Goal: Complete application form: Complete application form

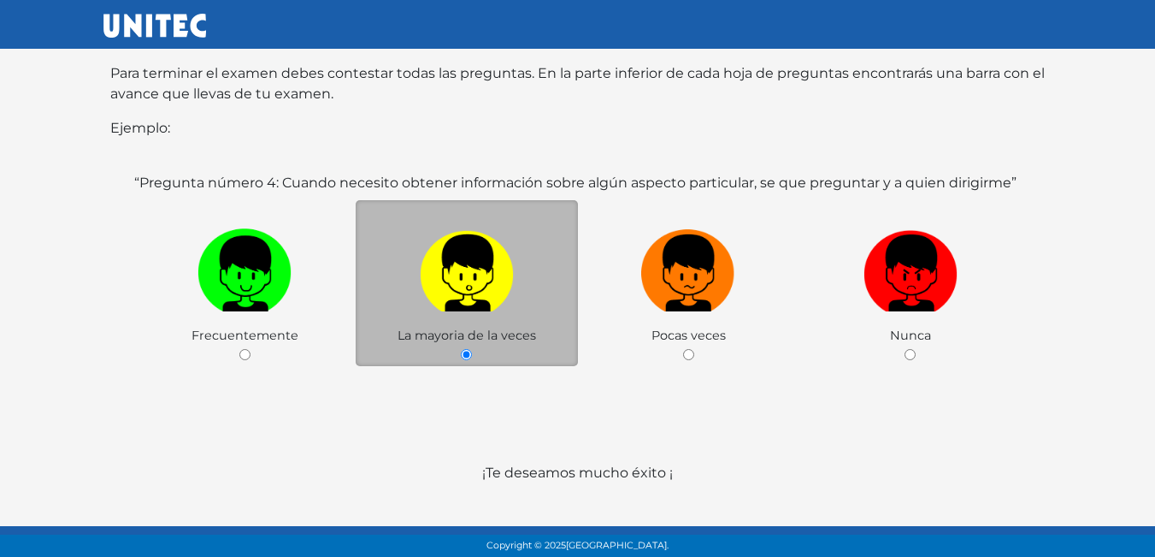
scroll to position [332, 0]
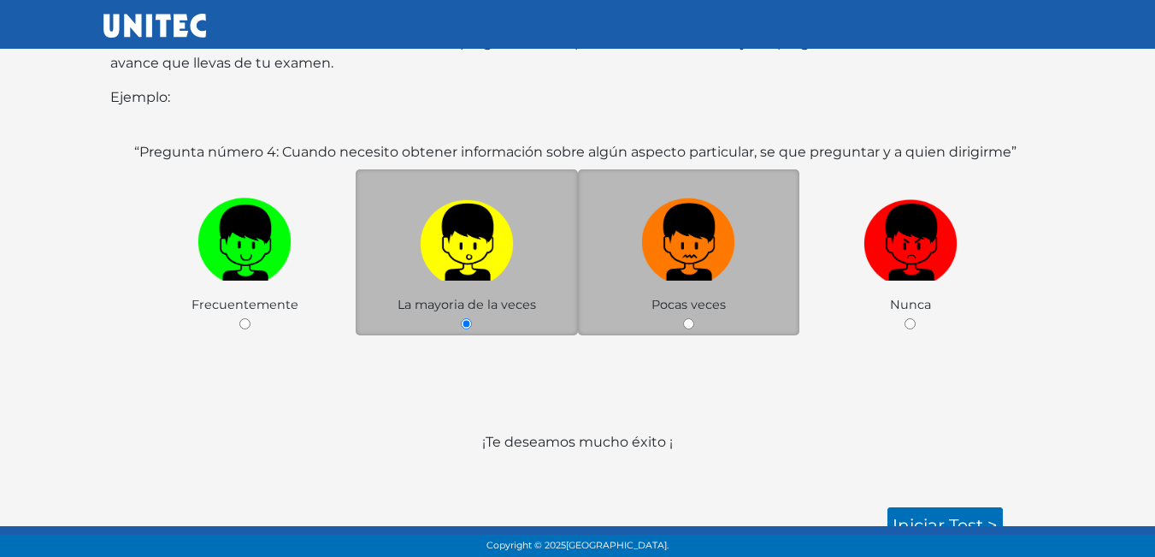
click at [685, 260] on img at bounding box center [688, 237] width 94 height 90
click at [685, 318] on input "radio" at bounding box center [688, 323] width 11 height 11
radio input "true"
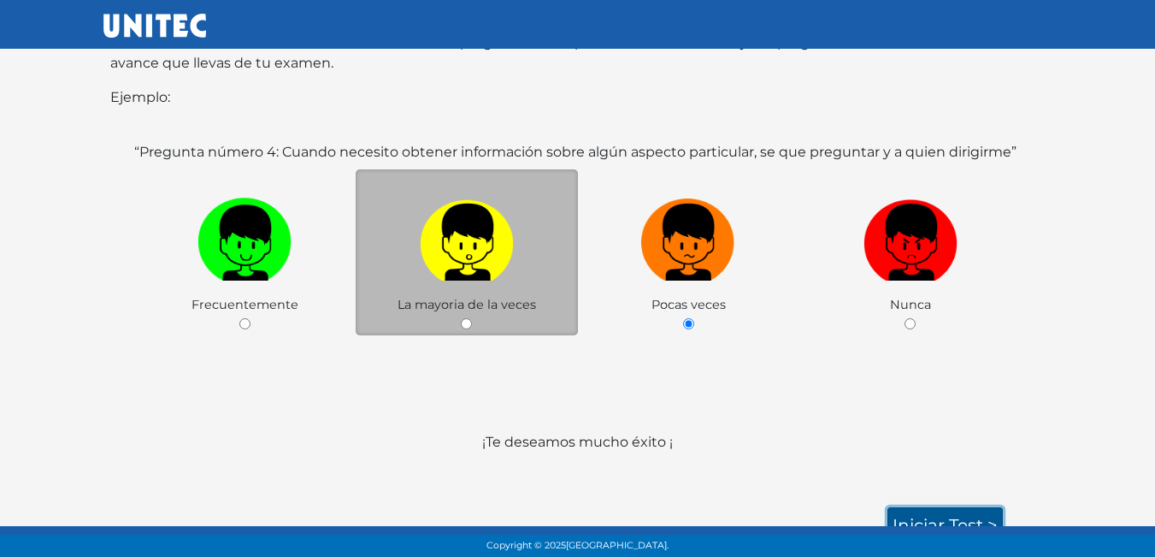
click at [941, 507] on link "Iniciar test >" at bounding box center [944, 525] width 115 height 36
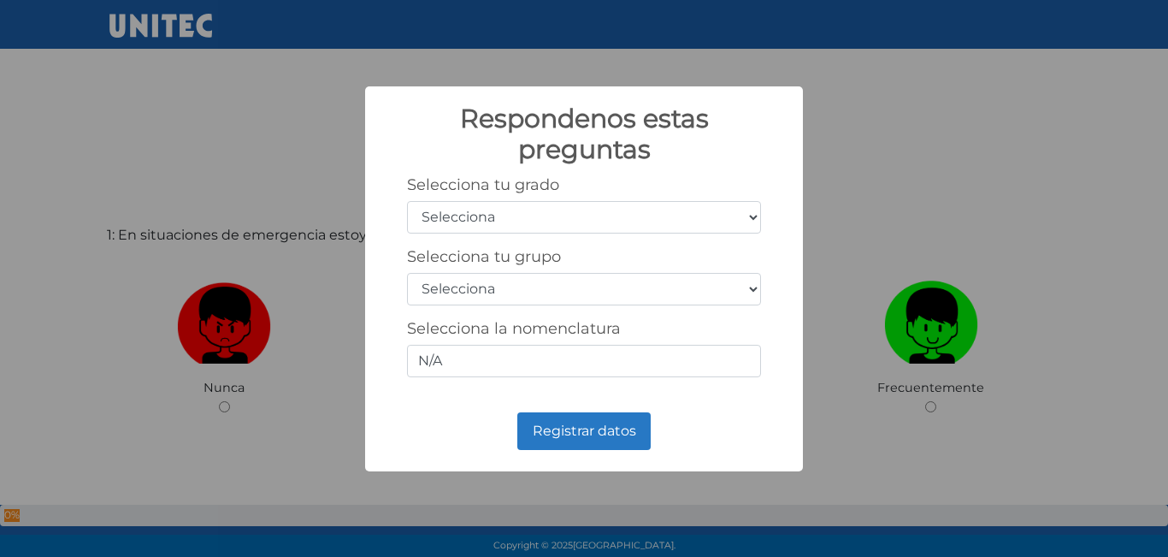
click at [753, 230] on select "Selecciona 1er grado 2do grado 3er grado 4to grado 5to grado 6to grado" at bounding box center [584, 217] width 354 height 32
select select "5"
click at [407, 201] on select "Selecciona 1er grado 2do grado 3er grado 4to grado 5to grado 6to grado" at bounding box center [584, 217] width 354 height 32
click at [752, 288] on select "Selecciona A B C D E F G H I J K L M N O P Q R S T U V W X Y Z" at bounding box center [584, 289] width 354 height 32
select select "c"
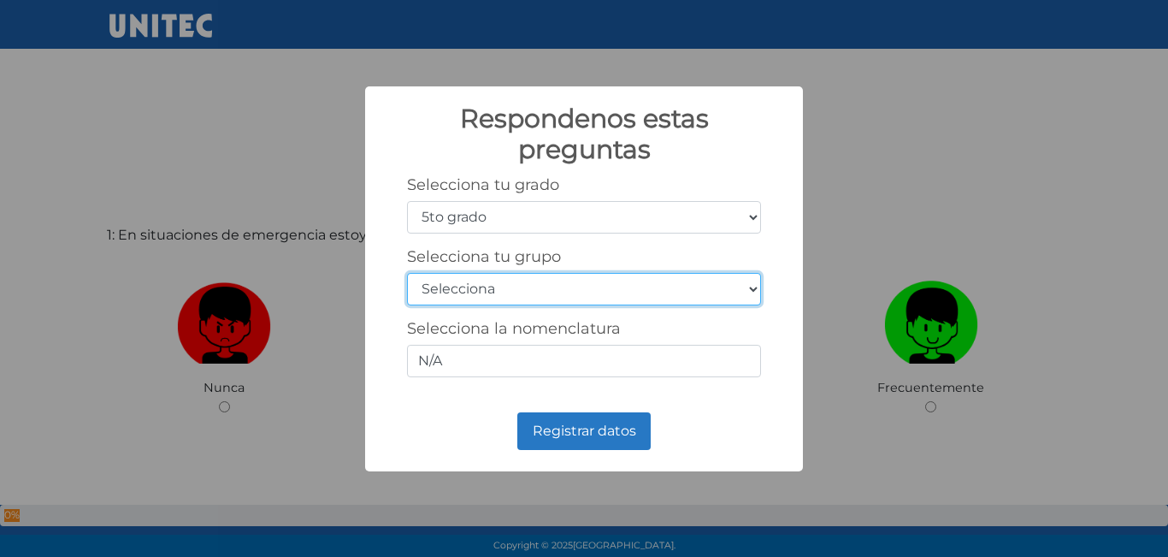
click at [407, 273] on select "Selecciona A B C D E F G H I J K L M N O P Q R S T U V W X Y Z" at bounding box center [584, 289] width 354 height 32
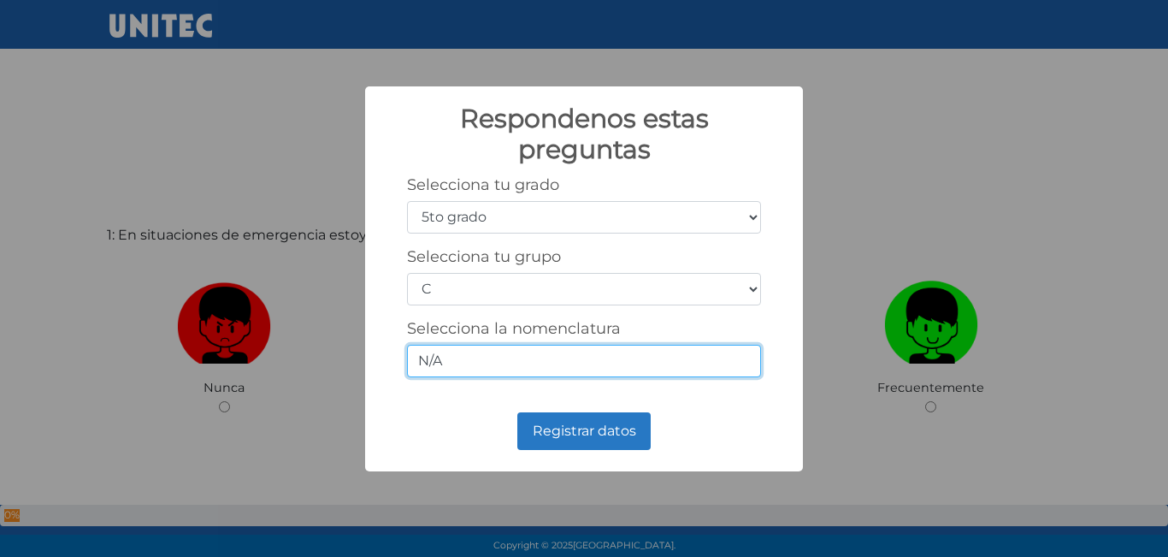
click at [732, 370] on input "N/A" at bounding box center [584, 361] width 354 height 32
type input "N"
type input "u"
type input "p"
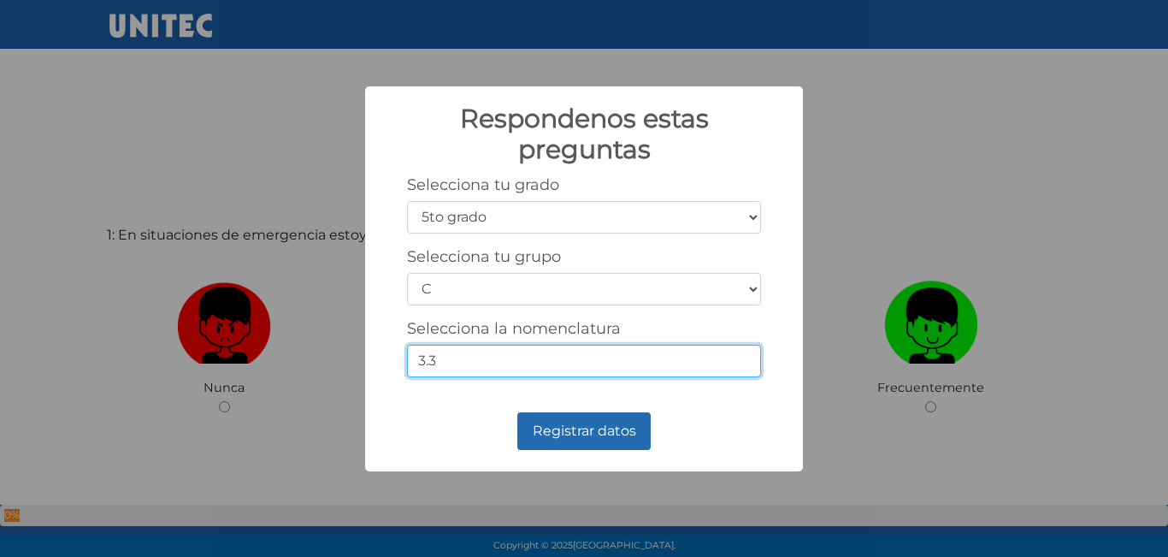
type input "3.3"
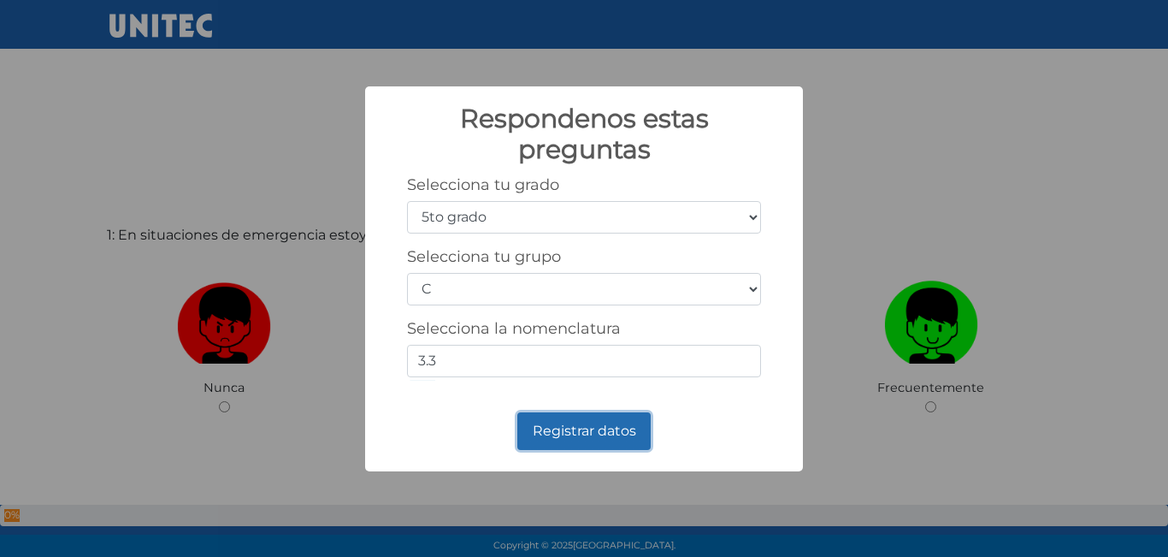
click at [594, 439] on button "Registrar datos" at bounding box center [583, 431] width 133 height 38
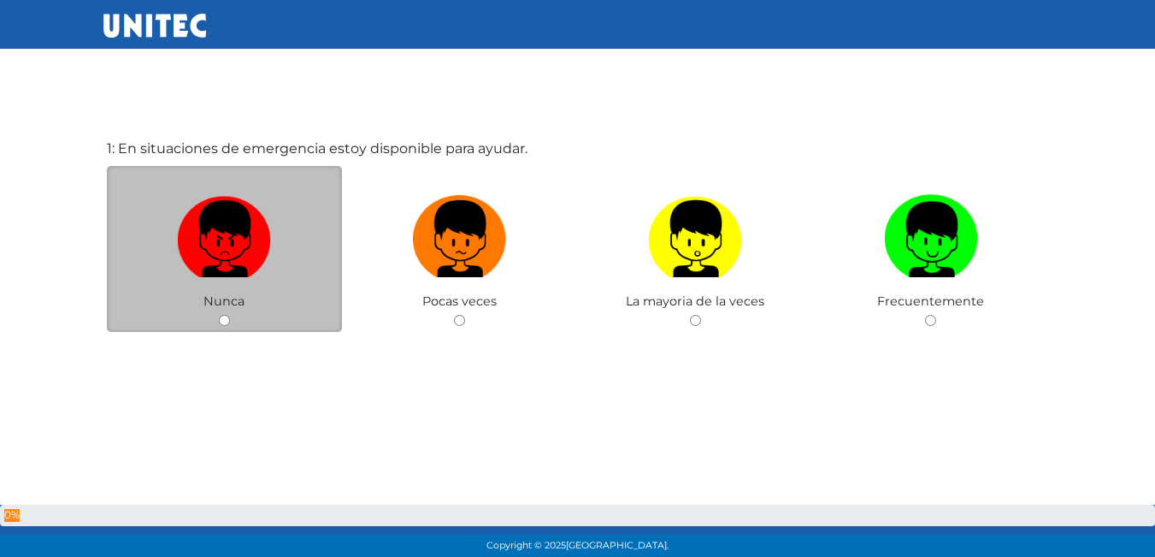
scroll to position [85, 0]
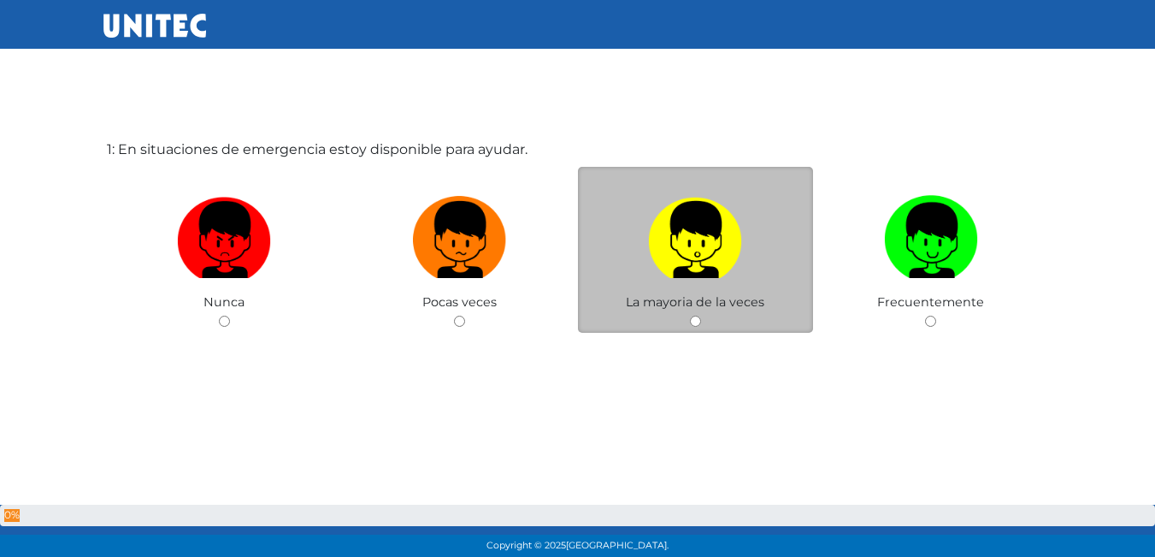
click at [693, 320] on input "radio" at bounding box center [695, 320] width 11 height 11
radio input "true"
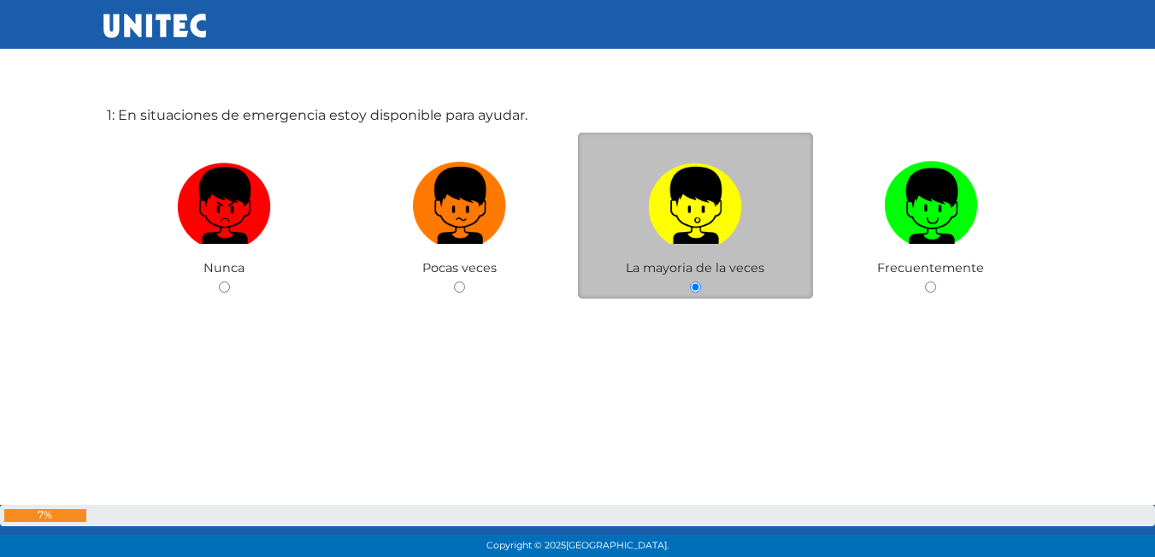
scroll to position [89, 0]
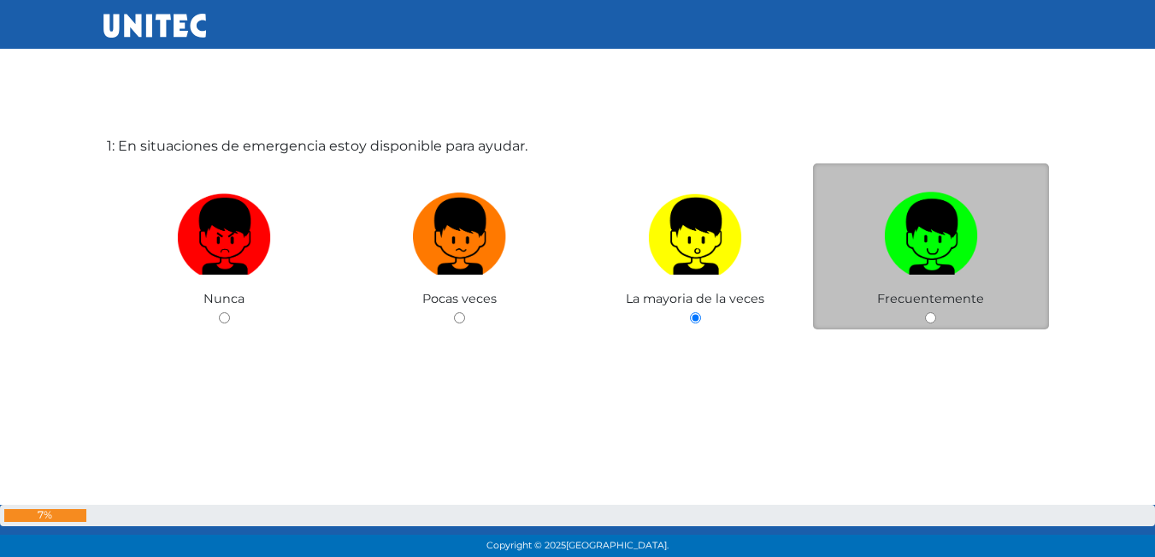
click at [946, 325] on div "Frecuentemente" at bounding box center [931, 246] width 236 height 167
click at [931, 323] on input "radio" at bounding box center [930, 317] width 11 height 11
radio input "true"
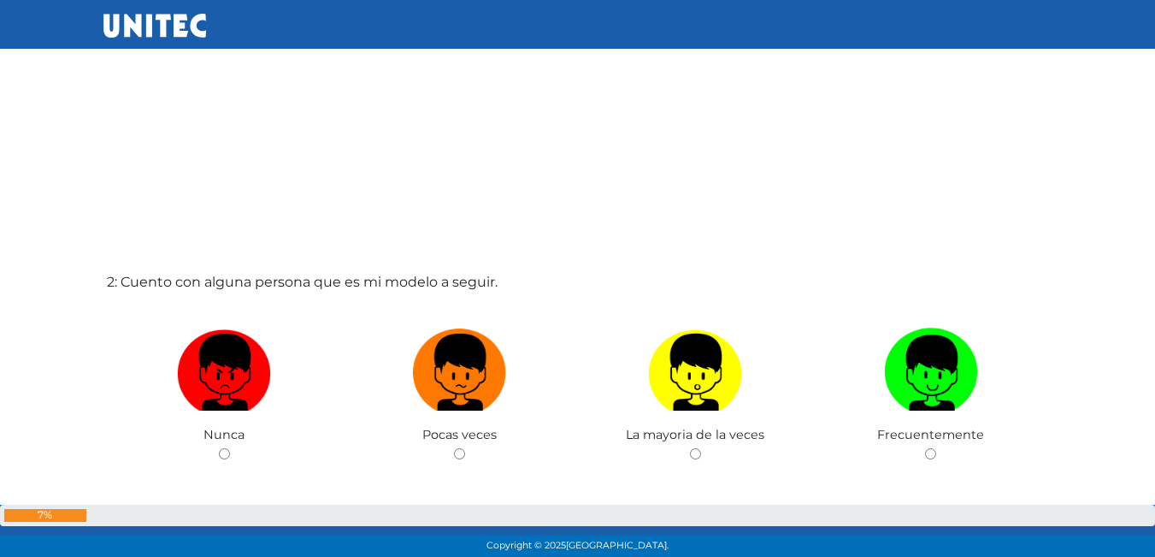
scroll to position [684, 0]
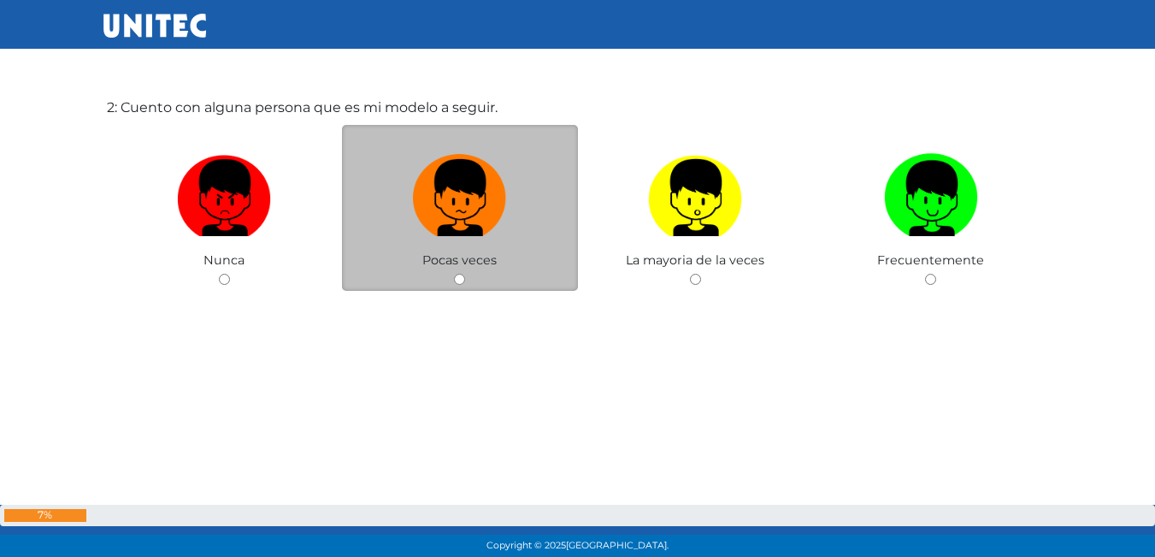
click at [468, 276] on div "Pocas veces" at bounding box center [460, 208] width 236 height 167
click at [459, 279] on input "radio" at bounding box center [459, 279] width 11 height 11
radio input "true"
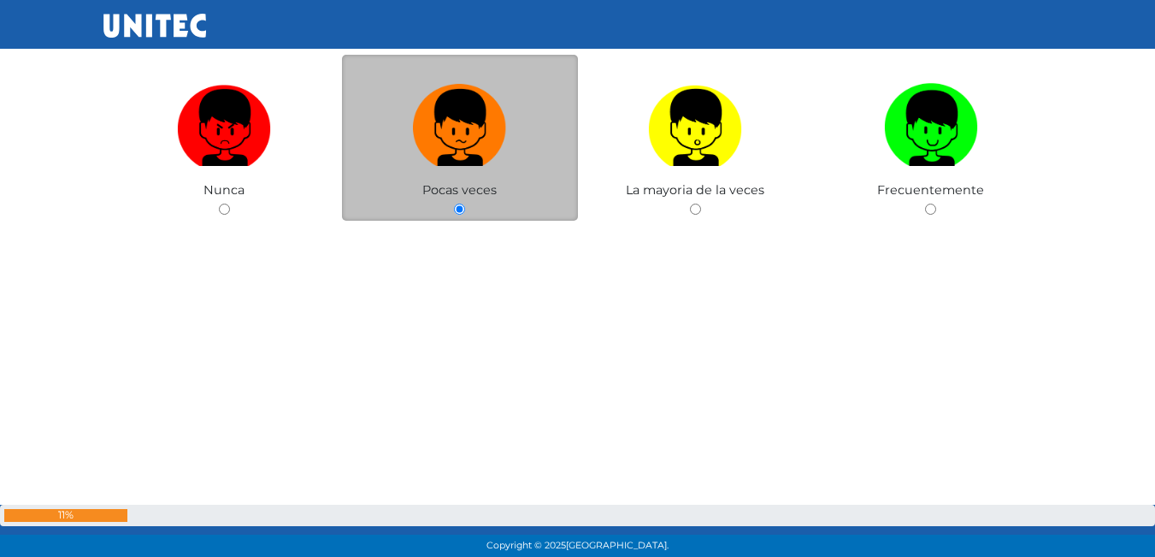
scroll to position [1180, 0]
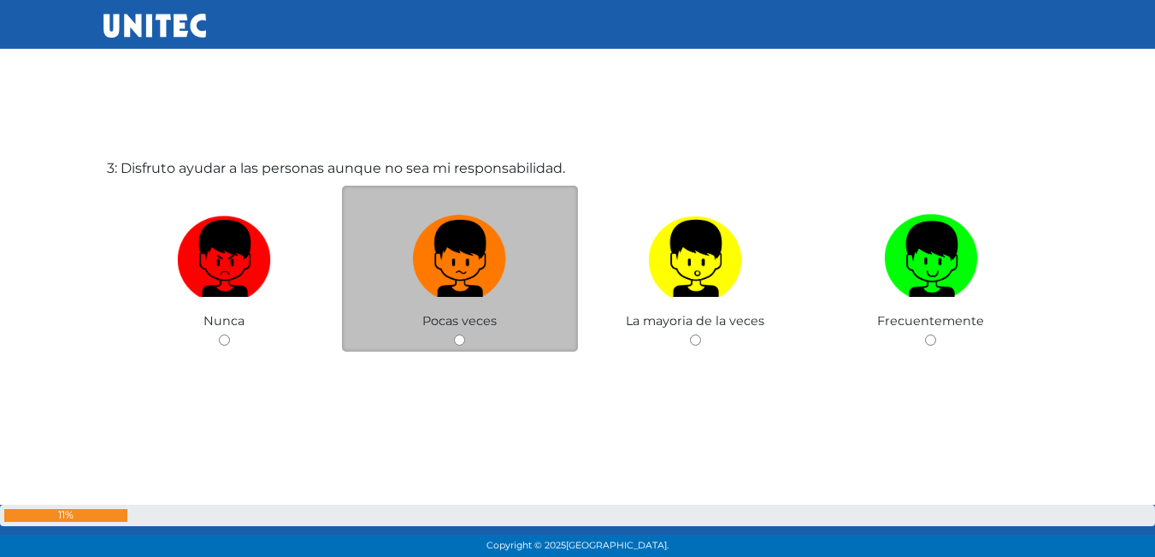
click at [458, 333] on div "Pocas veces" at bounding box center [460, 269] width 236 height 167
click at [458, 337] on input "radio" at bounding box center [459, 339] width 11 height 11
radio input "true"
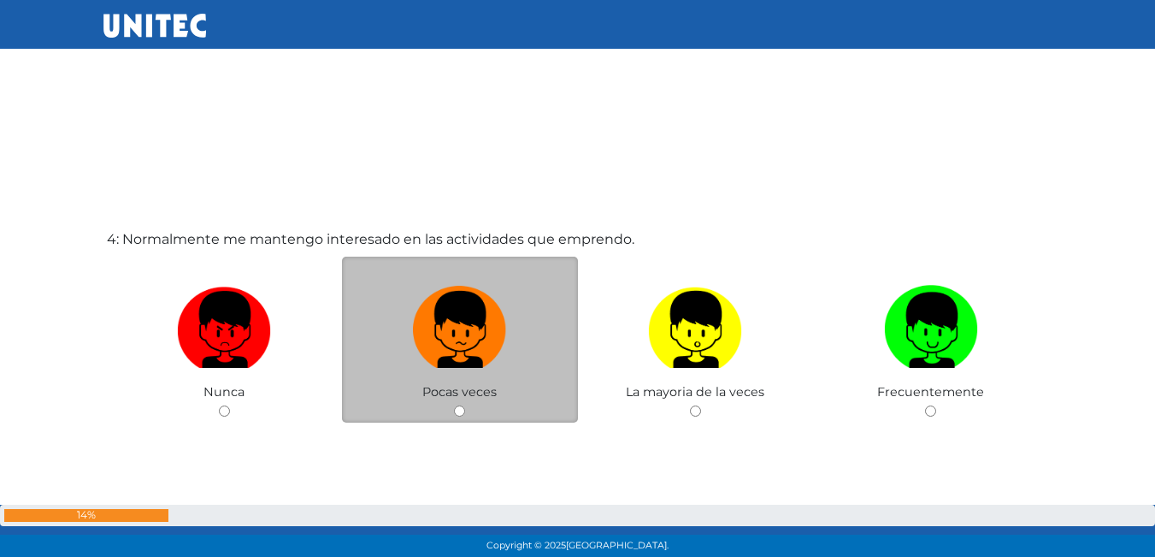
scroll to position [1695, 0]
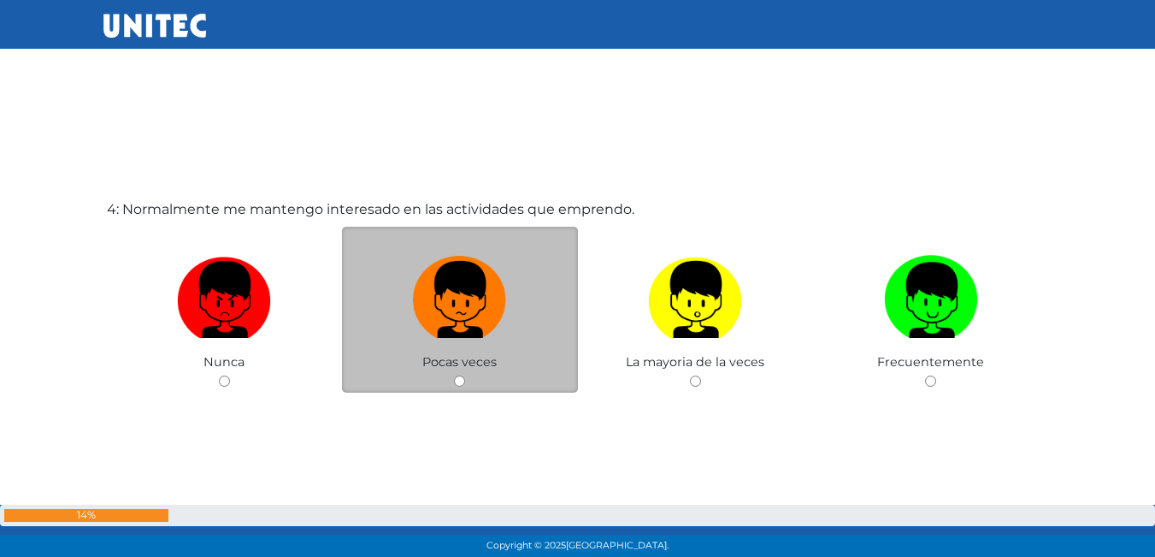
click at [456, 379] on input "radio" at bounding box center [459, 380] width 11 height 11
radio input "true"
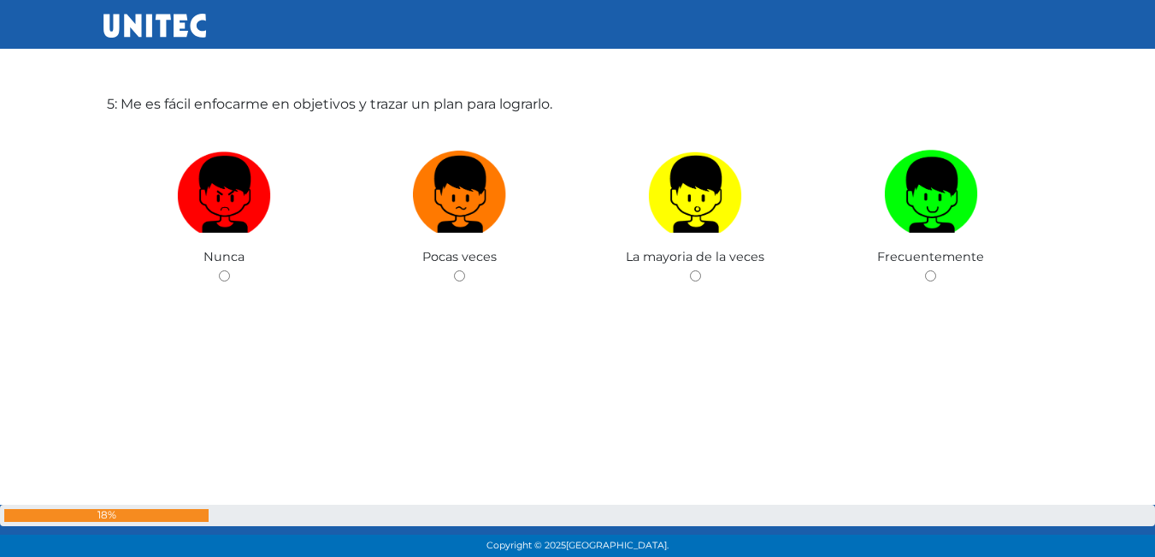
scroll to position [2380, 0]
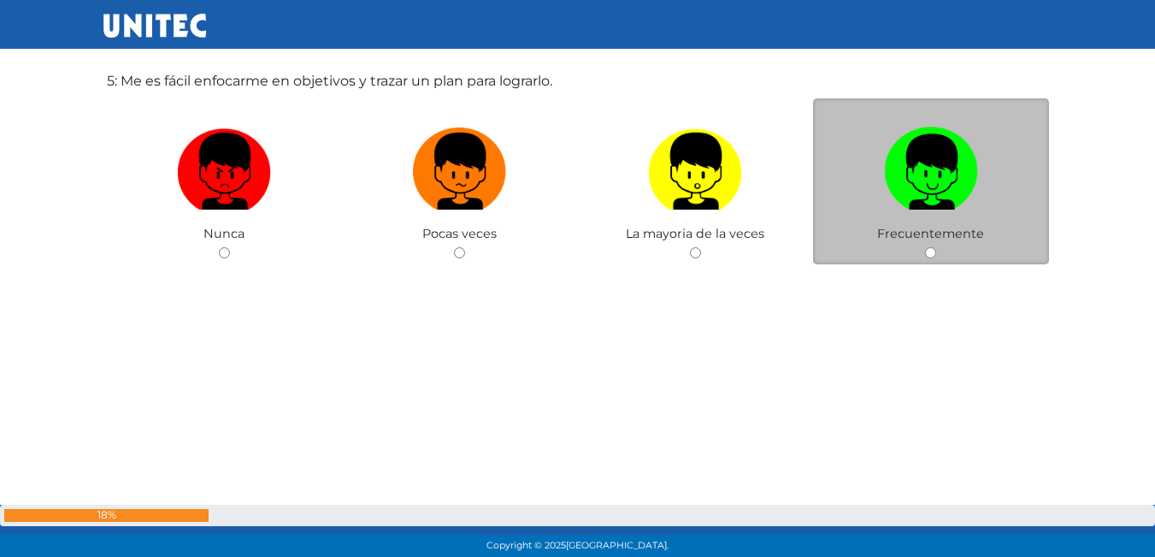
click at [934, 252] on input "radio" at bounding box center [930, 252] width 11 height 11
radio input "true"
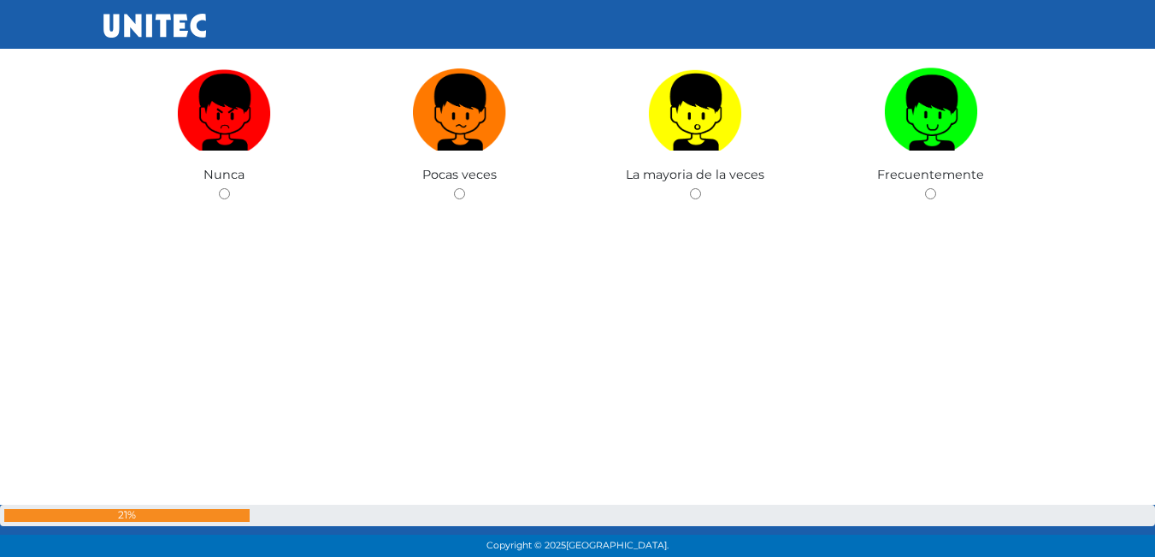
scroll to position [2828, 0]
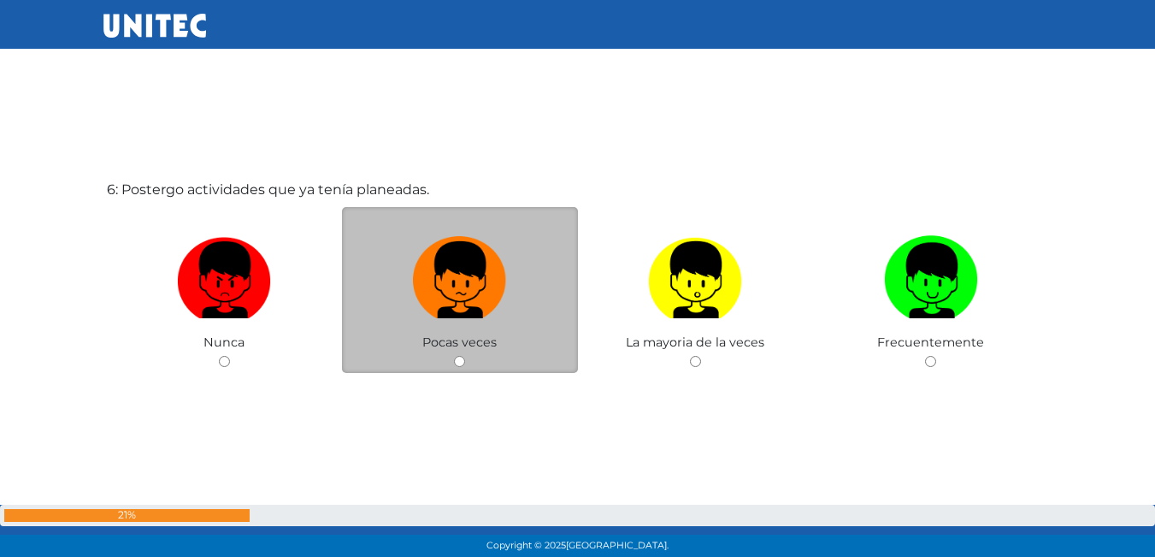
click at [464, 368] on div "Pocas veces" at bounding box center [460, 290] width 236 height 167
click at [460, 357] on input "radio" at bounding box center [459, 361] width 11 height 11
radio input "true"
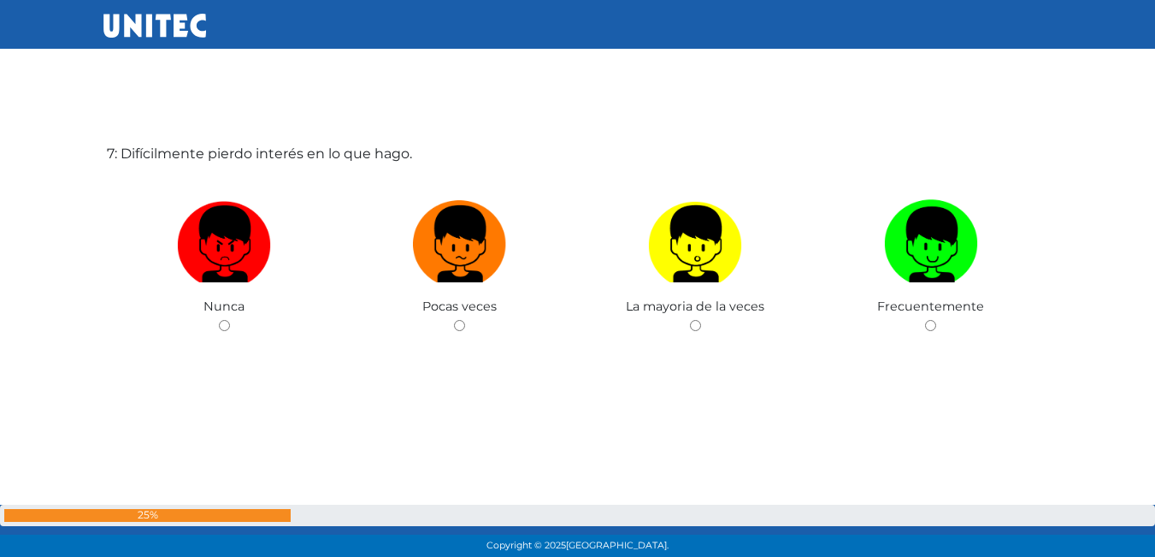
scroll to position [3425, 0]
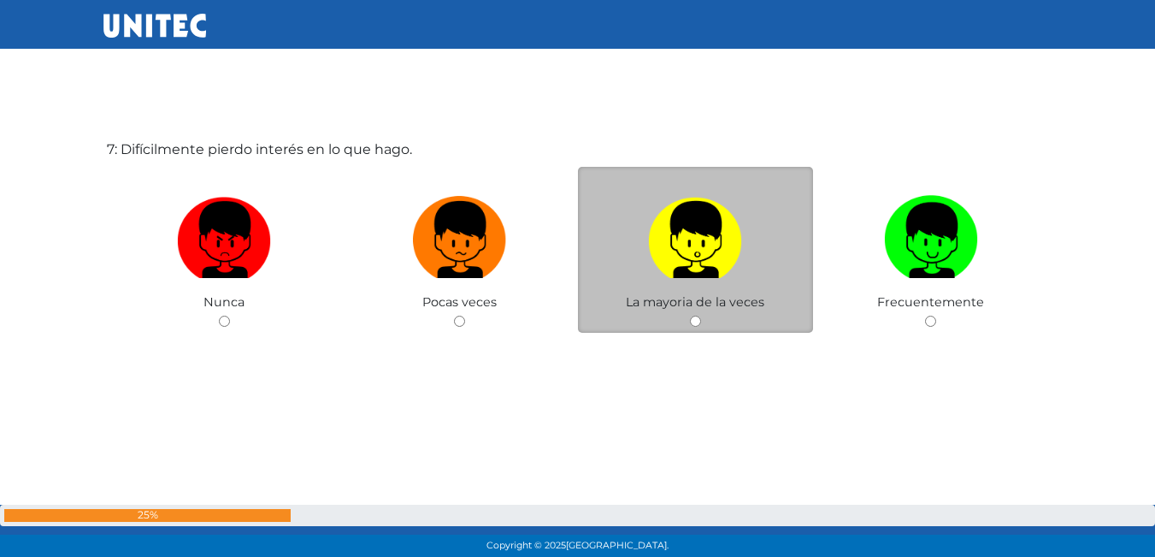
click at [698, 325] on input "radio" at bounding box center [695, 320] width 11 height 11
radio input "true"
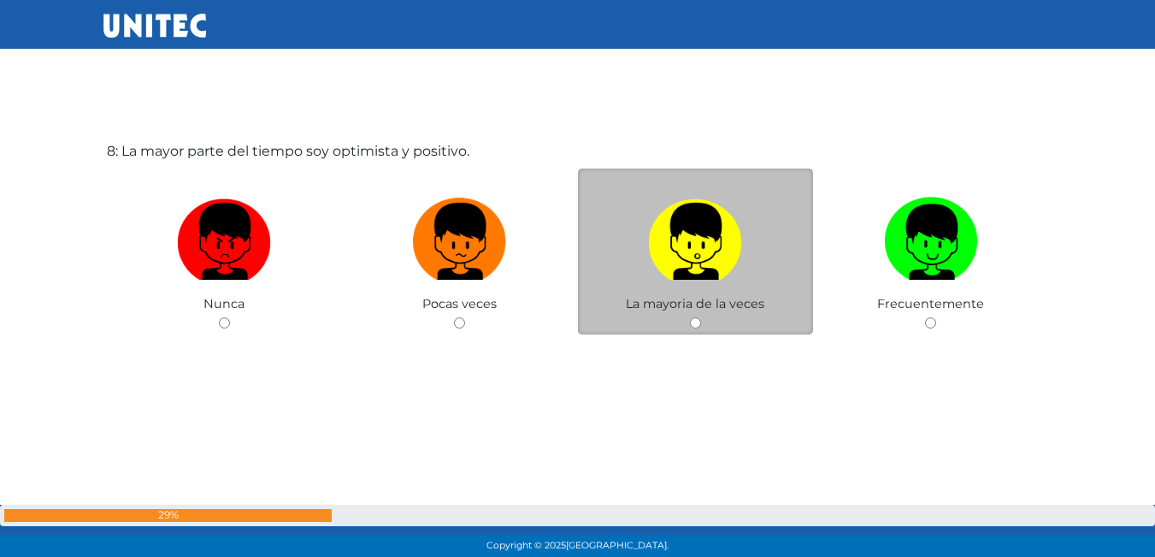
scroll to position [3982, 0]
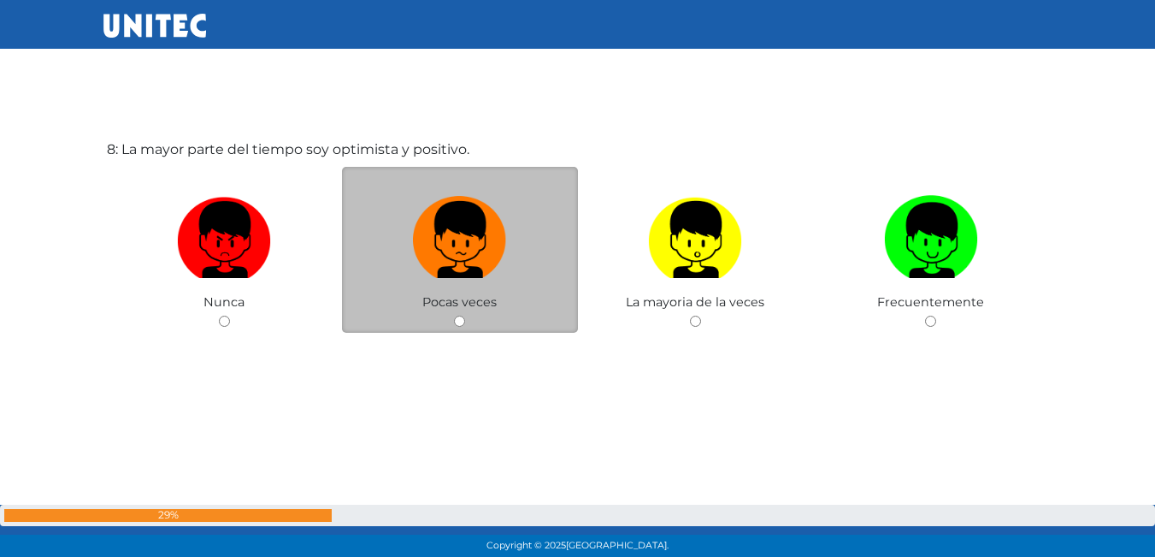
click at [465, 318] on input "radio" at bounding box center [459, 320] width 11 height 11
radio input "true"
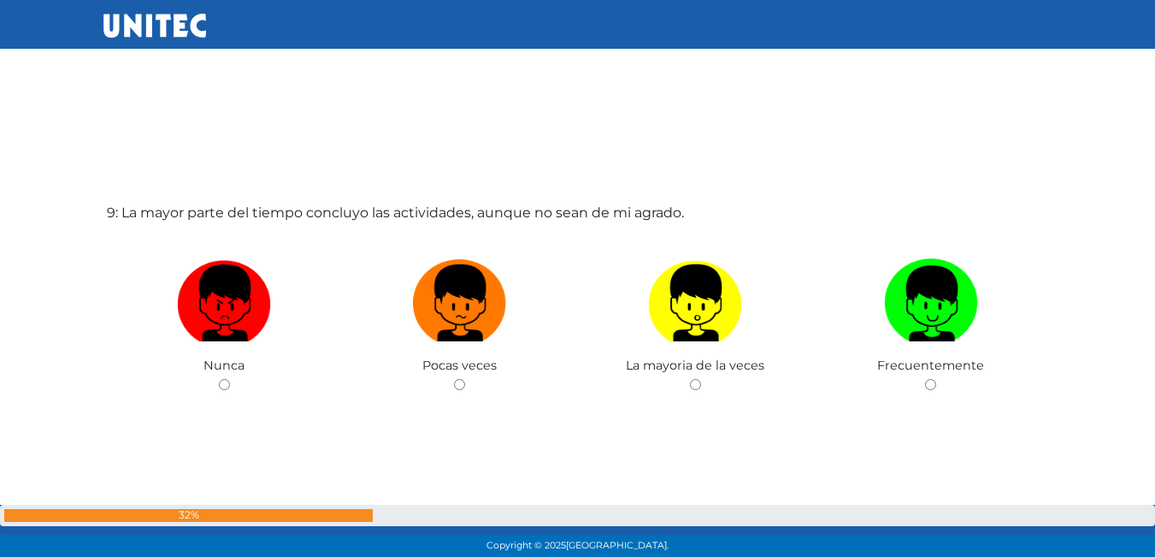
scroll to position [4473, 0]
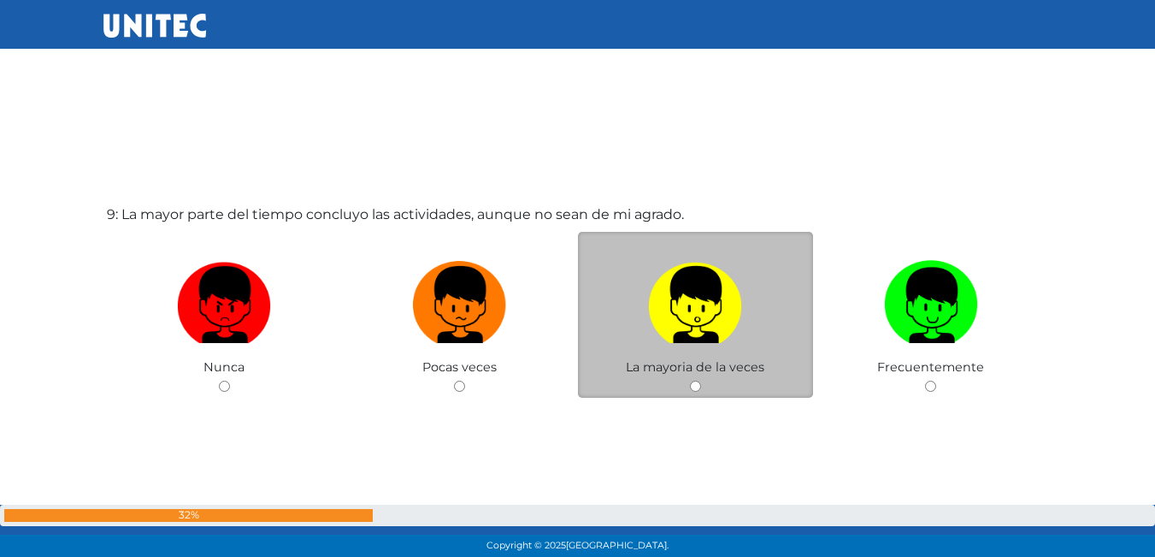
click at [692, 390] on input "radio" at bounding box center [695, 385] width 11 height 11
radio input "true"
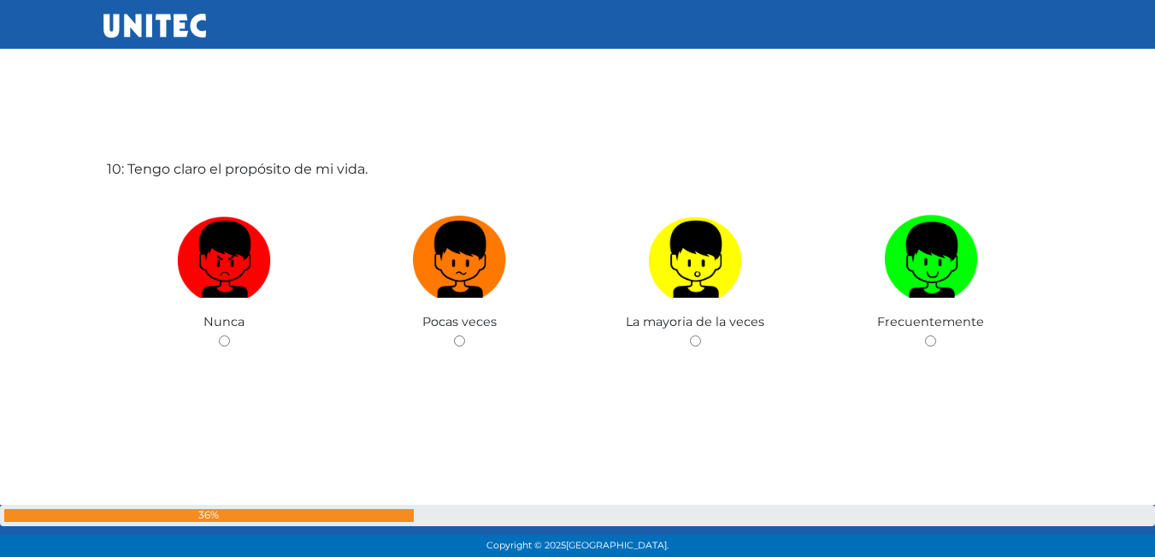
scroll to position [5095, 0]
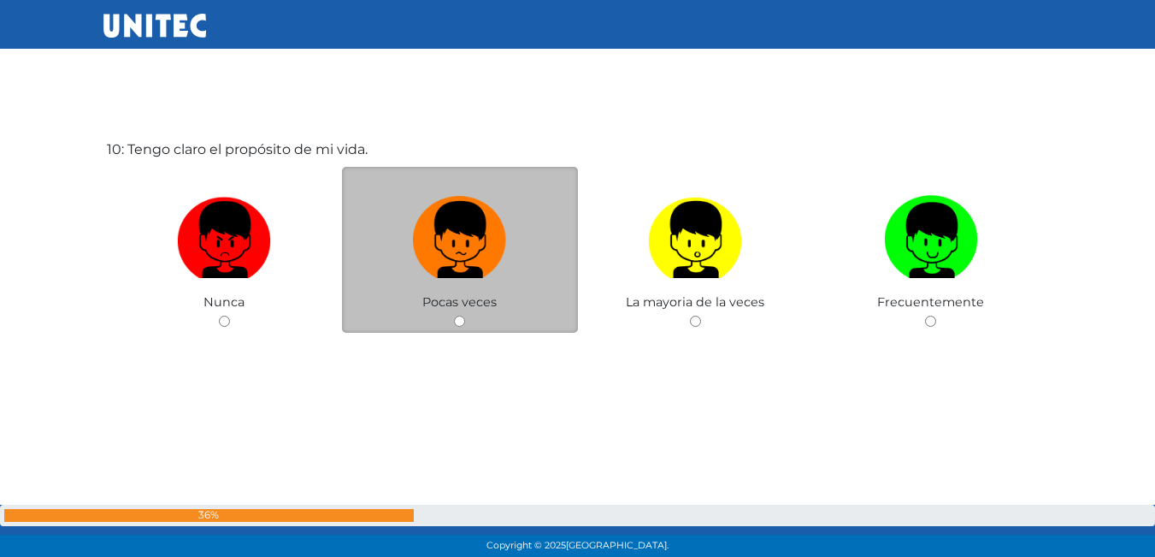
click at [457, 319] on input "radio" at bounding box center [459, 320] width 11 height 11
radio input "true"
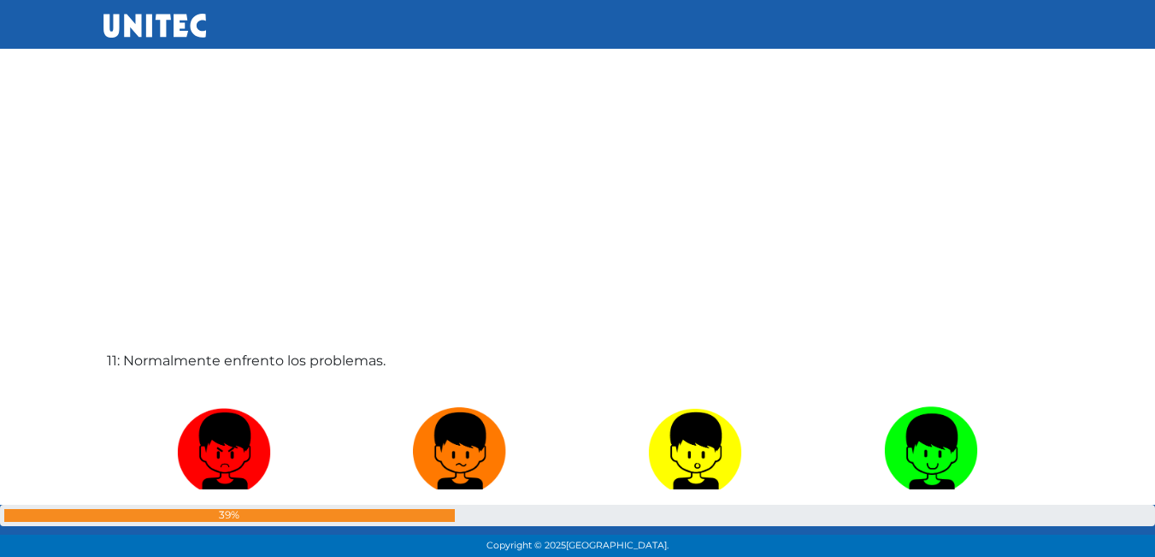
scroll to position [5651, 0]
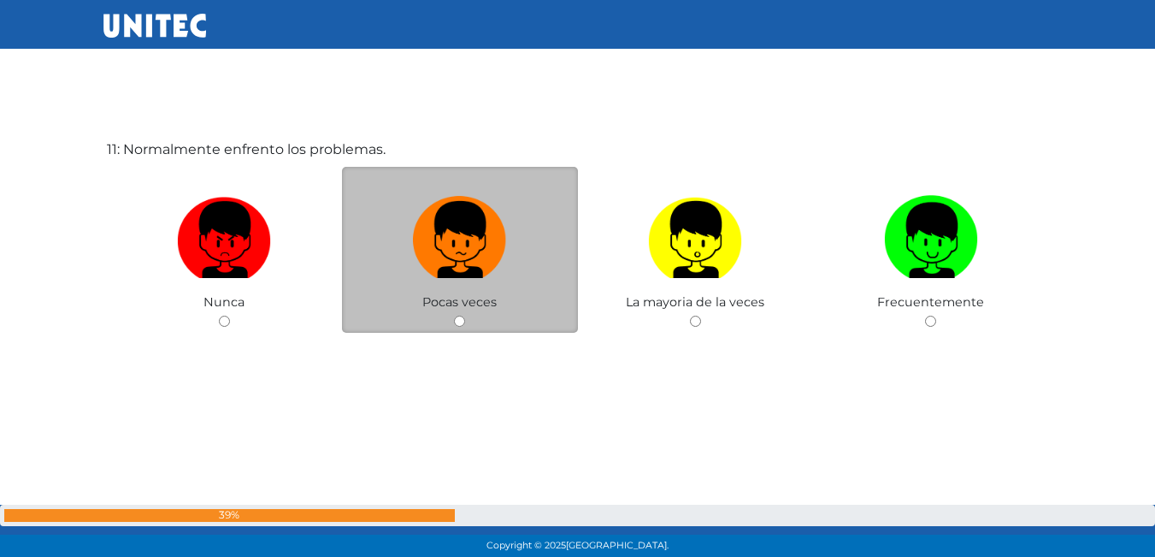
click at [464, 321] on input "radio" at bounding box center [459, 320] width 11 height 11
radio input "true"
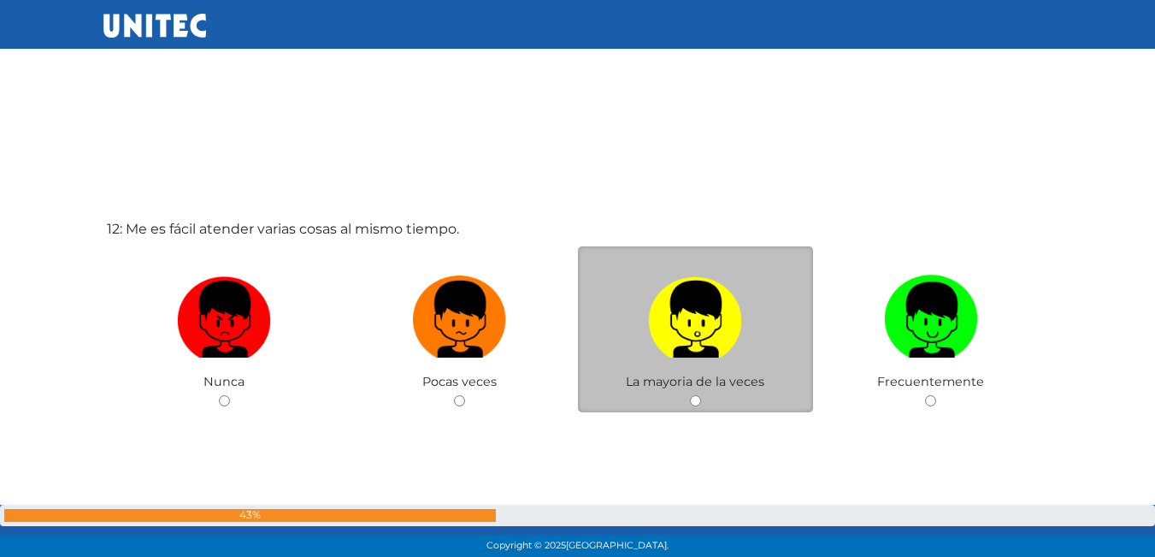
scroll to position [6134, 0]
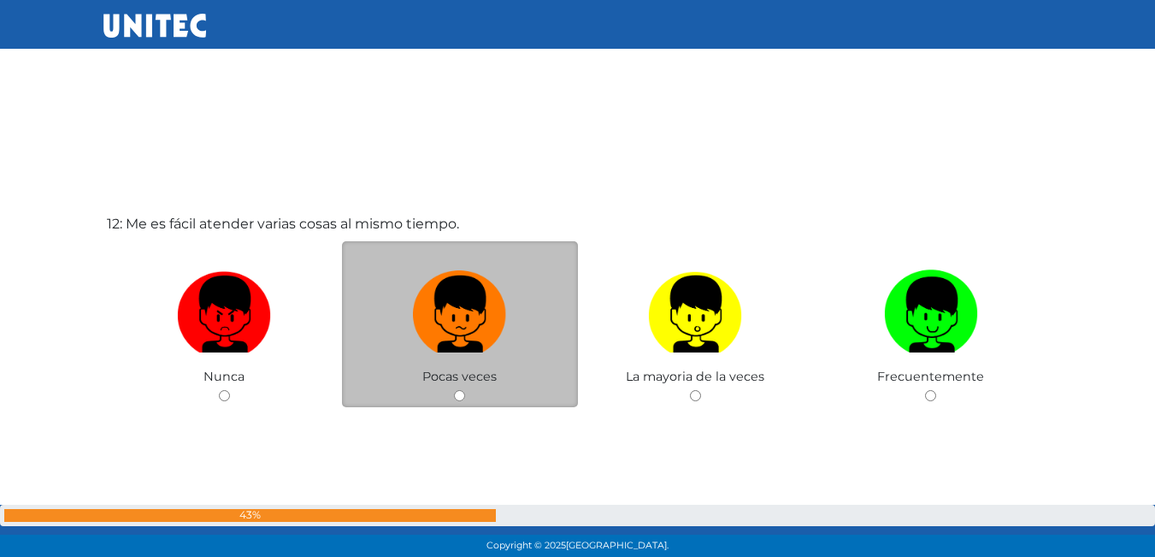
click at [453, 397] on div "Pocas veces" at bounding box center [460, 324] width 236 height 167
click at [457, 397] on input "radio" at bounding box center [459, 395] width 11 height 11
radio input "true"
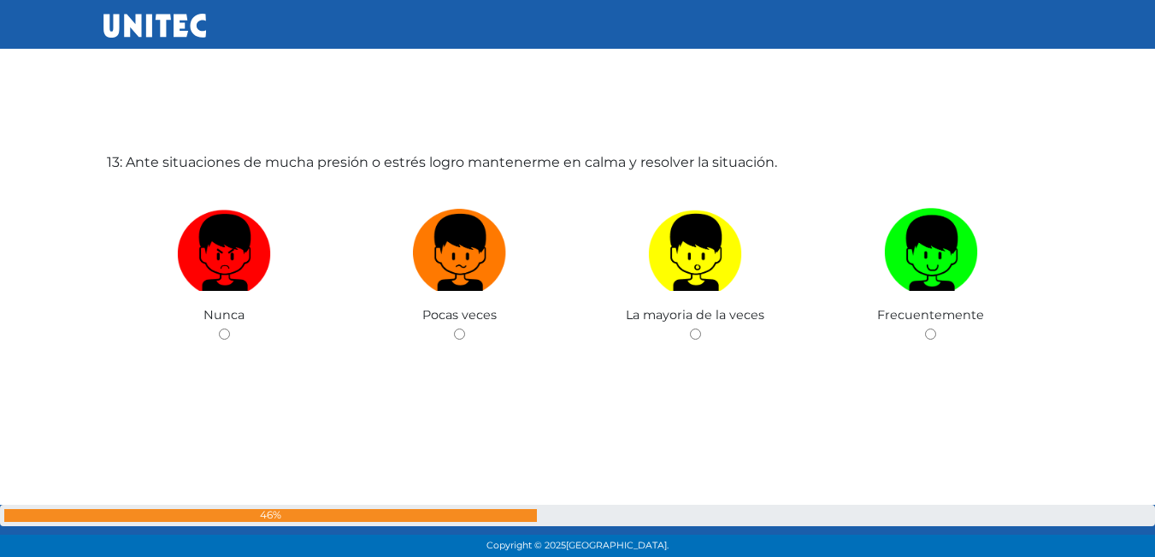
scroll to position [6765, 0]
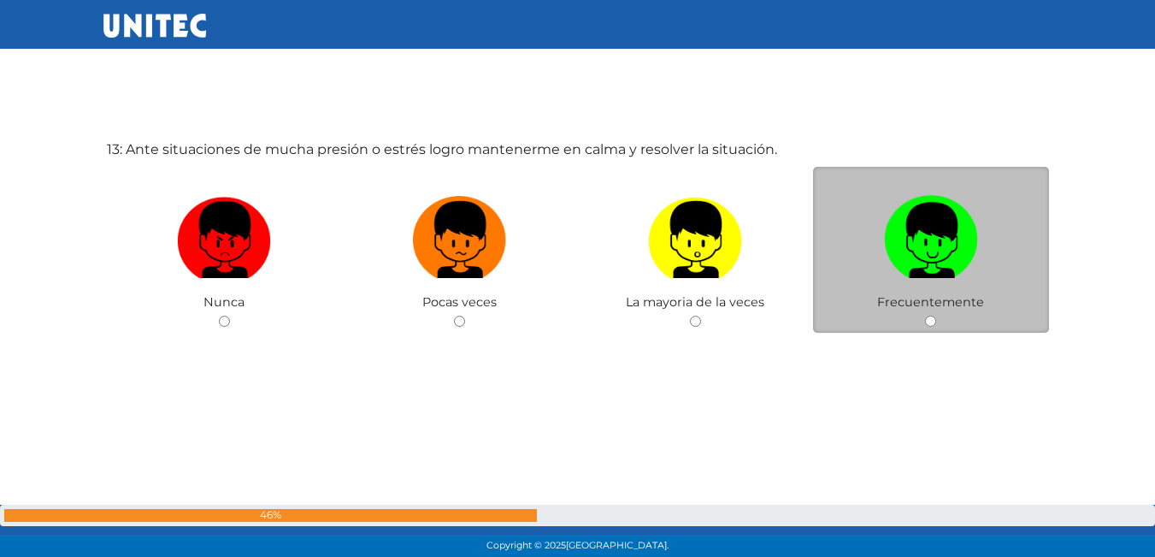
click at [934, 313] on div "Frecuentemente" at bounding box center [931, 250] width 236 height 167
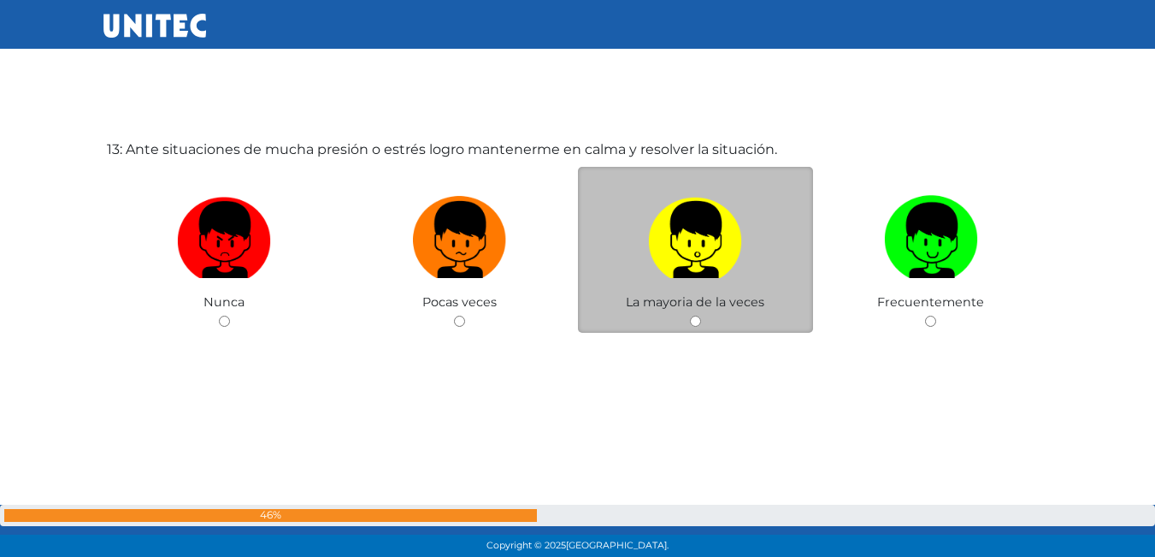
click at [700, 323] on input "radio" at bounding box center [695, 320] width 11 height 11
radio input "true"
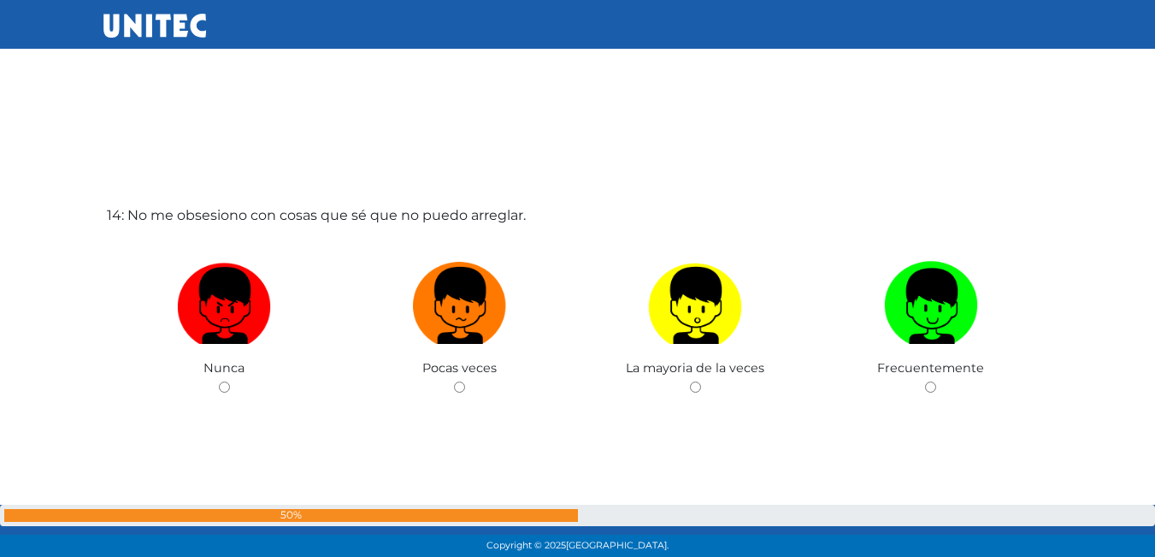
scroll to position [7254, 0]
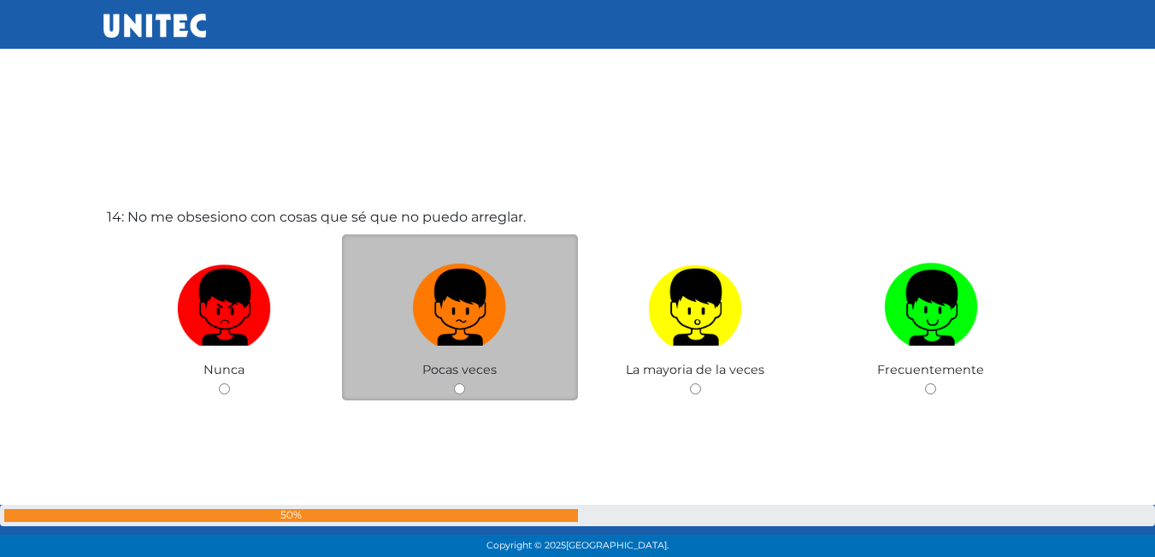
click at [466, 391] on div "Pocas veces" at bounding box center [460, 317] width 236 height 167
click at [464, 391] on input "radio" at bounding box center [459, 388] width 11 height 11
radio input "true"
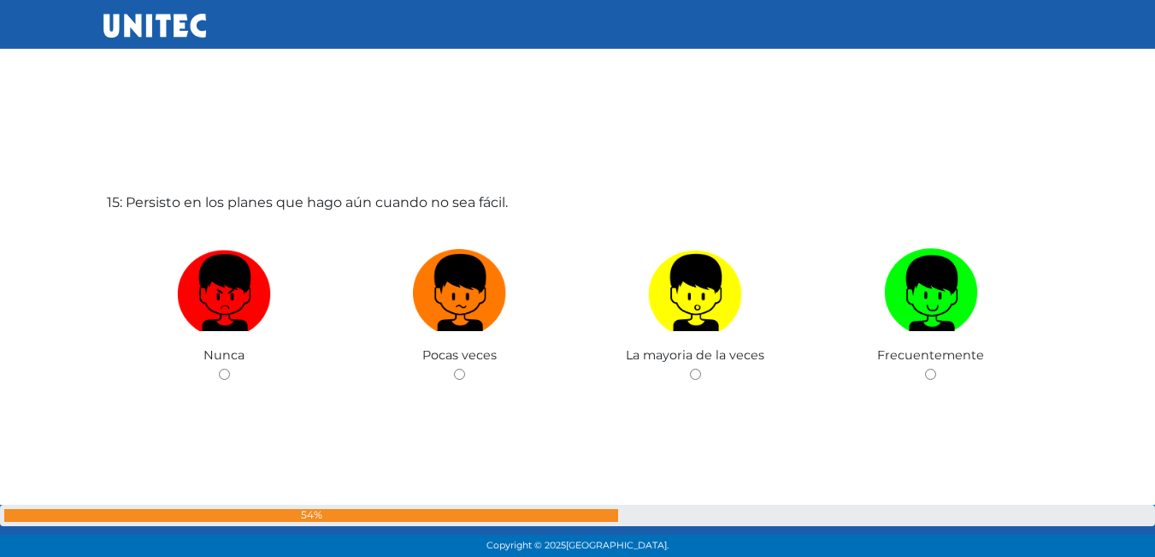
scroll to position [7760, 0]
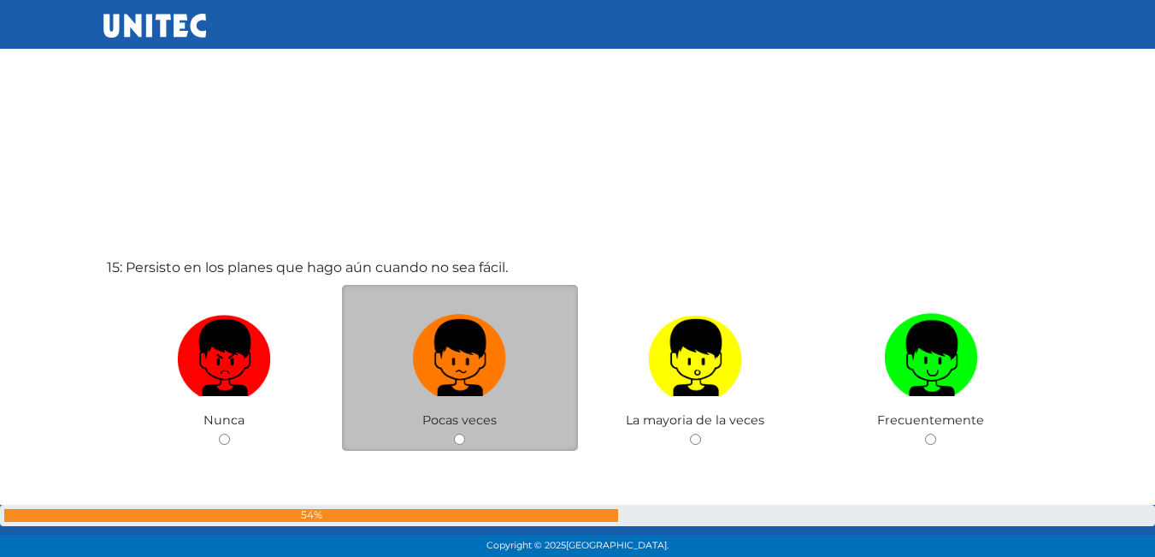
click at [460, 433] on div "Pocas veces" at bounding box center [460, 368] width 236 height 167
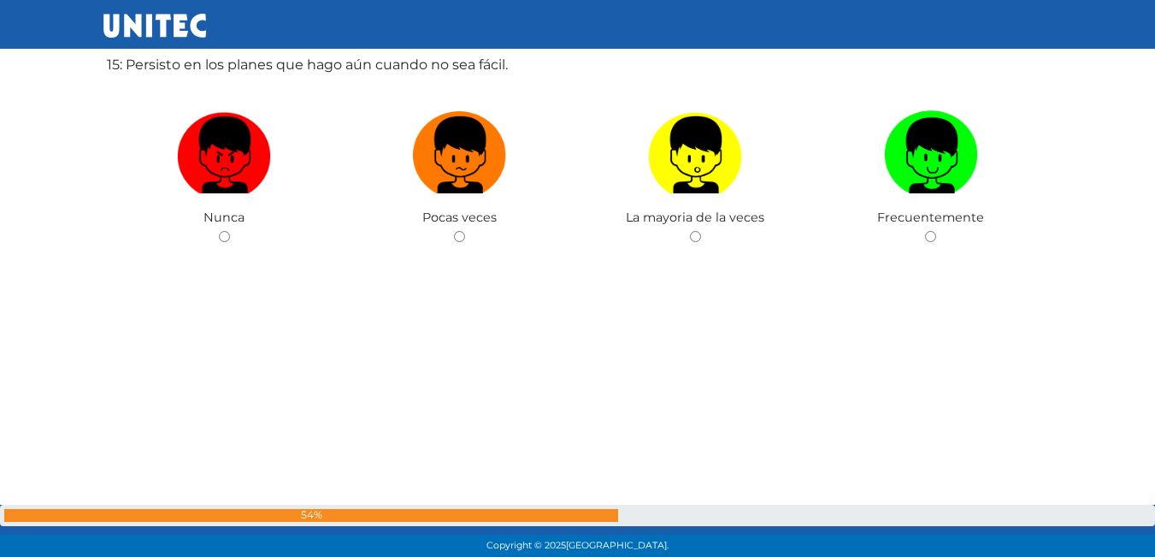
scroll to position [8016, 0]
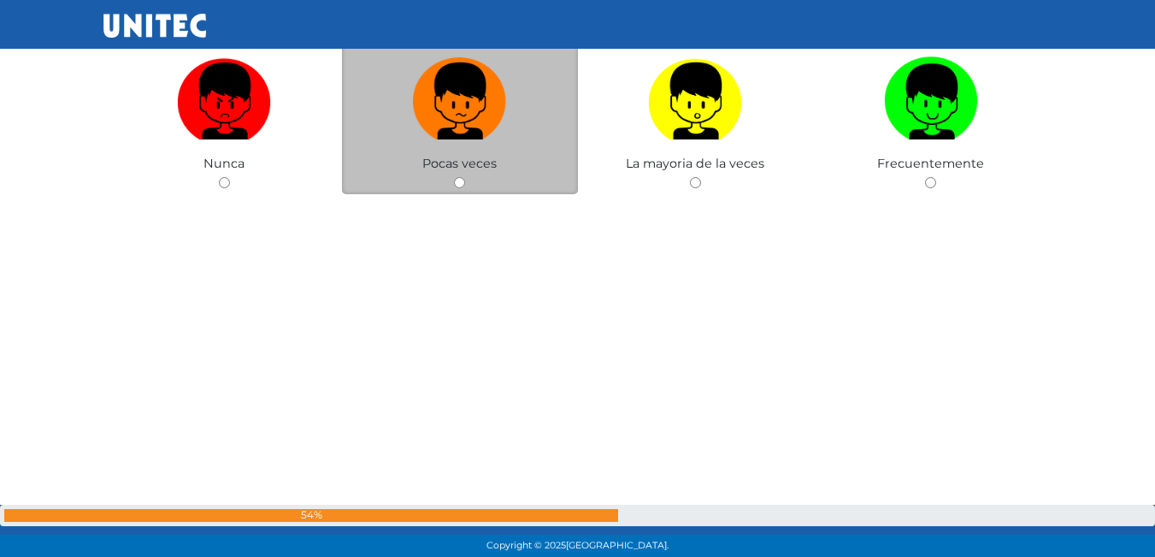
click at [455, 179] on input "radio" at bounding box center [459, 182] width 11 height 11
radio input "true"
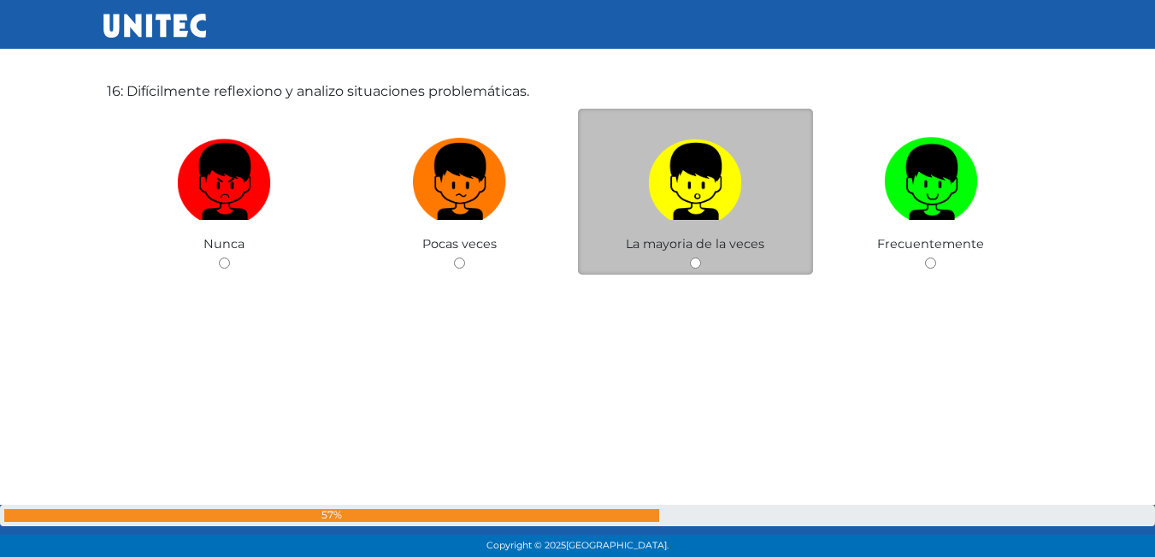
scroll to position [8407, 0]
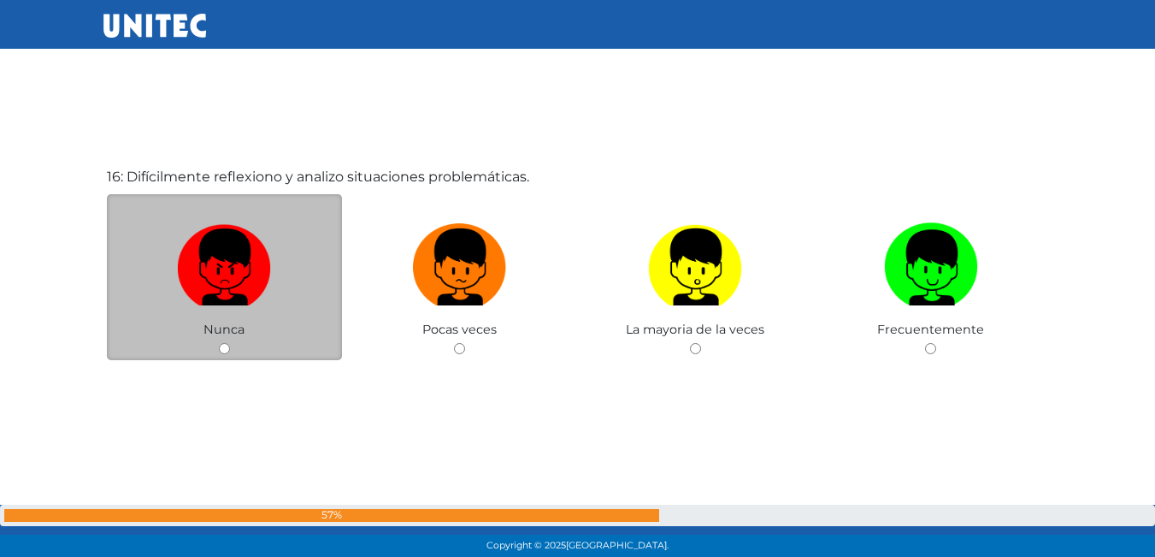
click at [227, 354] on input "radio" at bounding box center [224, 348] width 11 height 11
radio input "true"
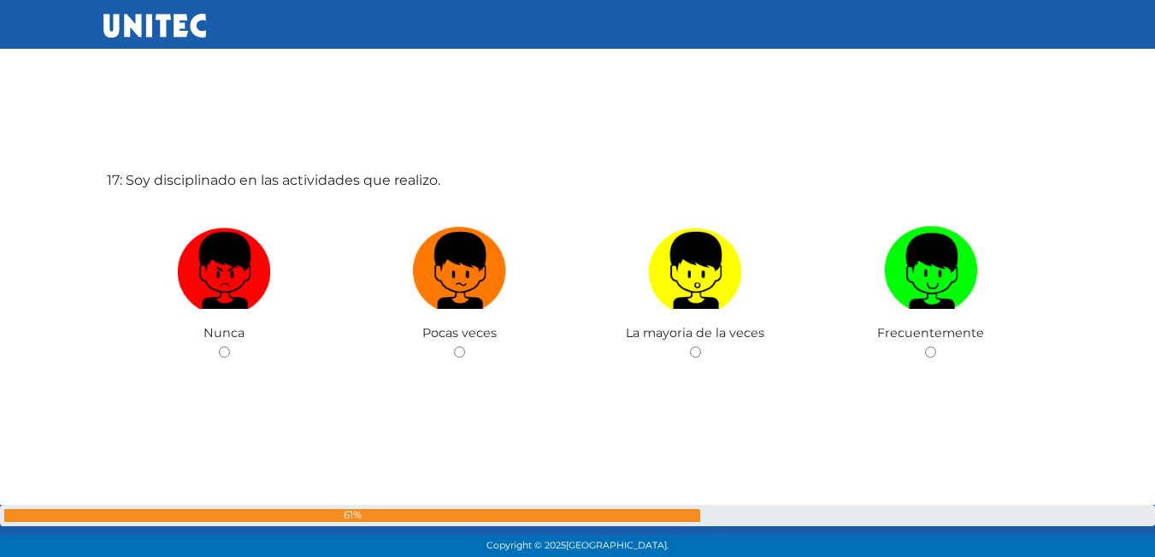
scroll to position [8991, 0]
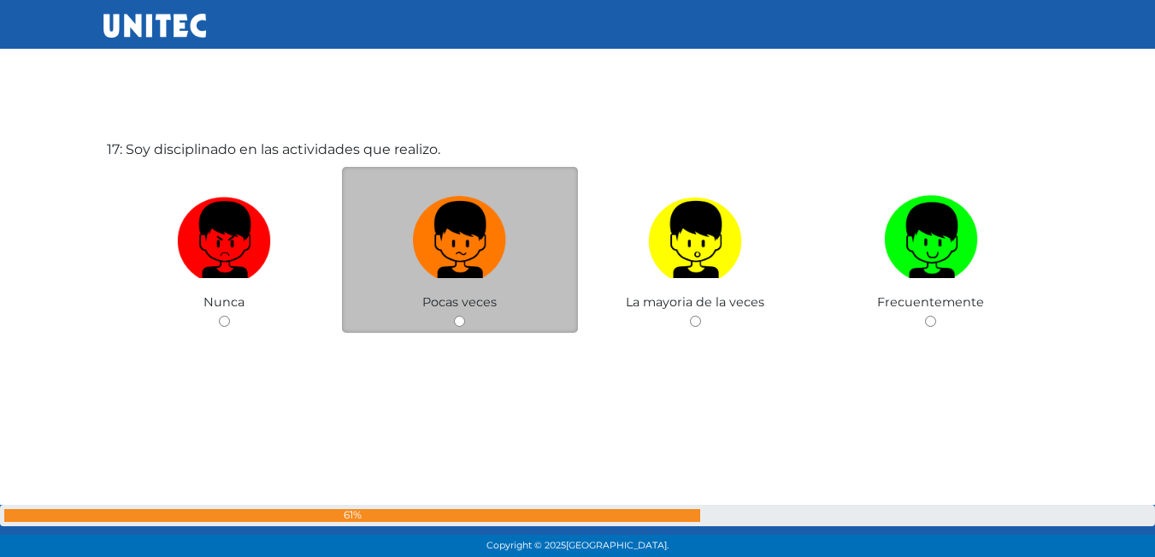
click at [457, 319] on input "radio" at bounding box center [459, 320] width 11 height 11
radio input "true"
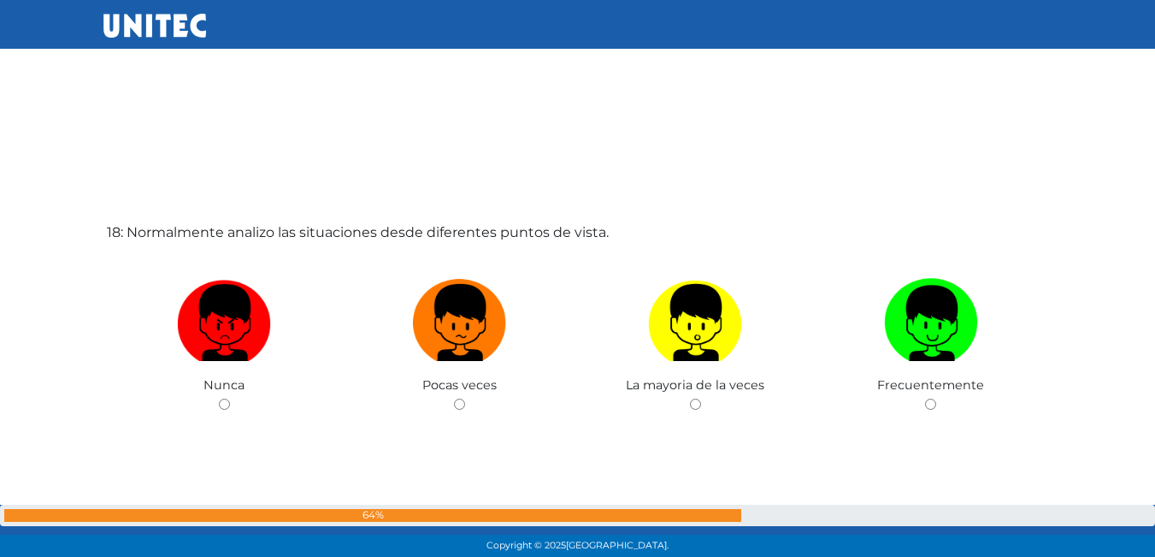
scroll to position [9471, 0]
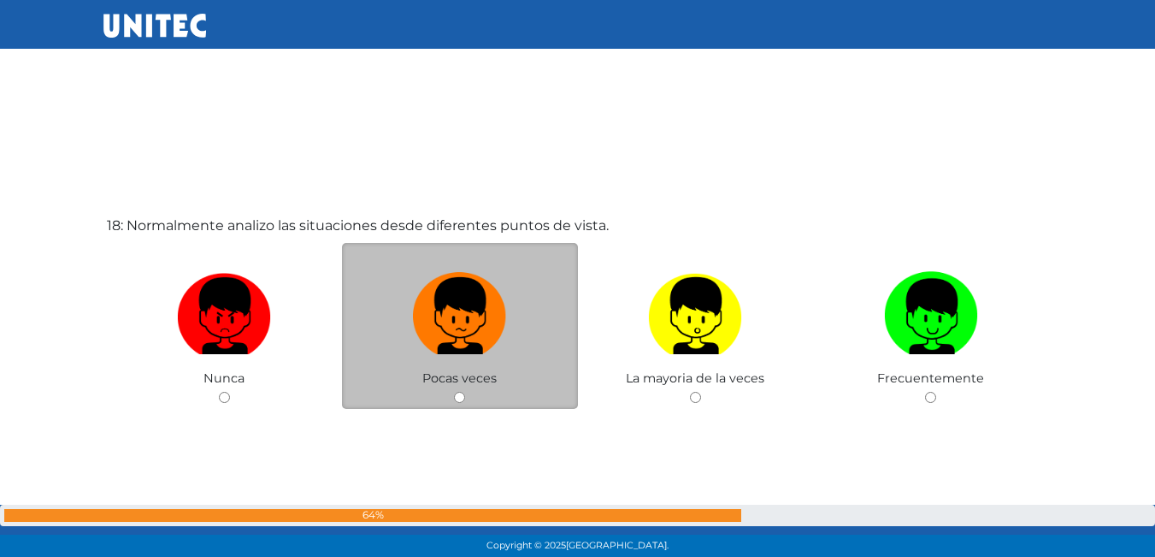
click at [455, 398] on input "radio" at bounding box center [459, 397] width 11 height 11
radio input "true"
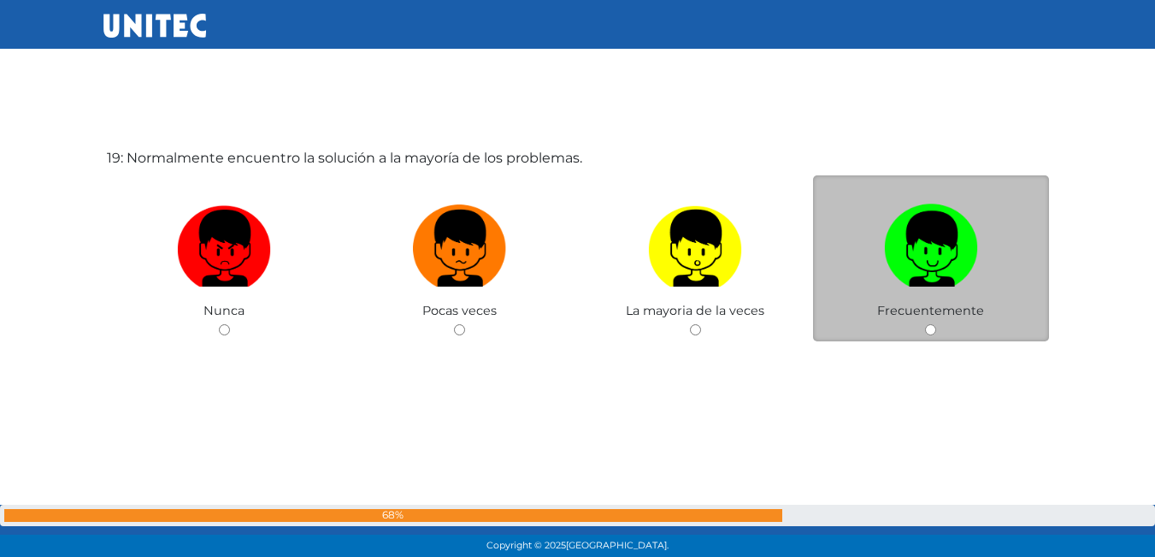
scroll to position [10104, 0]
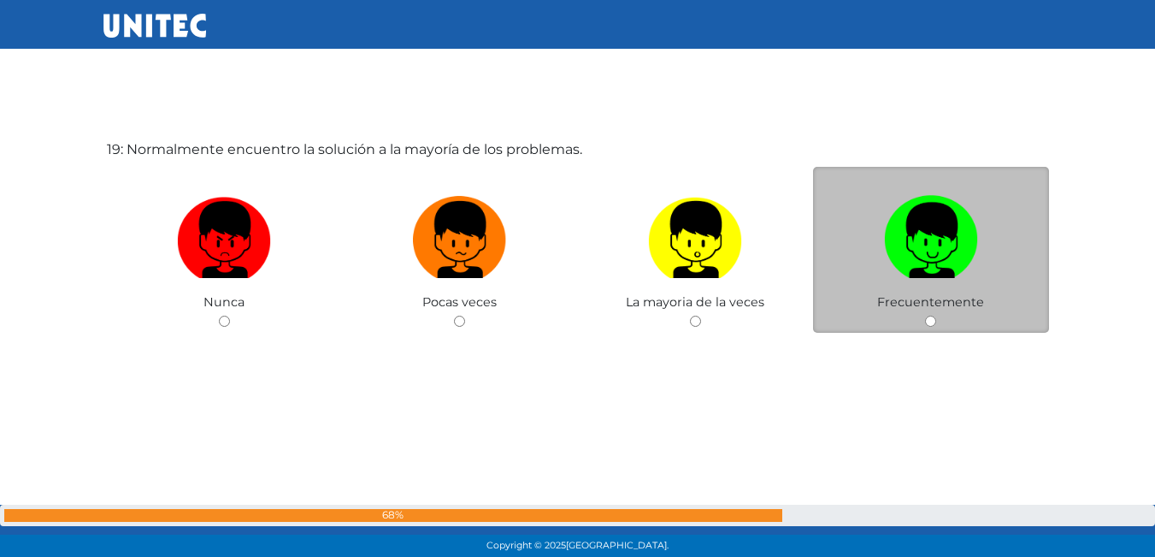
click at [934, 324] on input "radio" at bounding box center [930, 320] width 11 height 11
radio input "true"
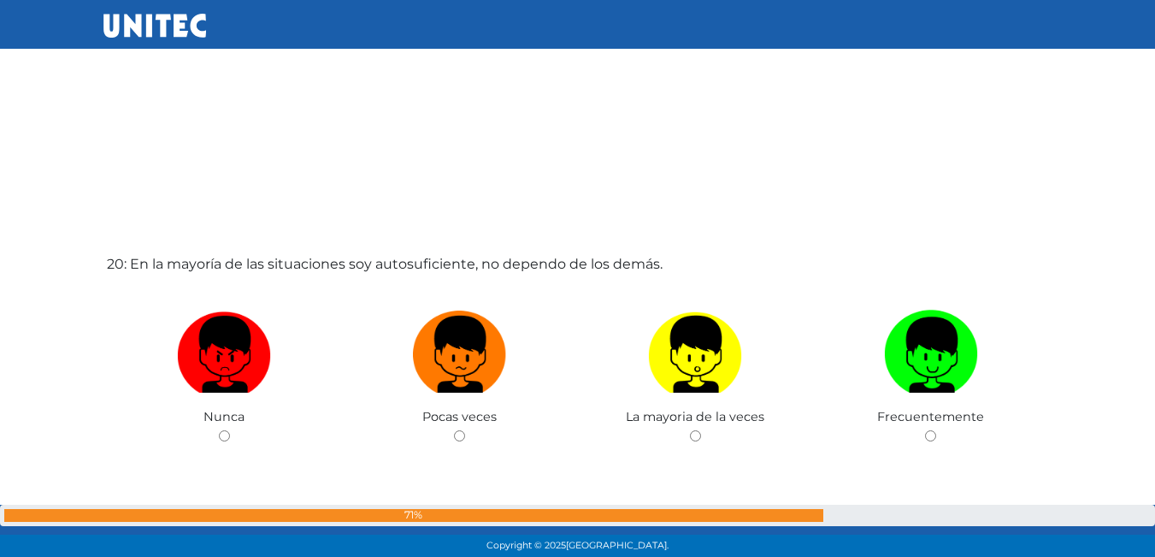
scroll to position [10662, 0]
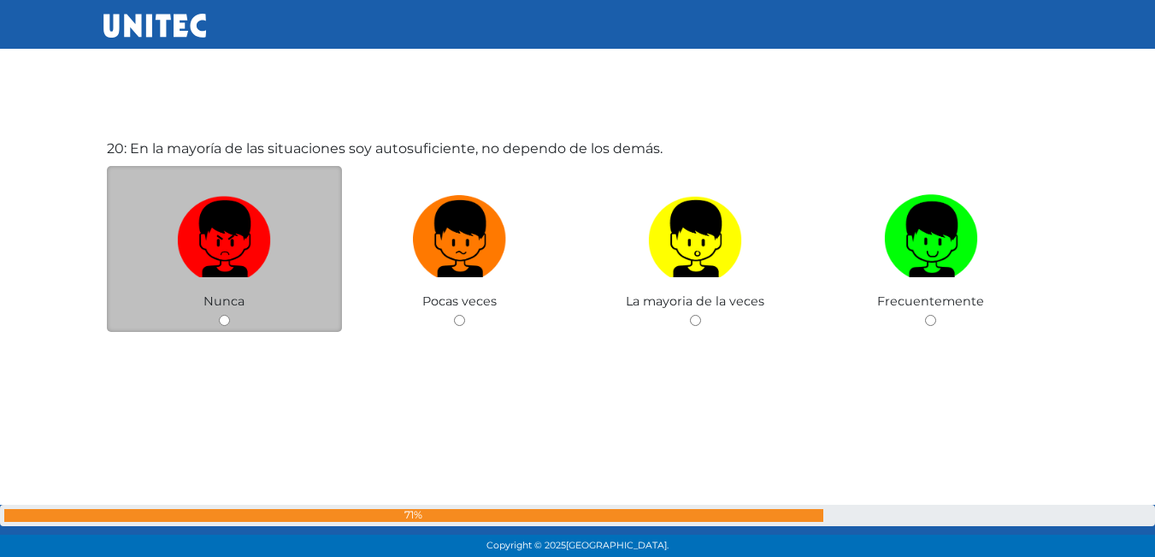
click at [219, 322] on input "radio" at bounding box center [224, 320] width 11 height 11
radio input "true"
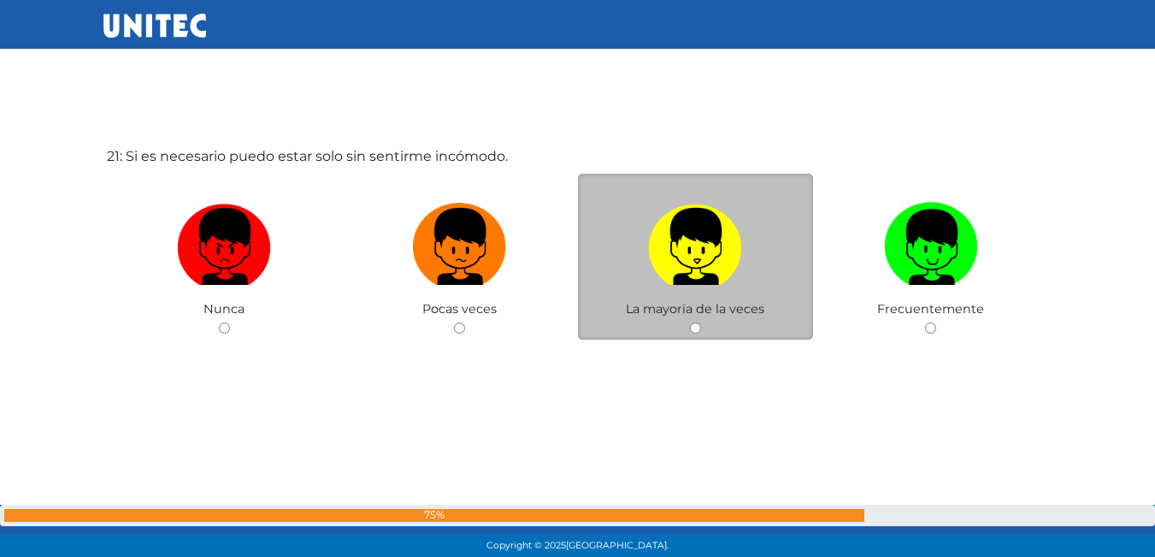
scroll to position [11240, 0]
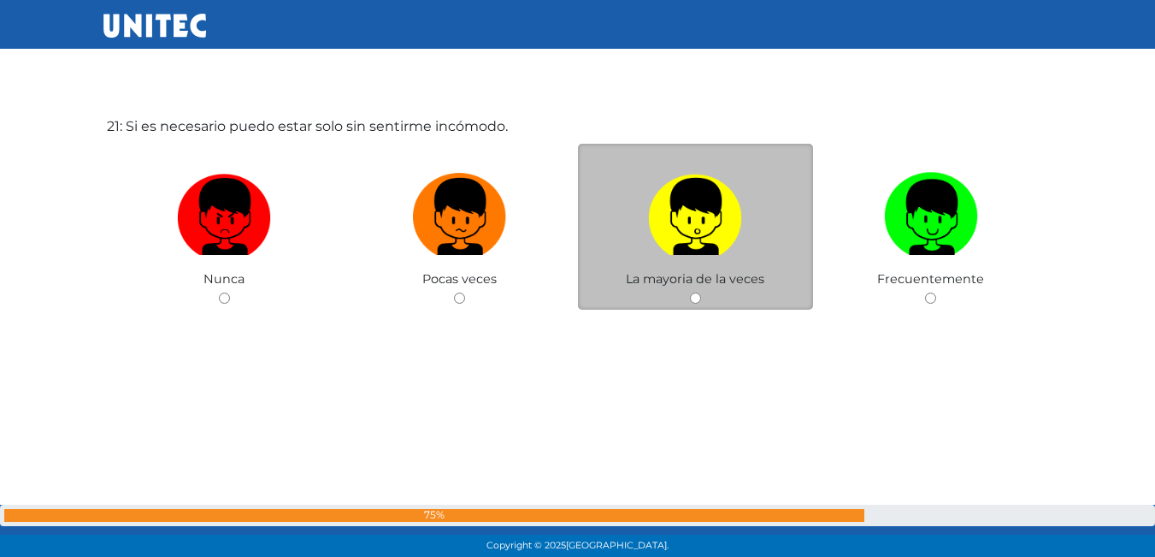
click at [693, 304] on div "La mayoria de la veces" at bounding box center [696, 227] width 236 height 167
click at [696, 300] on input "radio" at bounding box center [695, 297] width 11 height 11
radio input "true"
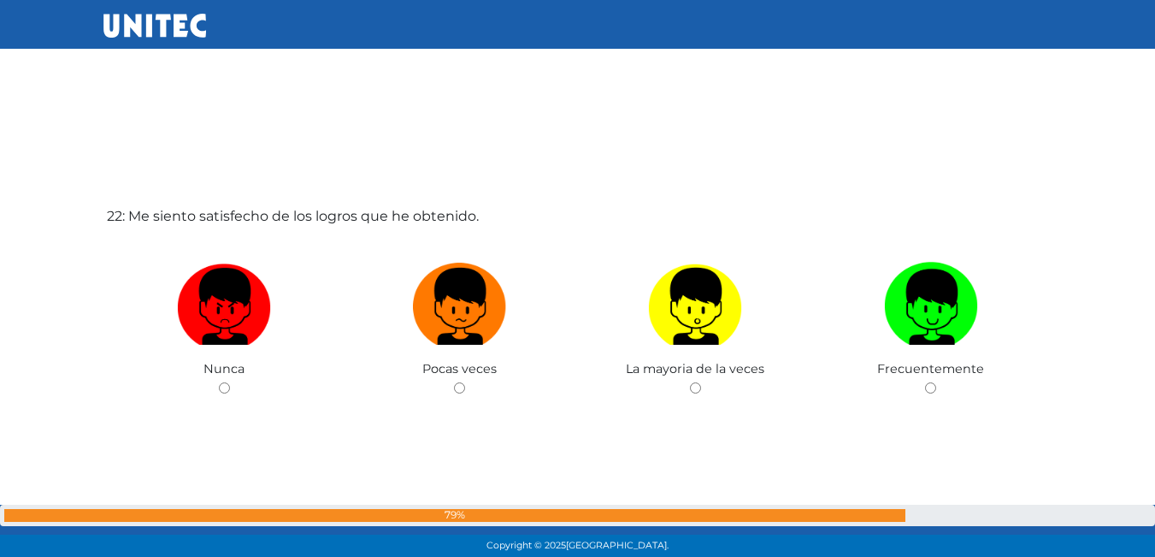
scroll to position [11715, 0]
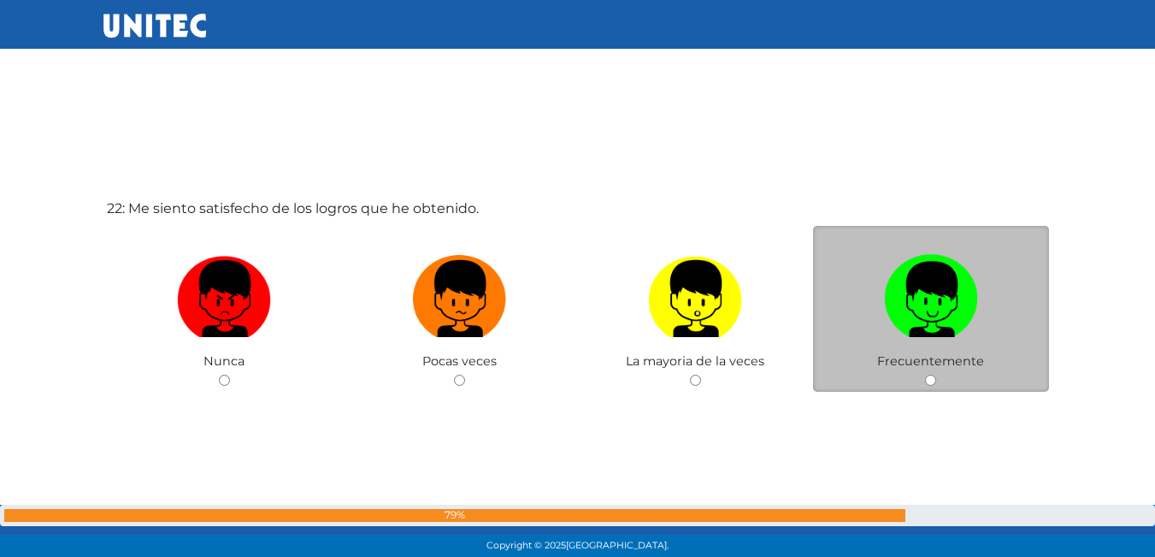
click at [928, 380] on input "radio" at bounding box center [930, 379] width 11 height 11
radio input "true"
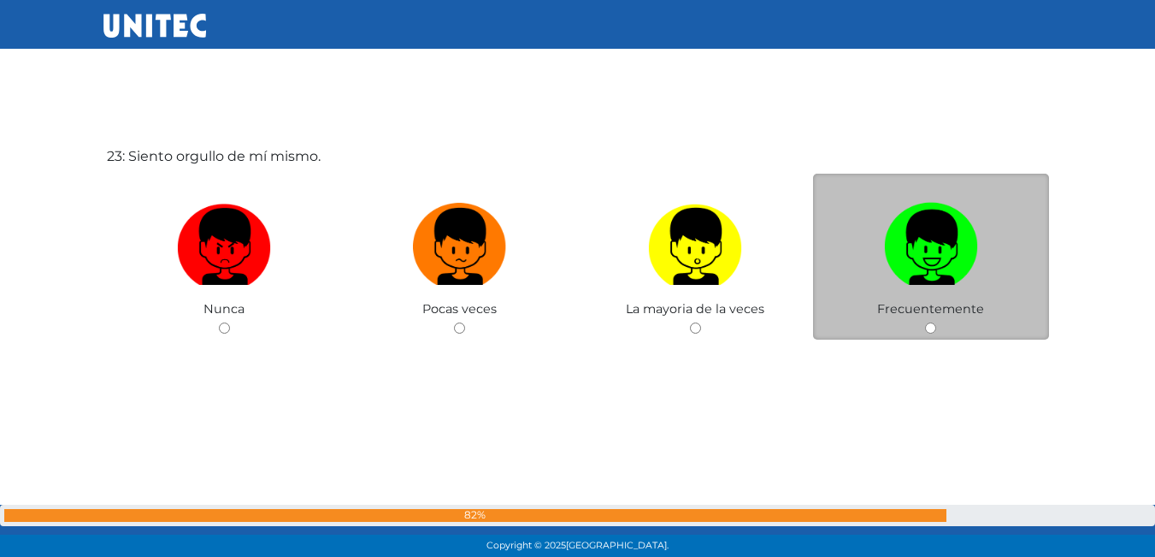
scroll to position [12330, 0]
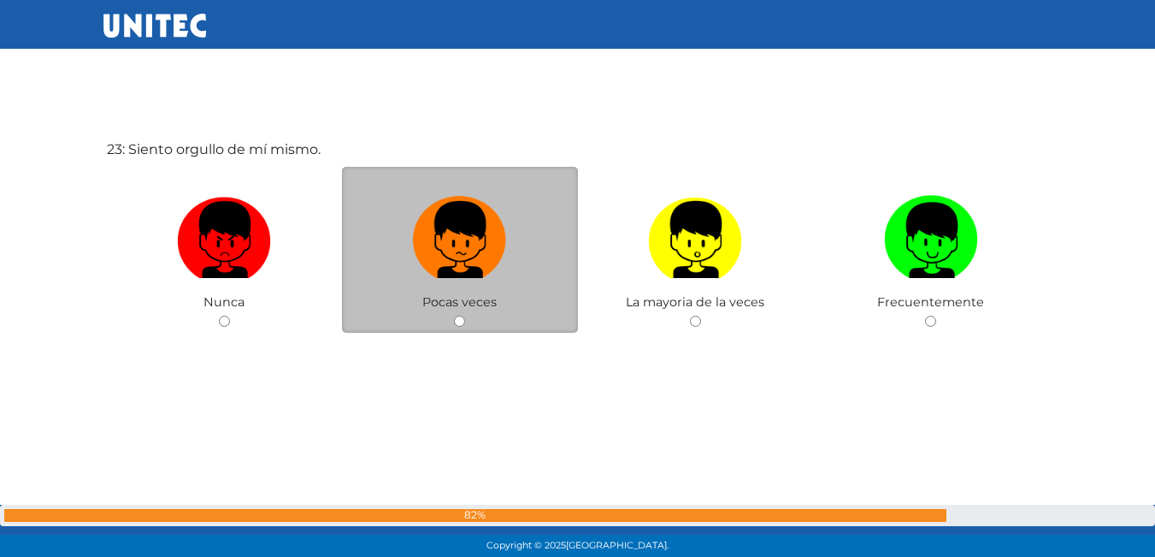
click at [457, 318] on input "radio" at bounding box center [459, 320] width 11 height 11
radio input "true"
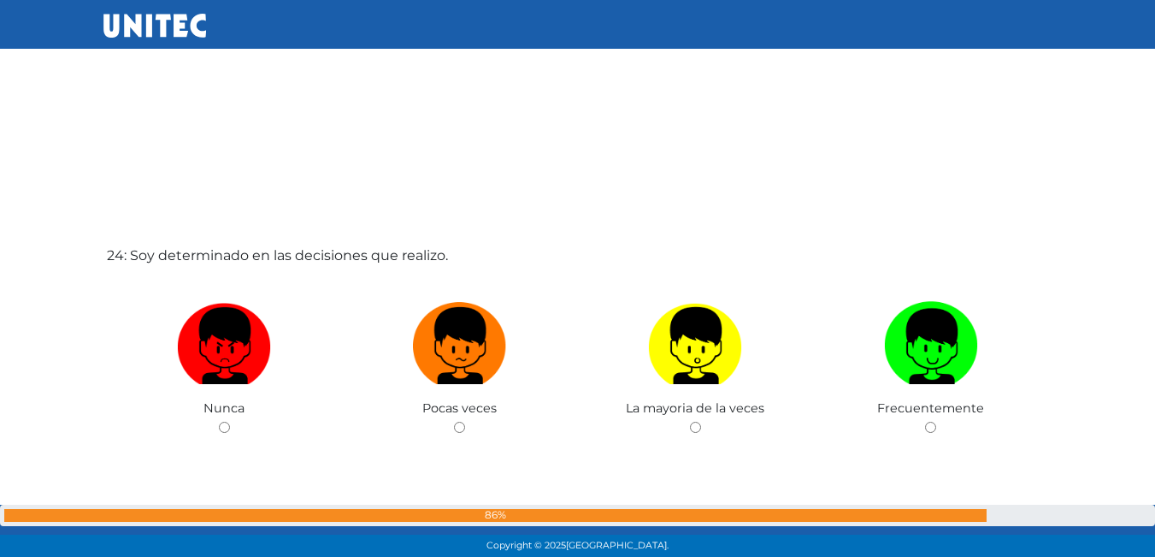
scroll to position [12809, 0]
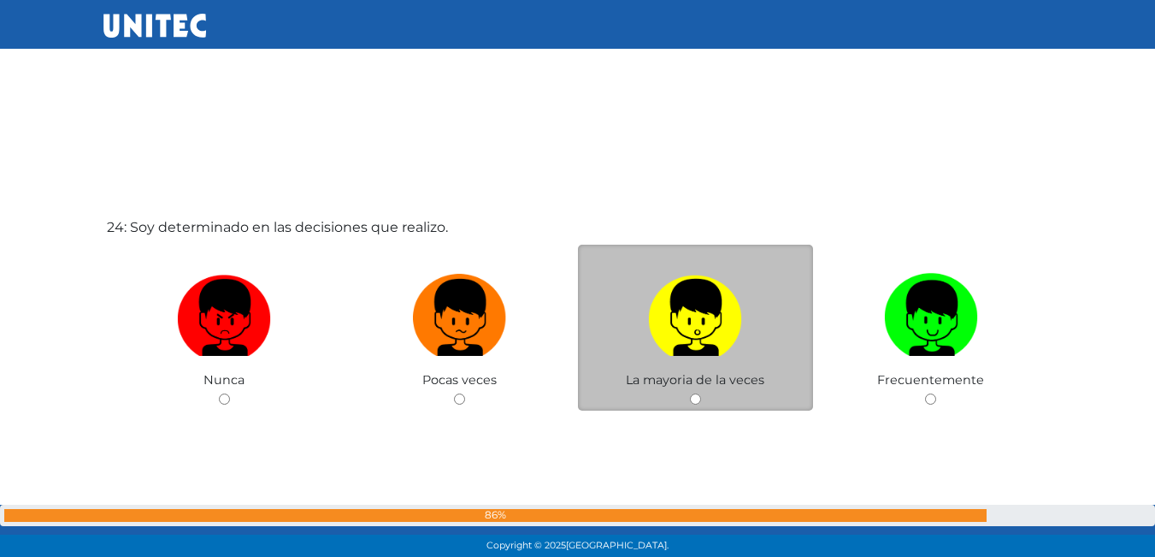
click at [705, 402] on div "La mayoria de la veces" at bounding box center [696, 328] width 236 height 167
click at [701, 409] on div "La mayoria de la veces" at bounding box center [696, 328] width 236 height 167
click at [693, 396] on input "radio" at bounding box center [695, 398] width 11 height 11
radio input "true"
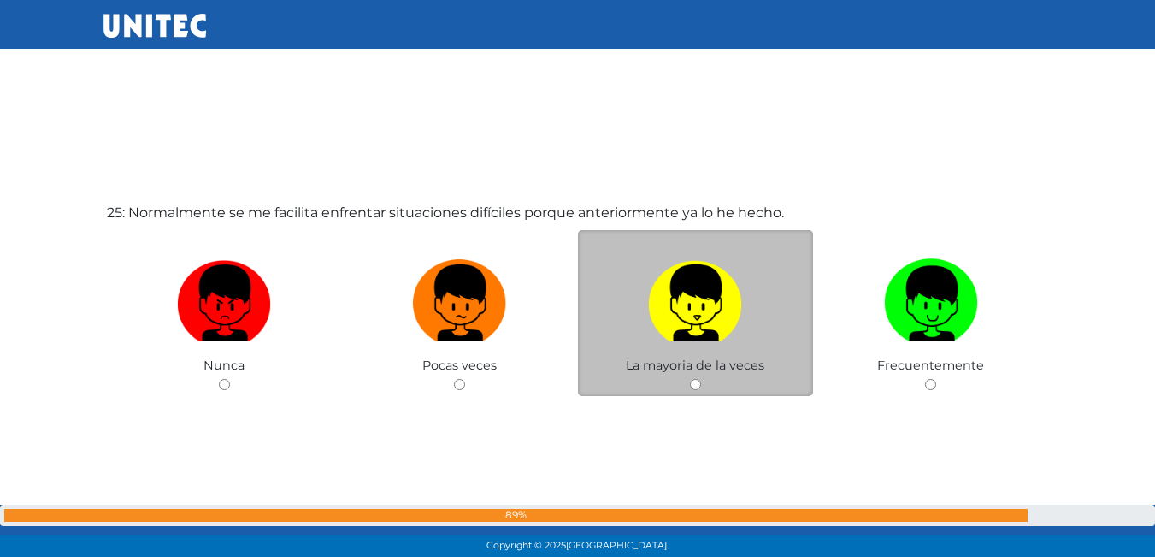
scroll to position [13387, 0]
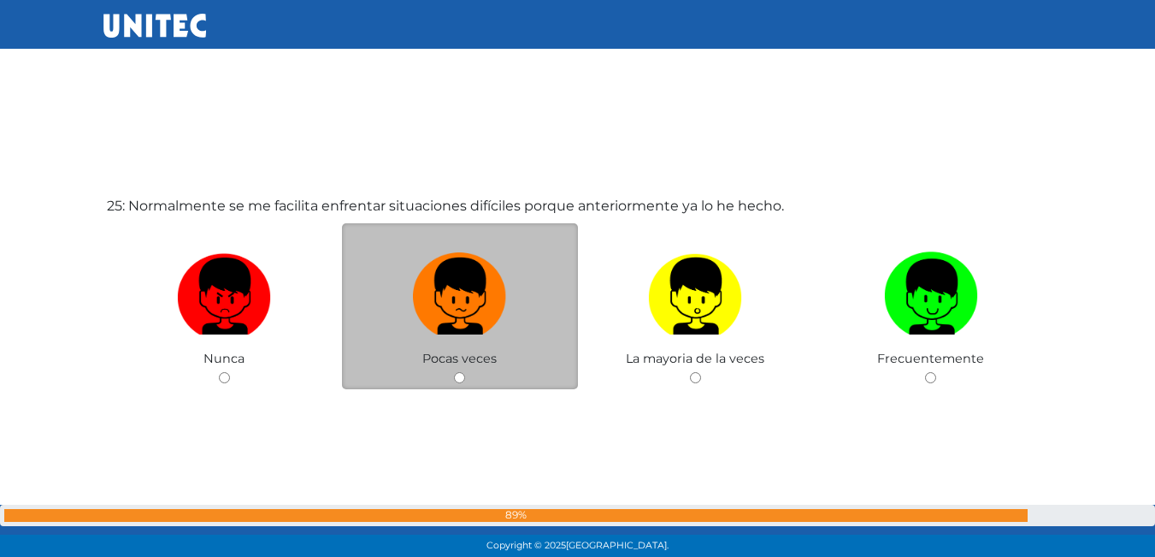
click at [461, 373] on input "radio" at bounding box center [459, 377] width 11 height 11
radio input "true"
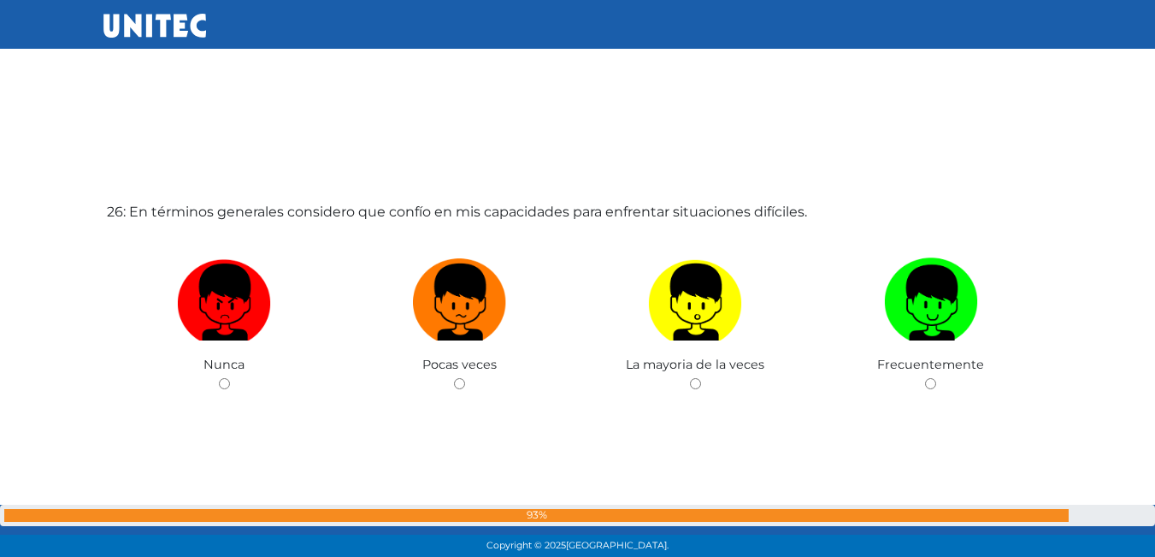
scroll to position [13965, 0]
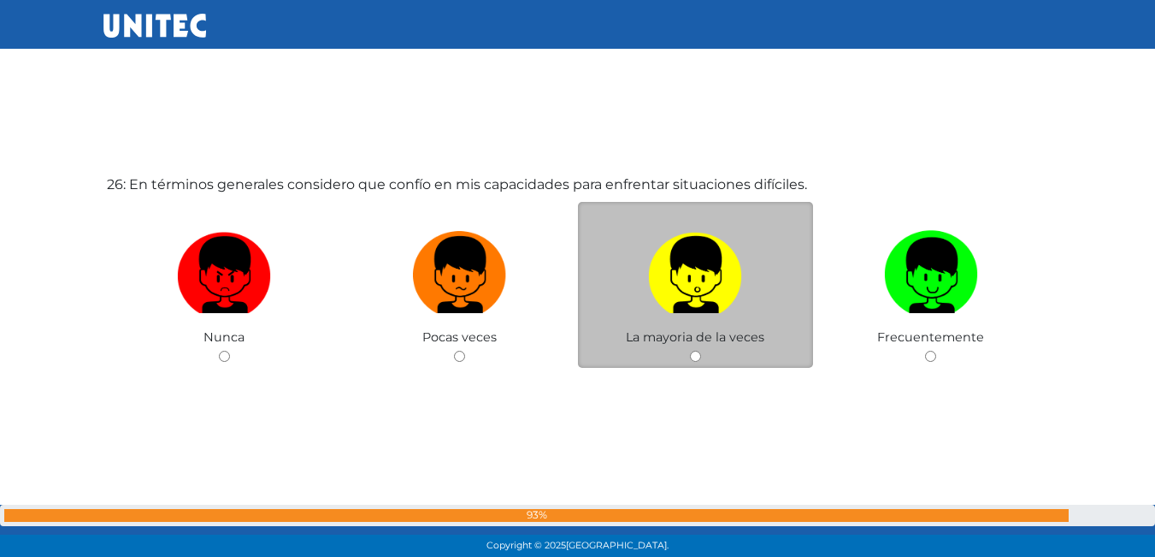
click at [701, 363] on div "La mayoria de la veces" at bounding box center [696, 285] width 236 height 167
click at [701, 351] on div "La mayoria de la veces" at bounding box center [696, 285] width 236 height 167
click at [697, 362] on input "radio" at bounding box center [695, 356] width 11 height 11
radio input "true"
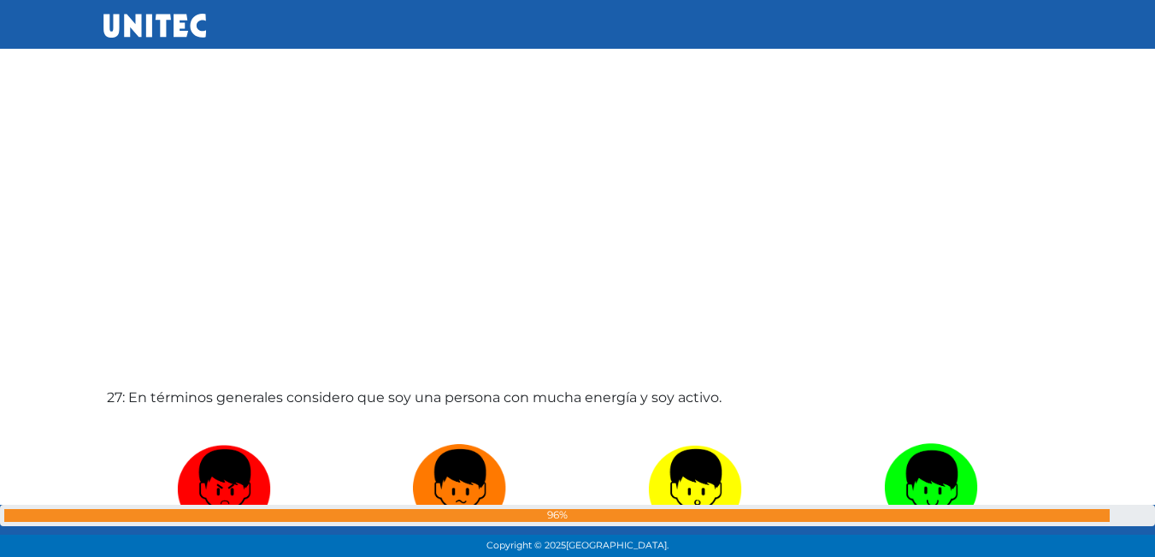
scroll to position [14371, 0]
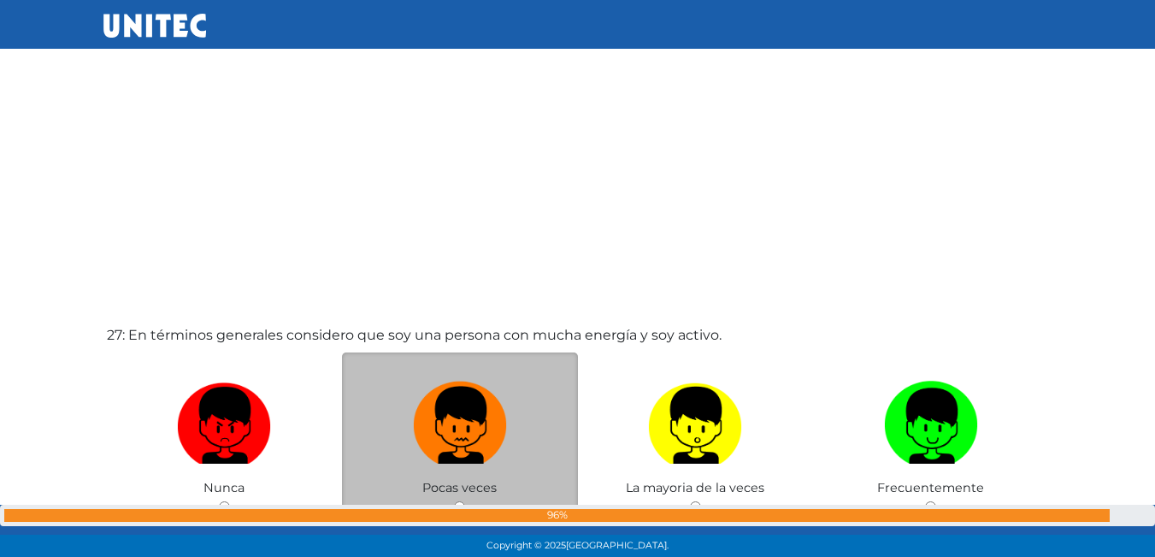
click at [469, 446] on img at bounding box center [460, 419] width 94 height 90
click at [465, 501] on input "radio" at bounding box center [459, 506] width 11 height 11
radio input "true"
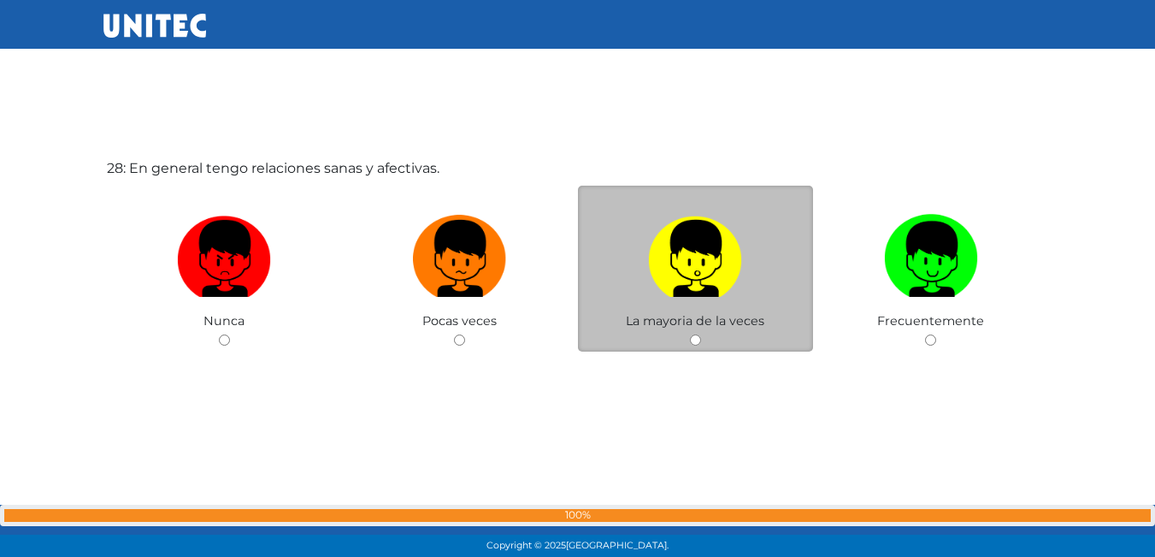
scroll to position [15113, 0]
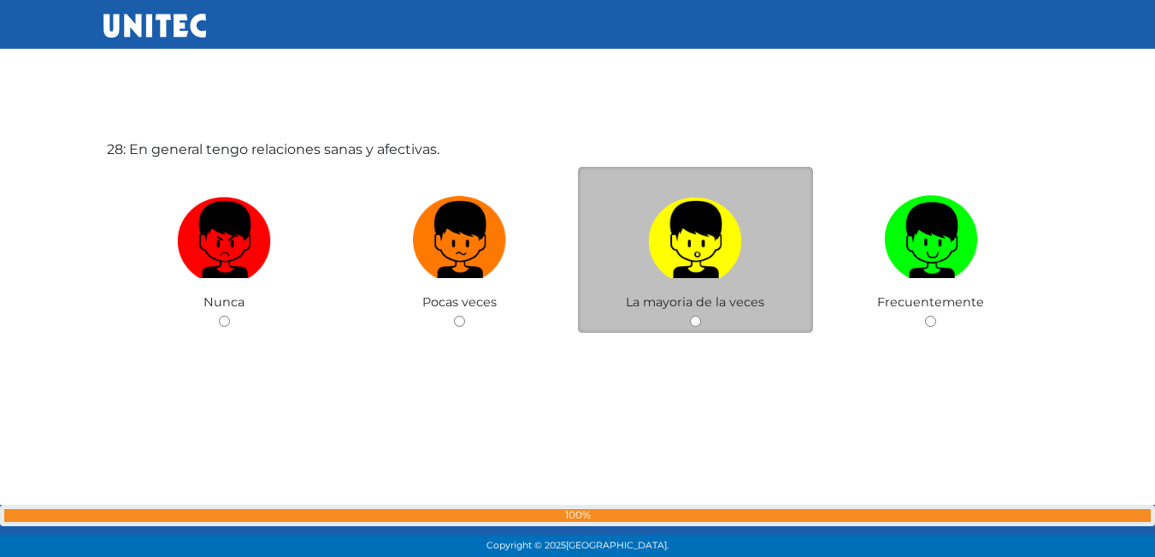
click at [645, 269] on label at bounding box center [696, 240] width 236 height 104
click at [690, 315] on input "radio" at bounding box center [695, 320] width 11 height 11
radio input "true"
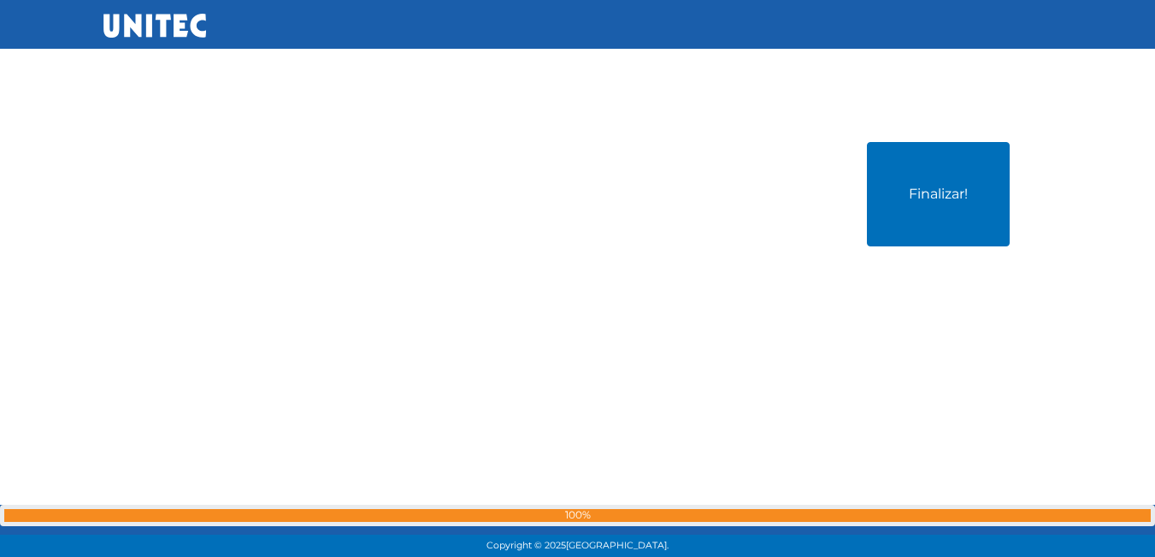
scroll to position [15670, 0]
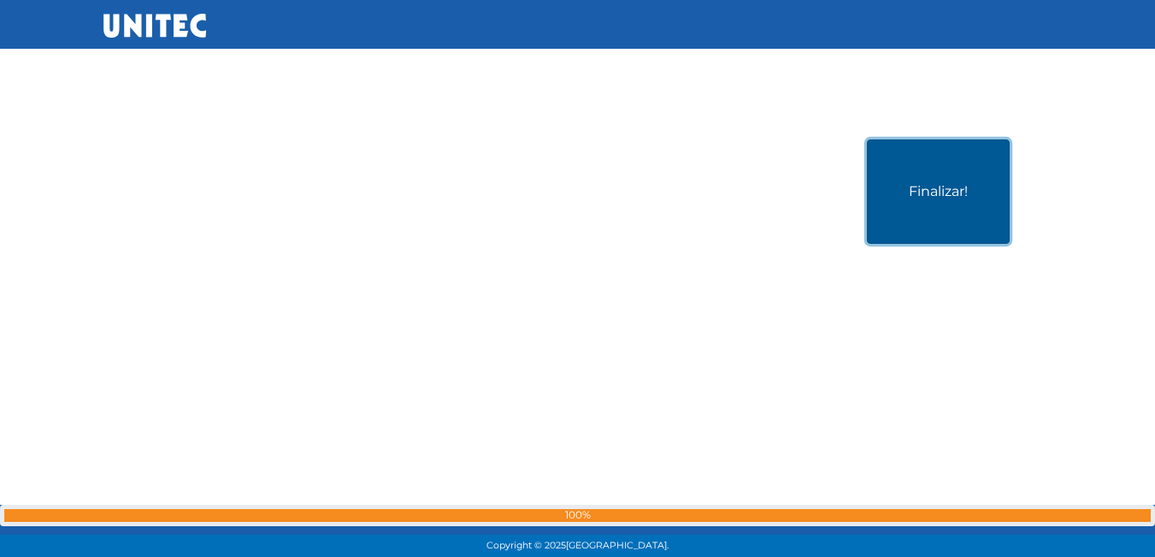
click at [972, 215] on button "Finalizar!" at bounding box center [938, 191] width 143 height 104
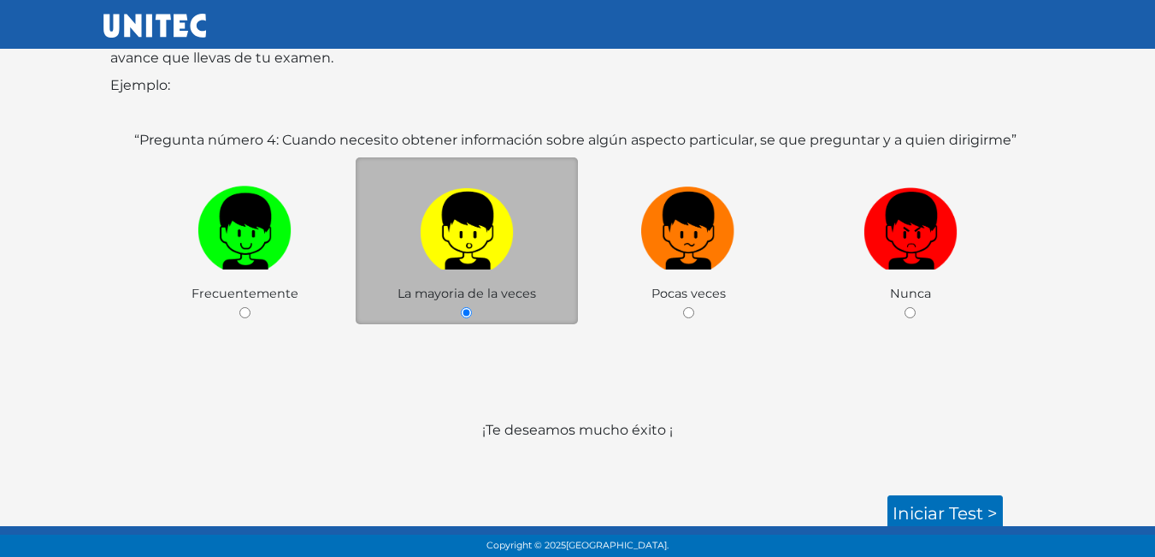
scroll to position [255, 0]
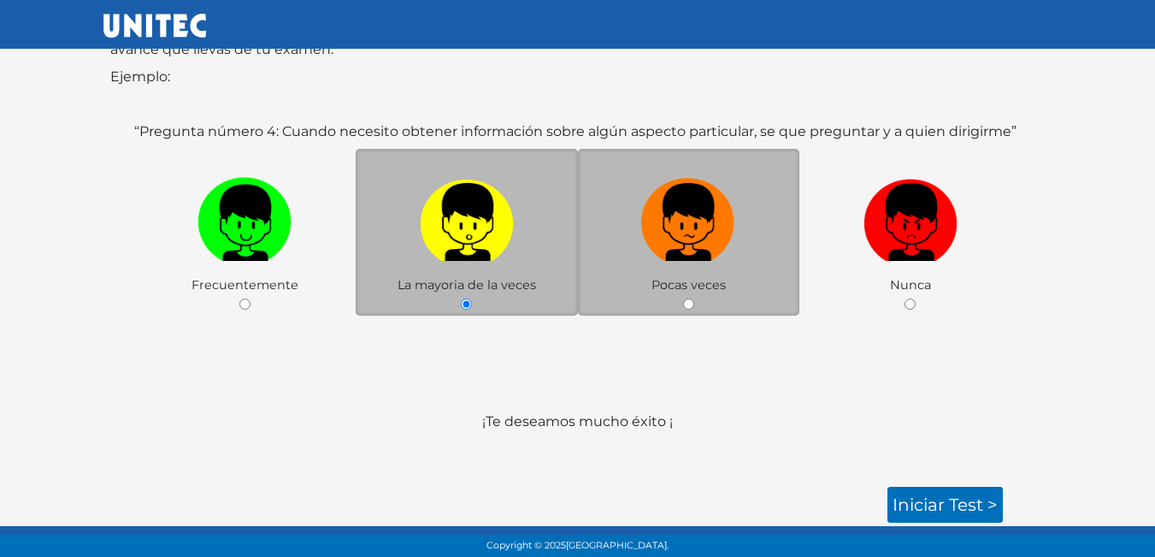
click at [689, 303] on input "radio" at bounding box center [688, 303] width 11 height 11
radio input "true"
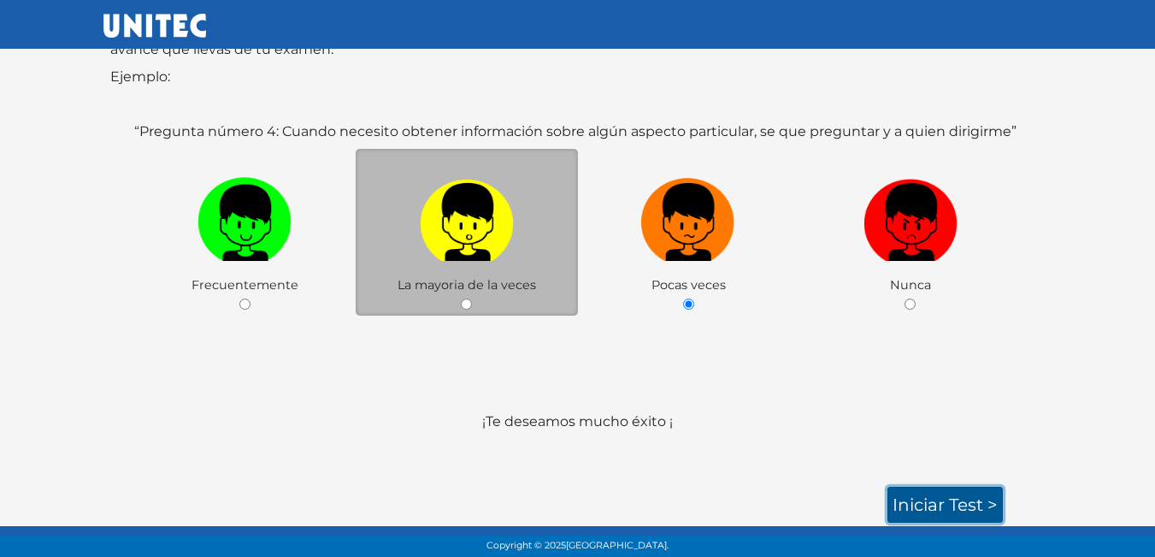
click at [965, 504] on link "Iniciar test >" at bounding box center [944, 504] width 115 height 36
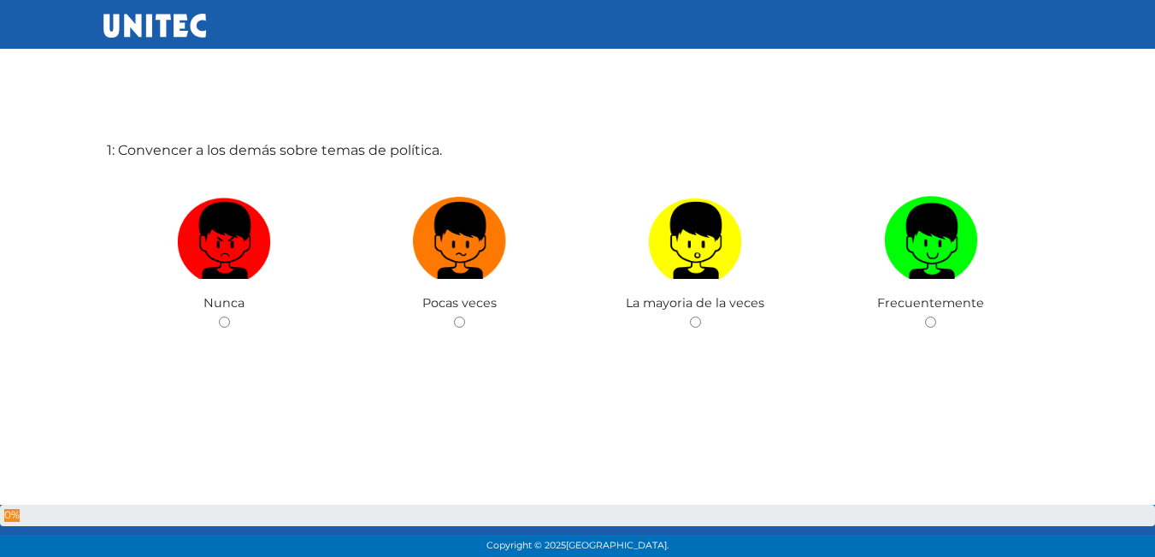
scroll to position [85, 0]
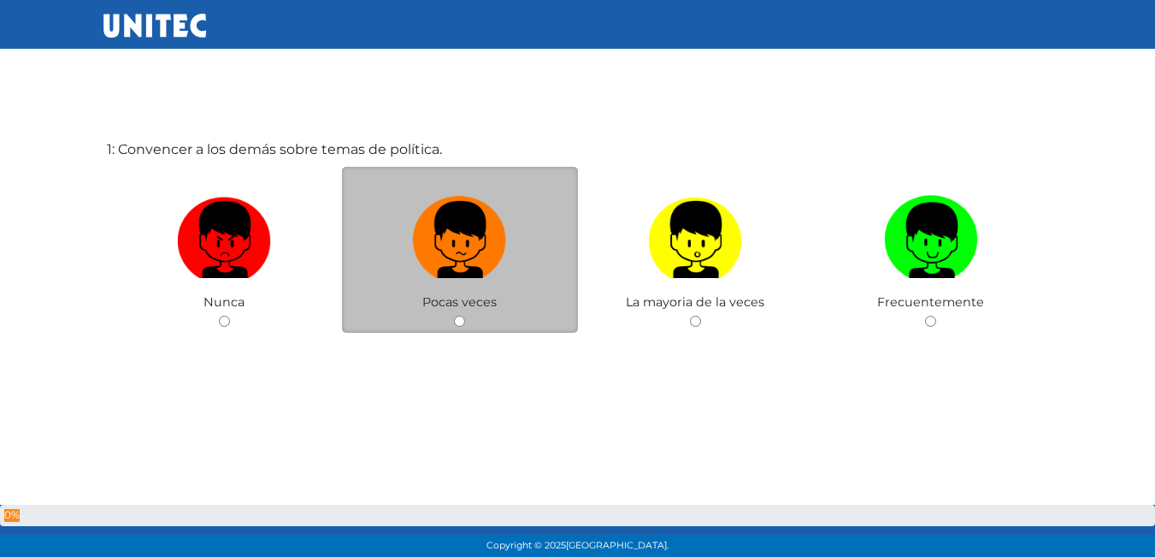
click at [468, 321] on div "Pocas veces" at bounding box center [460, 250] width 236 height 167
click at [457, 315] on div "Pocas veces" at bounding box center [460, 250] width 236 height 167
click at [457, 315] on input "radio" at bounding box center [459, 320] width 11 height 11
radio input "true"
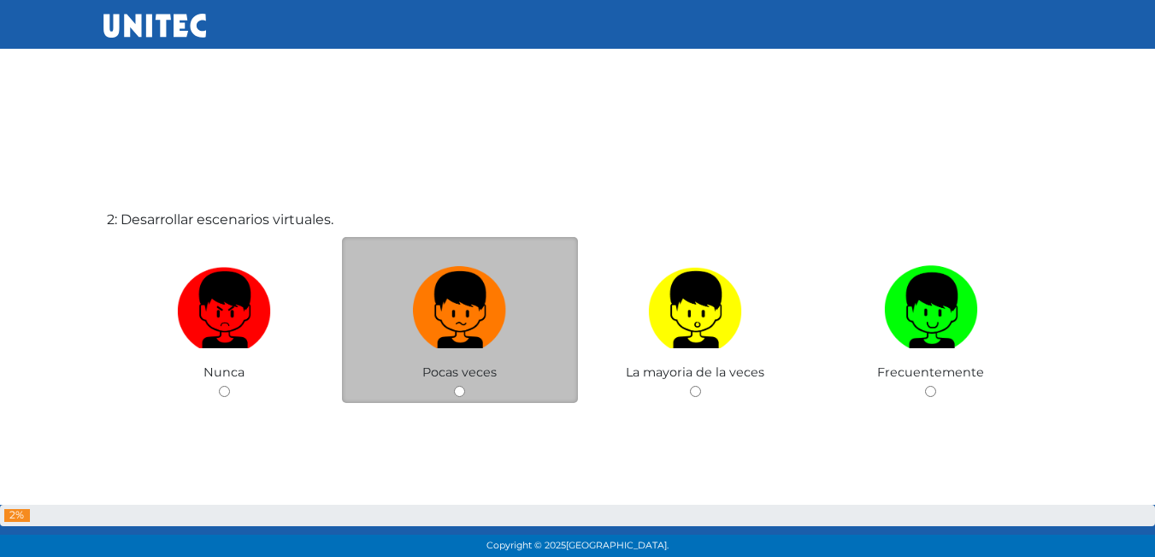
scroll to position [602, 0]
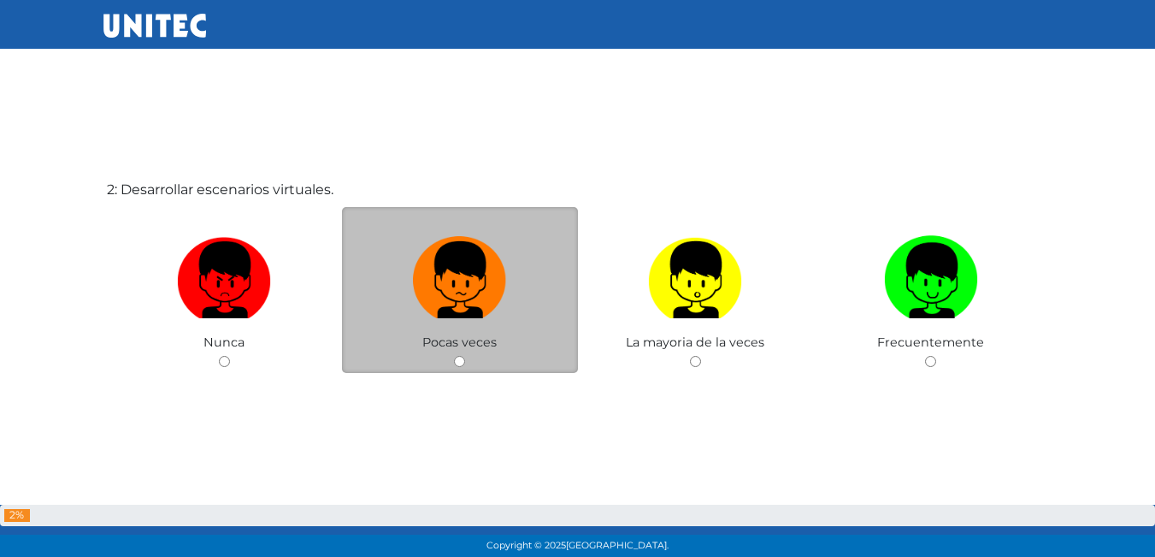
click at [458, 365] on input "radio" at bounding box center [459, 361] width 11 height 11
radio input "true"
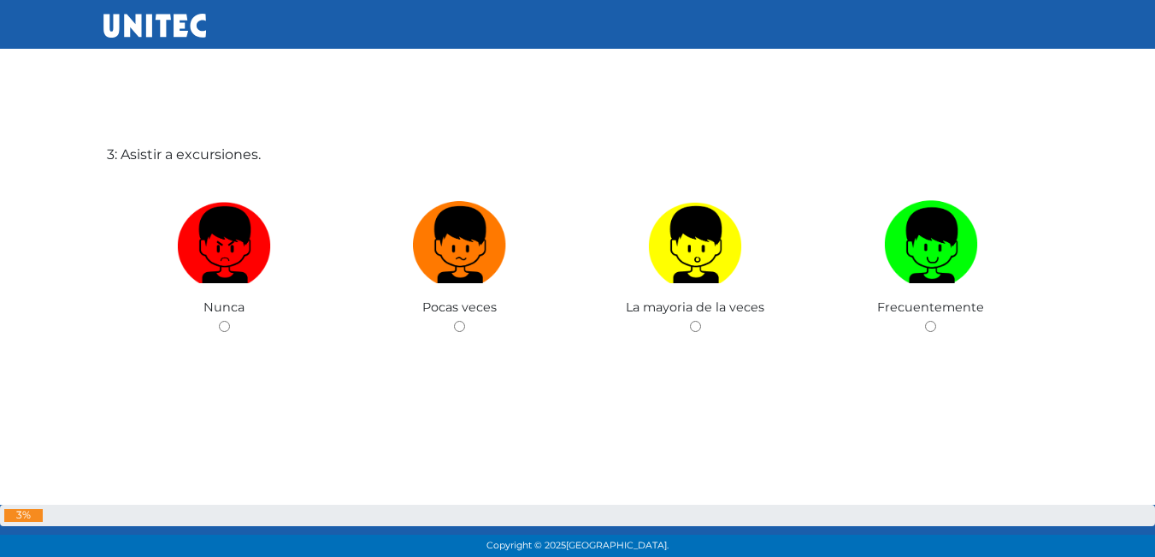
scroll to position [1199, 0]
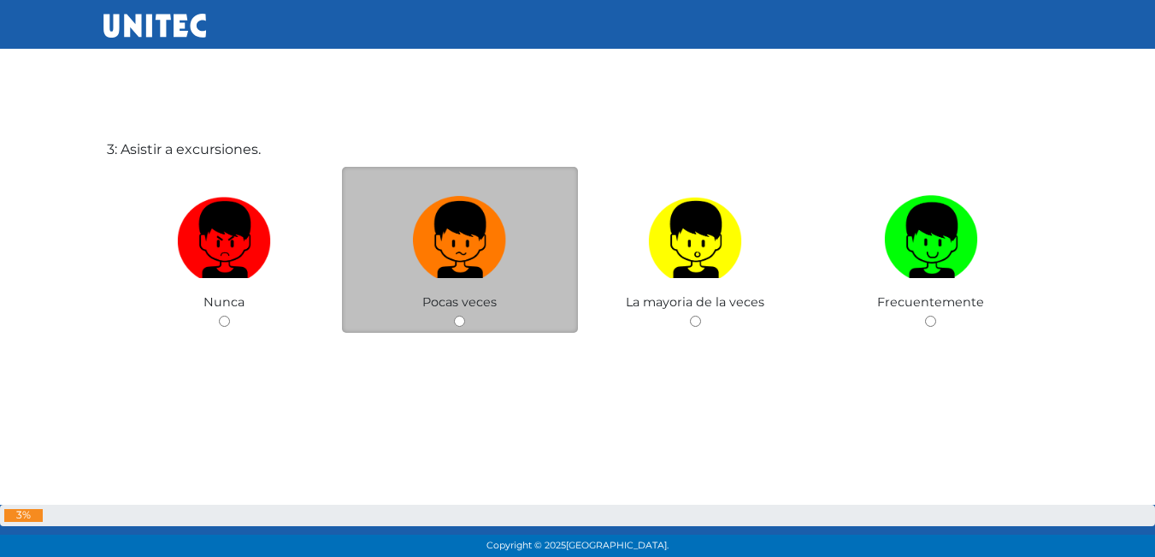
click at [462, 318] on input "radio" at bounding box center [459, 320] width 11 height 11
radio input "true"
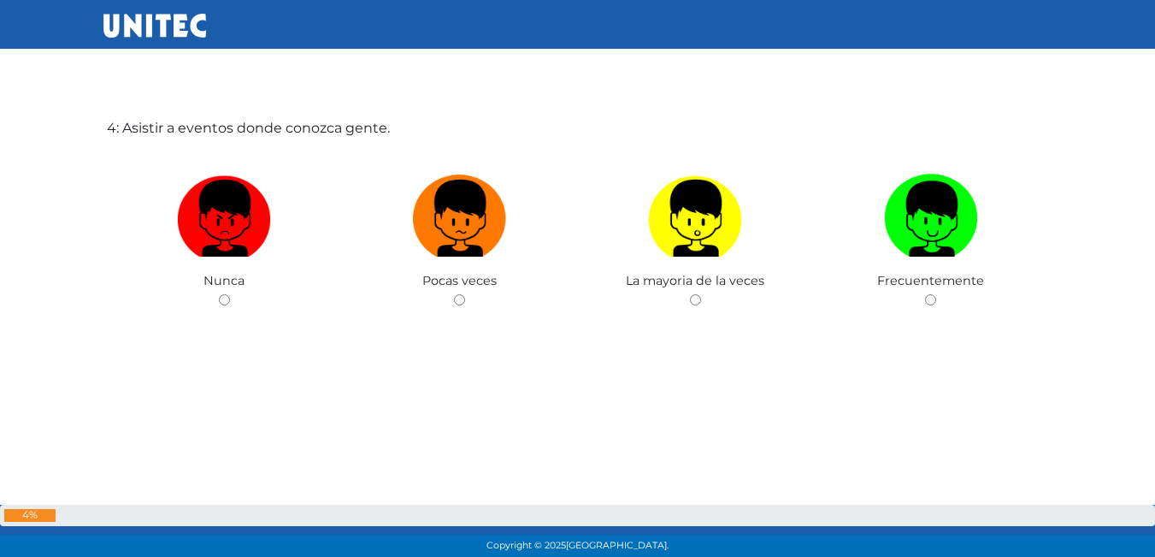
scroll to position [1797, 0]
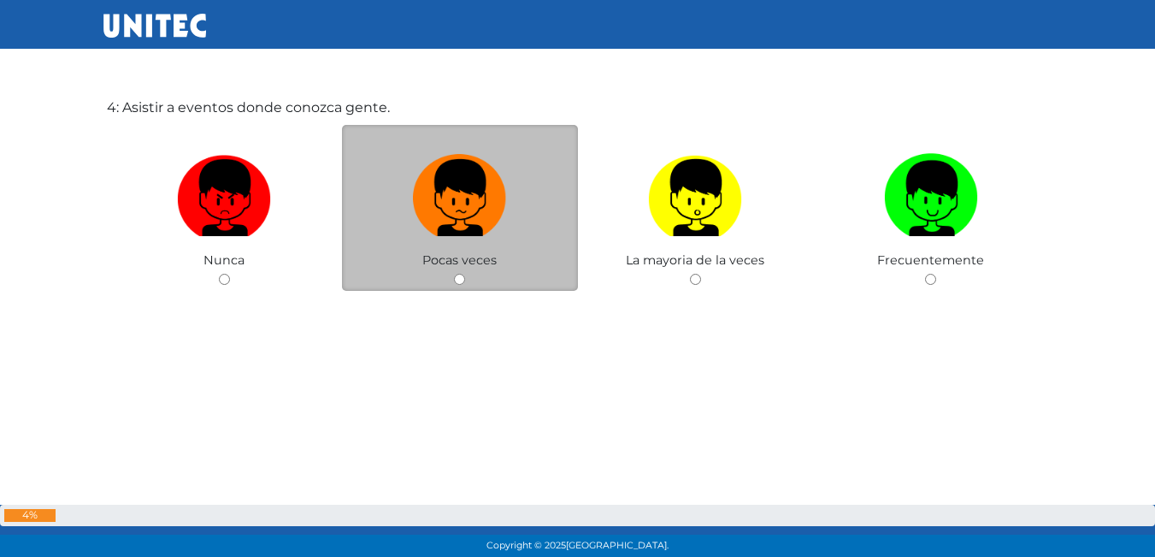
click at [463, 282] on input "radio" at bounding box center [459, 279] width 11 height 11
radio input "true"
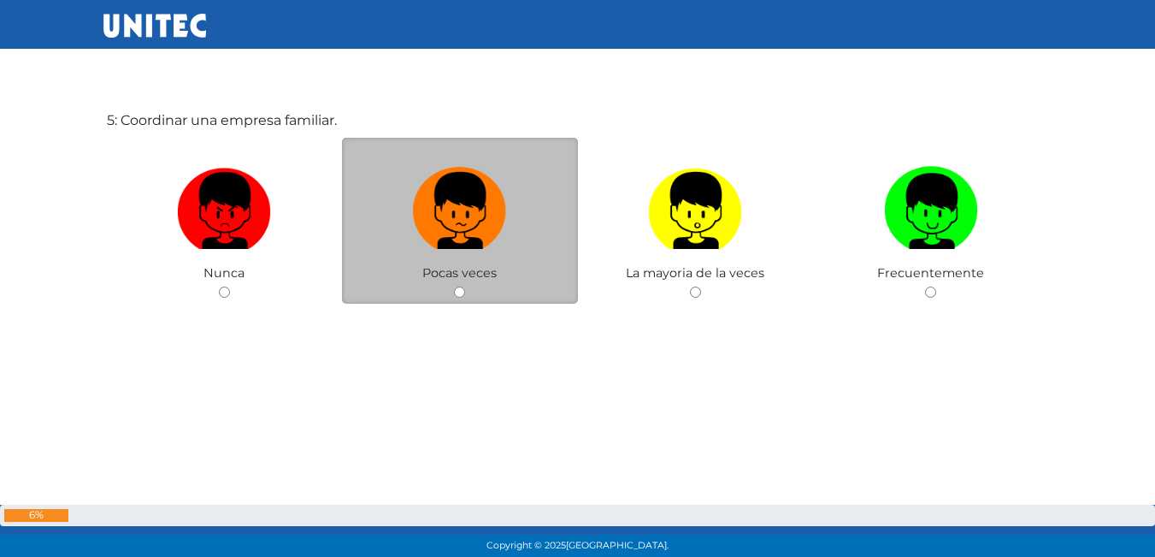
scroll to position [2366, 0]
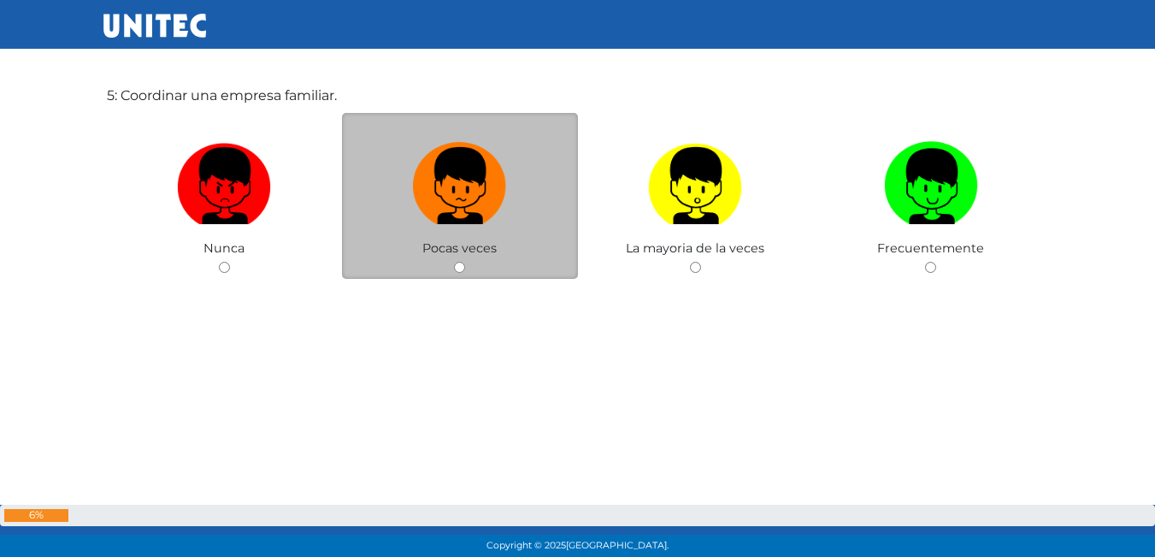
click at [464, 273] on input "radio" at bounding box center [459, 267] width 11 height 11
radio input "true"
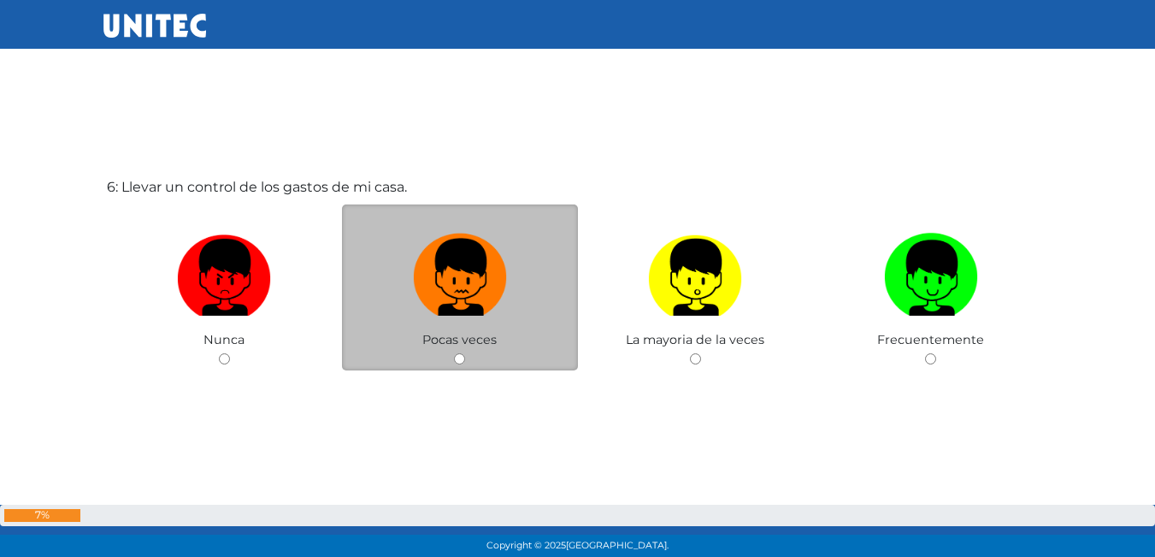
scroll to position [2937, 0]
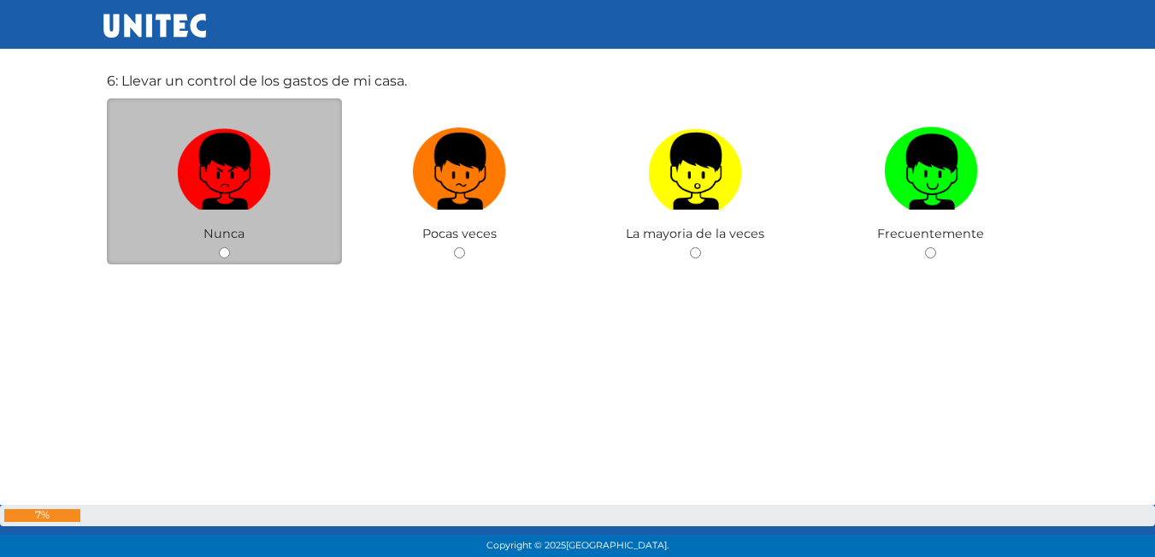
click at [217, 253] on div "Nunca" at bounding box center [225, 181] width 236 height 167
click at [221, 257] on input "radio" at bounding box center [224, 252] width 11 height 11
radio input "true"
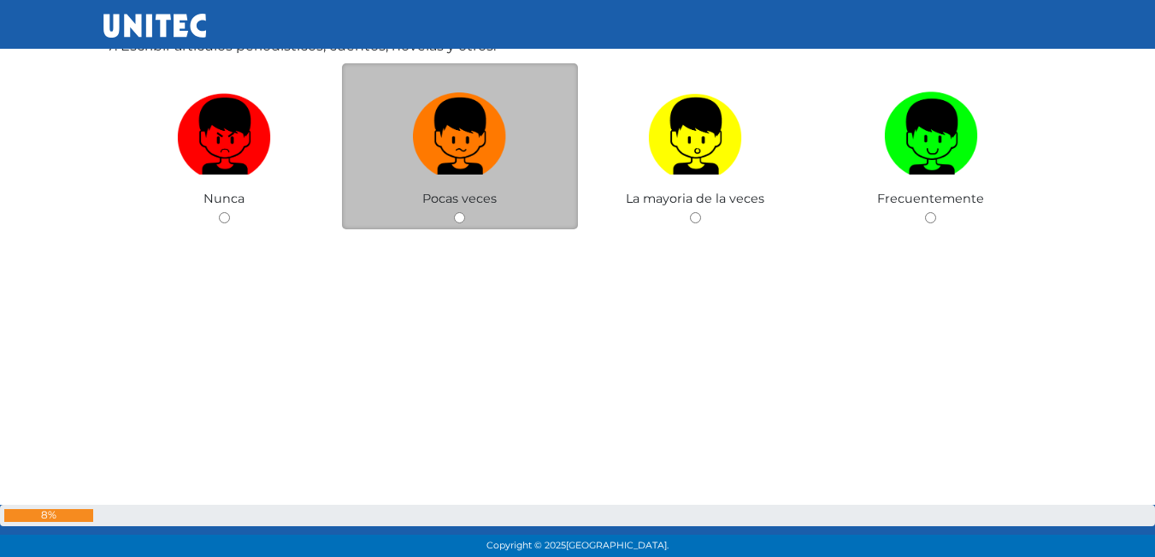
scroll to position [3443, 0]
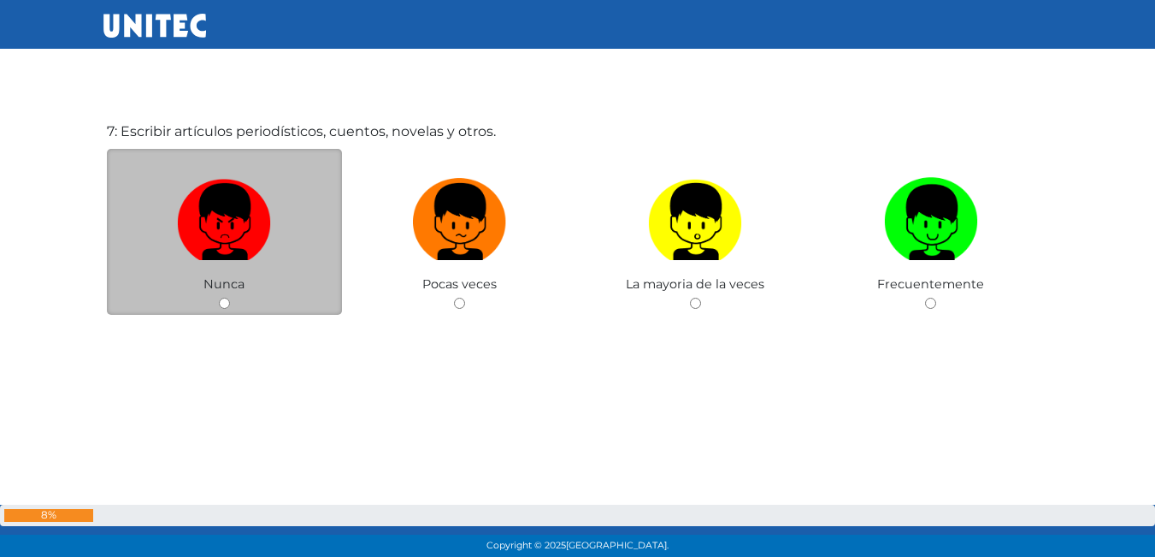
click at [219, 296] on div "Nunca" at bounding box center [225, 232] width 236 height 167
click at [224, 301] on input "radio" at bounding box center [224, 303] width 11 height 11
radio input "true"
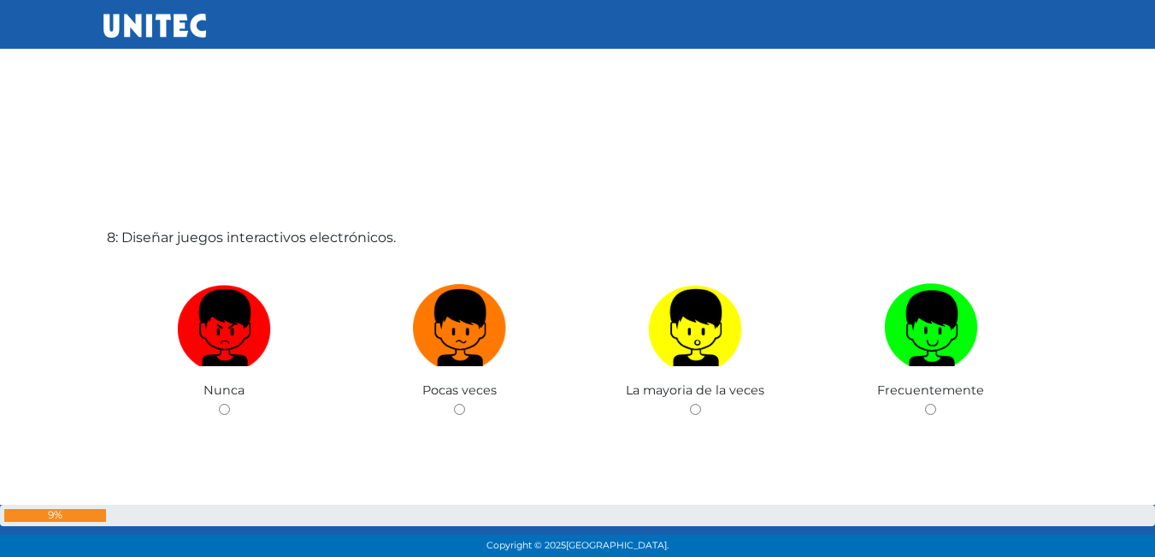
scroll to position [3941, 0]
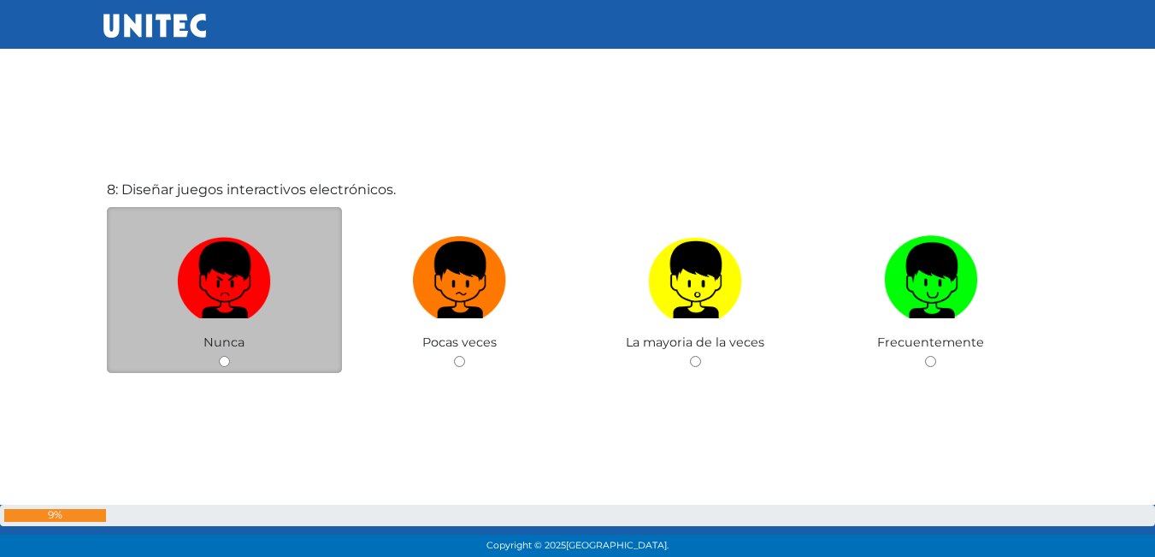
click at [222, 359] on input "radio" at bounding box center [224, 361] width 11 height 11
radio input "true"
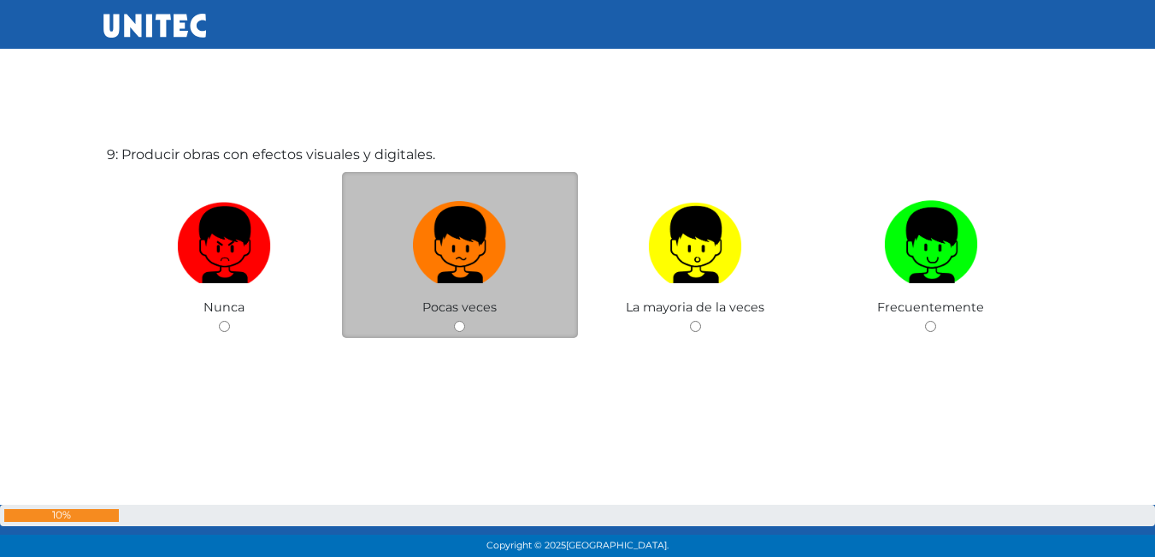
scroll to position [4538, 0]
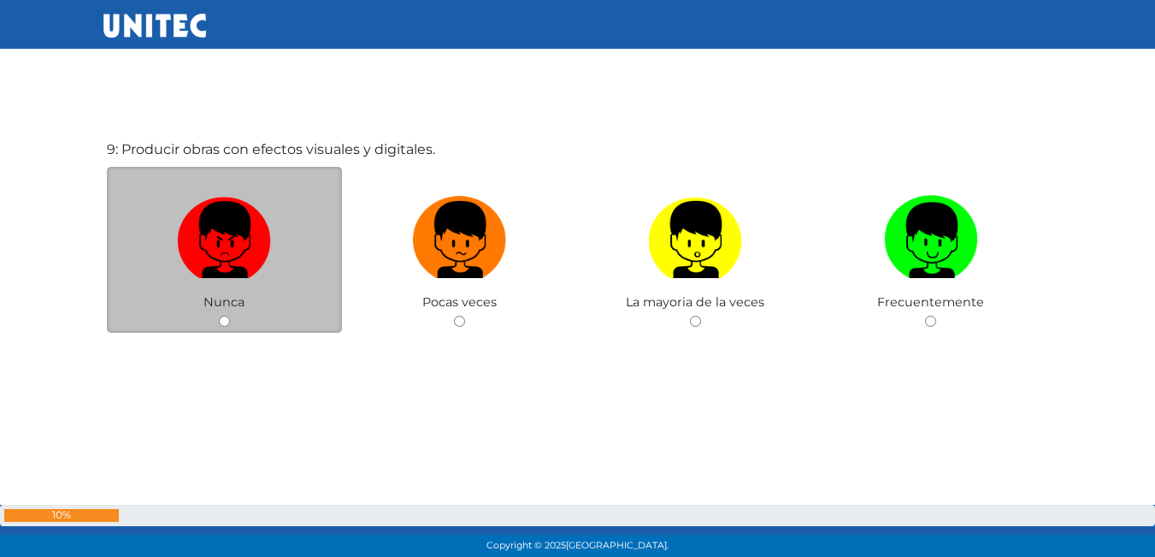
click at [225, 327] on input "radio" at bounding box center [224, 320] width 11 height 11
radio input "true"
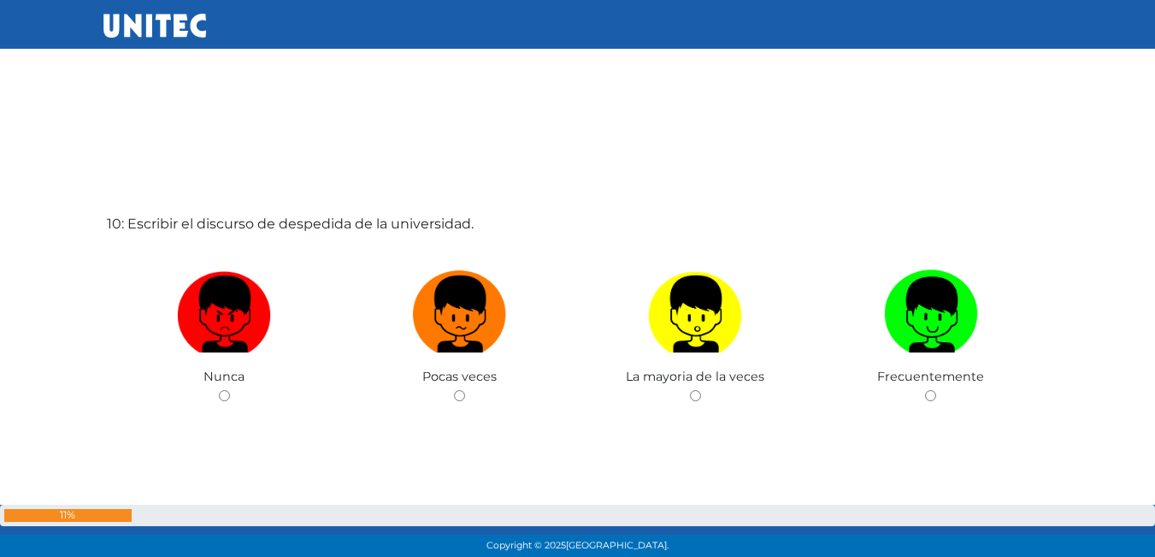
scroll to position [4979, 0]
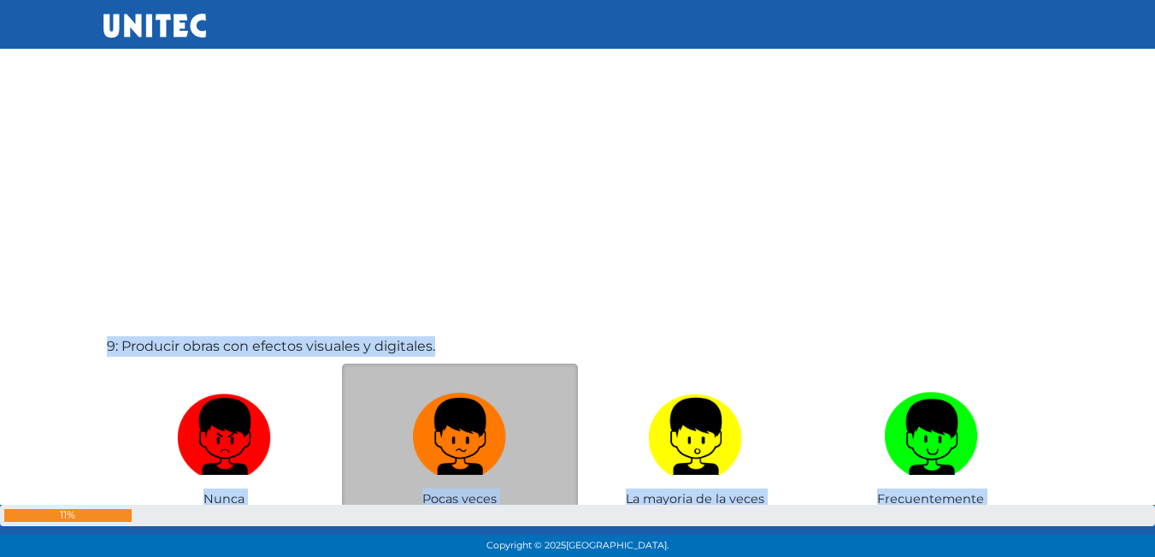
drag, startPoint x: 466, startPoint y: 439, endPoint x: 457, endPoint y: 442, distance: 8.9
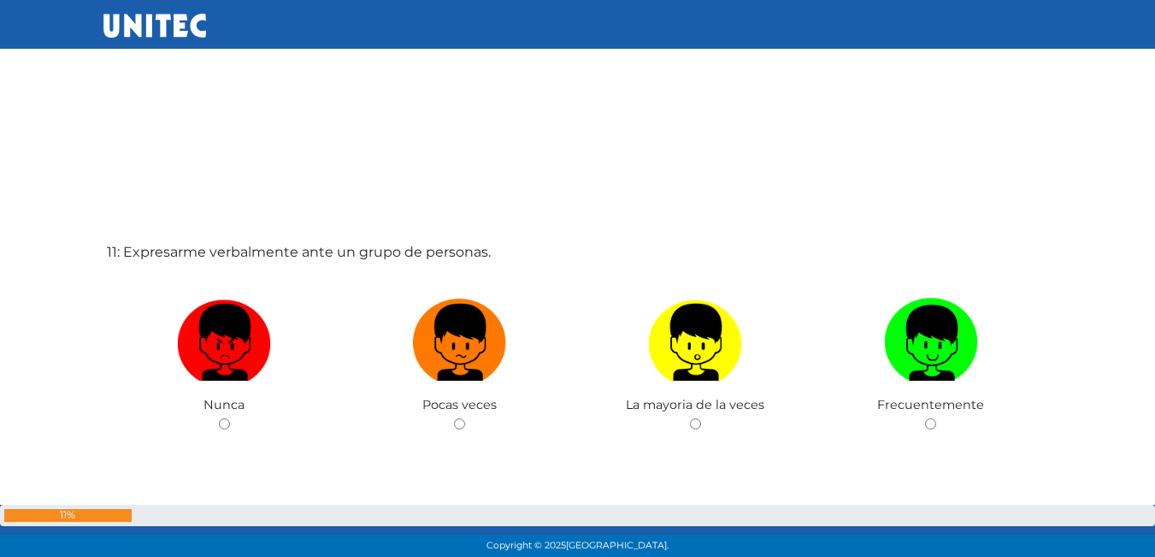
scroll to position [5976, 0]
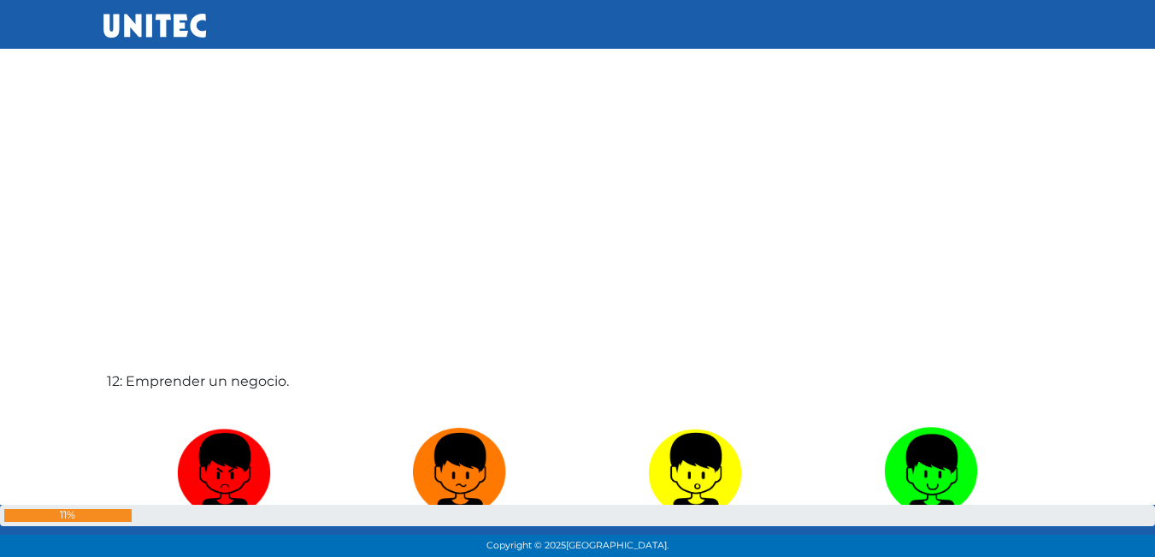
click at [570, 285] on div "12: Emprender un negocio. [GEOGRAPHIC_DATA] Pocas veces La mayoria de la veces …" at bounding box center [577, 510] width 949 height 557
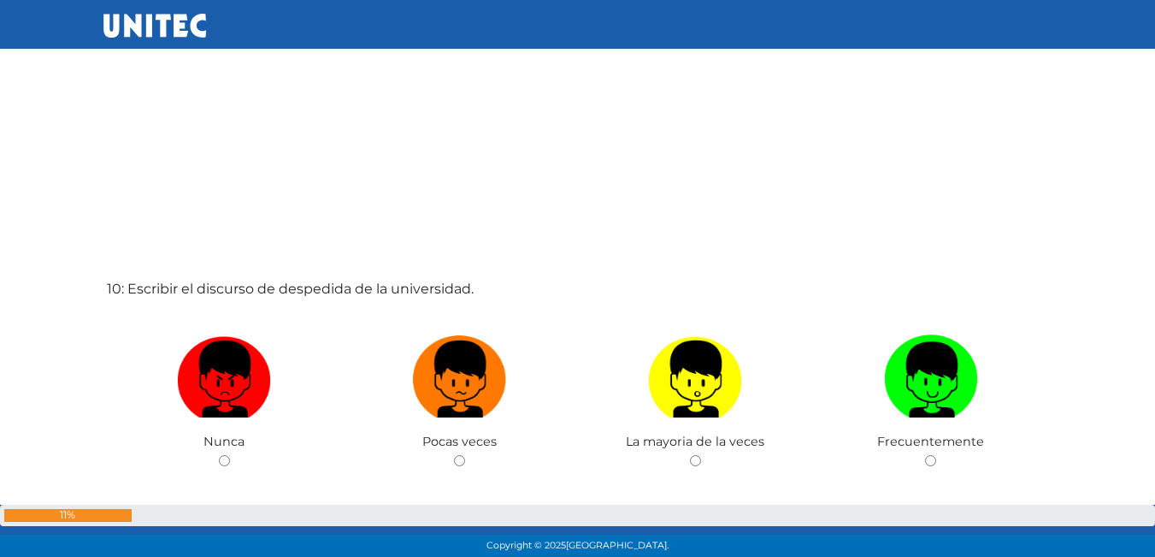
scroll to position [4950, 0]
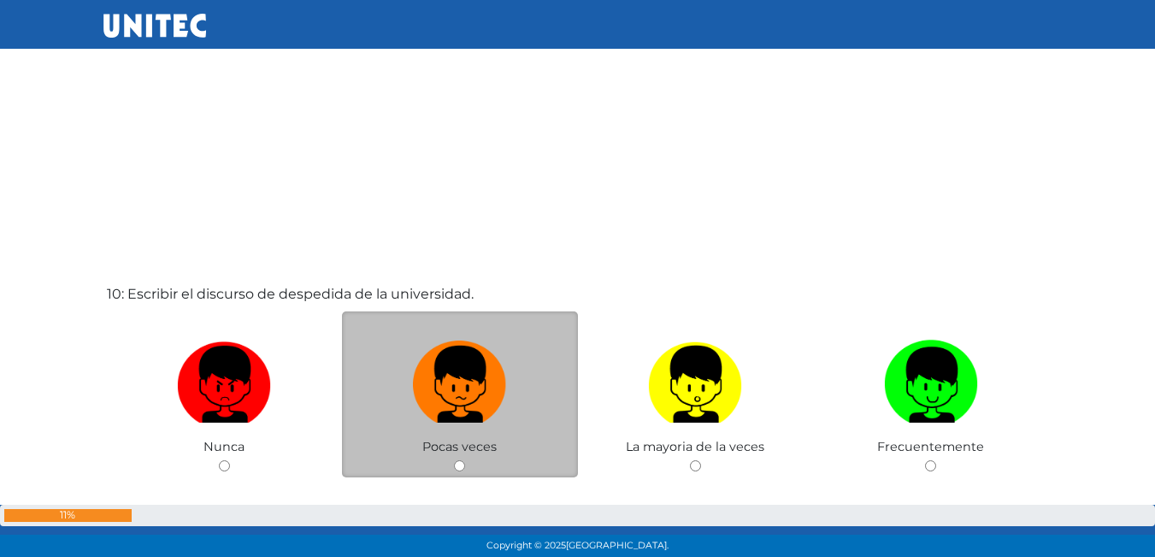
click at [459, 461] on input "radio" at bounding box center [459, 465] width 11 height 11
radio input "true"
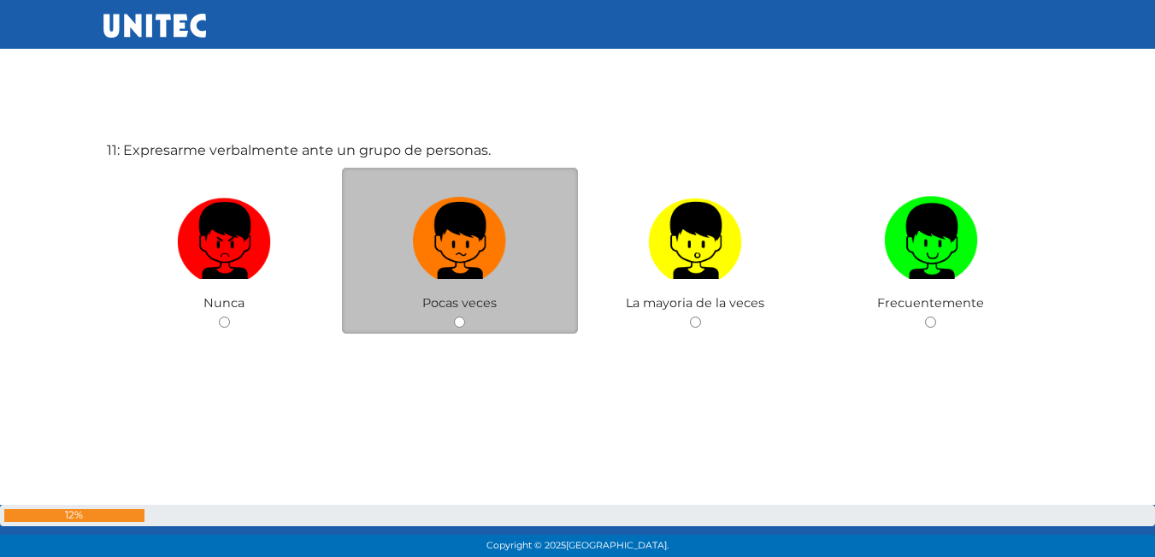
scroll to position [5651, 0]
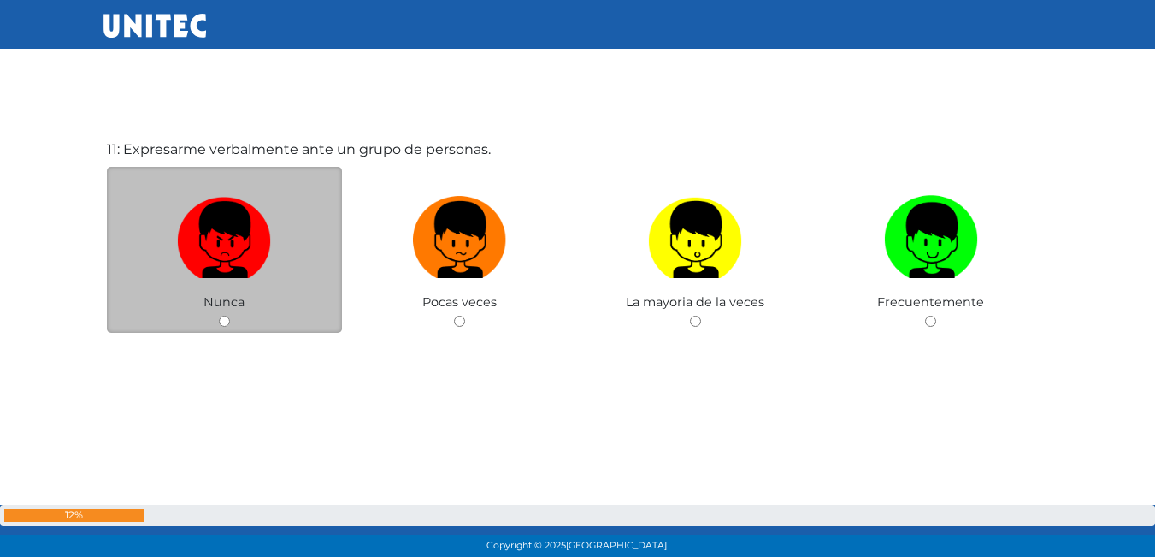
click at [221, 316] on input "radio" at bounding box center [224, 320] width 11 height 11
radio input "true"
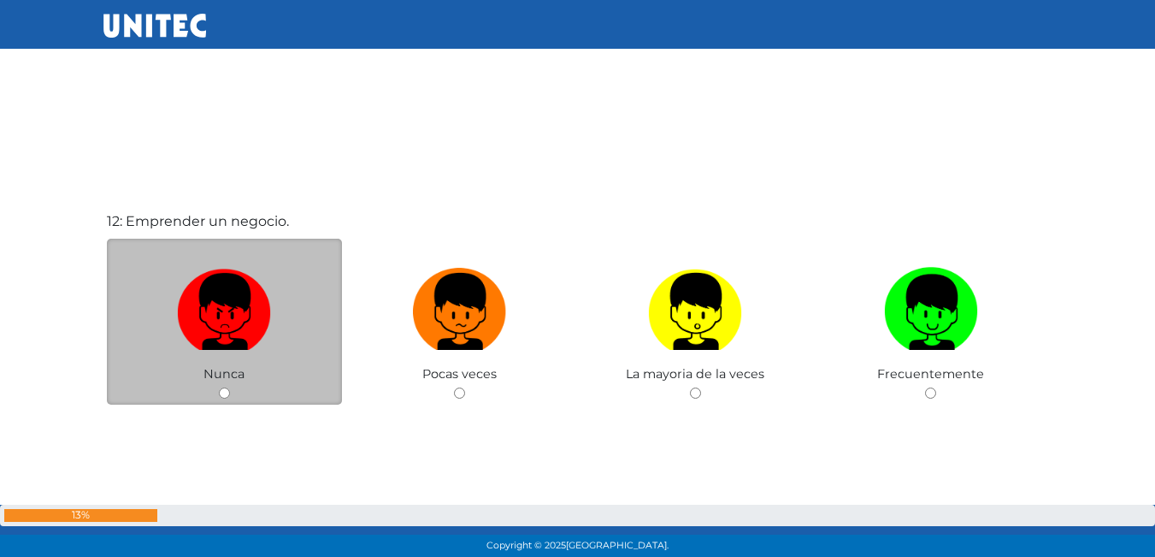
scroll to position [6222, 0]
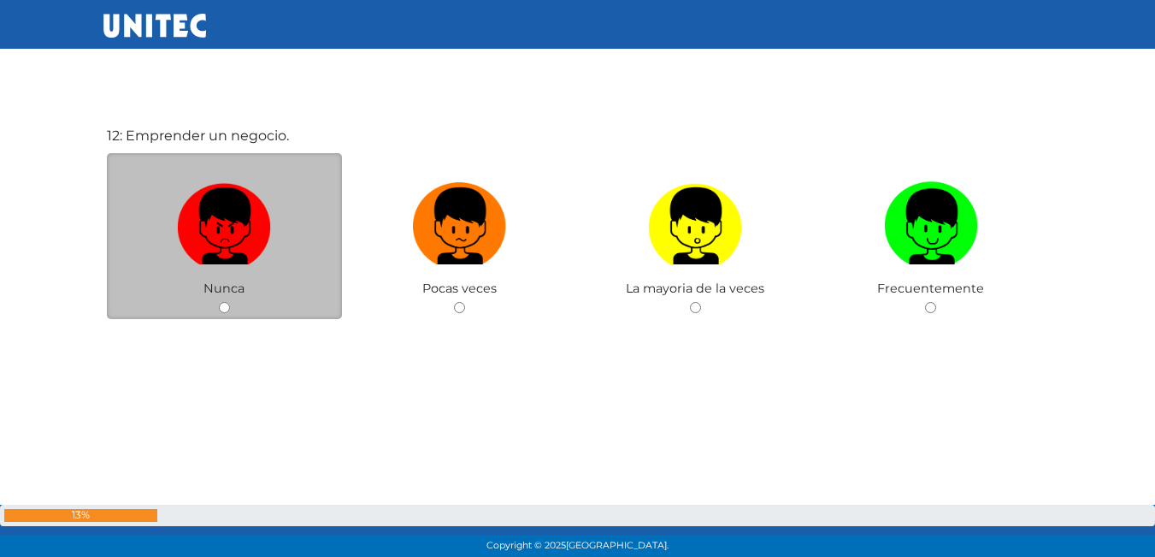
click at [222, 316] on div "Nunca" at bounding box center [225, 236] width 236 height 167
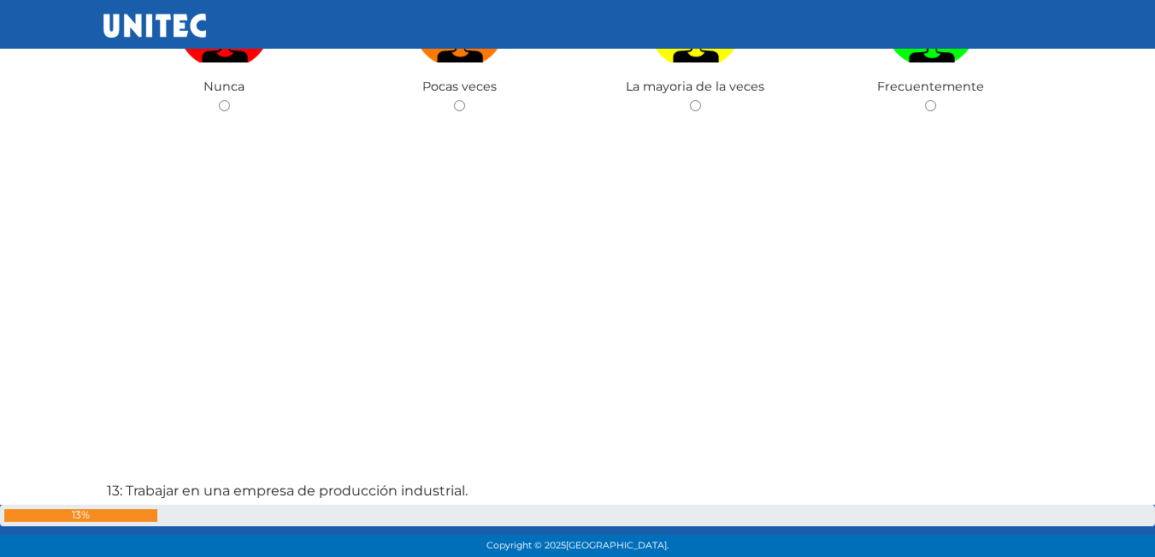
scroll to position [6478, 0]
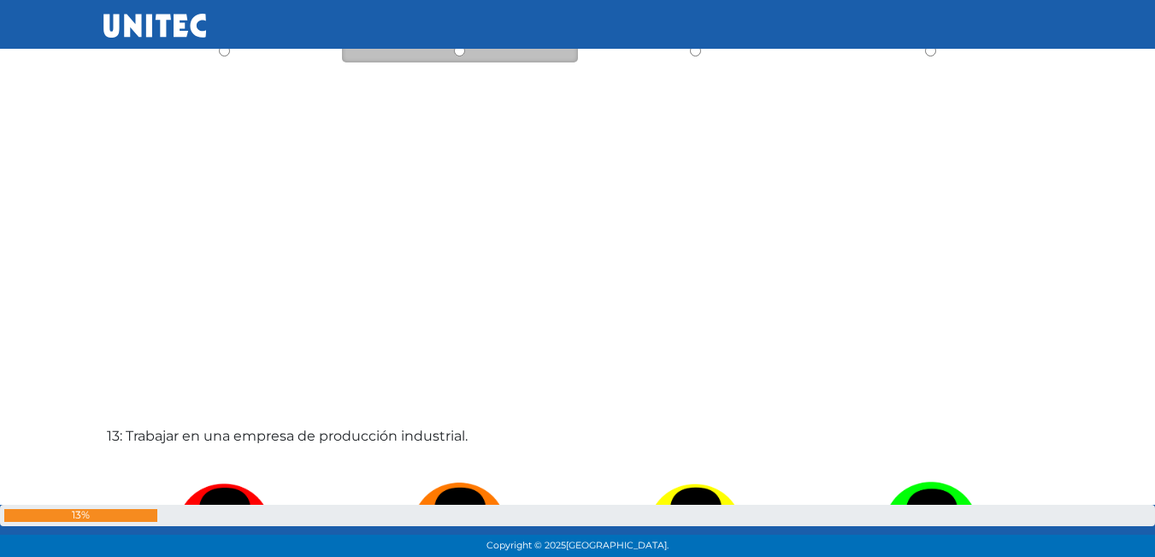
click at [457, 54] on input "radio" at bounding box center [459, 50] width 11 height 11
radio input "true"
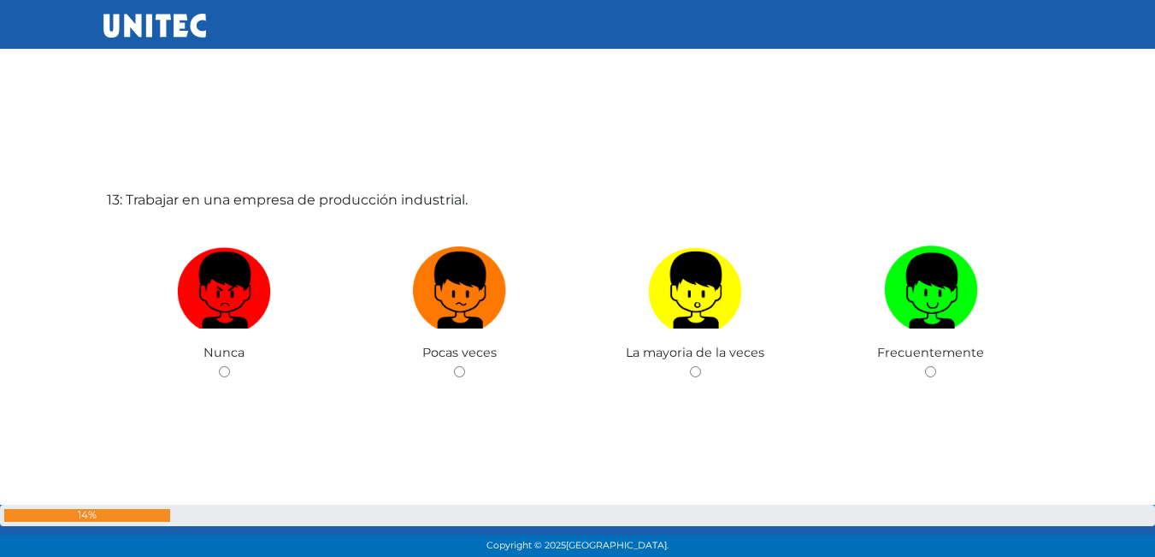
scroll to position [6748, 0]
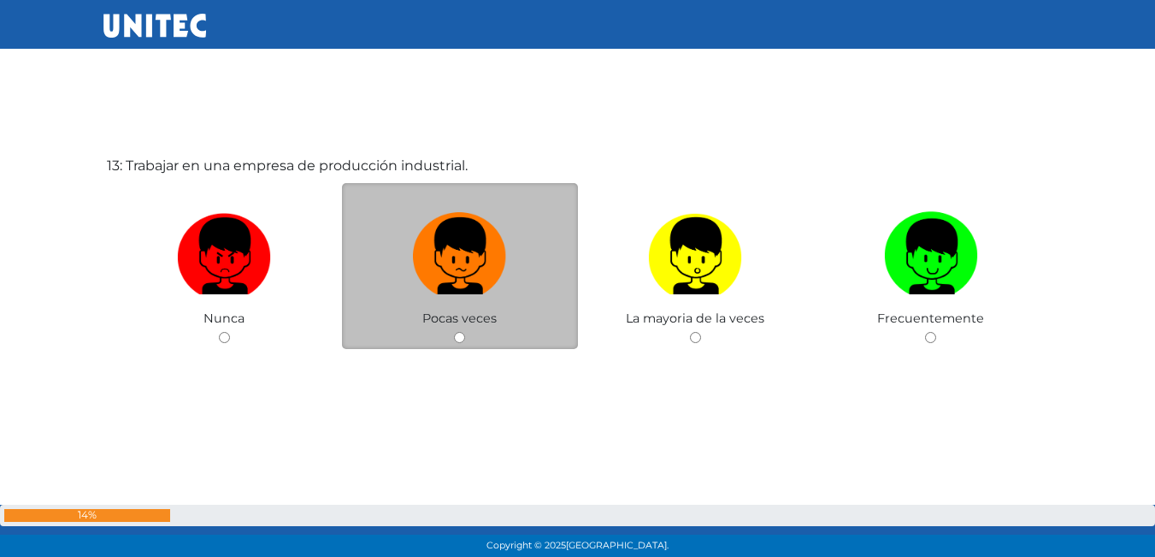
click at [463, 335] on input "radio" at bounding box center [459, 337] width 11 height 11
radio input "true"
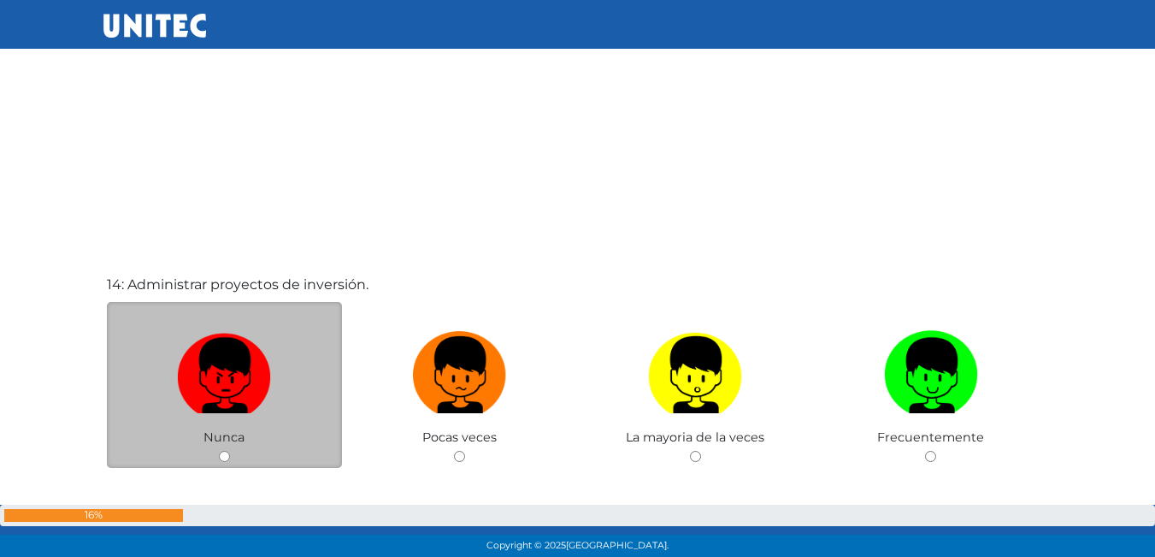
scroll to position [6979, 0]
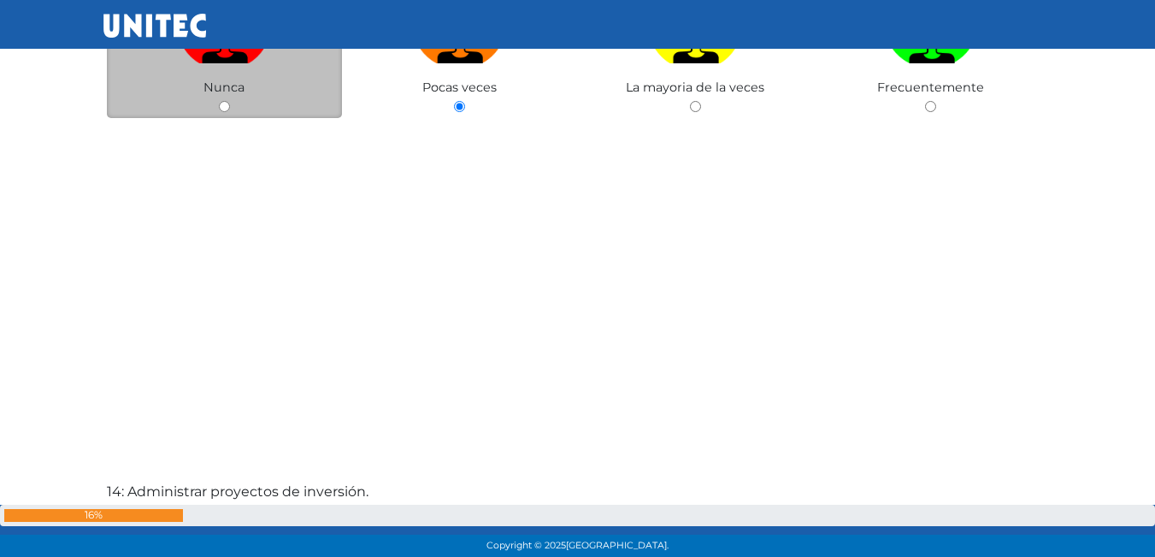
click at [221, 107] on input "radio" at bounding box center [224, 106] width 11 height 11
radio input "true"
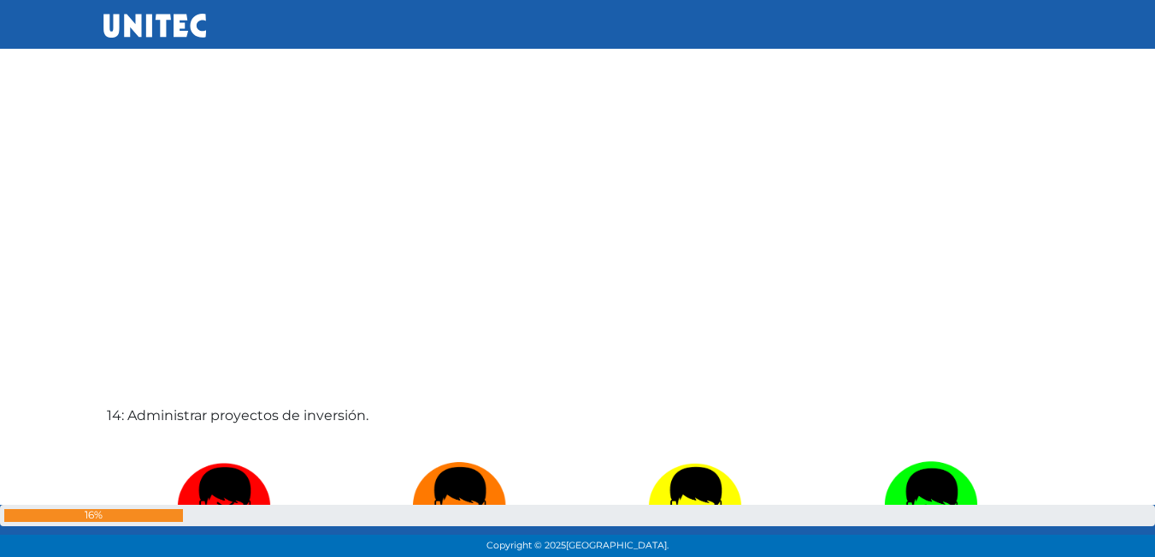
scroll to position [7224, 0]
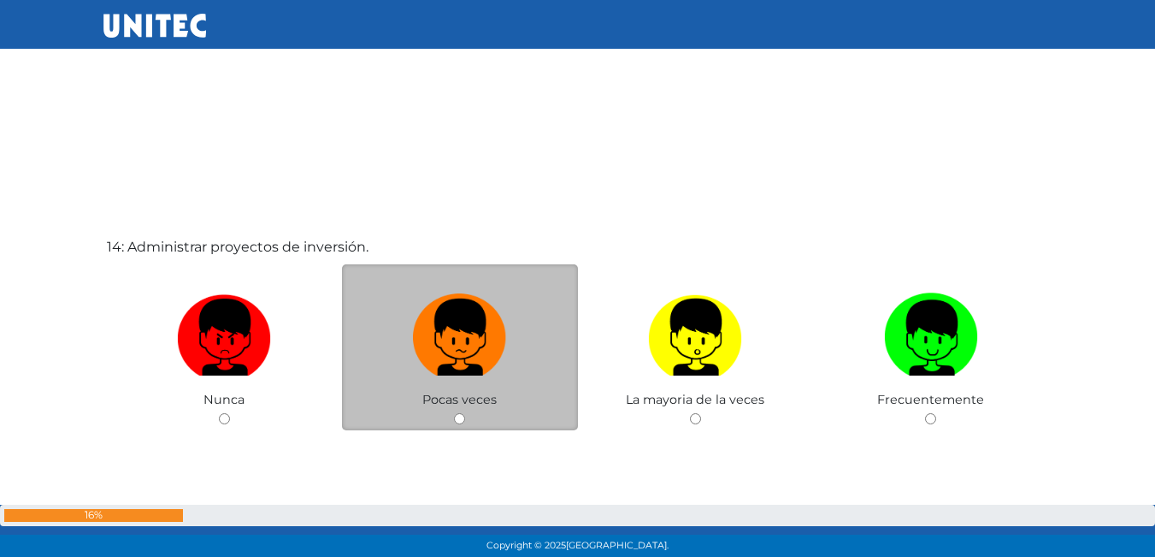
click at [461, 417] on input "radio" at bounding box center [459, 418] width 11 height 11
radio input "true"
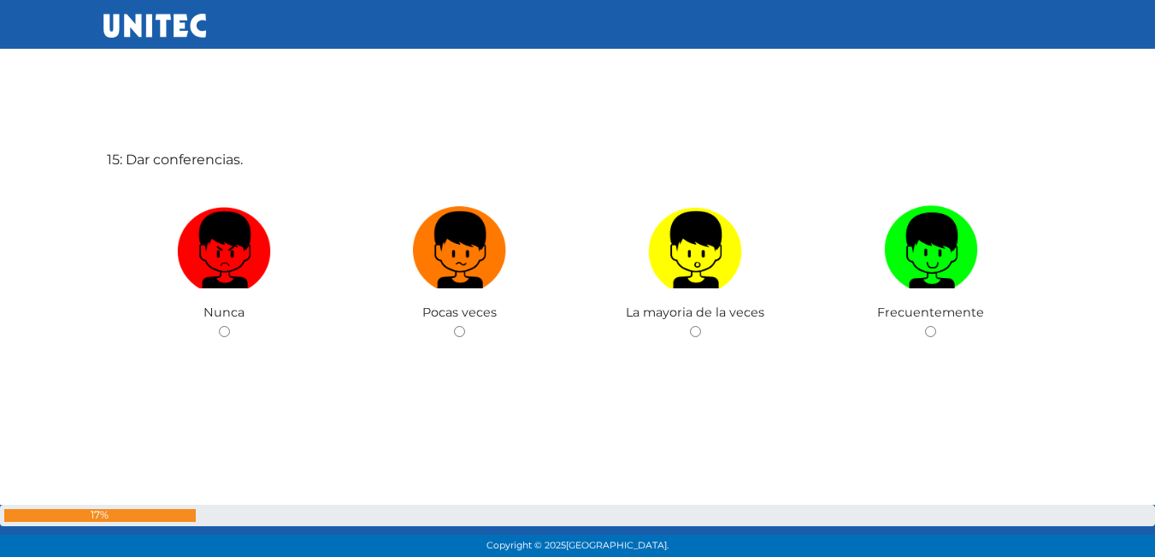
scroll to position [7878, 0]
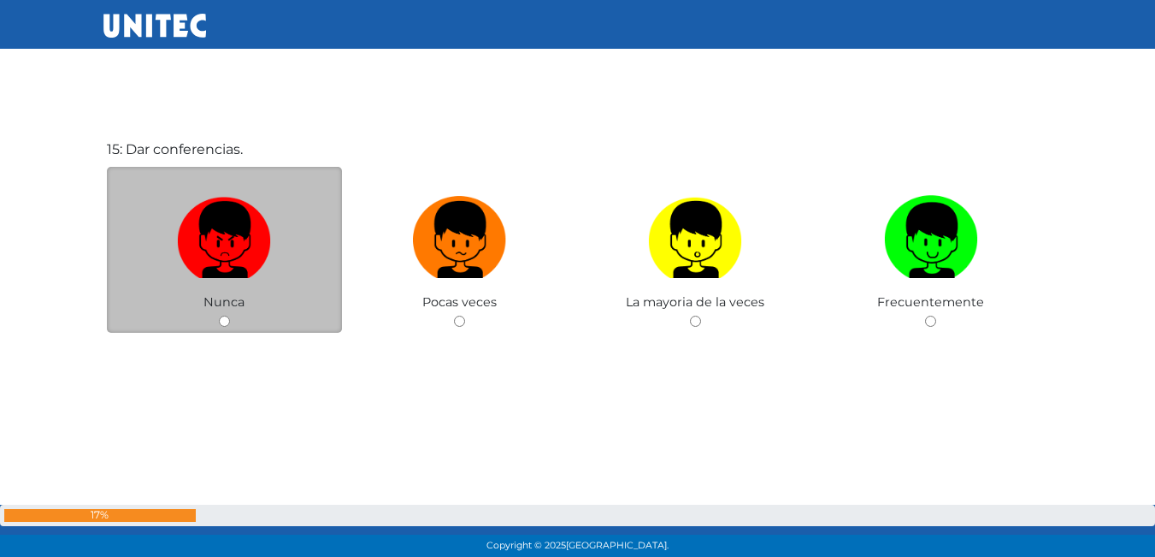
click at [221, 327] on div "Nunca" at bounding box center [225, 250] width 236 height 167
click at [222, 317] on input "radio" at bounding box center [224, 320] width 11 height 11
radio input "true"
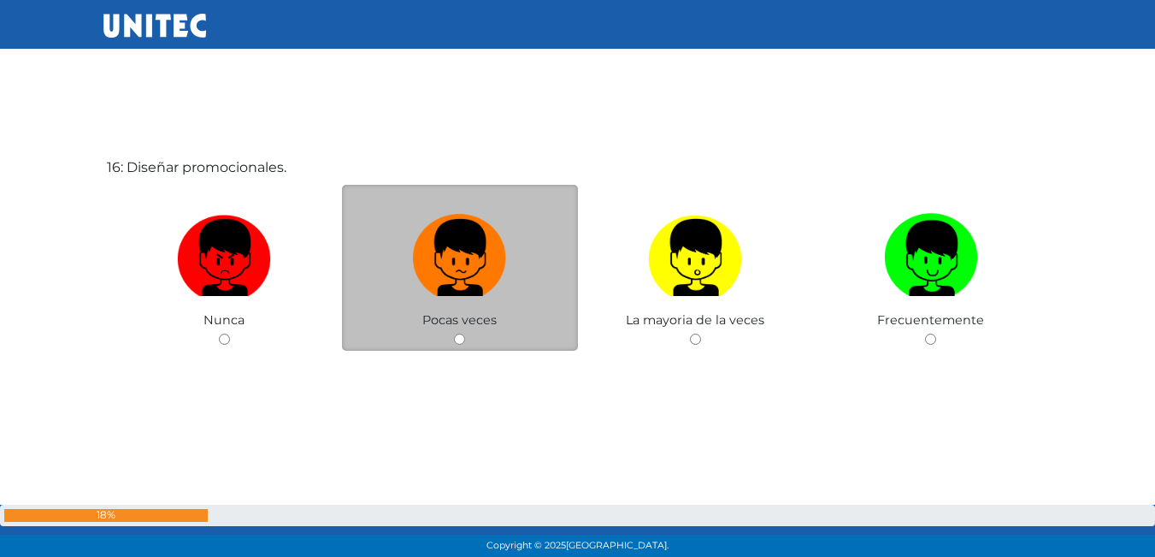
scroll to position [8434, 0]
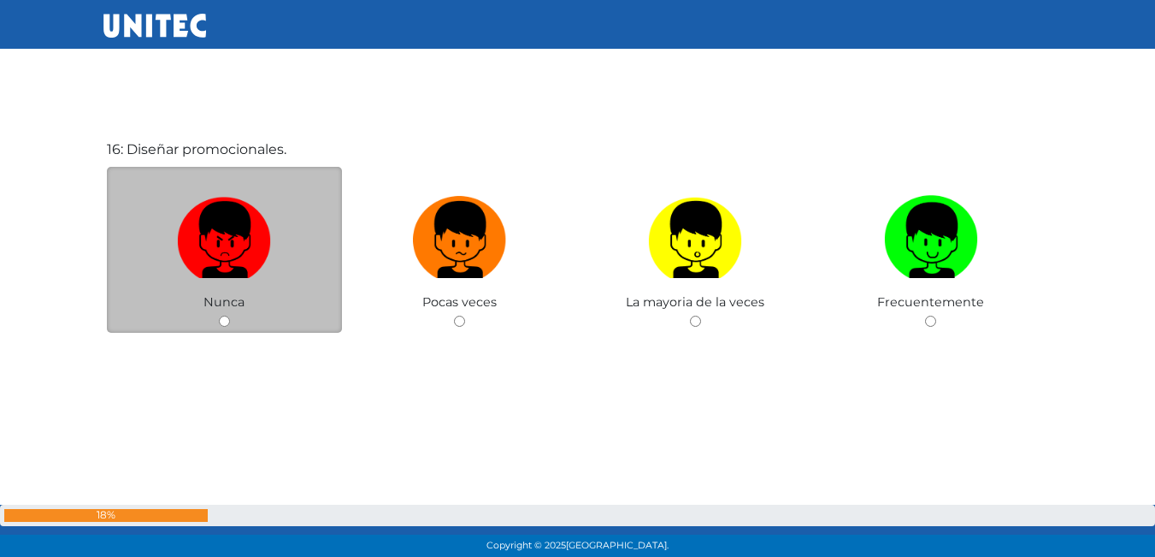
click at [224, 329] on div "Nunca" at bounding box center [225, 250] width 236 height 167
click at [224, 318] on input "radio" at bounding box center [224, 320] width 11 height 11
radio input "true"
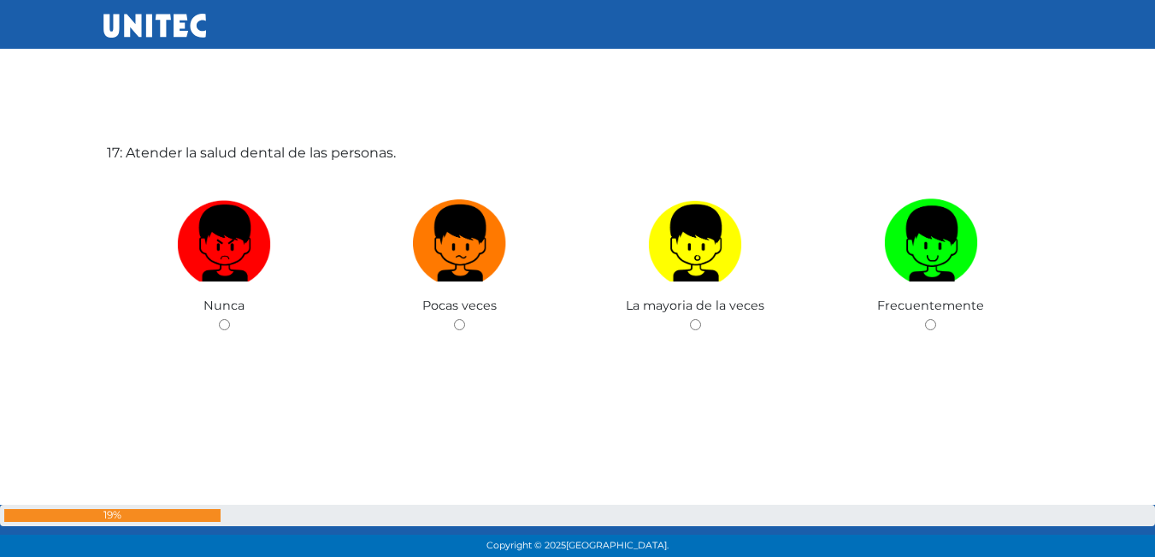
scroll to position [8991, 0]
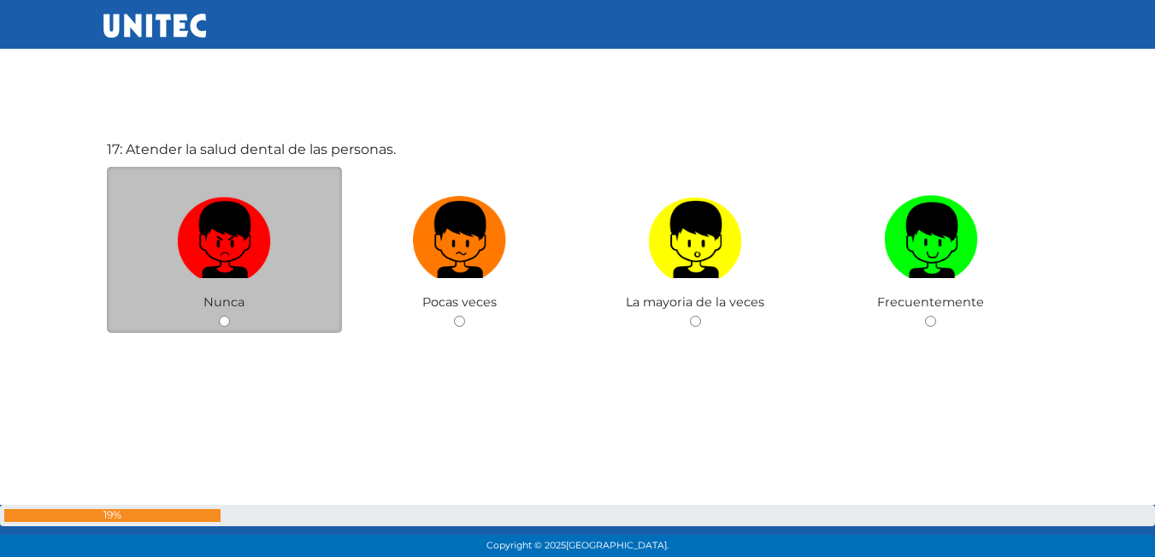
click at [223, 315] on input "radio" at bounding box center [224, 320] width 11 height 11
radio input "true"
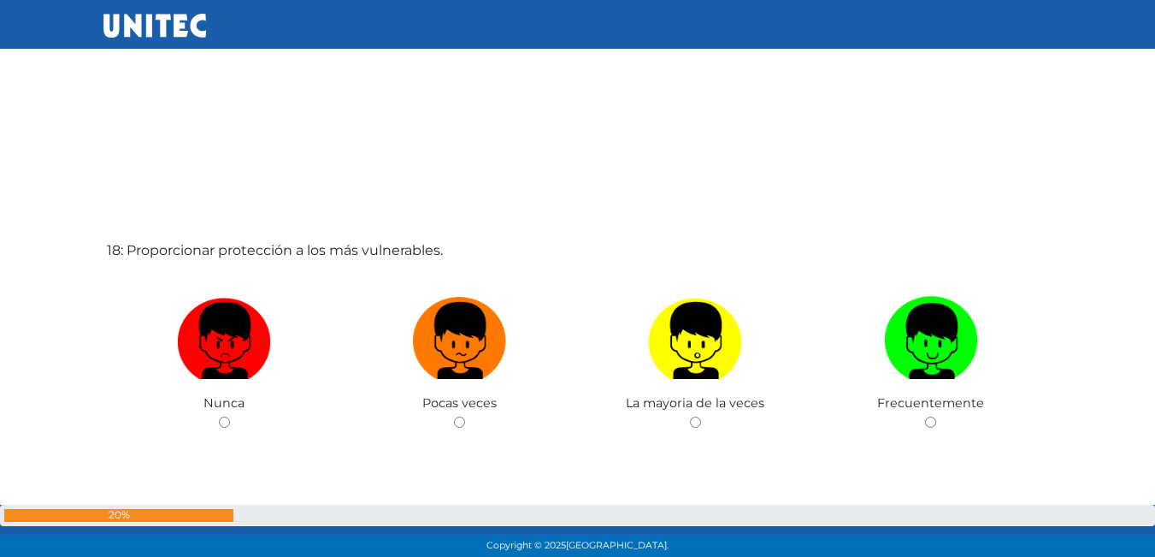
scroll to position [9477, 0]
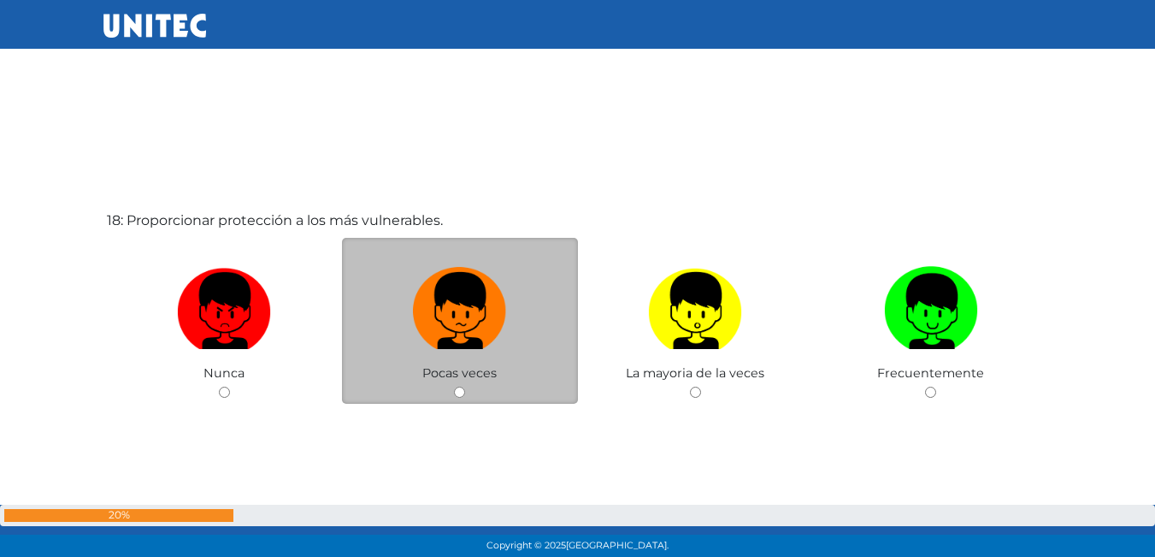
click at [462, 391] on input "radio" at bounding box center [459, 391] width 11 height 11
radio input "true"
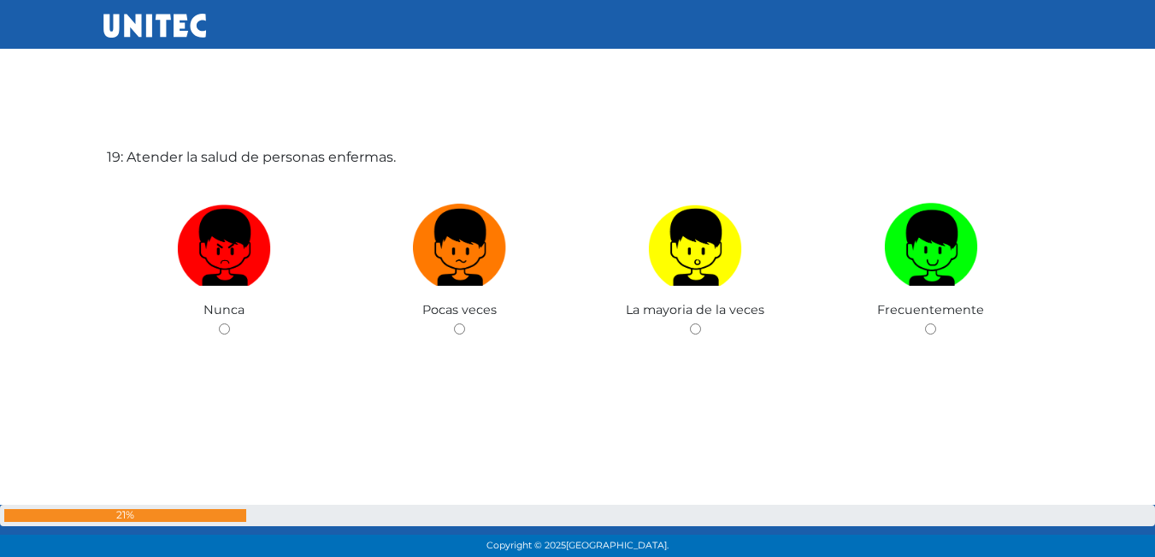
scroll to position [10104, 0]
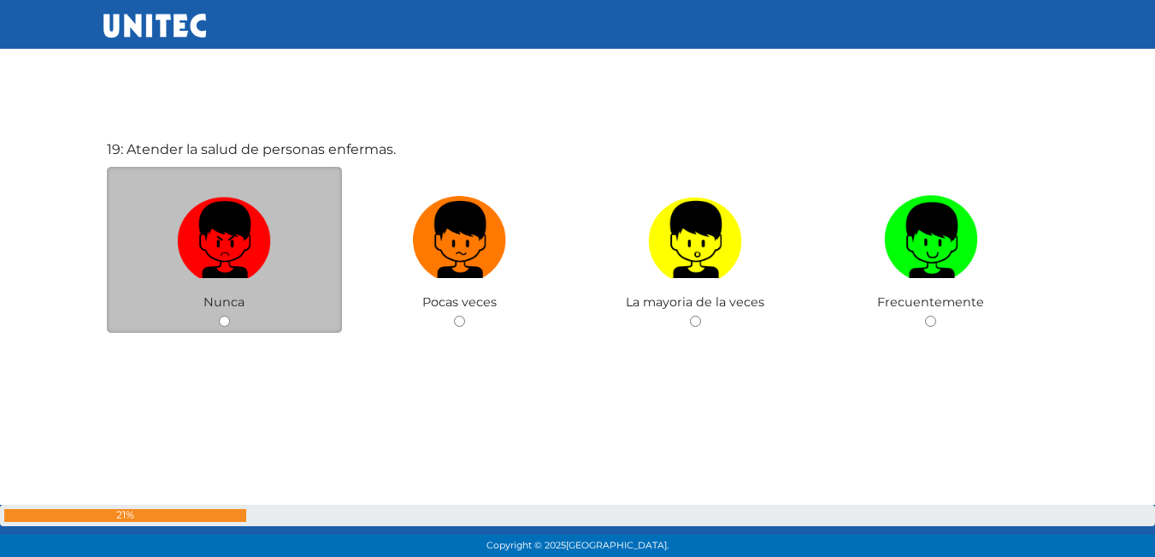
click at [226, 328] on div "Nunca" at bounding box center [225, 250] width 236 height 167
click at [226, 320] on input "radio" at bounding box center [224, 320] width 11 height 11
radio input "true"
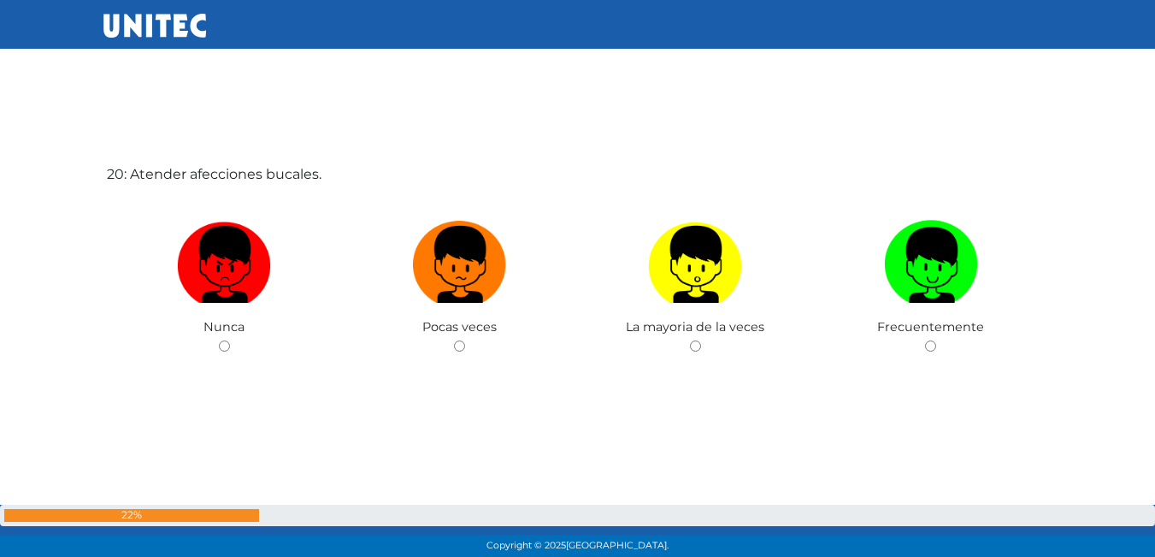
scroll to position [10672, 0]
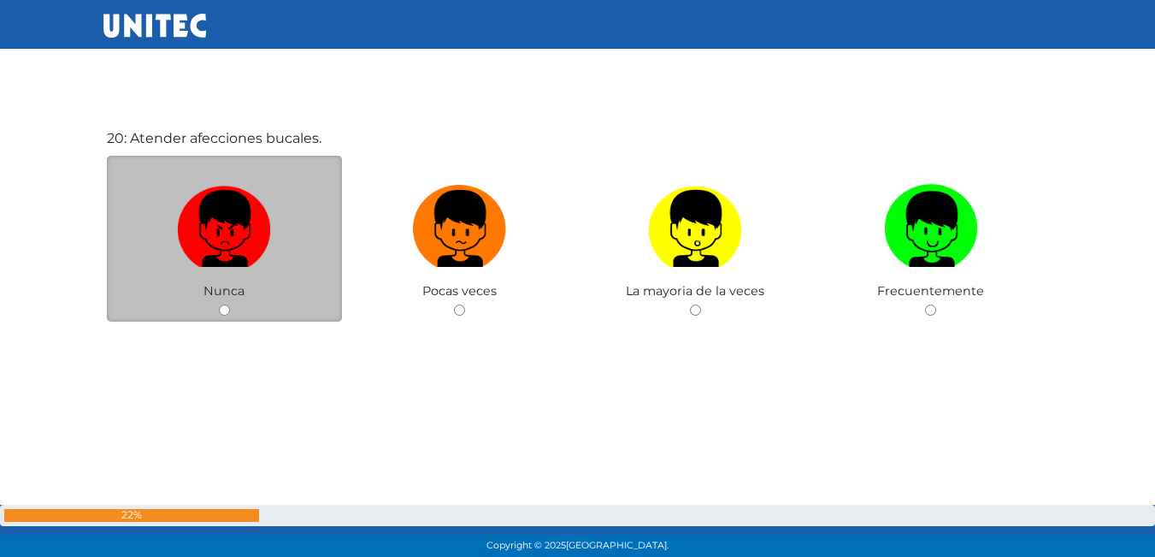
click at [227, 315] on input "radio" at bounding box center [224, 309] width 11 height 11
radio input "true"
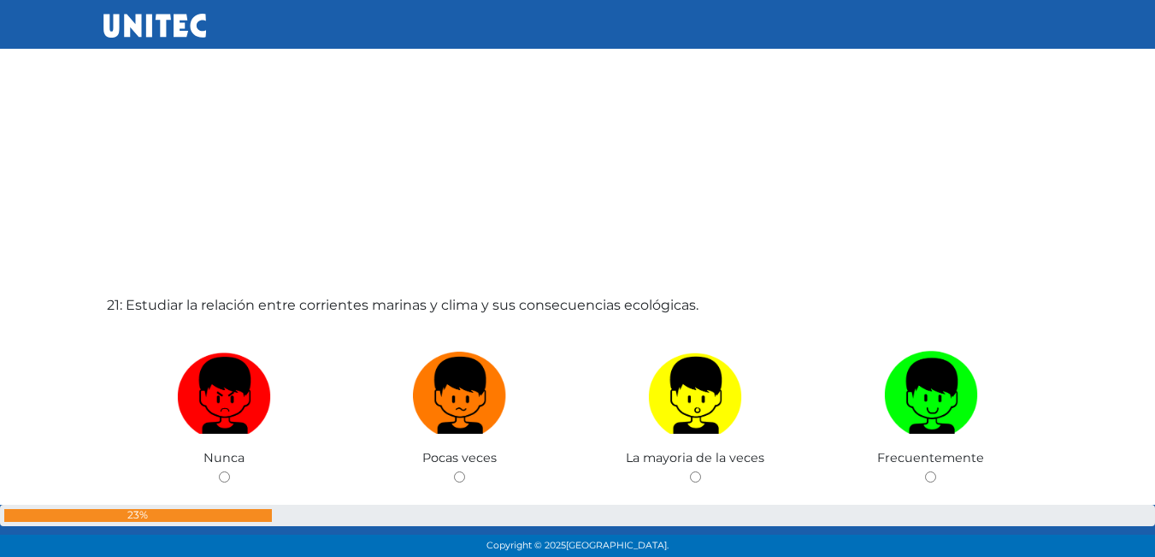
scroll to position [11160, 0]
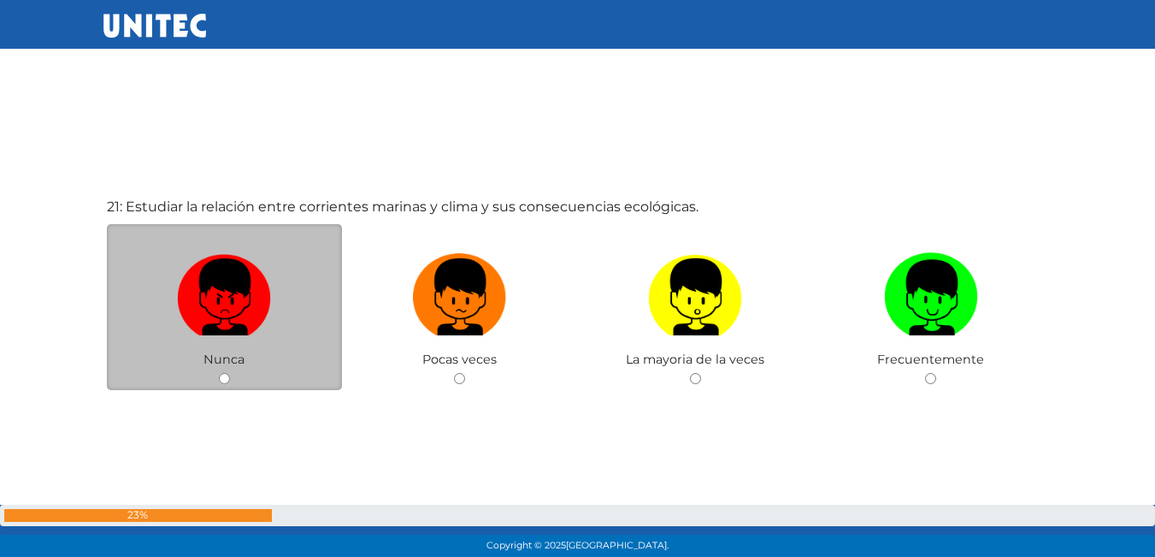
click at [224, 375] on input "radio" at bounding box center [224, 378] width 11 height 11
radio input "true"
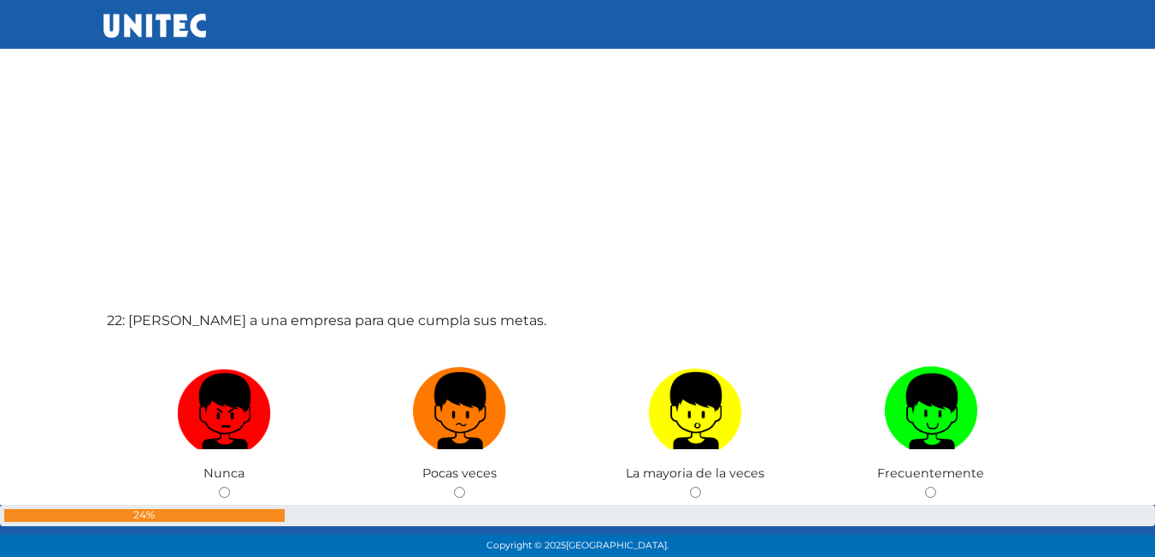
scroll to position [11774, 0]
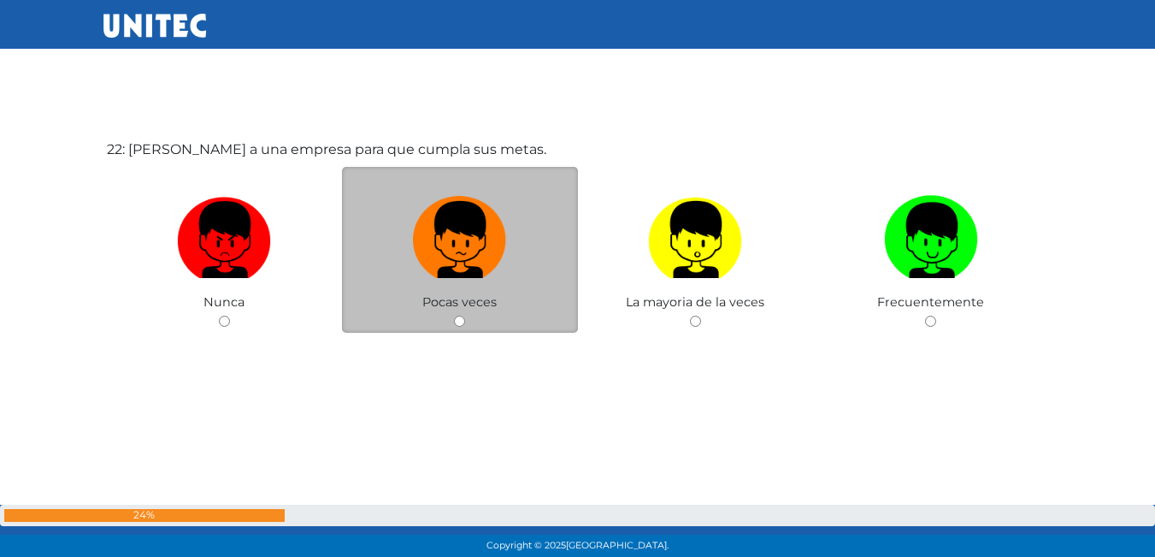
click at [463, 320] on input "radio" at bounding box center [459, 320] width 11 height 11
radio input "true"
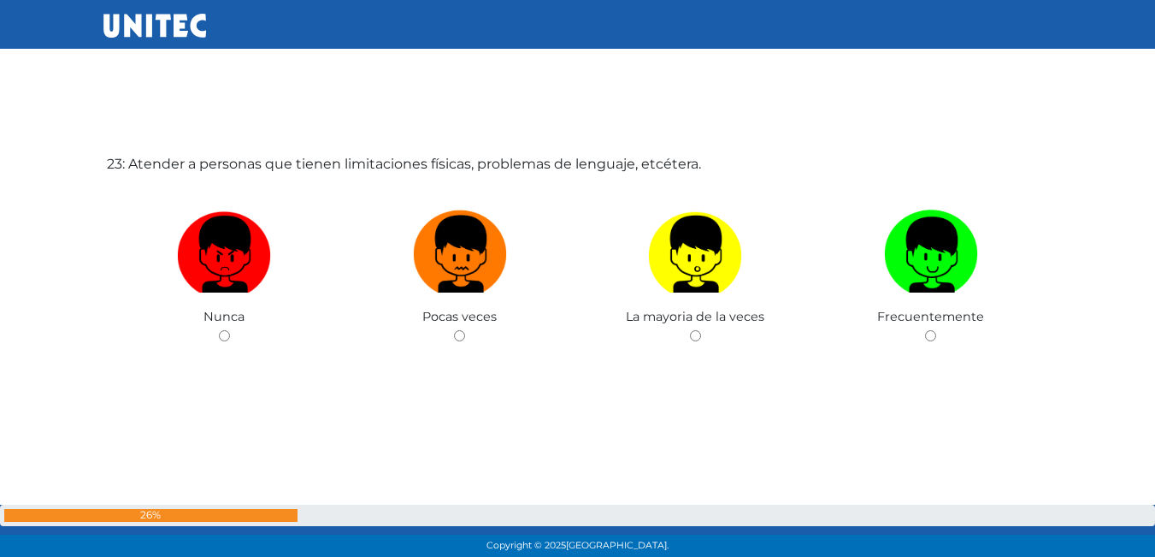
scroll to position [12347, 0]
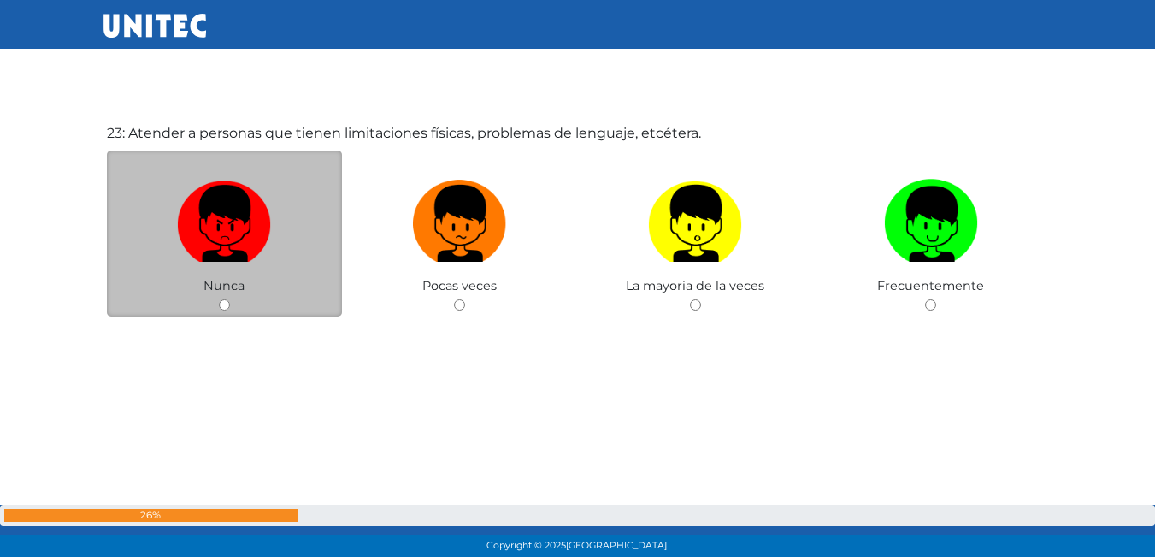
click at [226, 302] on input "radio" at bounding box center [224, 304] width 11 height 11
radio input "true"
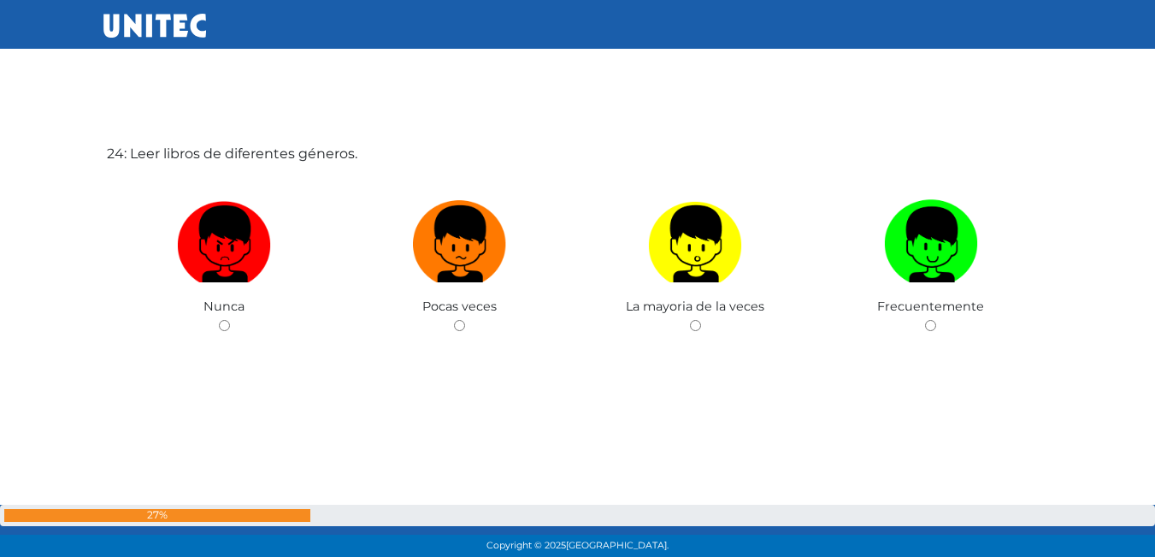
scroll to position [12932, 0]
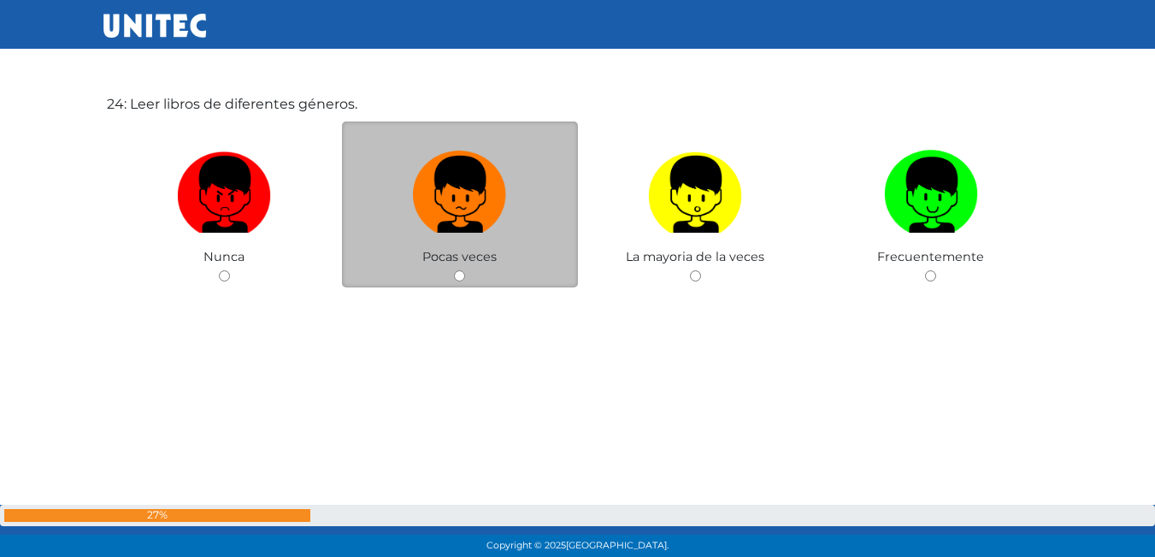
click at [458, 278] on input "radio" at bounding box center [459, 275] width 11 height 11
radio input "true"
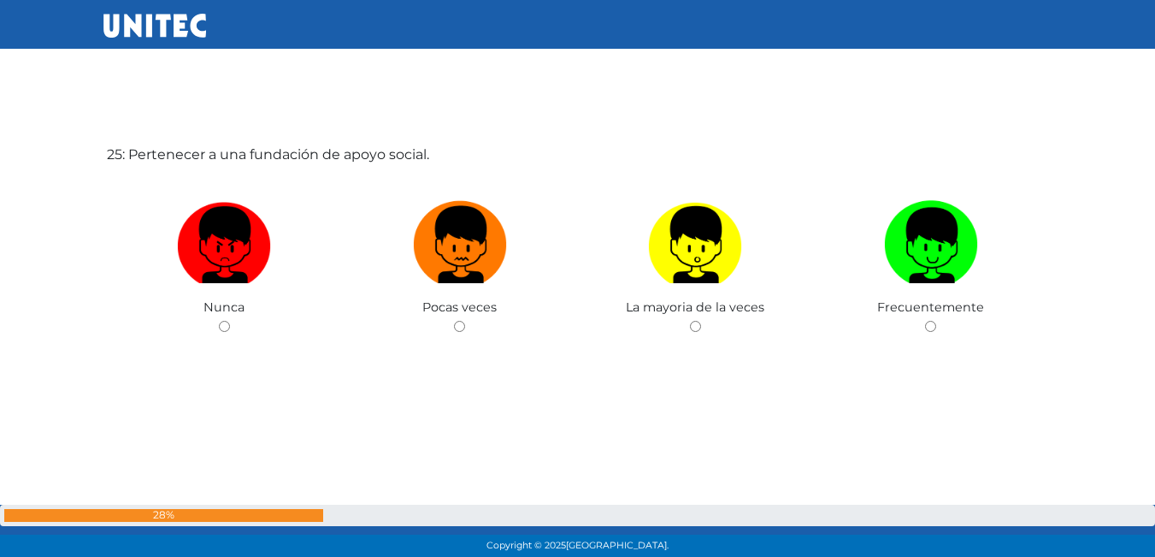
scroll to position [13444, 0]
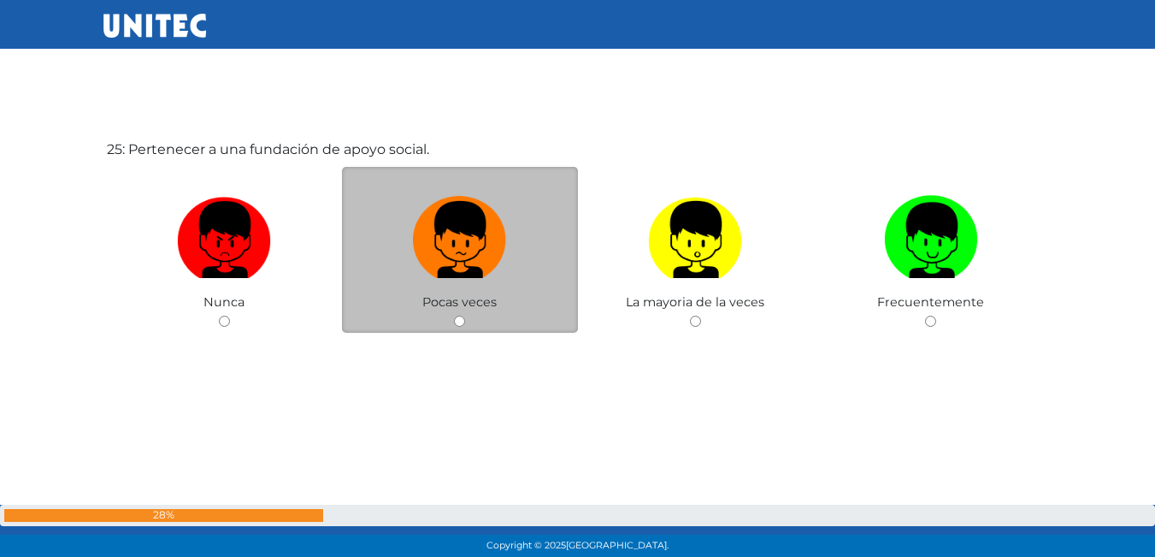
click at [461, 322] on input "radio" at bounding box center [459, 320] width 11 height 11
radio input "true"
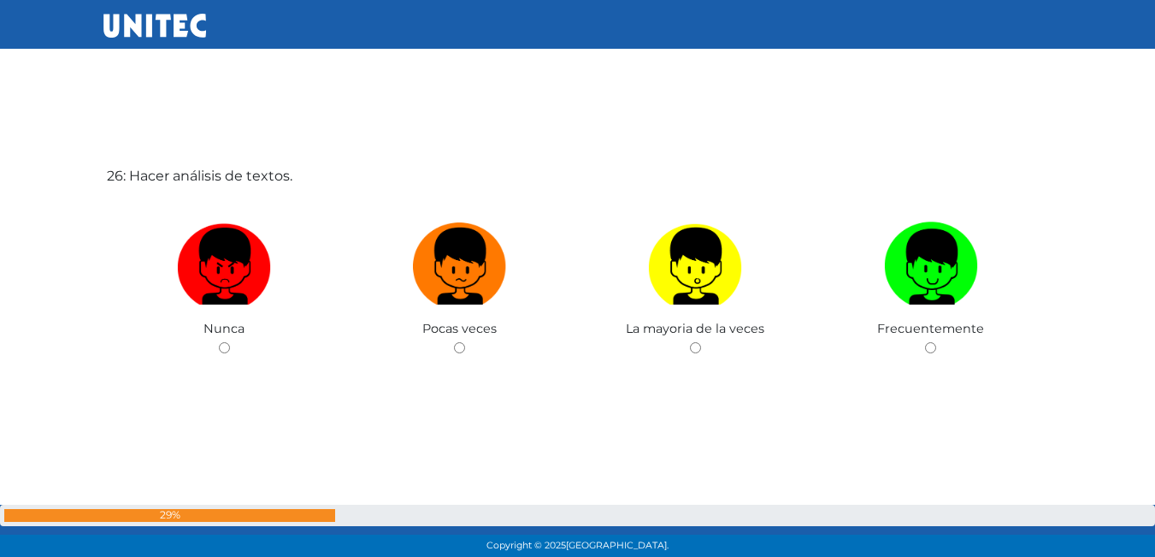
scroll to position [14013, 0]
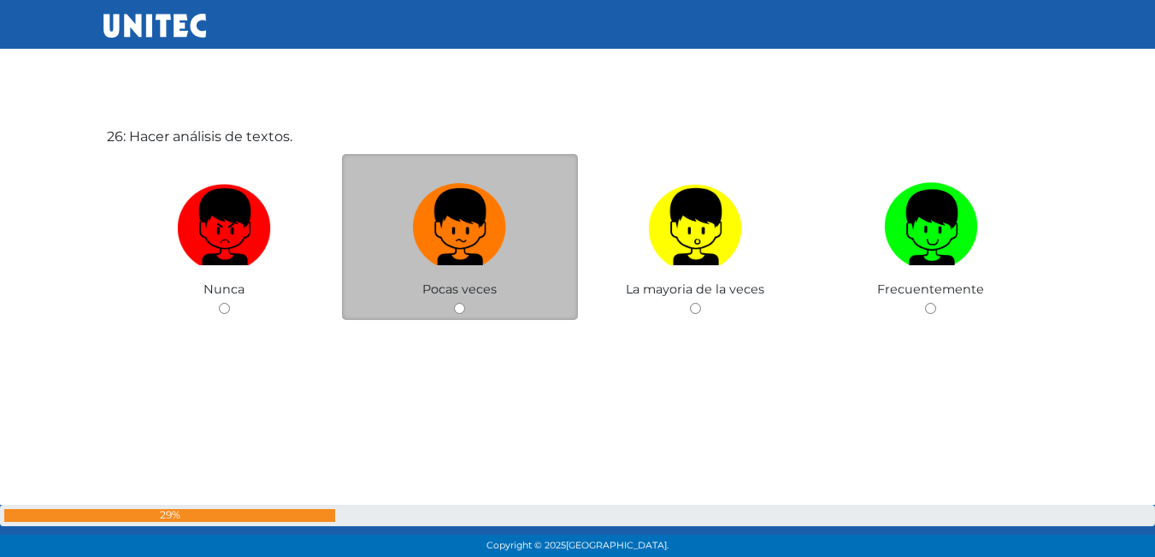
click at [460, 315] on div "Pocas veces" at bounding box center [460, 237] width 236 height 167
click at [462, 306] on input "radio" at bounding box center [459, 308] width 11 height 11
radio input "true"
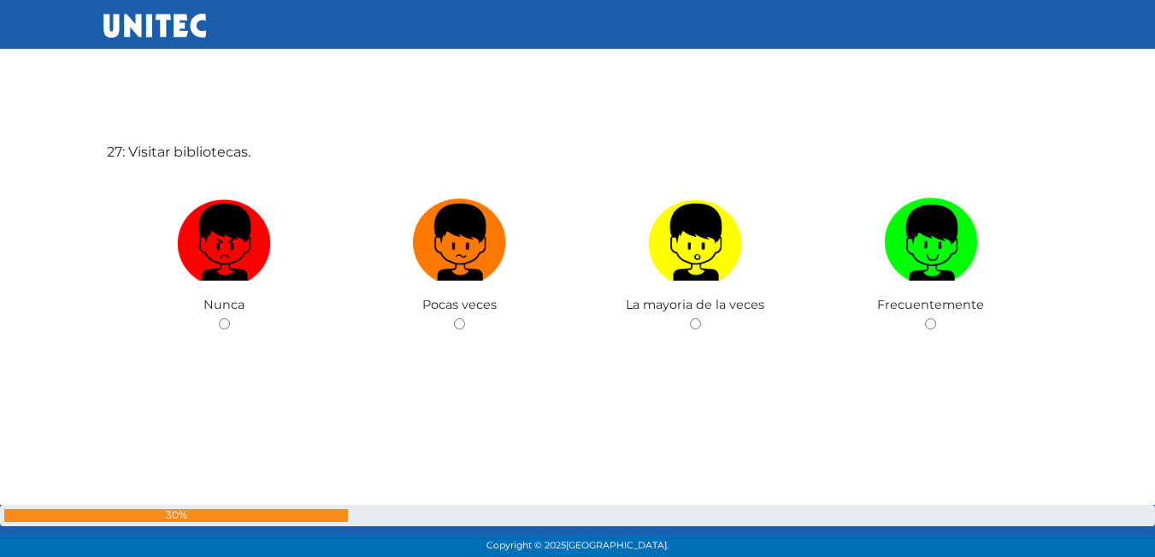
scroll to position [14592, 0]
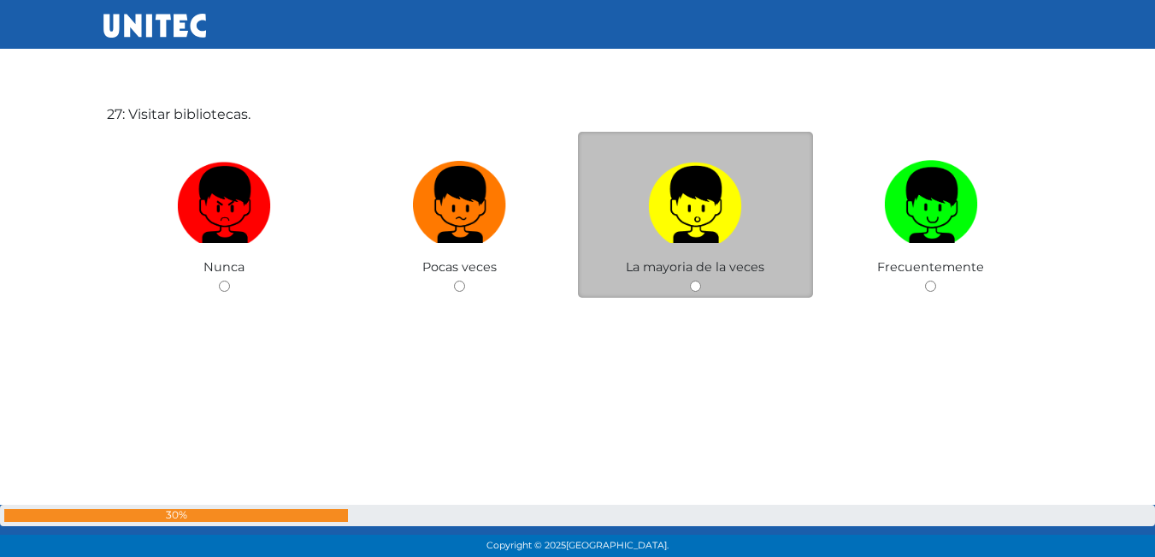
click at [690, 286] on input "radio" at bounding box center [695, 285] width 11 height 11
radio input "true"
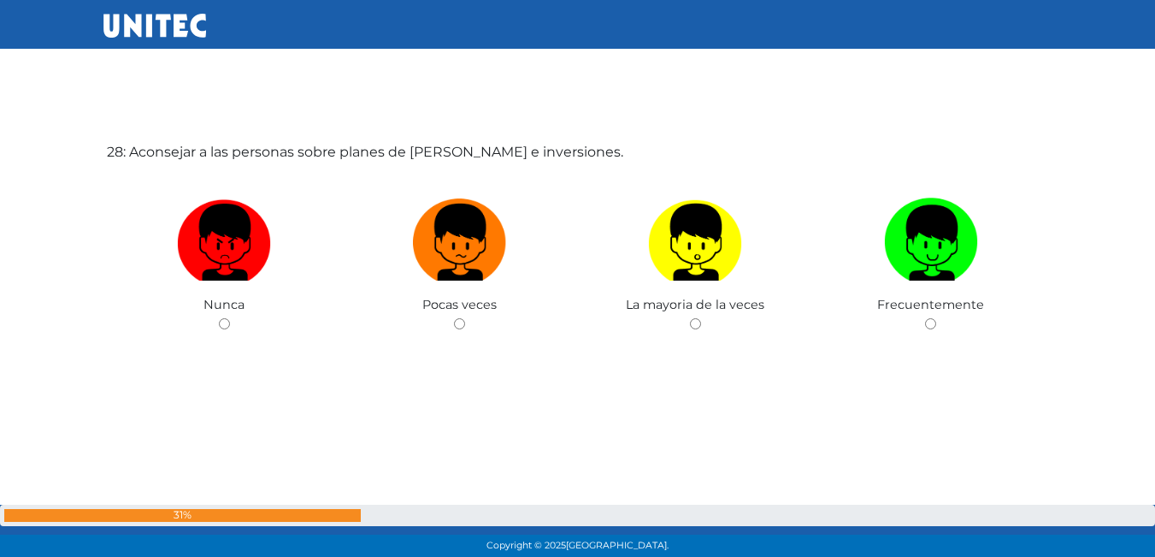
scroll to position [15113, 0]
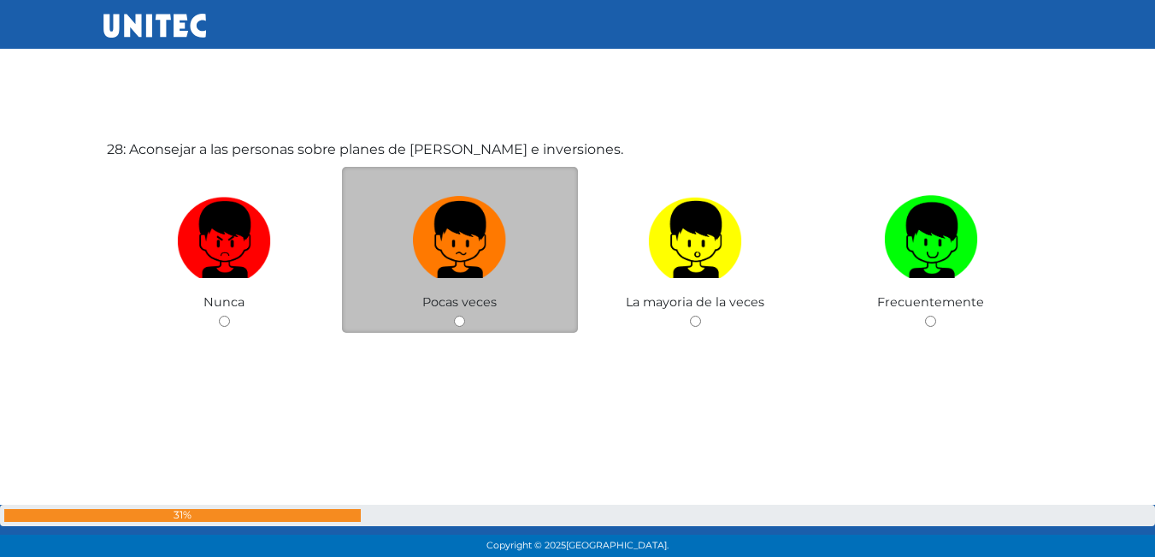
click at [457, 323] on input "radio" at bounding box center [459, 320] width 11 height 11
radio input "true"
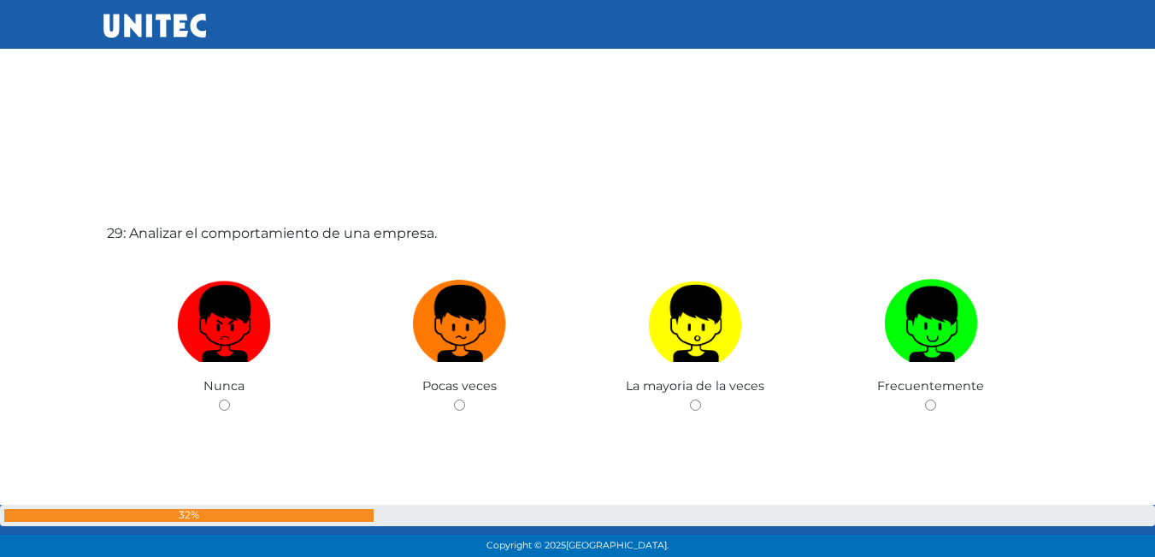
scroll to position [15682, 0]
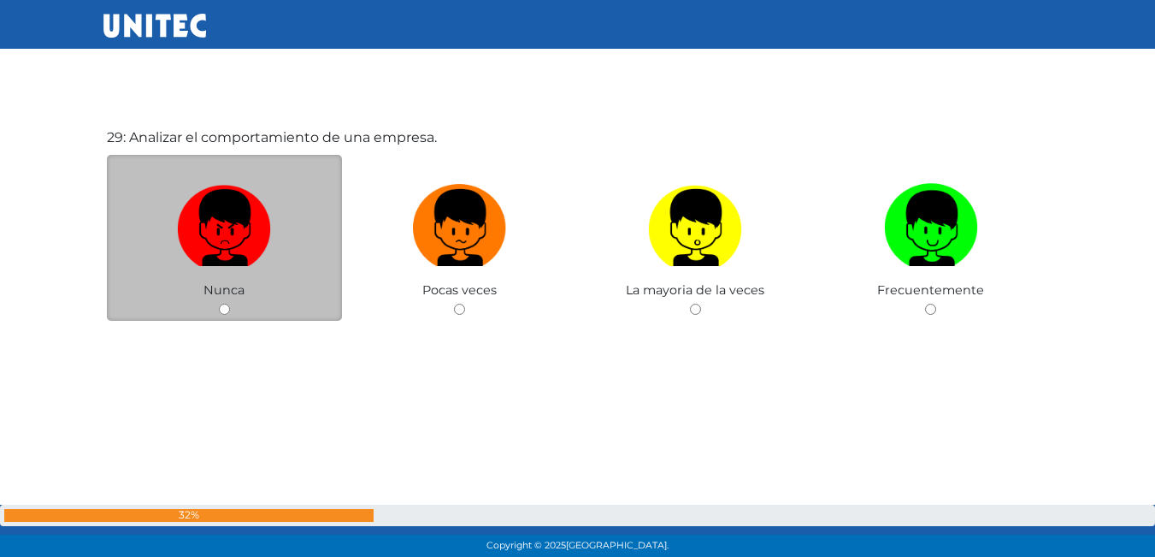
click at [219, 305] on input "radio" at bounding box center [224, 309] width 11 height 11
radio input "true"
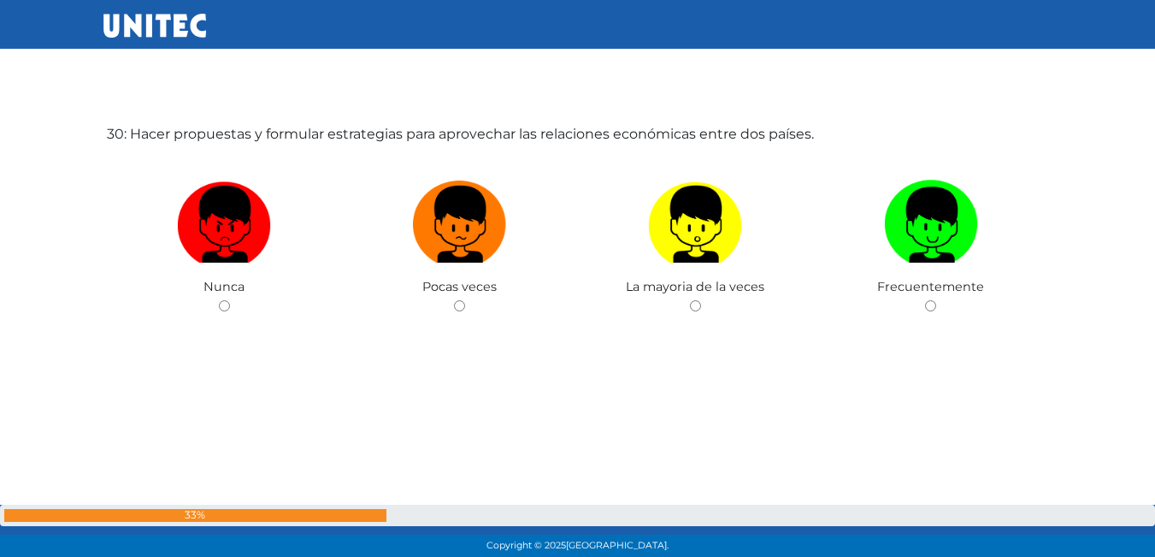
scroll to position [16256, 0]
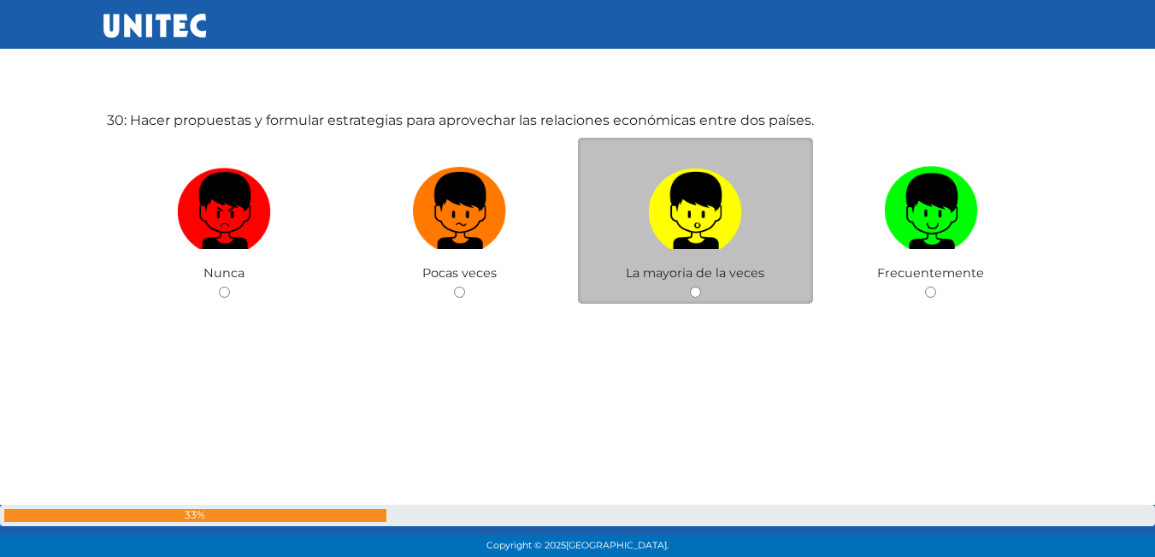
click at [702, 296] on div "La mayoria de la veces" at bounding box center [696, 221] width 236 height 167
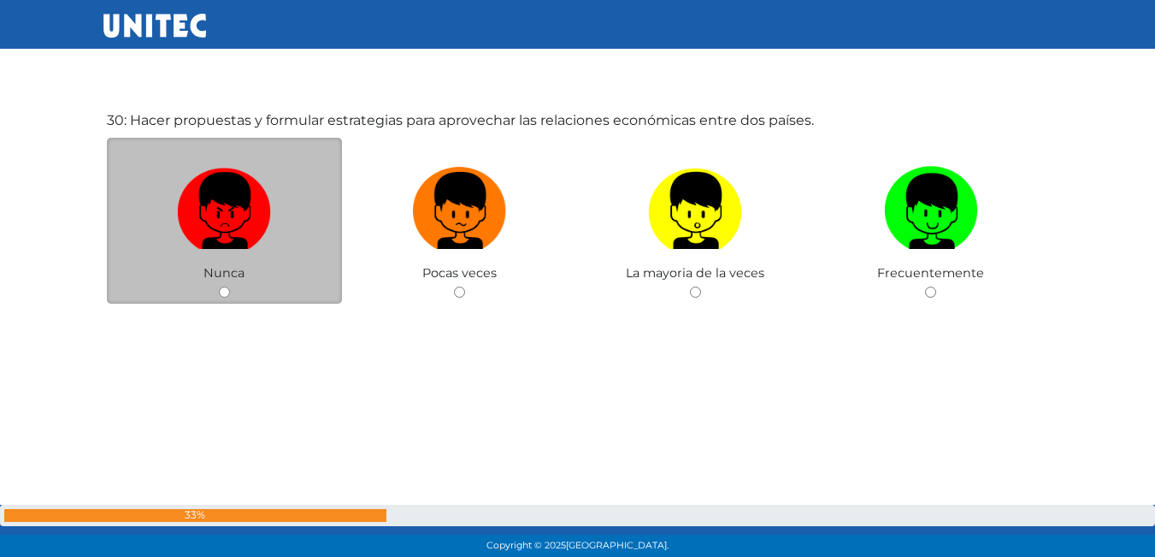
click at [220, 286] on input "radio" at bounding box center [224, 291] width 11 height 11
radio input "true"
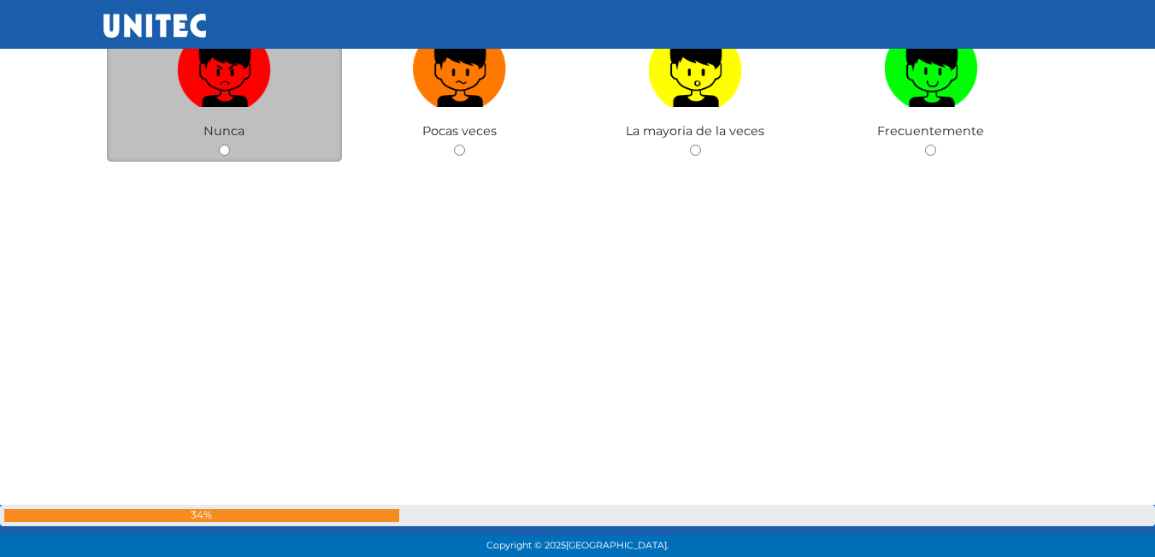
scroll to position [16869, 0]
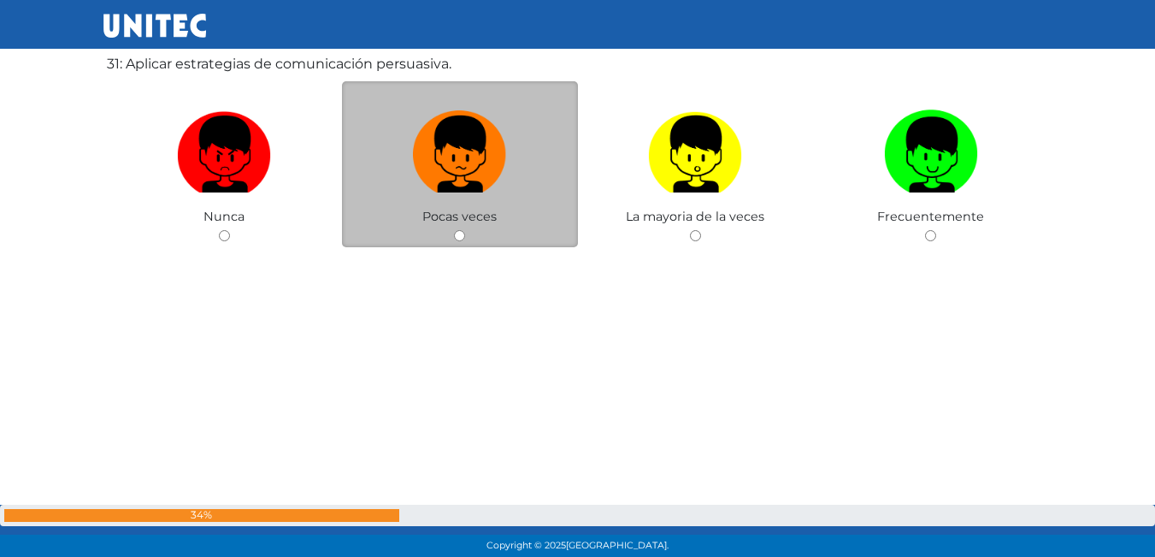
click at [458, 236] on input "radio" at bounding box center [459, 235] width 11 height 11
radio input "true"
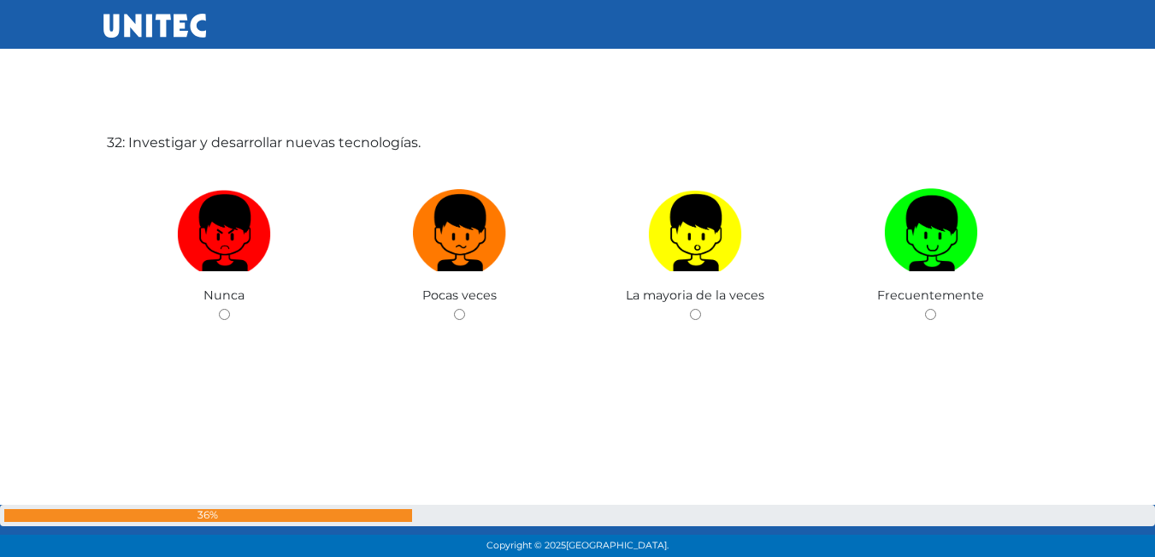
scroll to position [17347, 0]
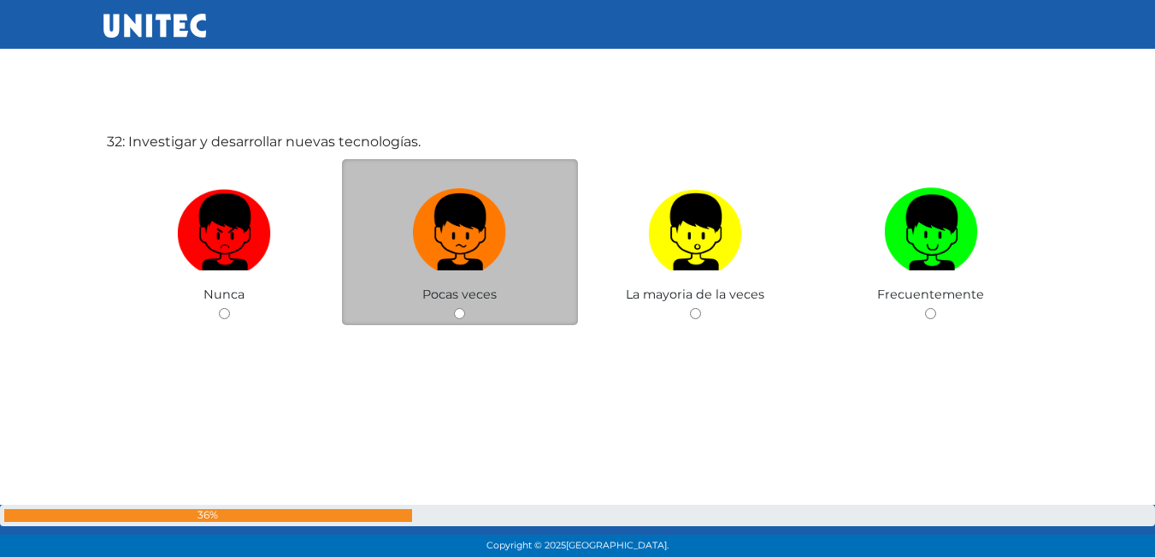
click at [460, 297] on span "Pocas veces" at bounding box center [459, 293] width 74 height 15
click at [458, 313] on input "radio" at bounding box center [459, 313] width 11 height 11
radio input "true"
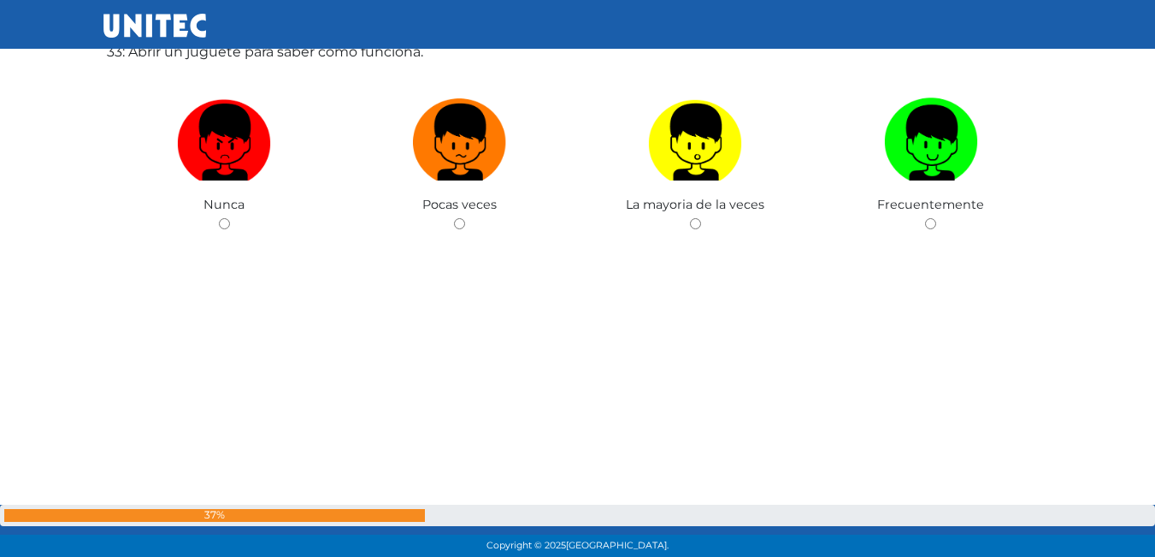
scroll to position [17823, 0]
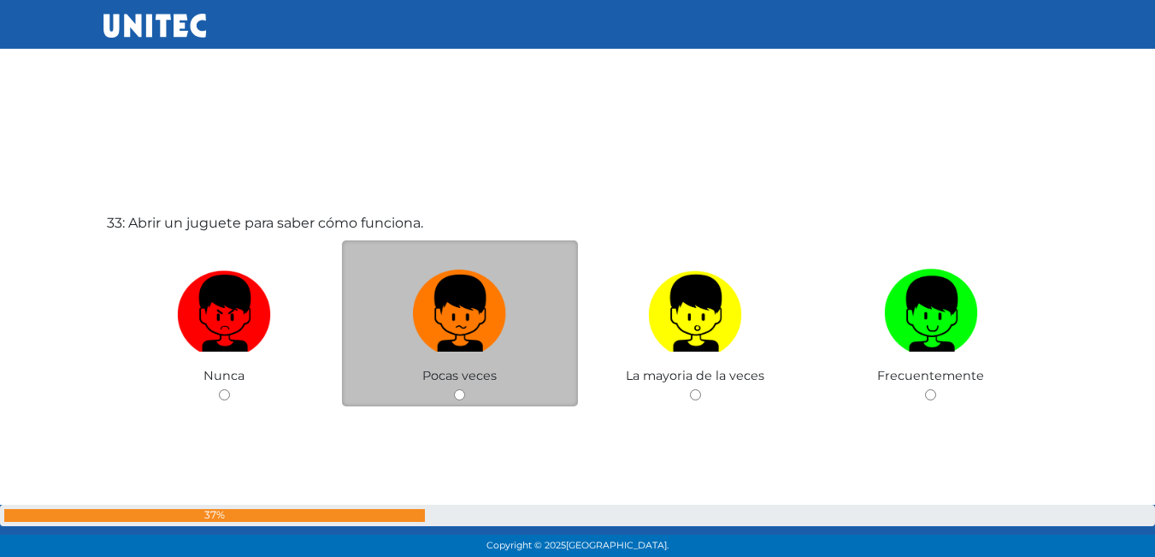
click at [457, 392] on input "radio" at bounding box center [459, 394] width 11 height 11
radio input "true"
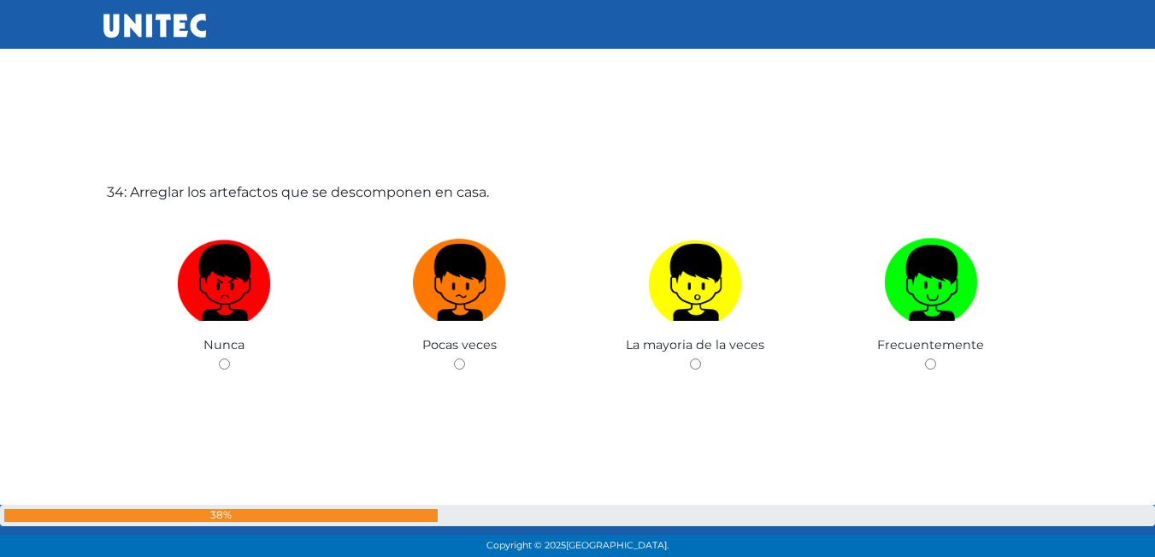
scroll to position [18453, 0]
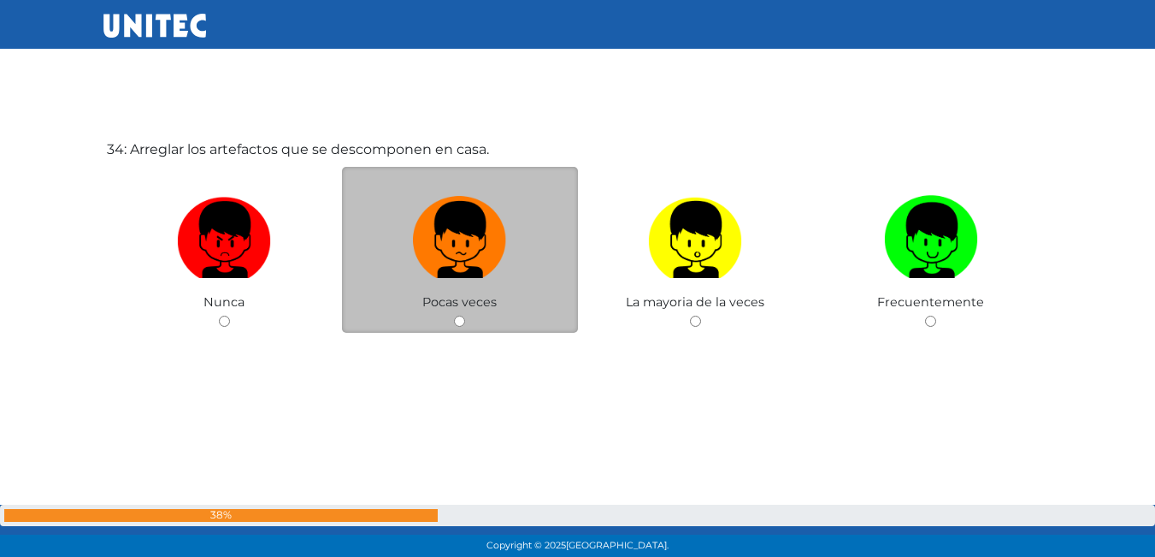
click at [457, 317] on input "radio" at bounding box center [459, 320] width 11 height 11
radio input "true"
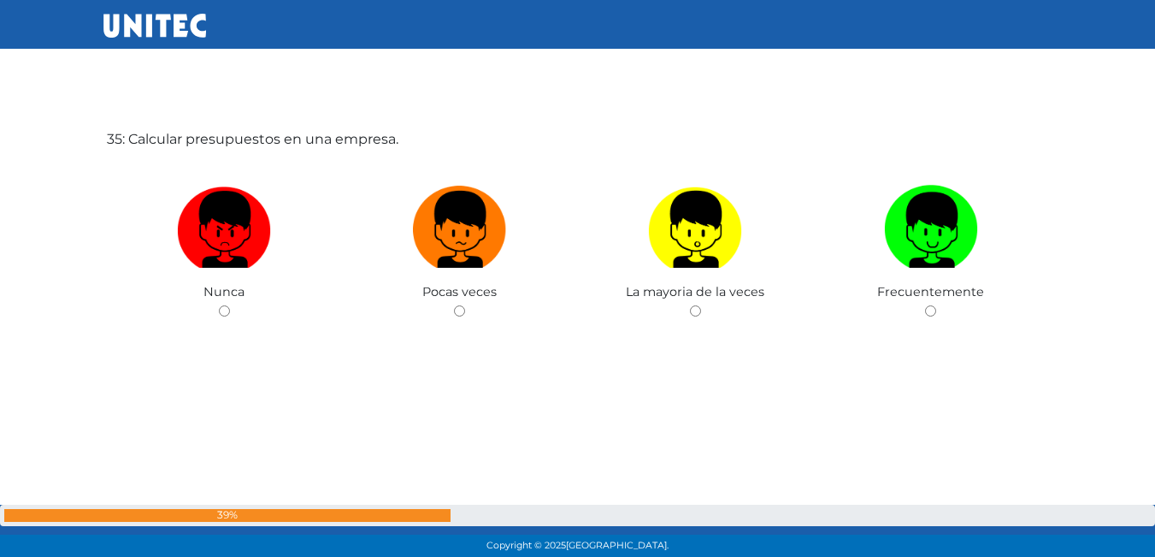
scroll to position [19009, 0]
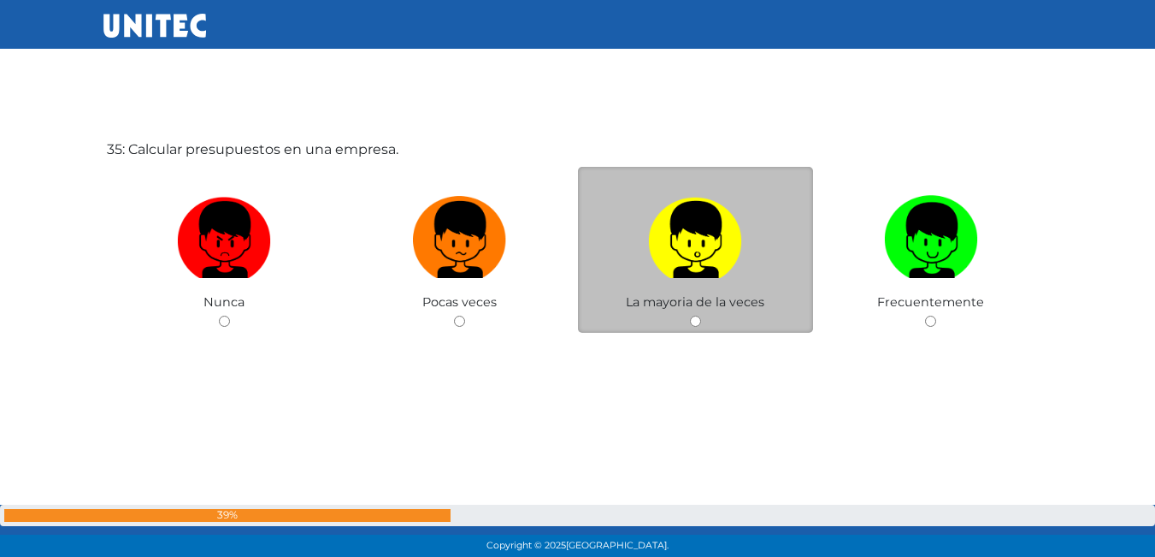
click at [691, 326] on input "radio" at bounding box center [695, 320] width 11 height 11
radio input "true"
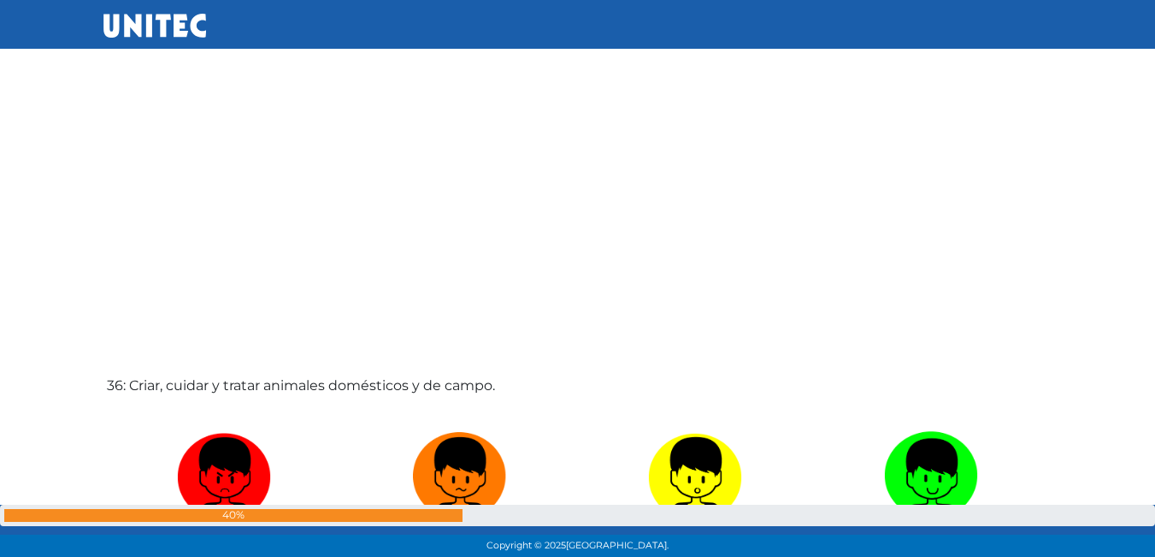
scroll to position [18988, 0]
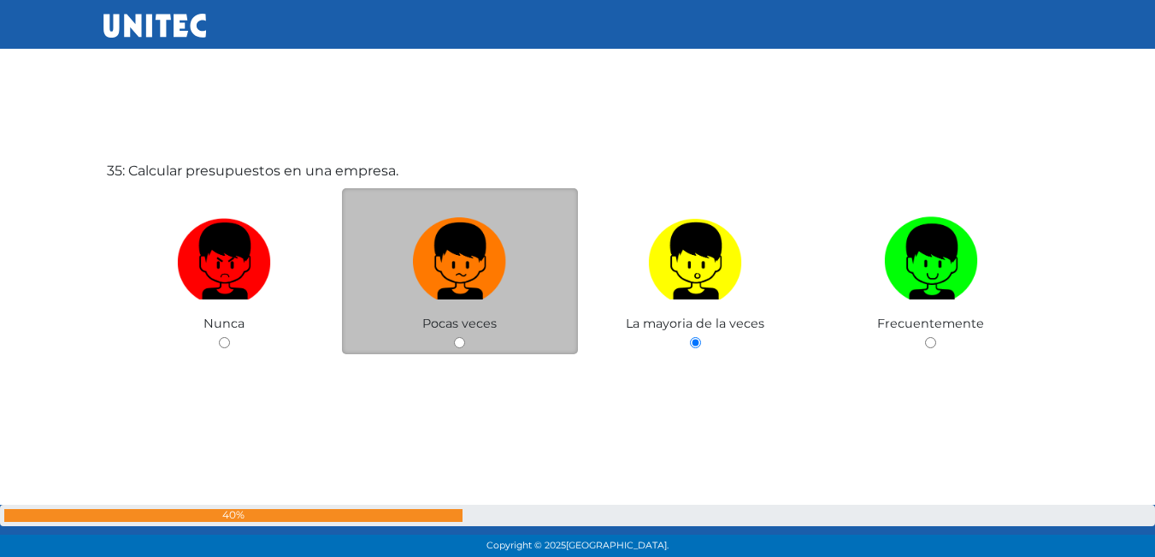
click at [454, 338] on input "radio" at bounding box center [459, 342] width 11 height 11
radio input "true"
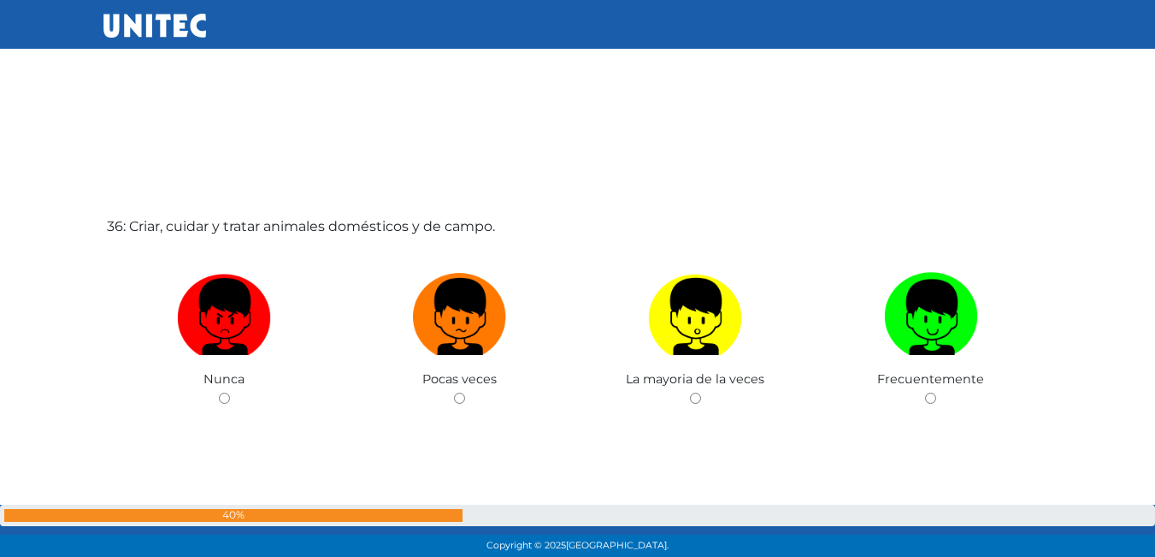
scroll to position [19588, 0]
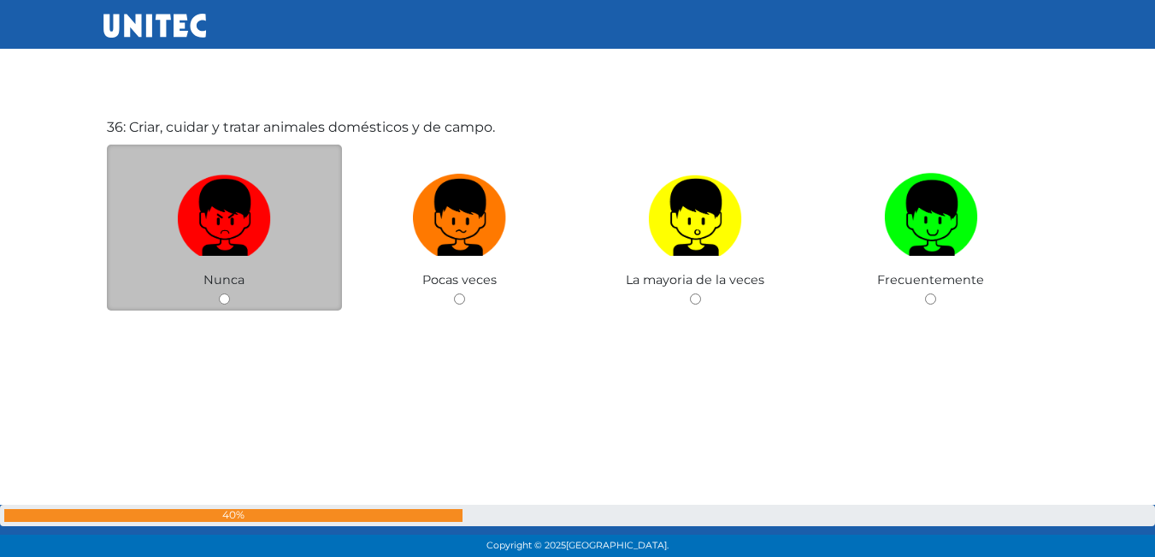
click at [220, 296] on input "radio" at bounding box center [224, 298] width 11 height 11
radio input "true"
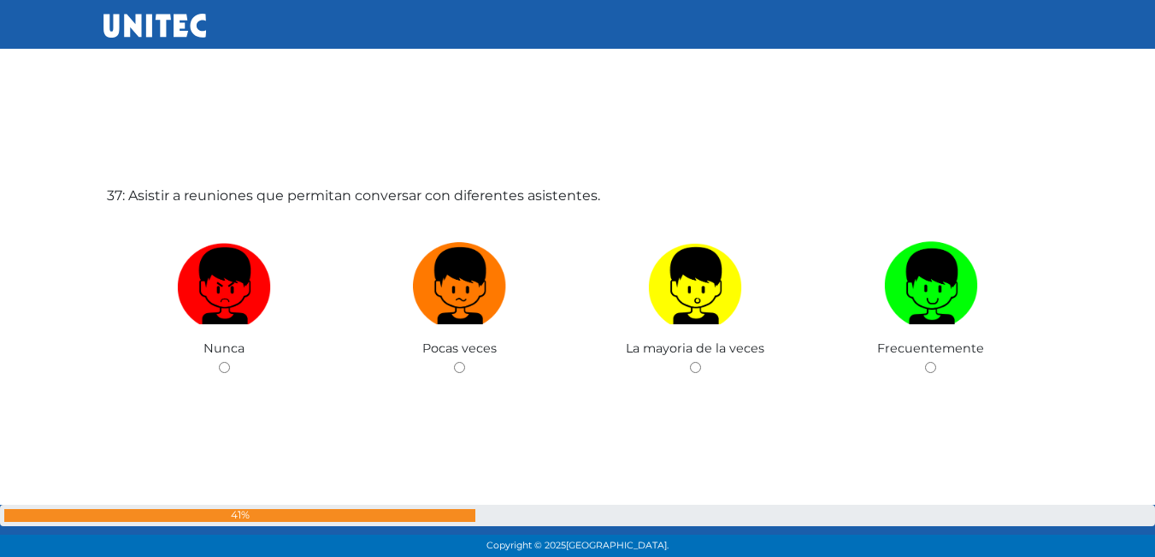
scroll to position [20075, 0]
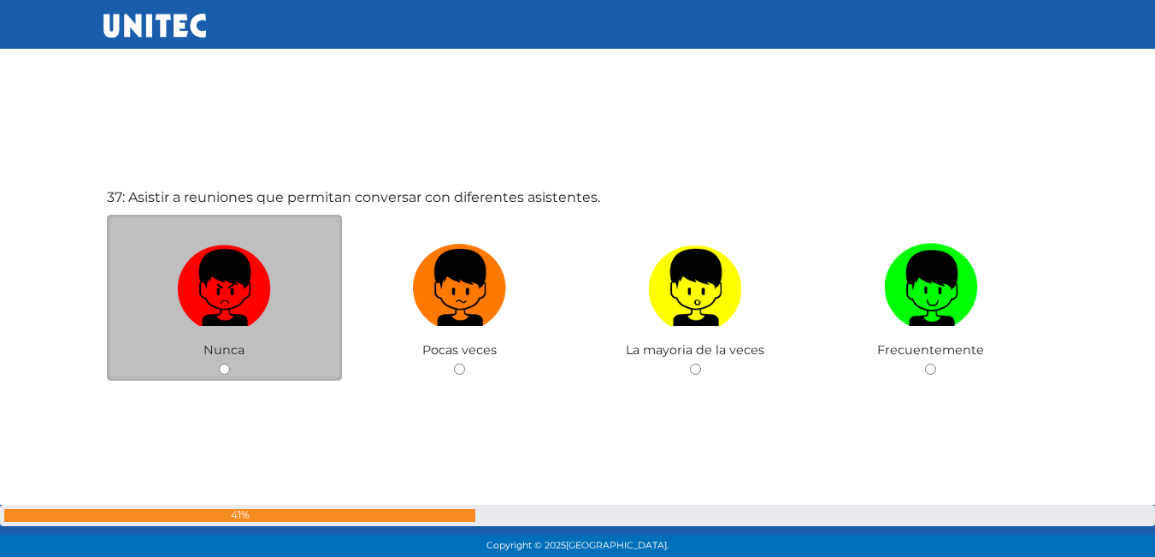
click at [226, 368] on input "radio" at bounding box center [224, 368] width 11 height 11
radio input "true"
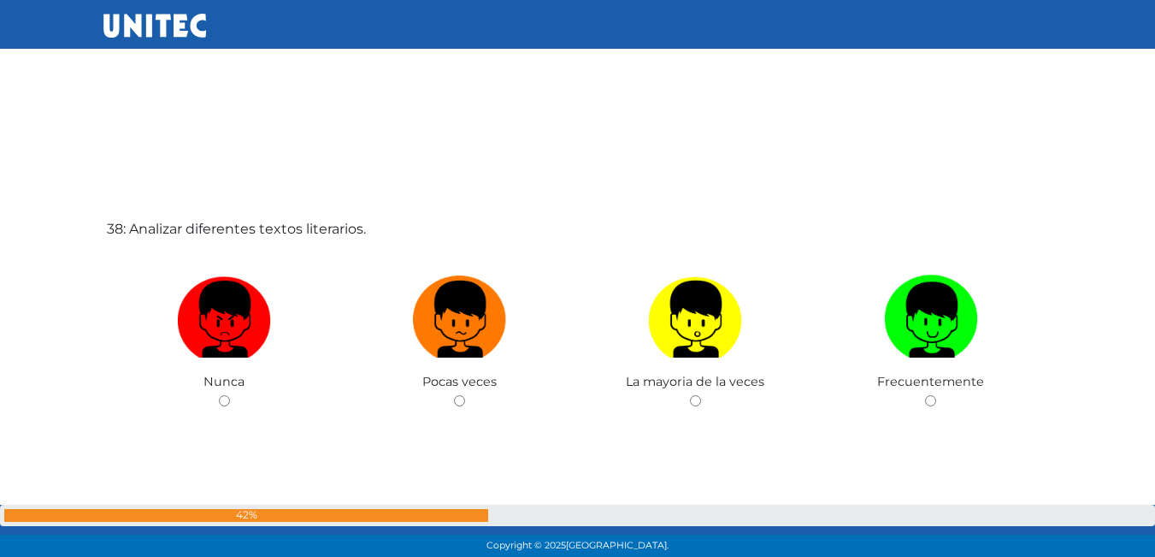
scroll to position [20644, 0]
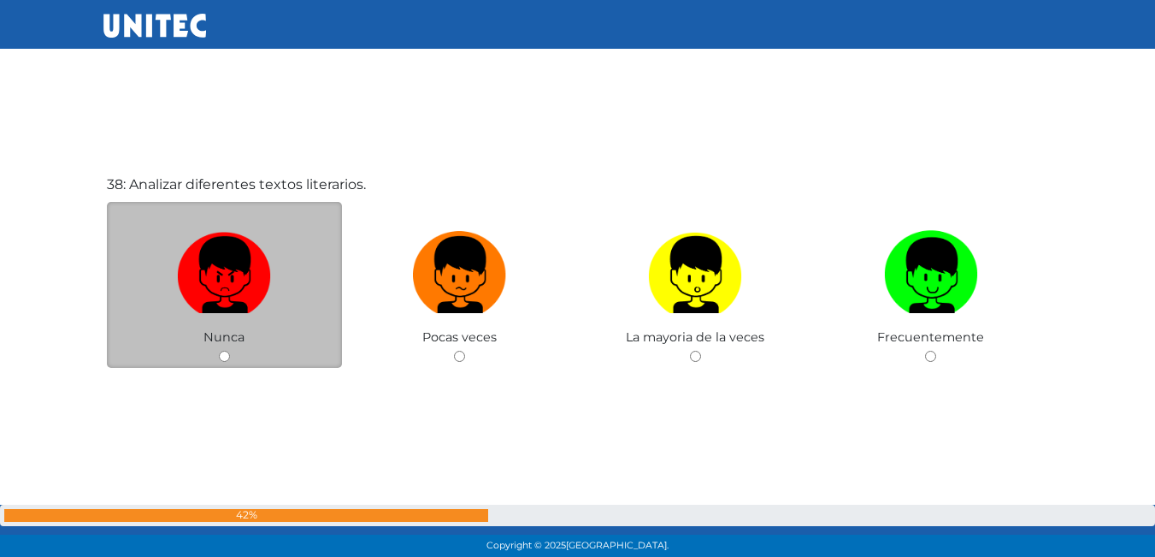
click at [230, 352] on div "Nunca" at bounding box center [225, 285] width 236 height 167
click at [223, 354] on input "radio" at bounding box center [224, 356] width 11 height 11
radio input "true"
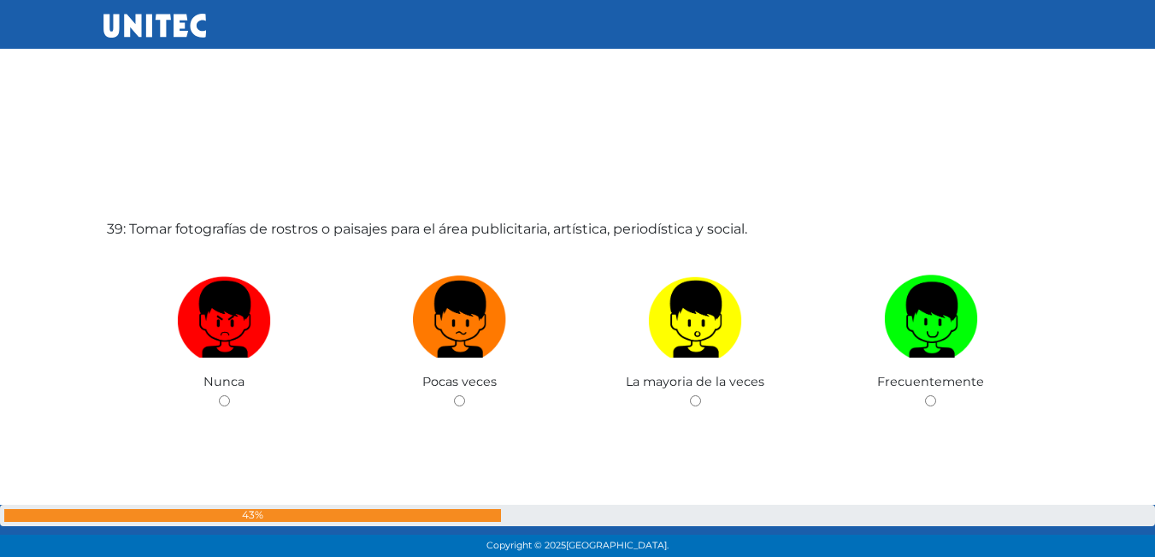
scroll to position [21300, 0]
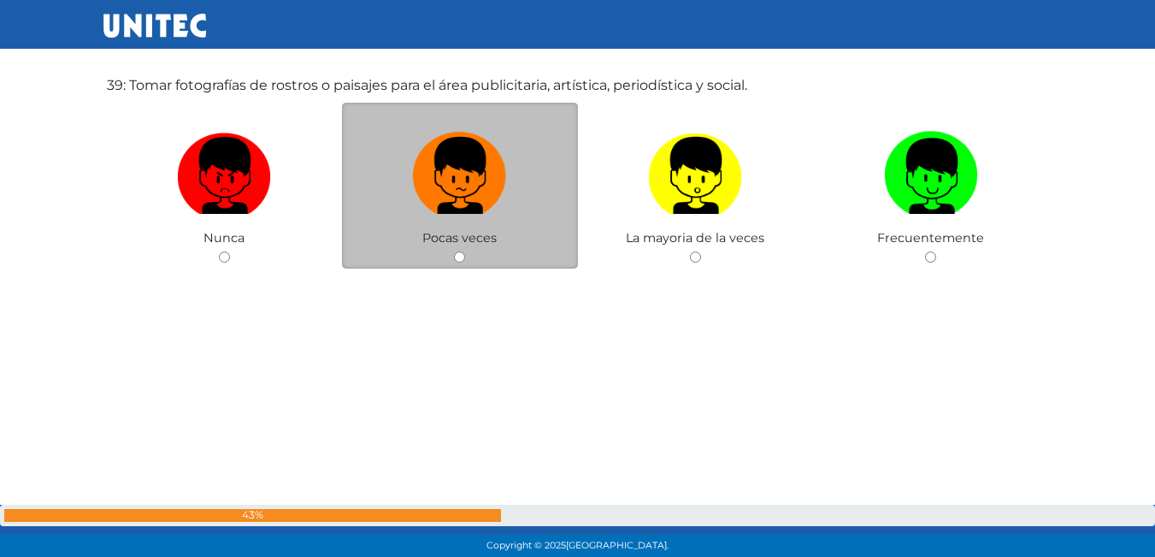
click at [456, 258] on input "radio" at bounding box center [459, 256] width 11 height 11
radio input "true"
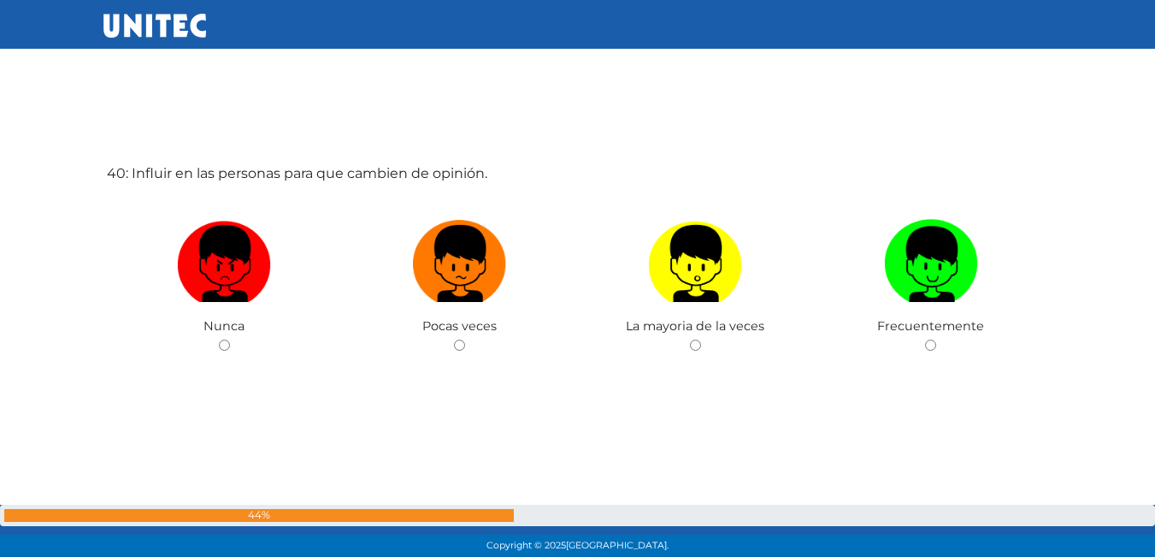
scroll to position [21791, 0]
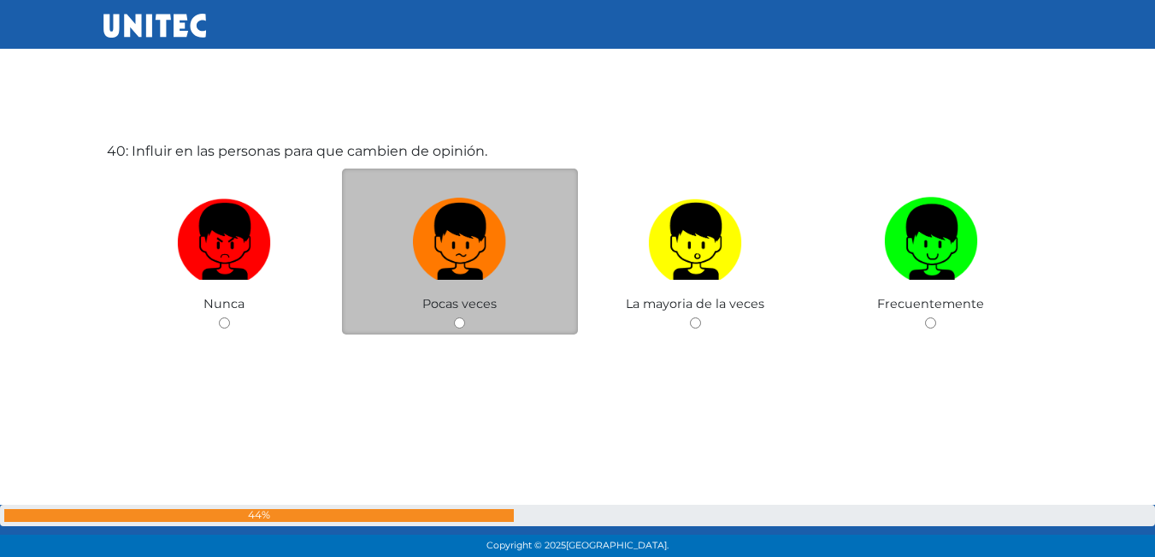
click at [457, 320] on input "radio" at bounding box center [459, 322] width 11 height 11
radio input "true"
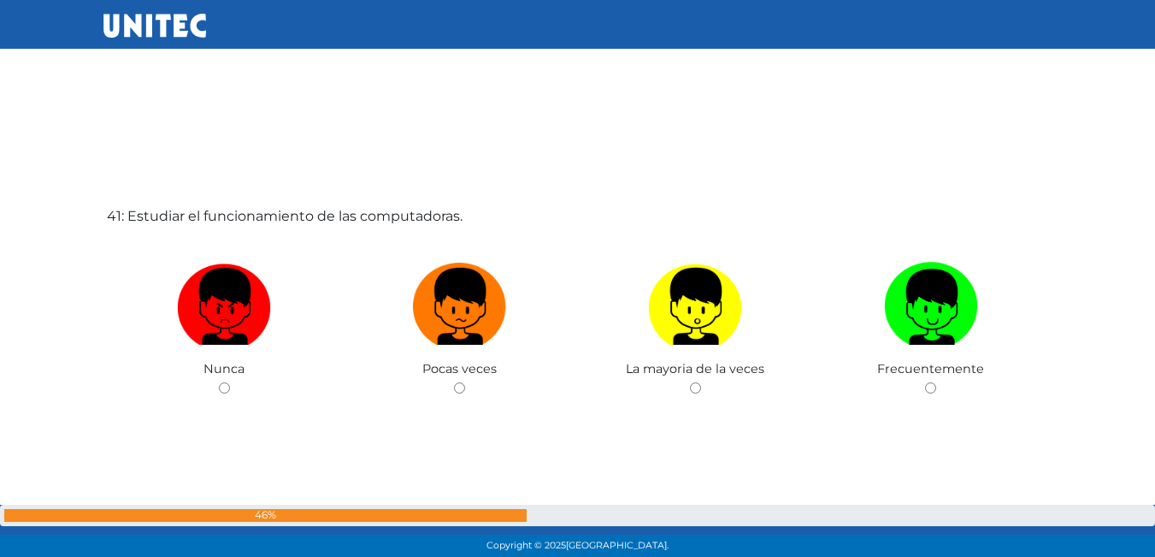
scroll to position [22361, 0]
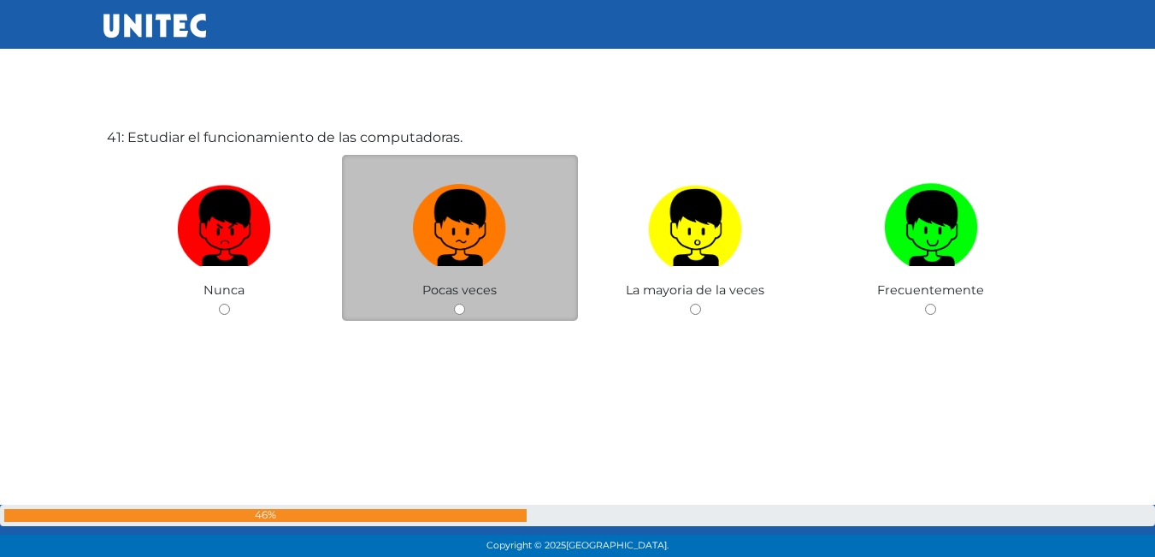
click at [458, 305] on input "radio" at bounding box center [459, 309] width 11 height 11
radio input "true"
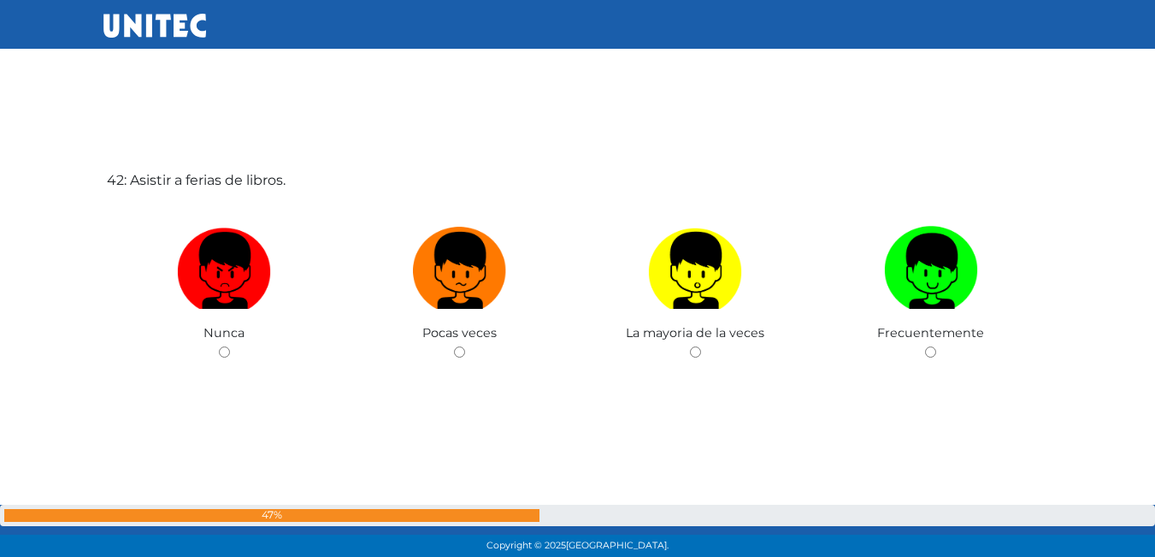
scroll to position [22933, 0]
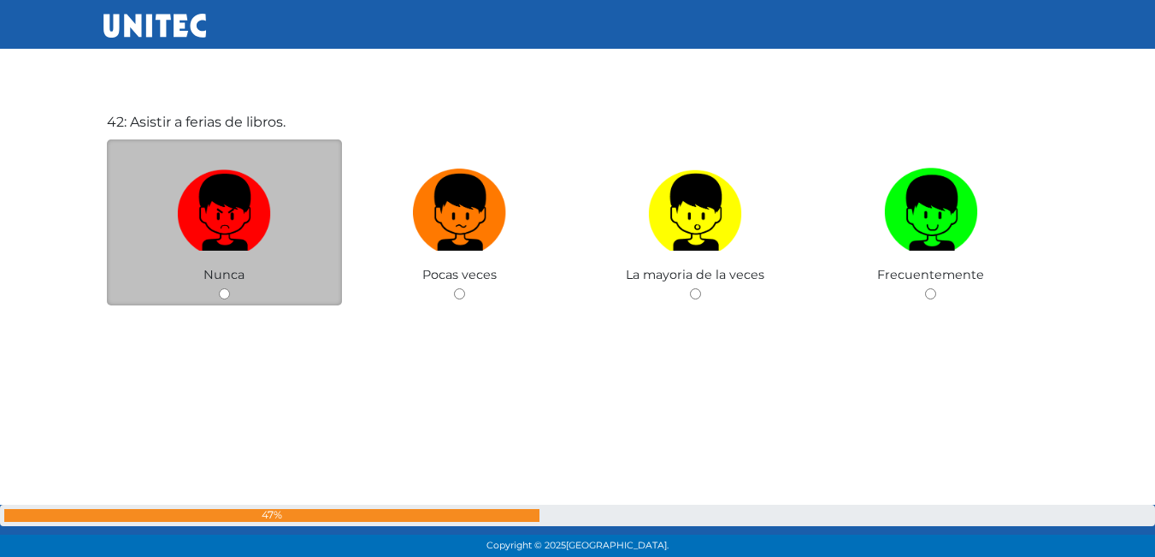
click at [219, 291] on input "radio" at bounding box center [224, 293] width 11 height 11
radio input "true"
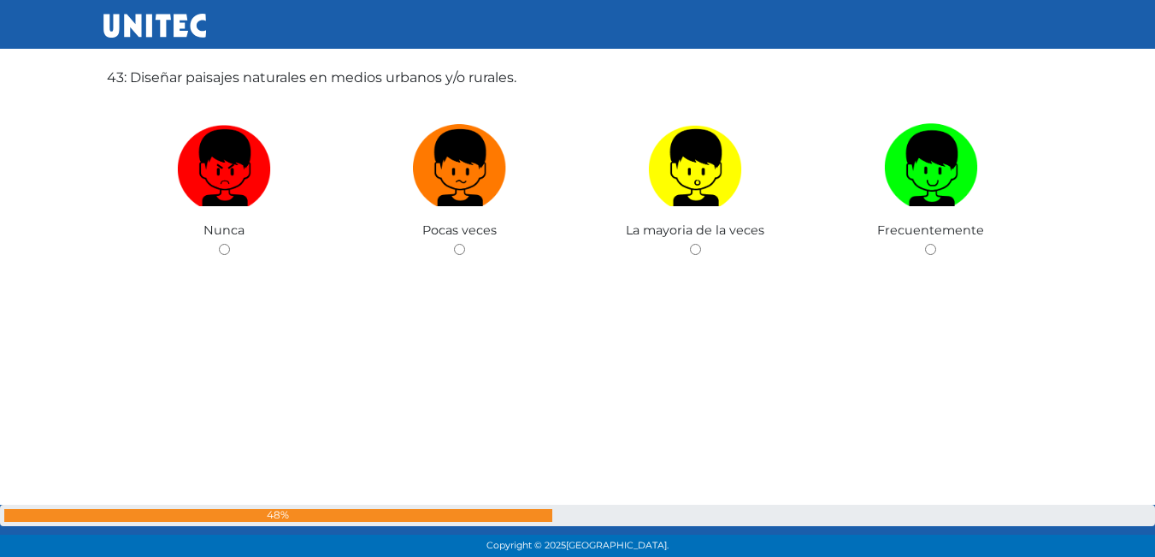
scroll to position [23508, 0]
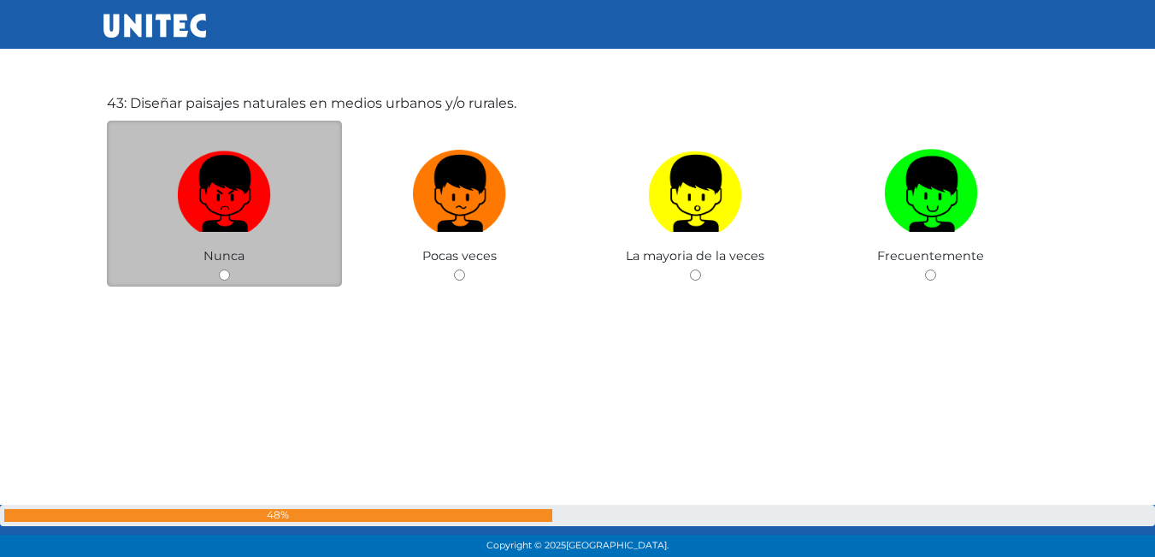
click at [219, 281] on div "Nunca" at bounding box center [225, 204] width 236 height 167
click at [228, 271] on input "radio" at bounding box center [224, 274] width 11 height 11
radio input "true"
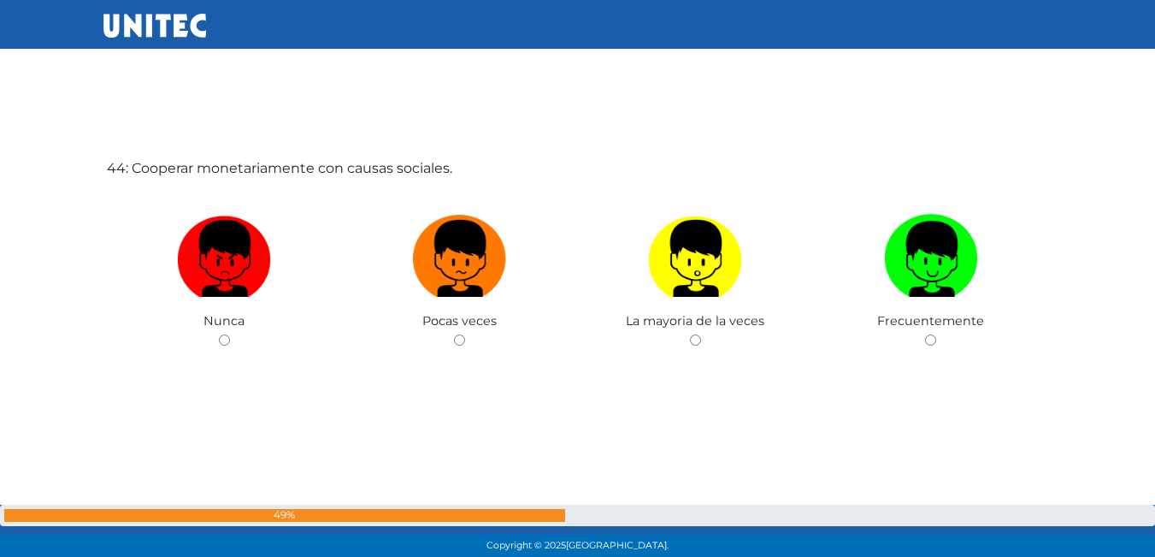
scroll to position [24001, 0]
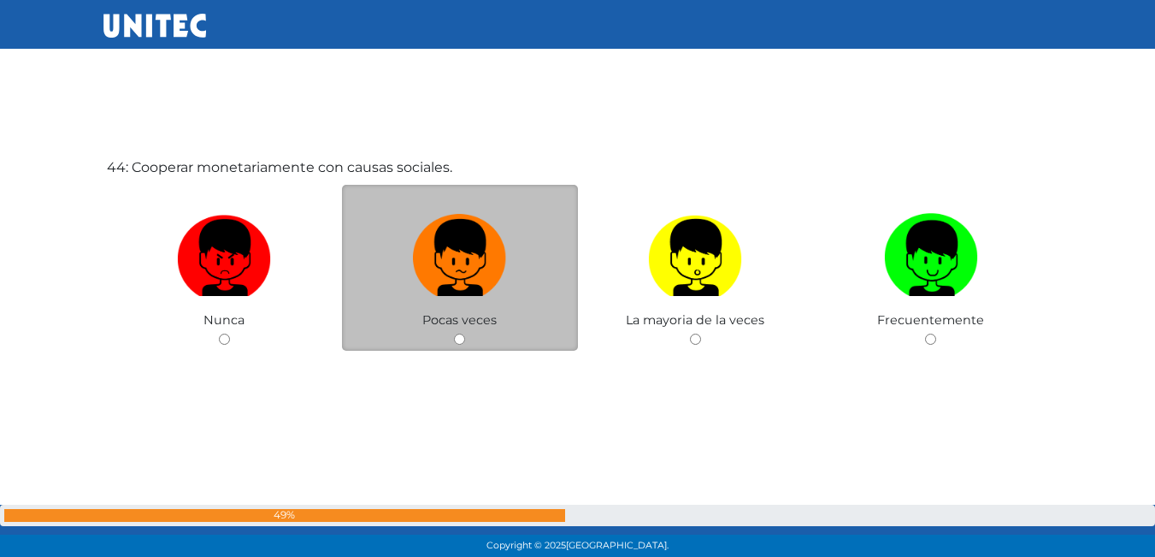
click at [455, 339] on input "radio" at bounding box center [459, 338] width 11 height 11
radio input "true"
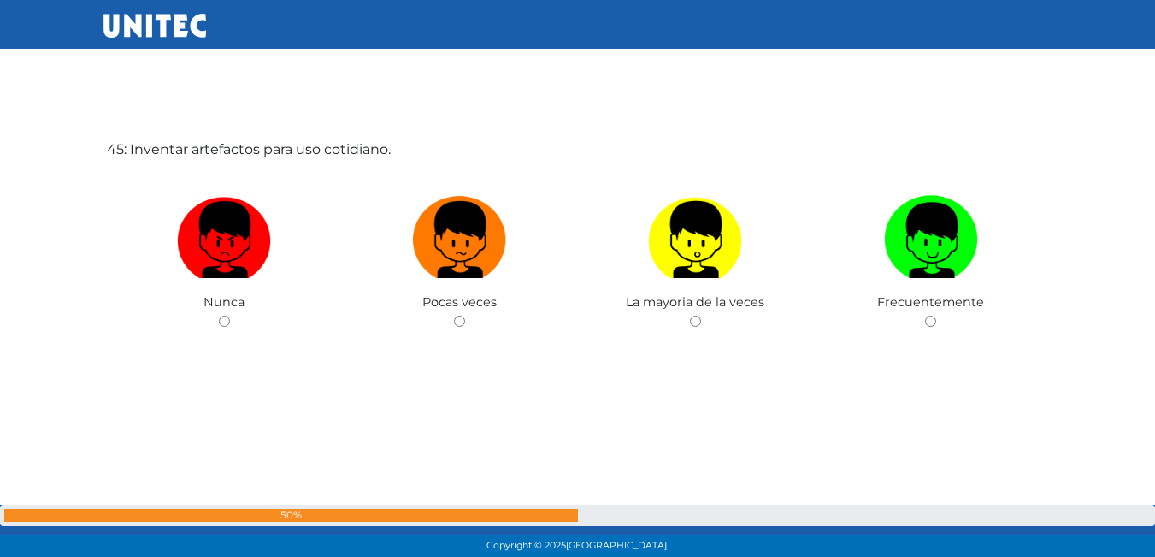
scroll to position [24490, 0]
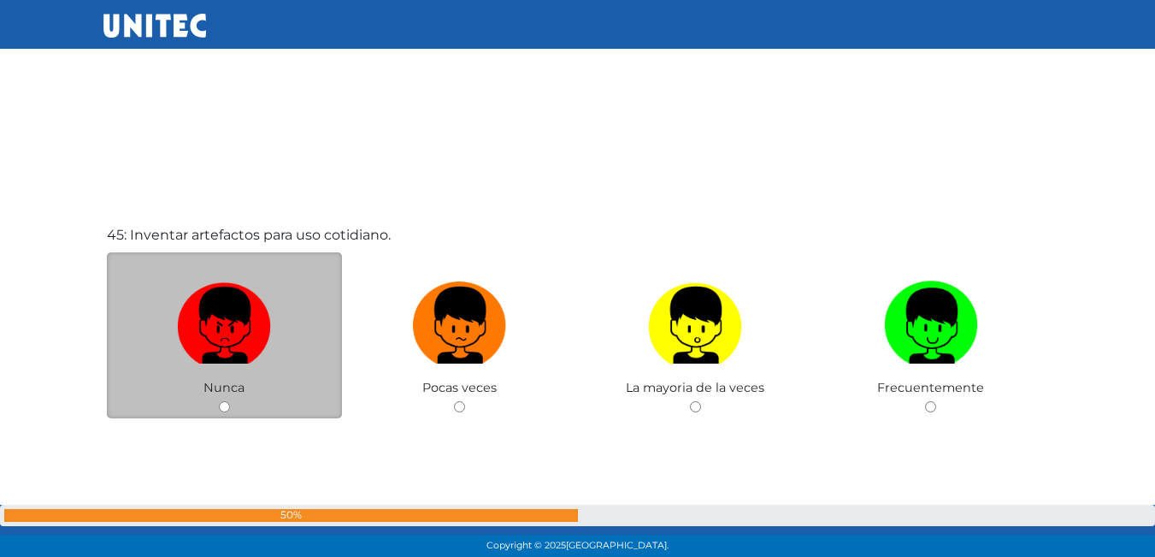
click at [239, 411] on div "Nunca" at bounding box center [225, 335] width 236 height 167
click at [226, 408] on input "radio" at bounding box center [224, 406] width 11 height 11
radio input "true"
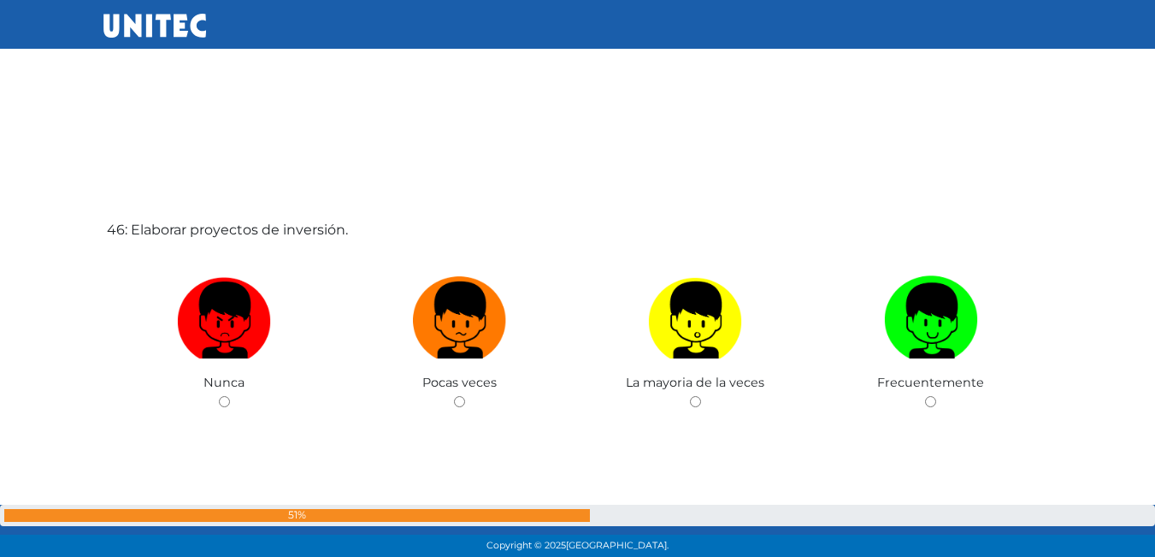
scroll to position [25056, 0]
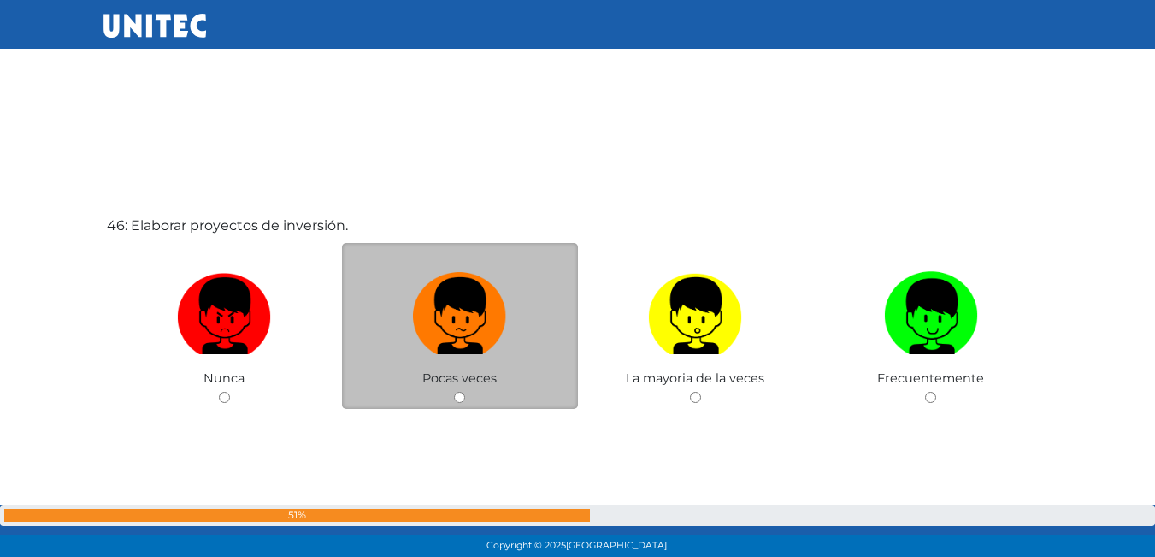
click at [463, 398] on input "radio" at bounding box center [459, 397] width 11 height 11
radio input "true"
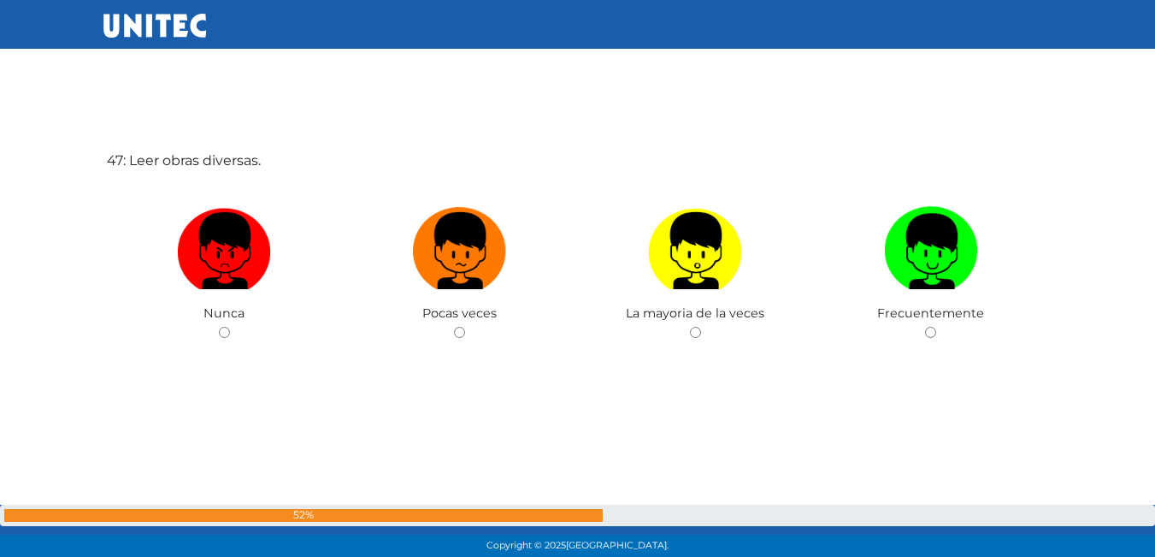
scroll to position [25689, 0]
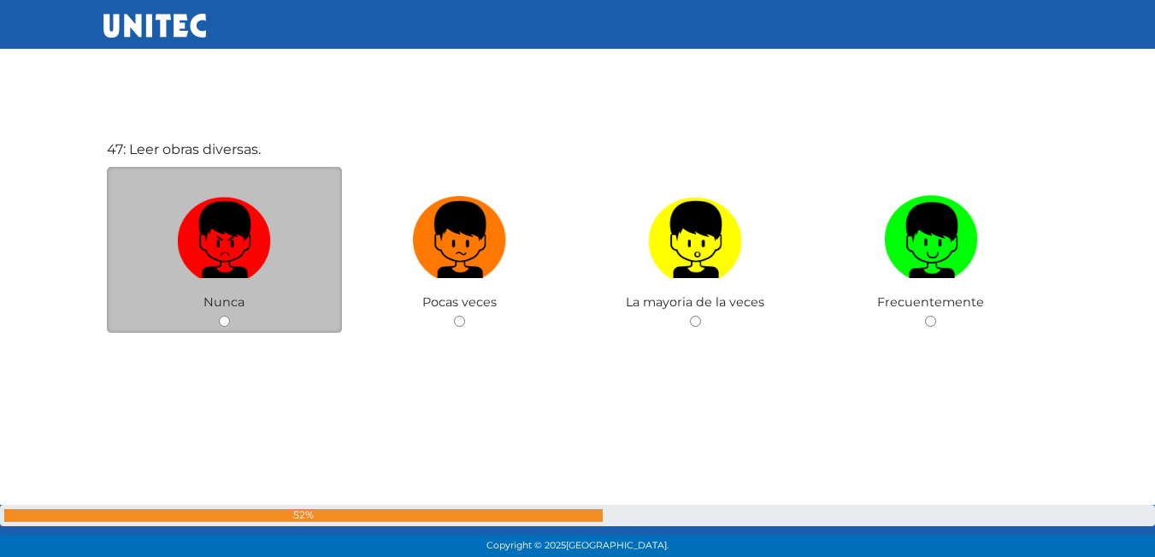
click at [230, 324] on div "Nunca" at bounding box center [225, 250] width 236 height 167
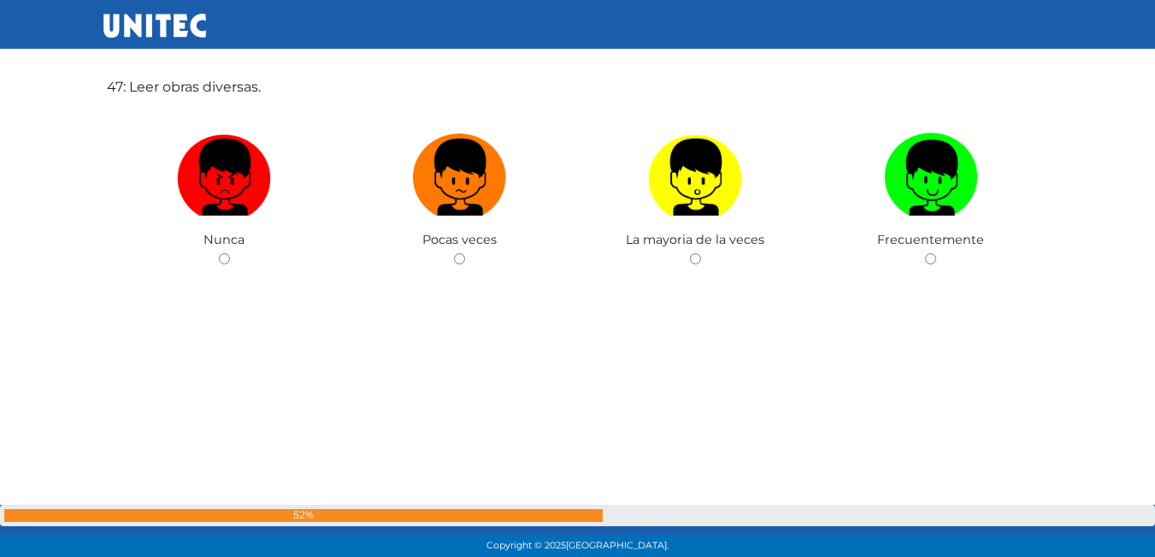
scroll to position [25860, 0]
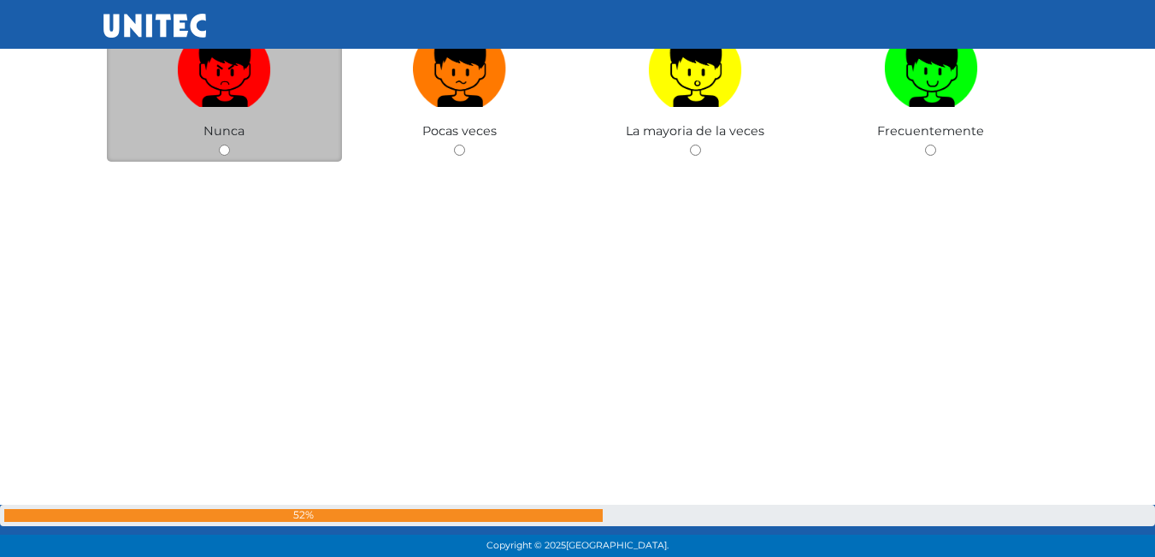
click at [224, 146] on input "radio" at bounding box center [224, 149] width 11 height 11
radio input "true"
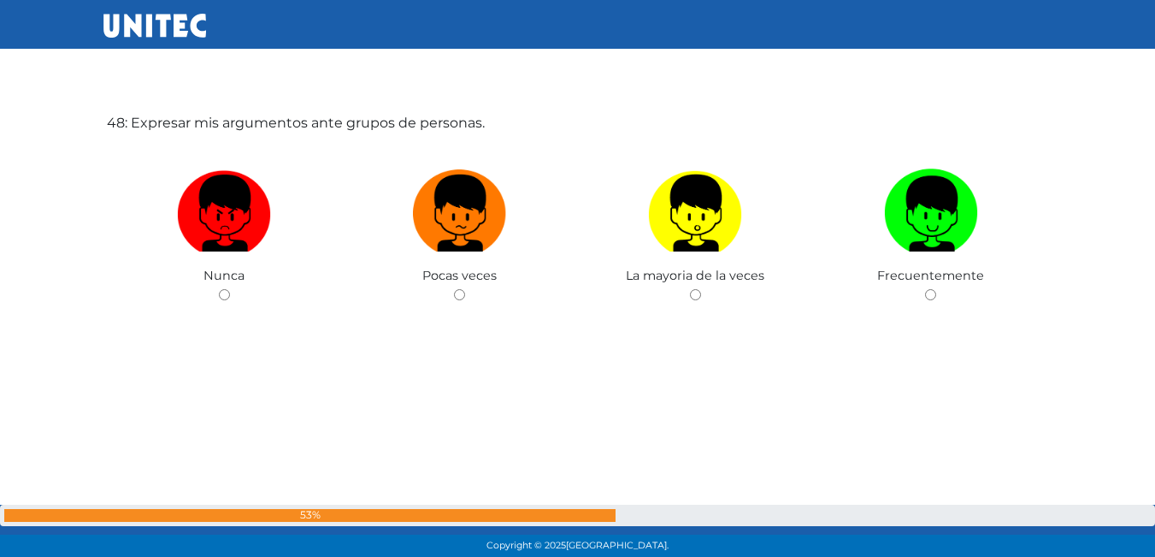
scroll to position [26279, 0]
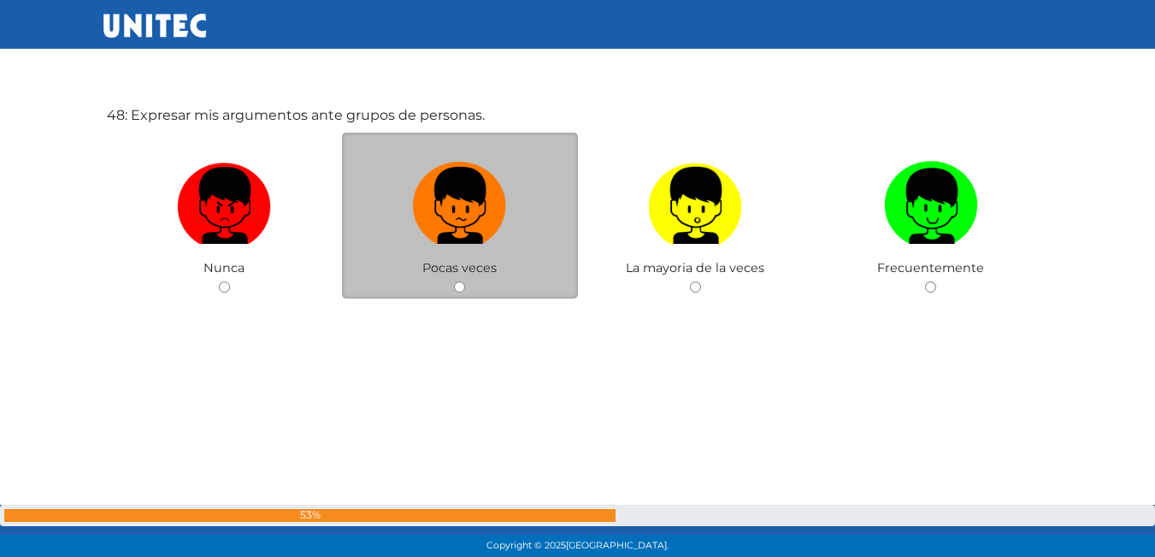
click at [463, 285] on input "radio" at bounding box center [459, 286] width 11 height 11
radio input "true"
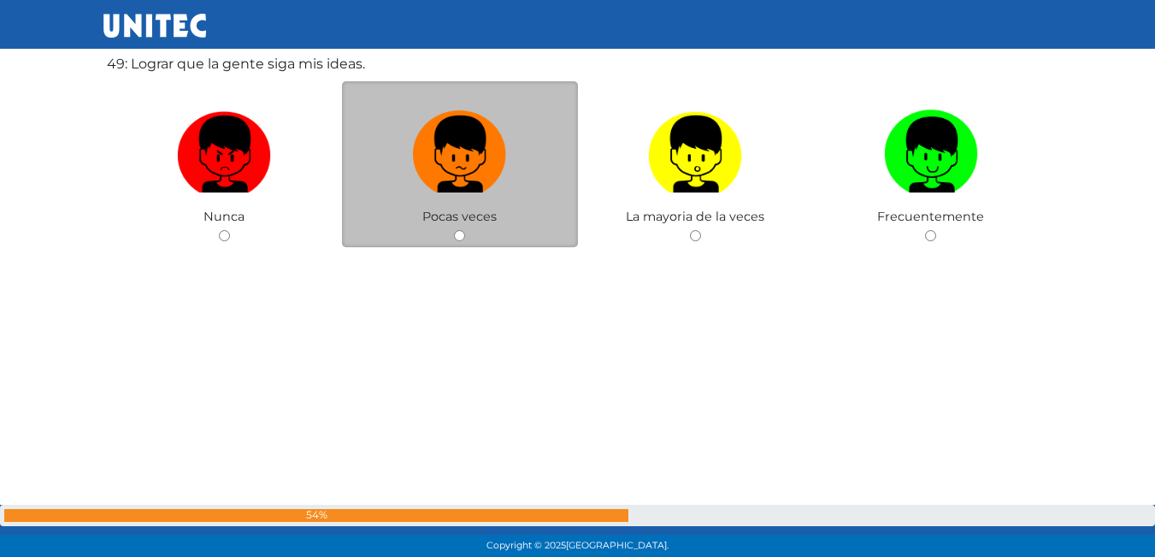
scroll to position [26856, 0]
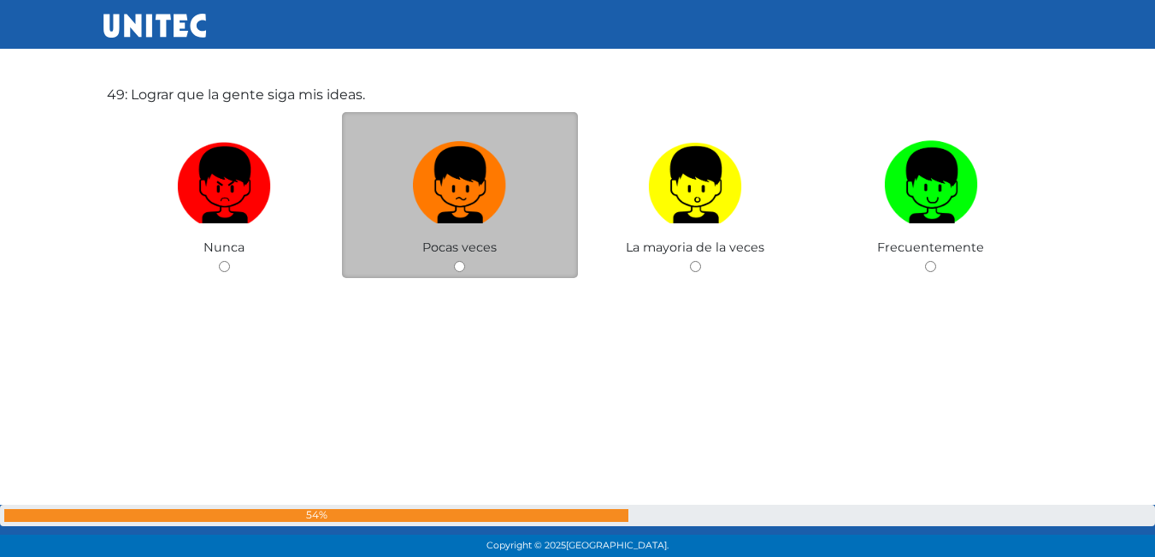
click at [454, 268] on input "radio" at bounding box center [459, 266] width 11 height 11
radio input "true"
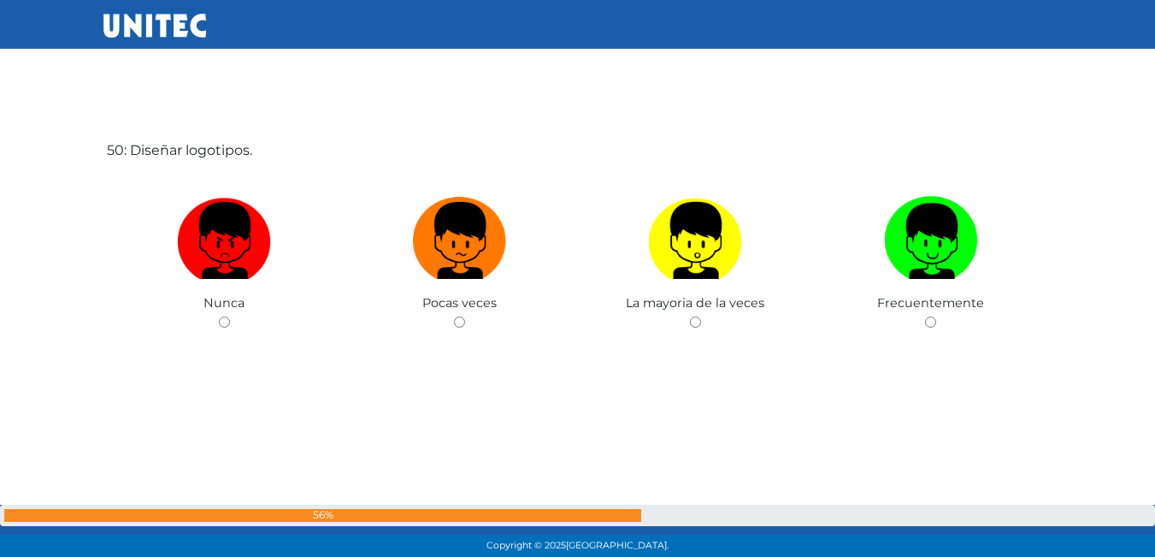
scroll to position [27358, 0]
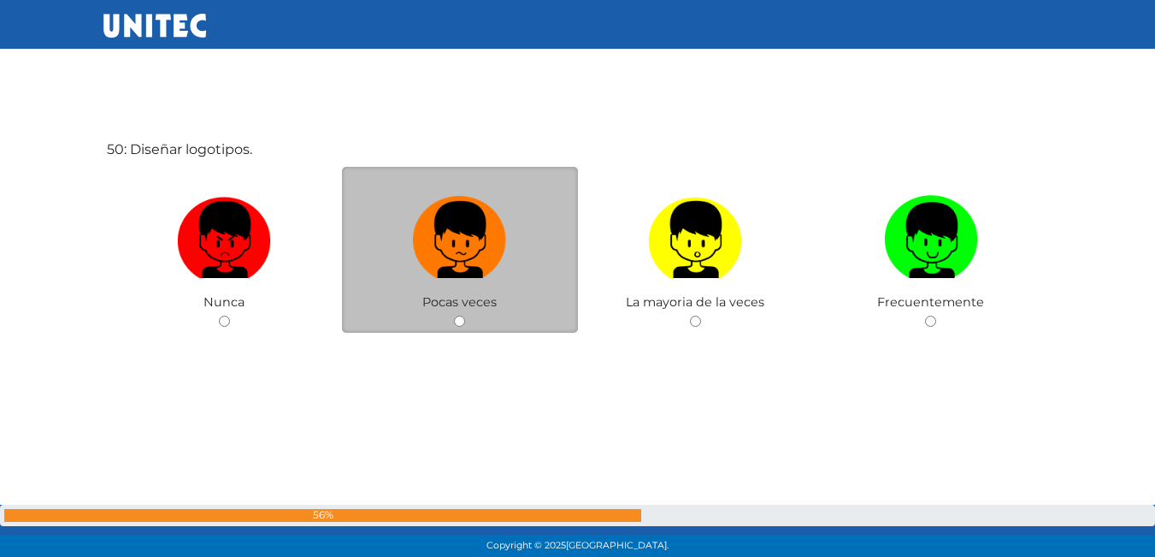
click at [463, 322] on input "radio" at bounding box center [459, 320] width 11 height 11
radio input "true"
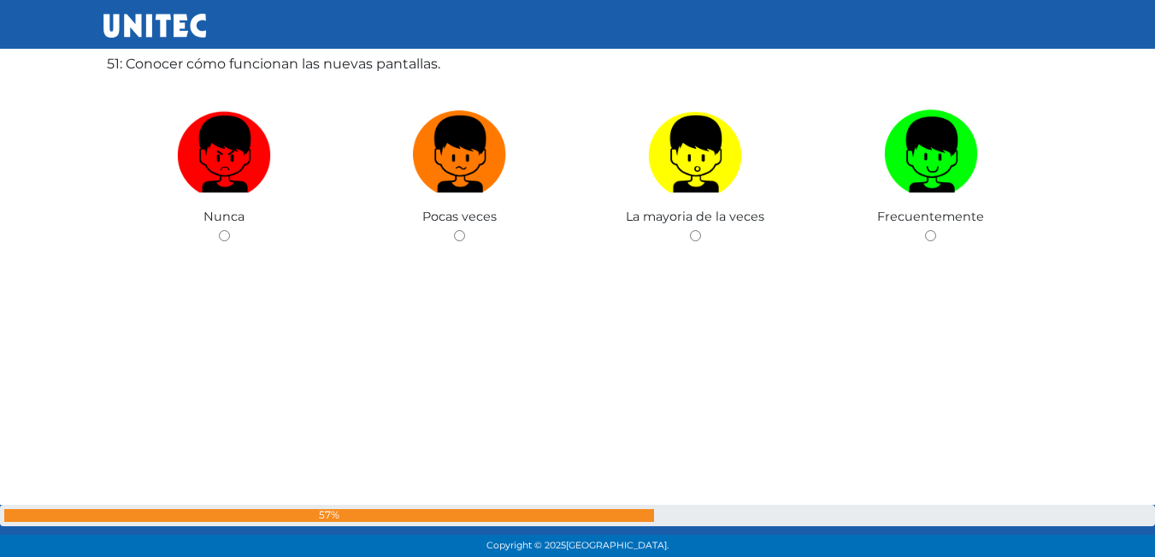
scroll to position [27915, 0]
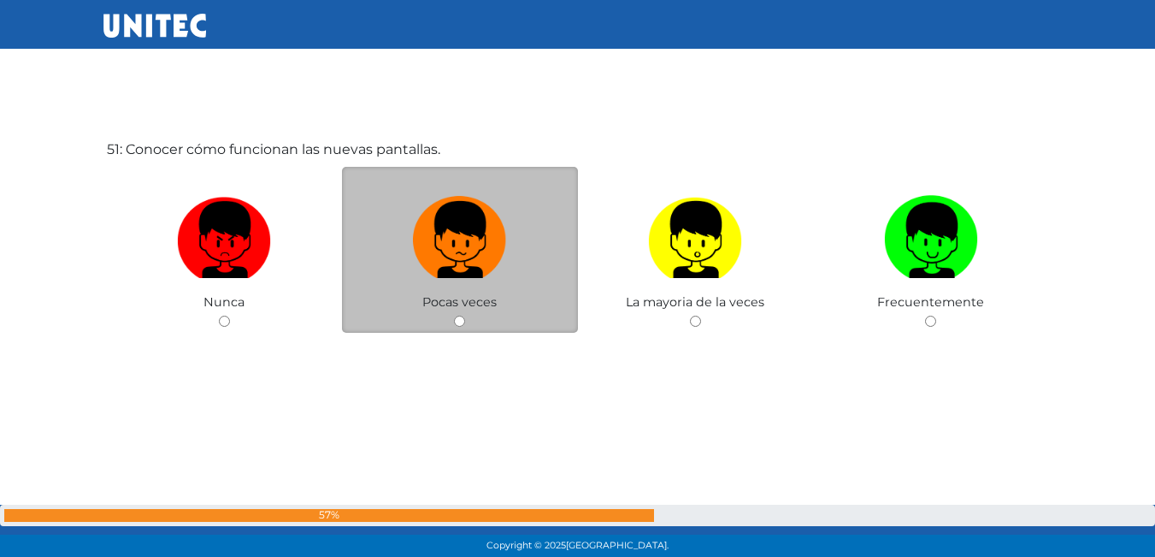
click at [456, 319] on input "radio" at bounding box center [459, 320] width 11 height 11
radio input "true"
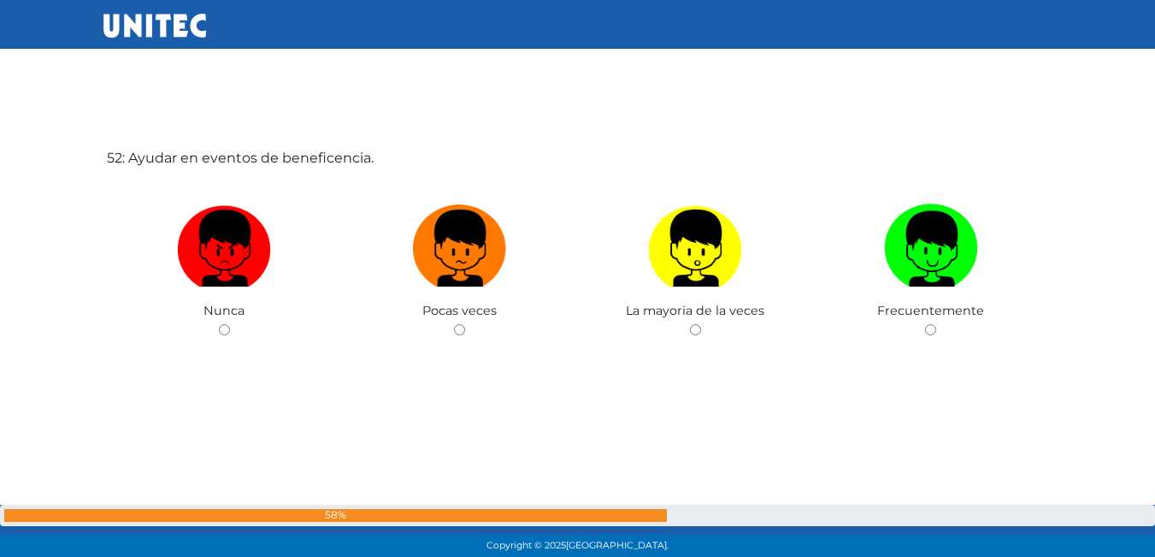
scroll to position [28471, 0]
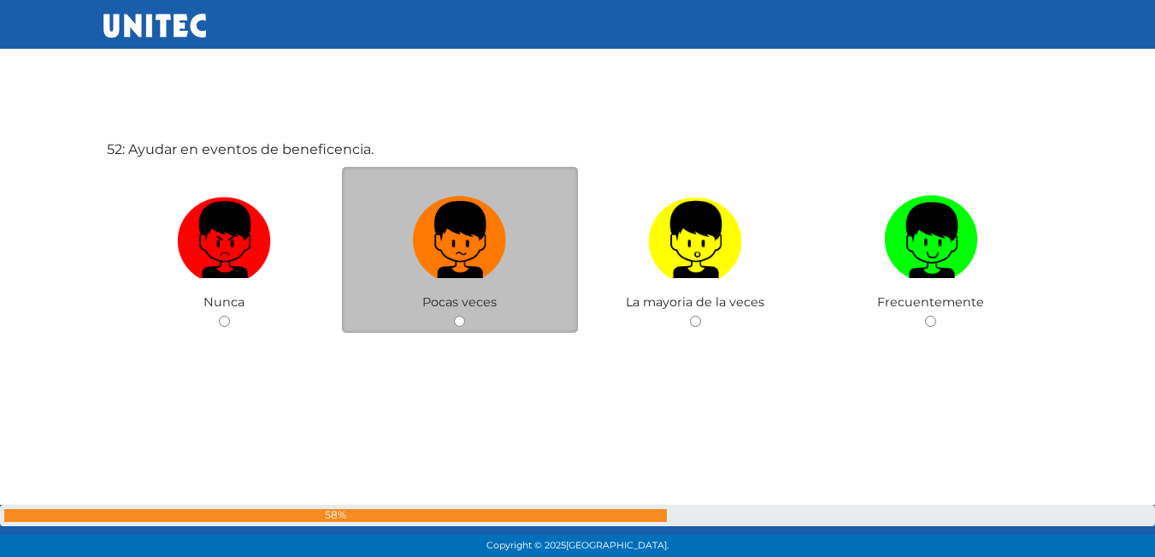
click at [465, 318] on input "radio" at bounding box center [459, 320] width 11 height 11
radio input "true"
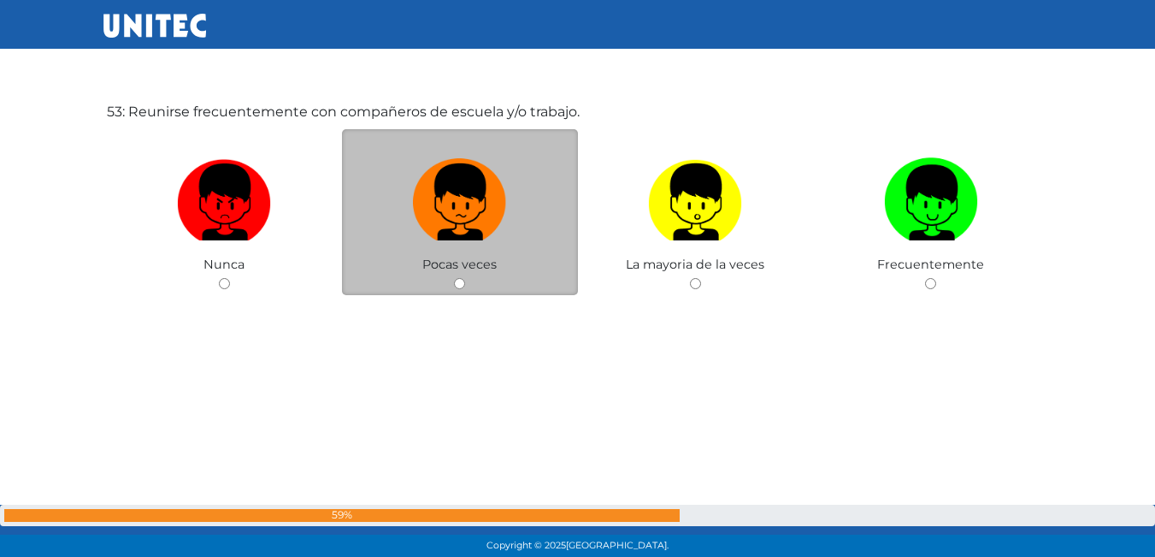
scroll to position [29067, 0]
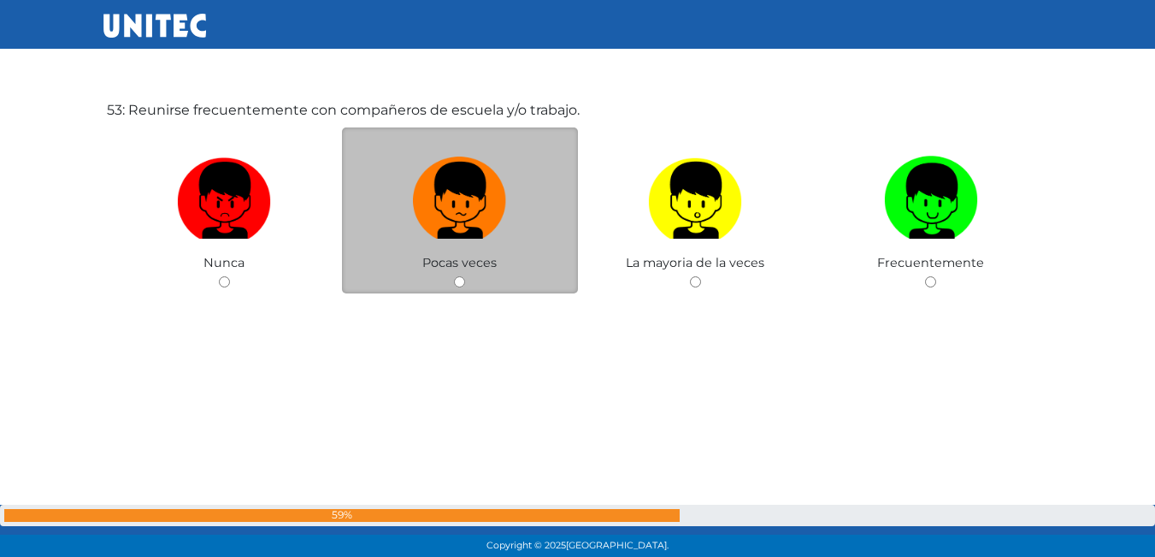
click at [468, 281] on div "Pocas veces" at bounding box center [460, 210] width 236 height 167
click at [456, 286] on input "radio" at bounding box center [459, 281] width 11 height 11
radio input "true"
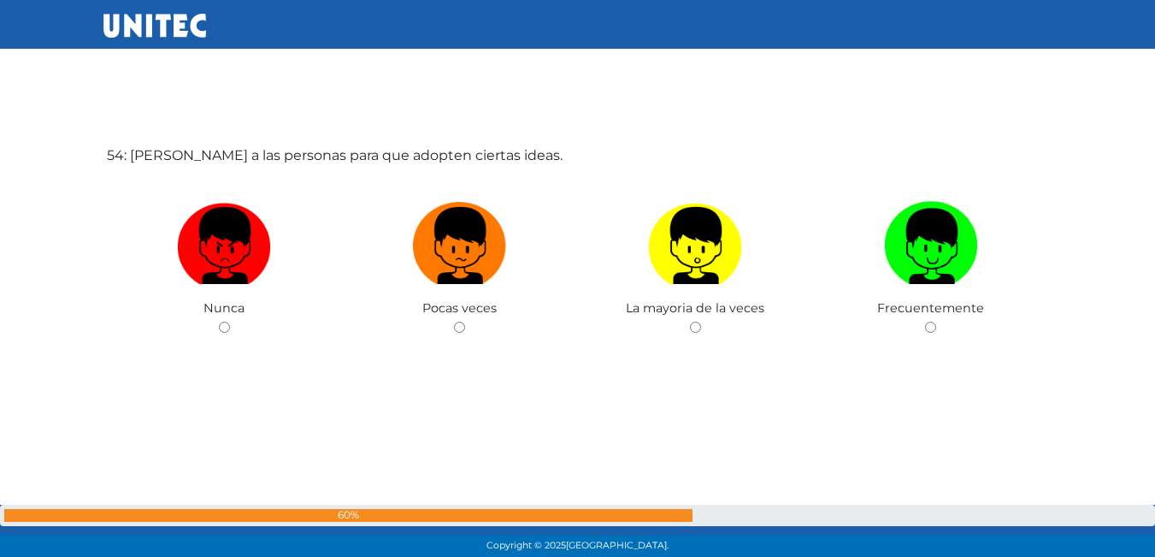
scroll to position [29585, 0]
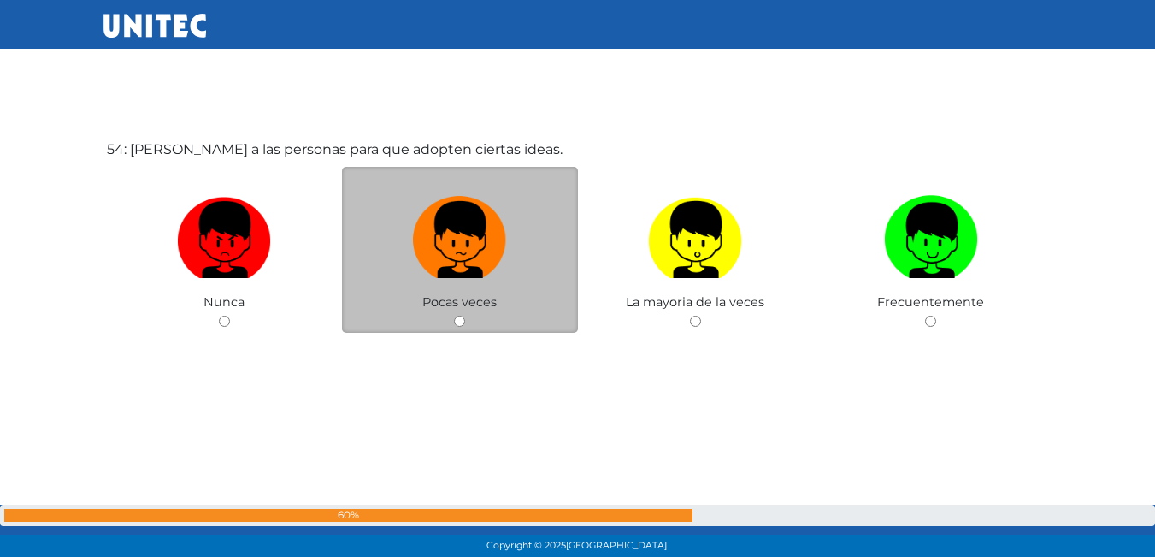
click at [463, 325] on input "radio" at bounding box center [459, 320] width 11 height 11
radio input "true"
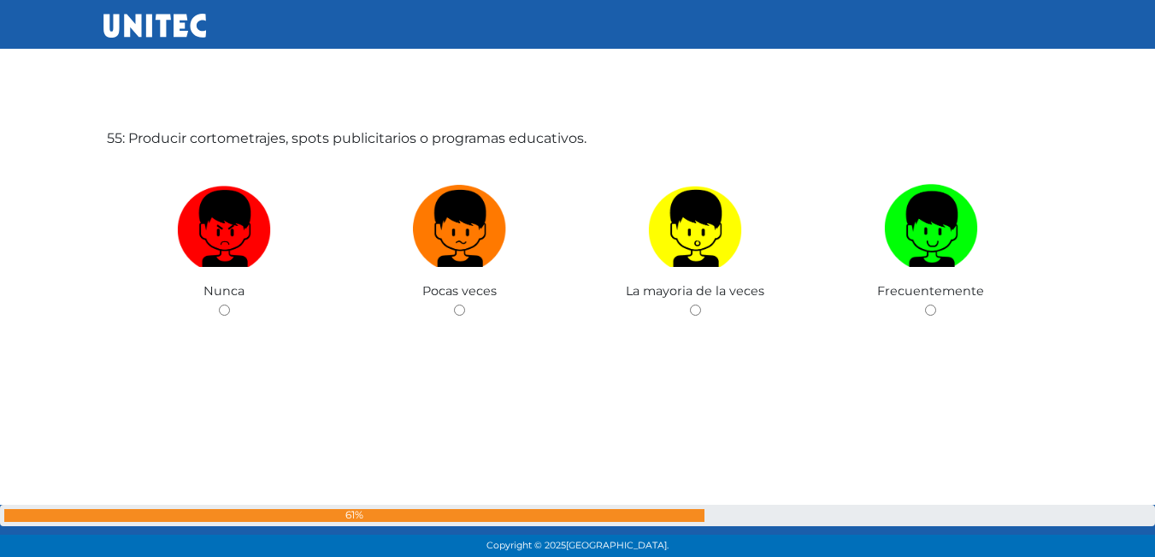
scroll to position [30153, 0]
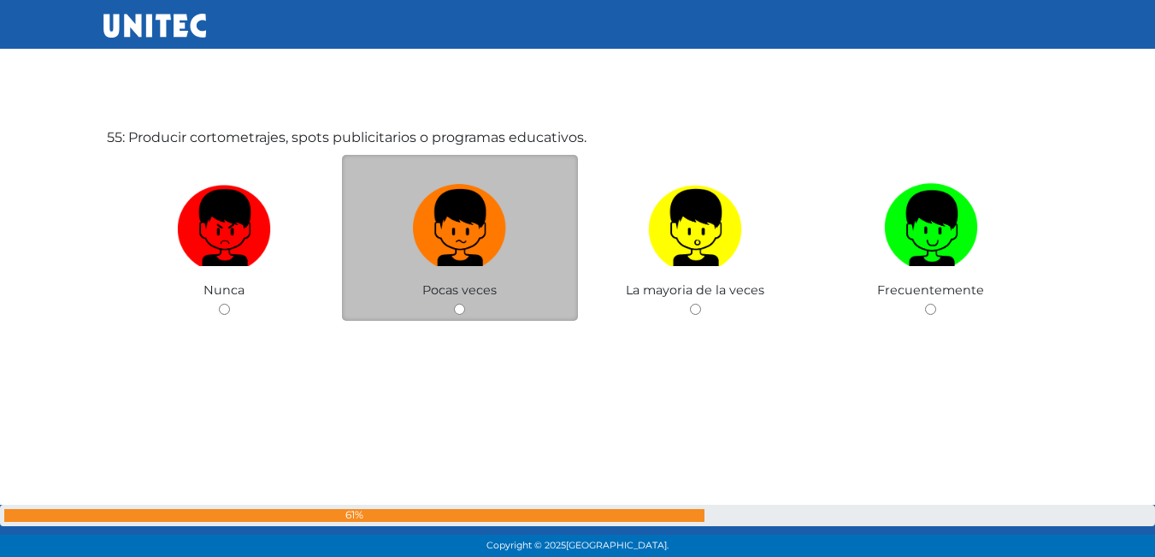
click at [464, 296] on span "Pocas veces" at bounding box center [459, 289] width 74 height 15
click at [457, 307] on input "radio" at bounding box center [459, 309] width 11 height 11
radio input "true"
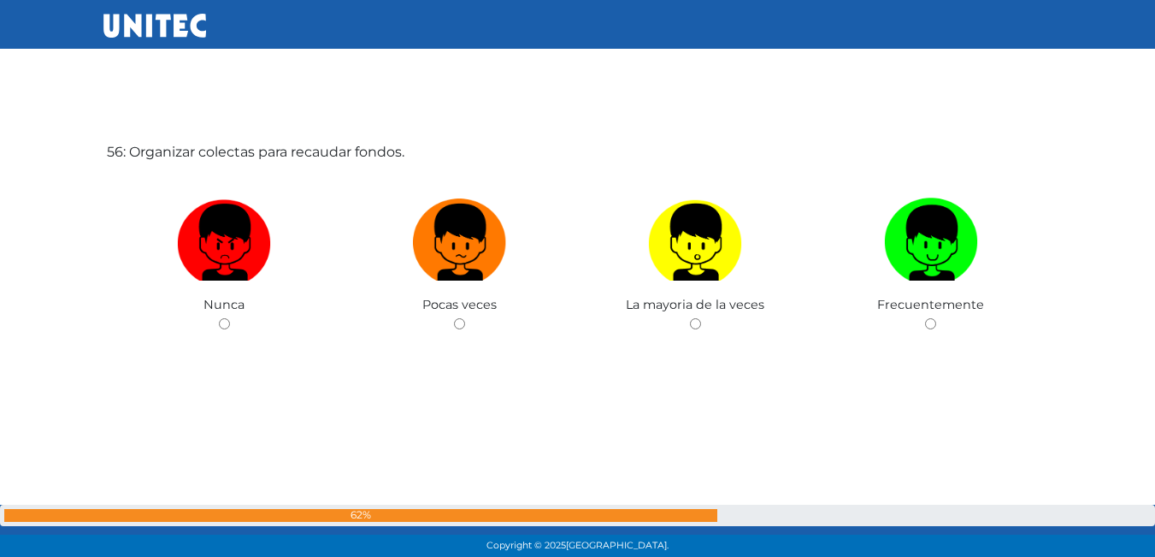
scroll to position [30698, 0]
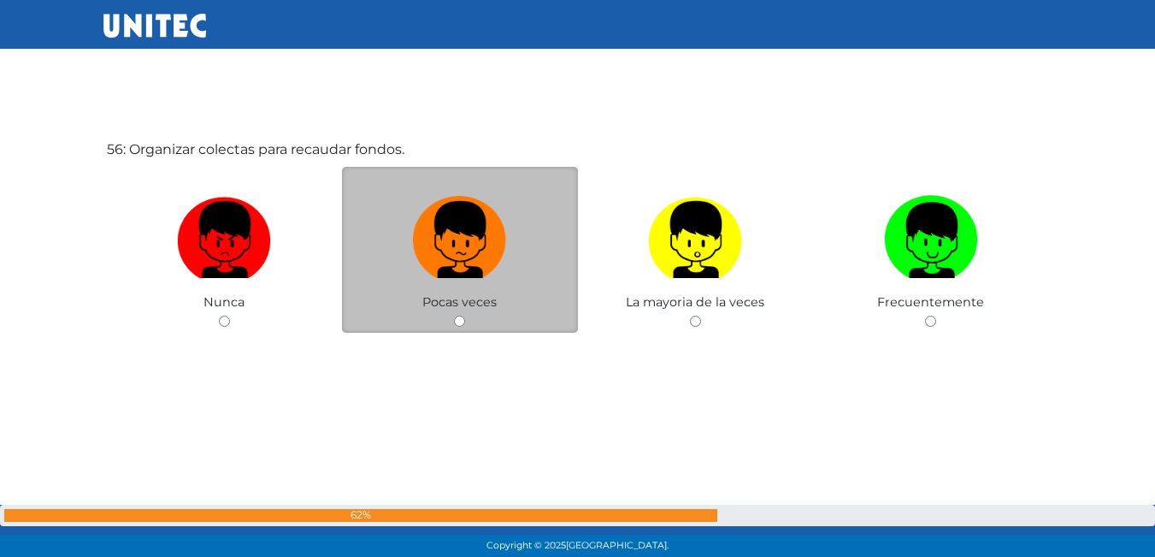
click at [461, 326] on input "radio" at bounding box center [459, 320] width 11 height 11
radio input "true"
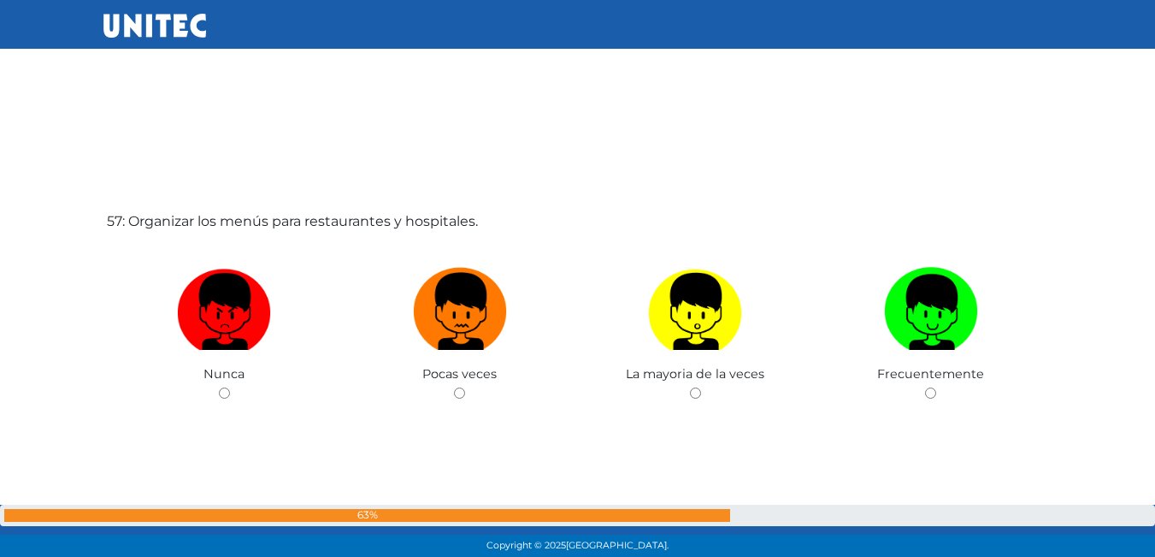
scroll to position [31268, 0]
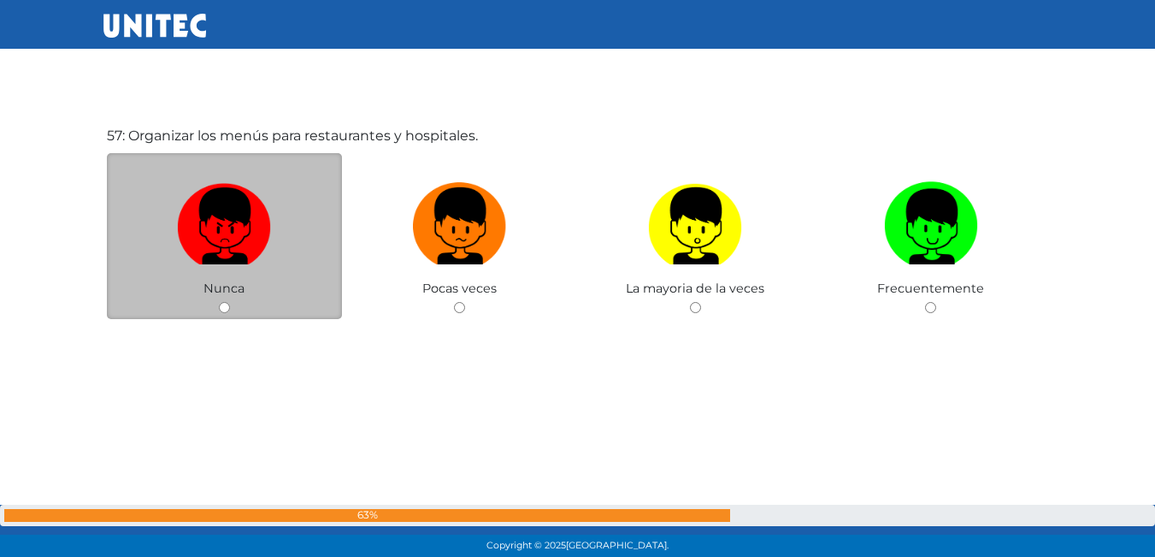
click at [225, 303] on input "radio" at bounding box center [224, 307] width 11 height 11
radio input "true"
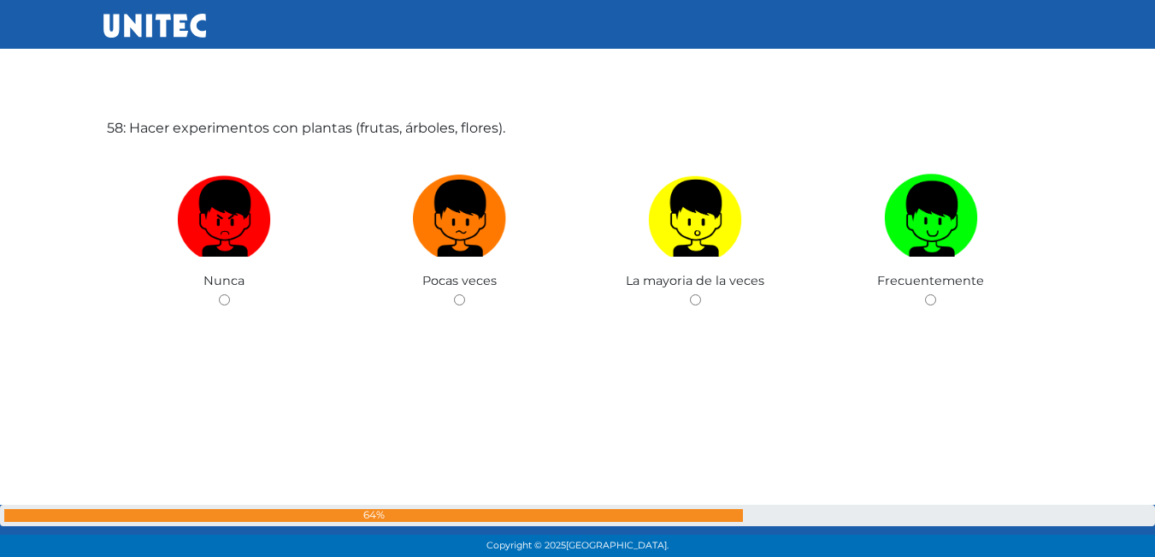
scroll to position [31842, 0]
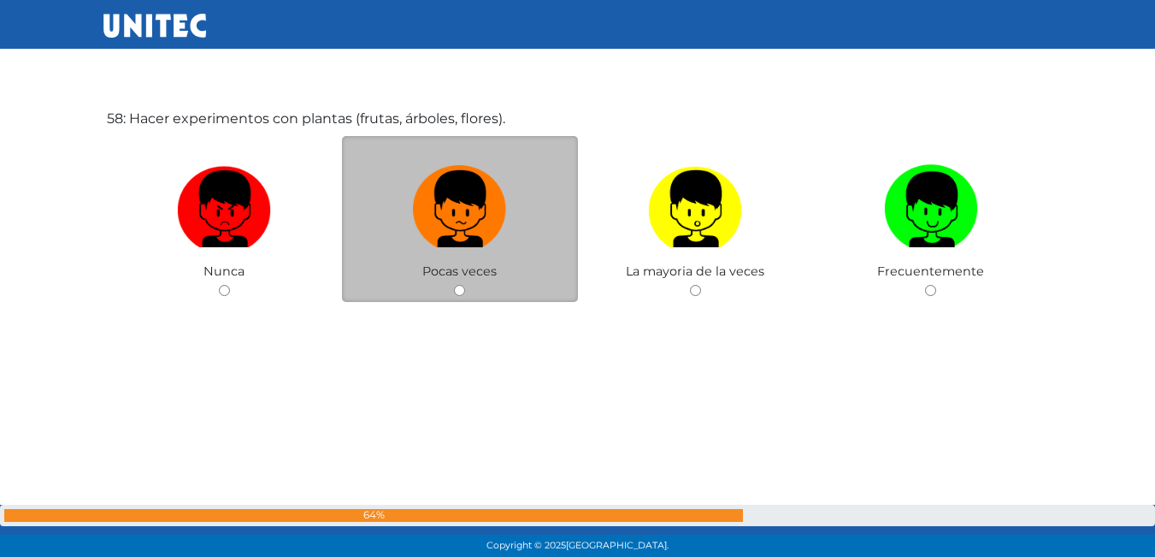
click at [465, 289] on input "radio" at bounding box center [459, 290] width 11 height 11
radio input "true"
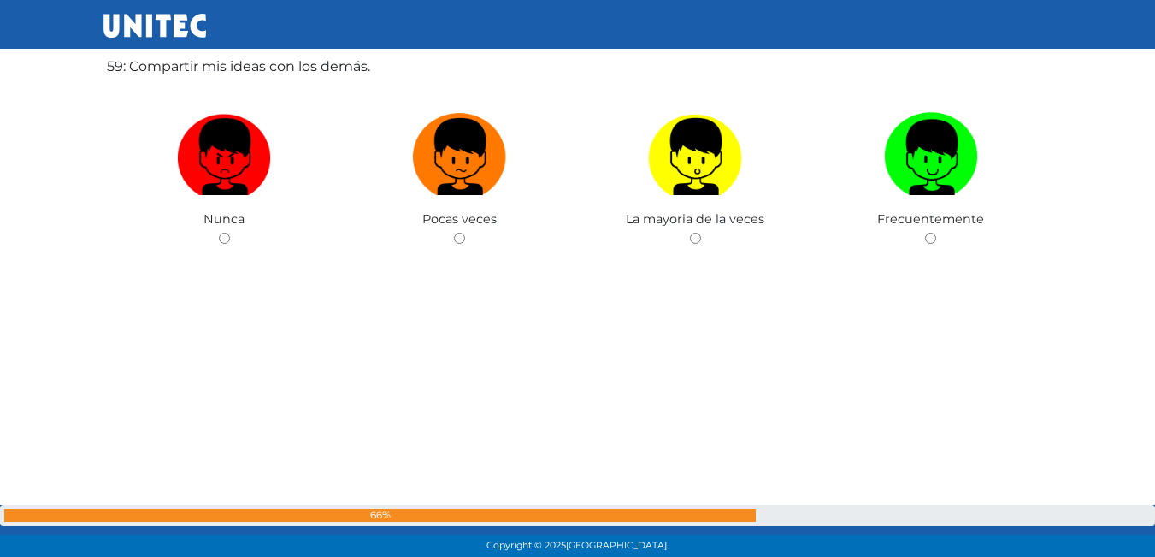
scroll to position [32423, 0]
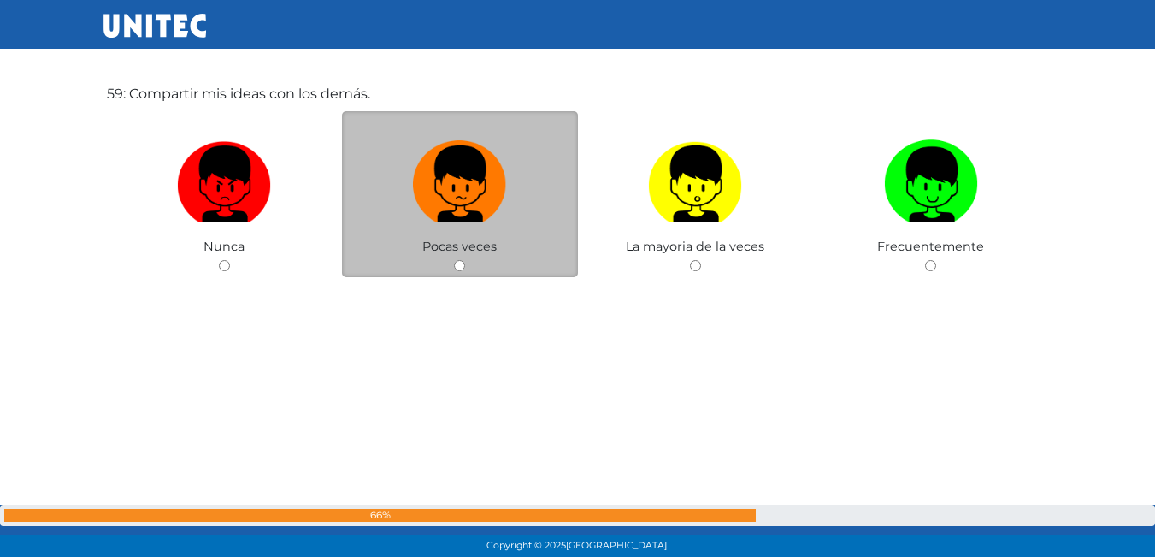
click at [469, 272] on div "Pocas veces" at bounding box center [460, 194] width 236 height 167
click at [458, 260] on input "radio" at bounding box center [459, 265] width 11 height 11
radio input "true"
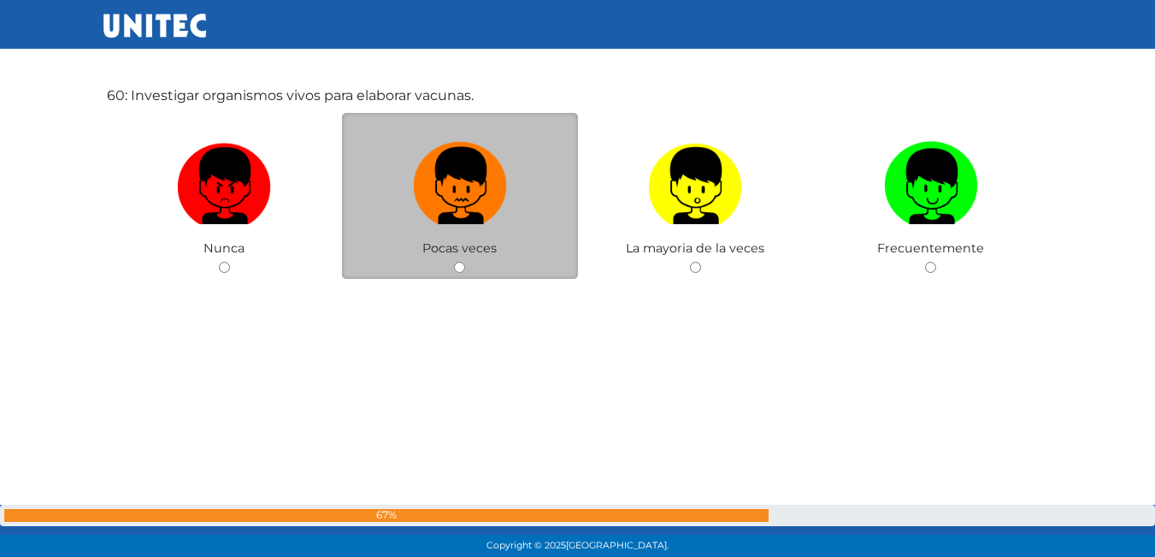
scroll to position [33011, 0]
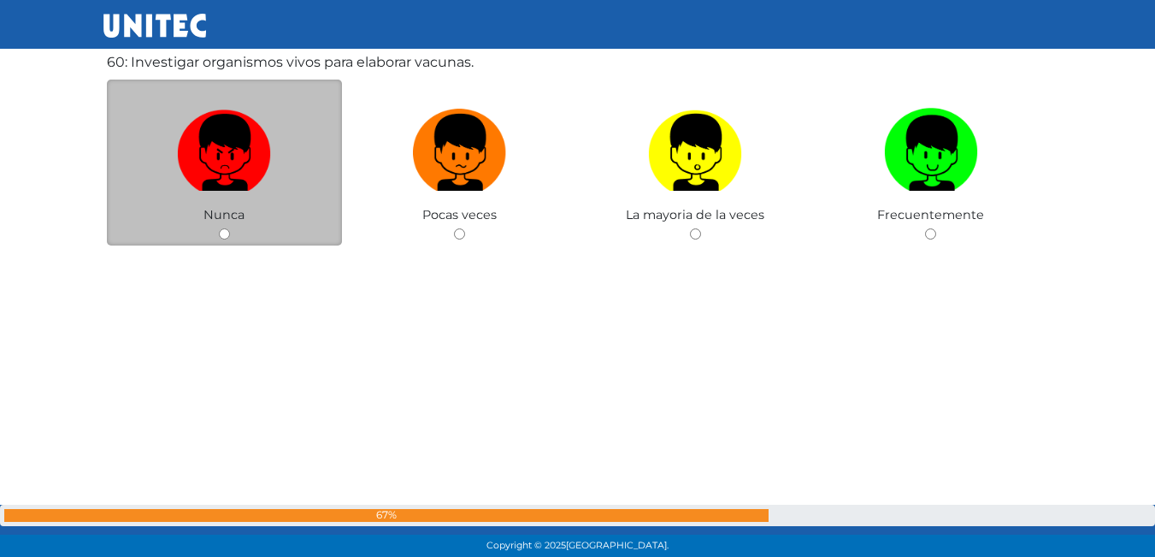
click at [226, 236] on input "radio" at bounding box center [224, 233] width 11 height 11
radio input "true"
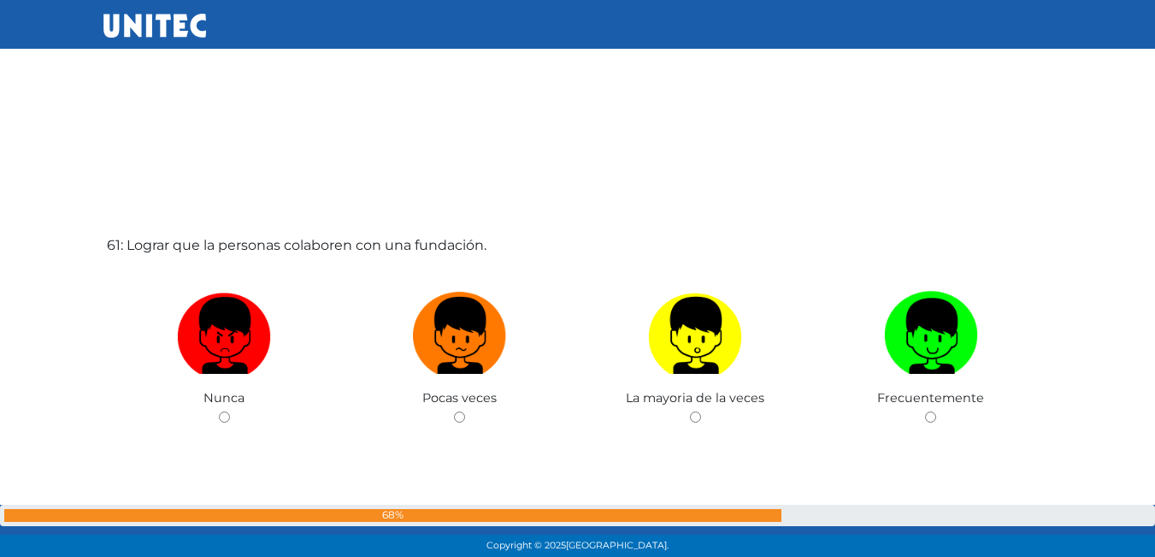
scroll to position [33423, 0]
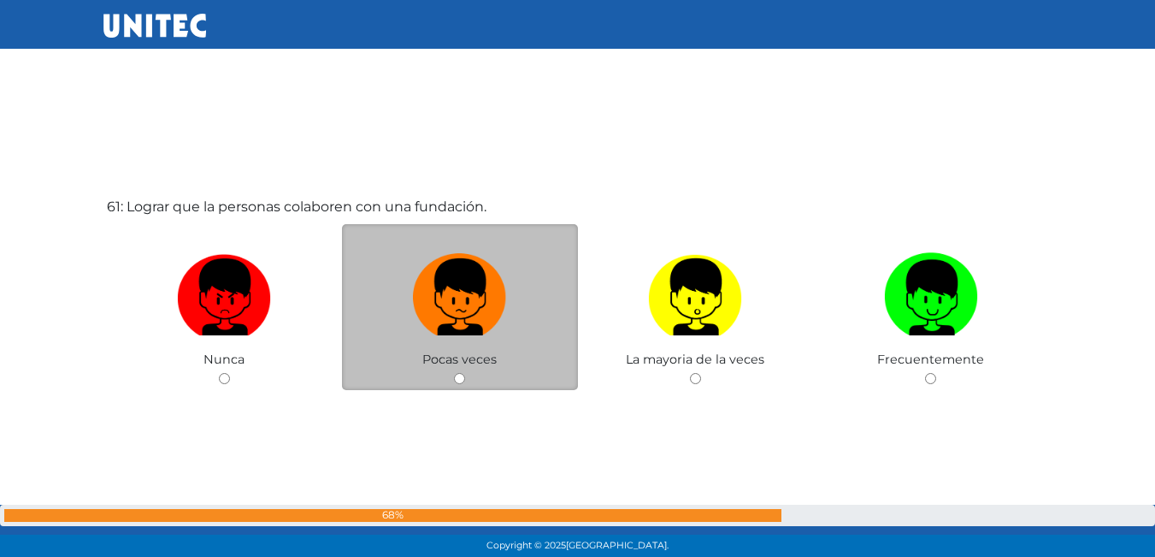
click at [457, 371] on div "Pocas veces" at bounding box center [460, 307] width 236 height 167
click at [457, 374] on input "radio" at bounding box center [459, 378] width 11 height 11
radio input "true"
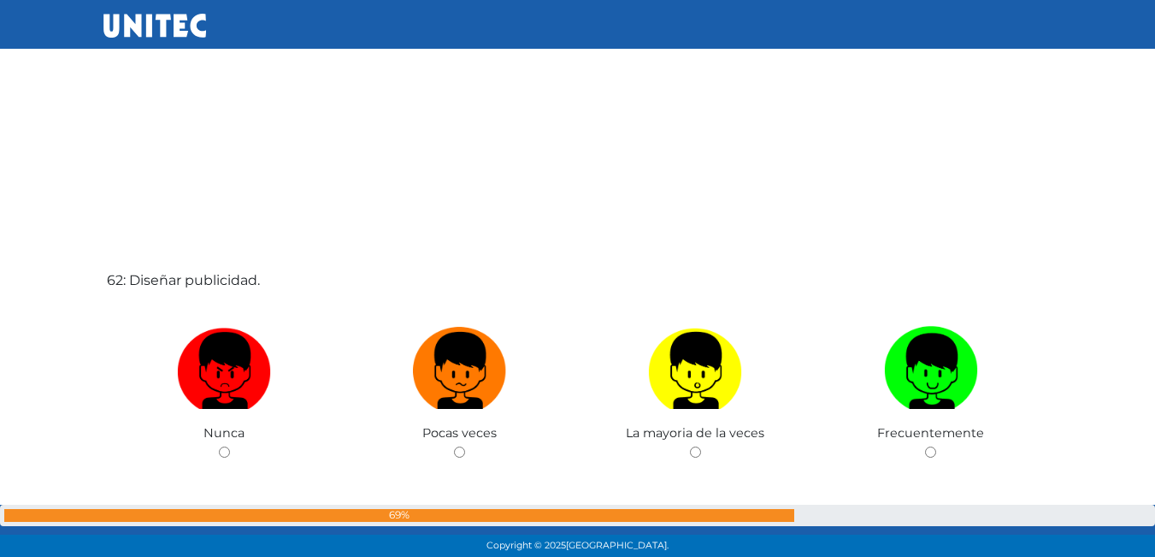
scroll to position [33992, 0]
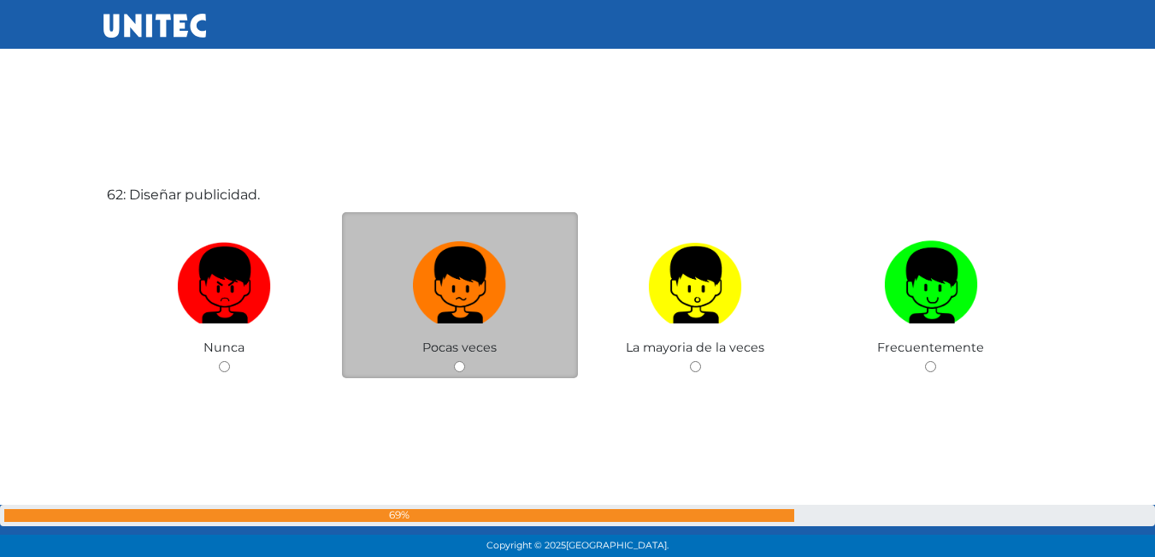
click at [463, 365] on input "radio" at bounding box center [459, 366] width 11 height 11
radio input "true"
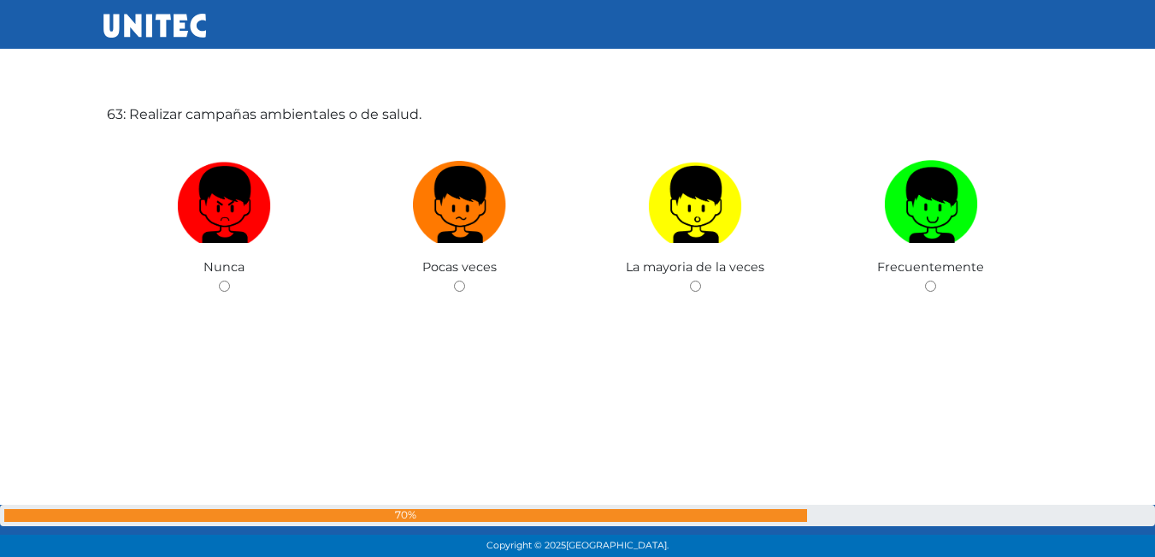
scroll to position [34644, 0]
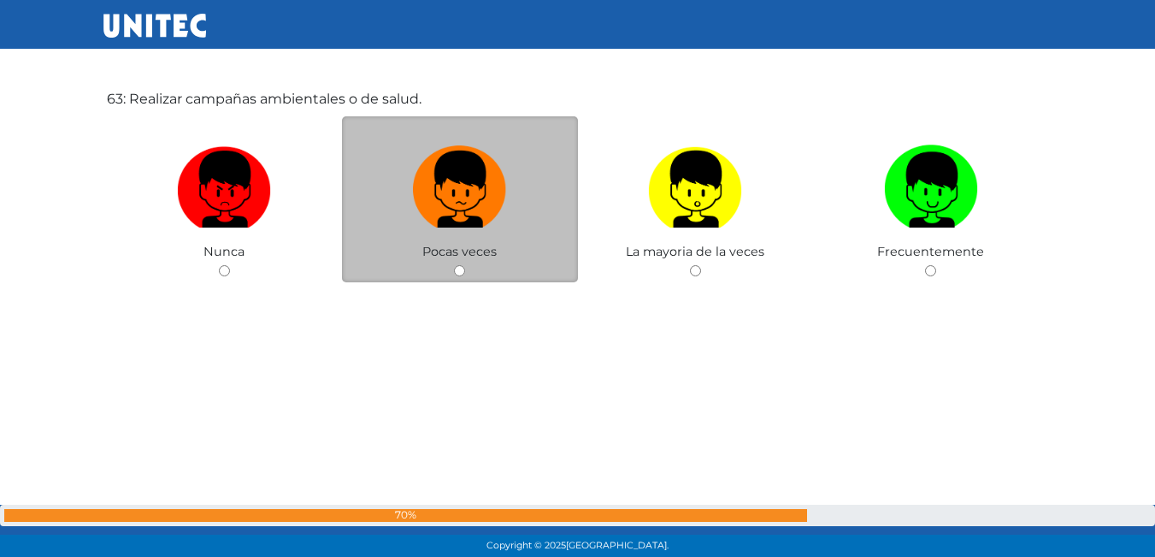
click at [461, 276] on input "radio" at bounding box center [459, 270] width 11 height 11
radio input "true"
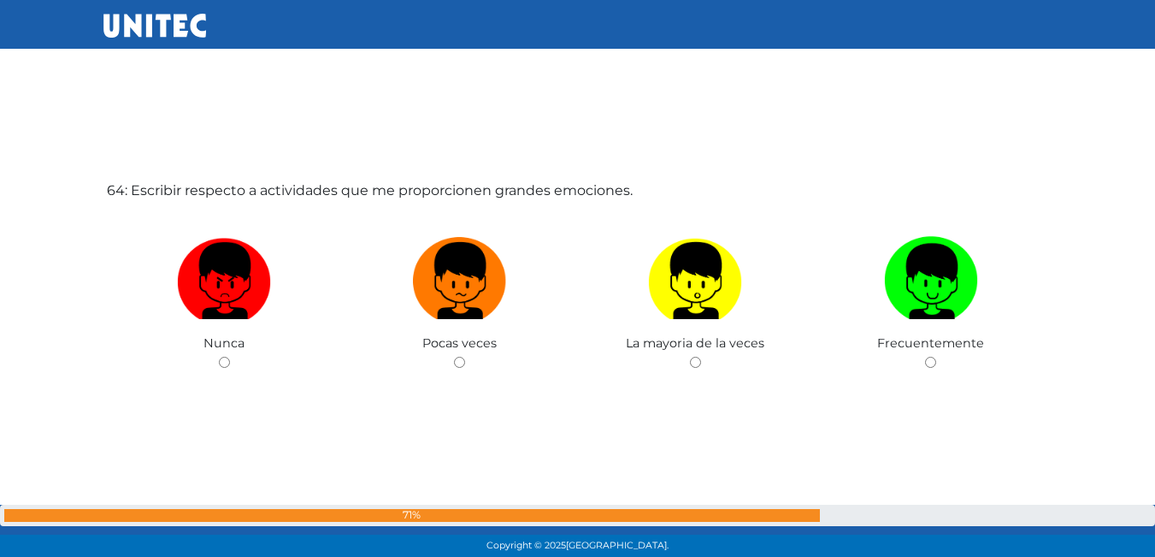
scroll to position [35144, 0]
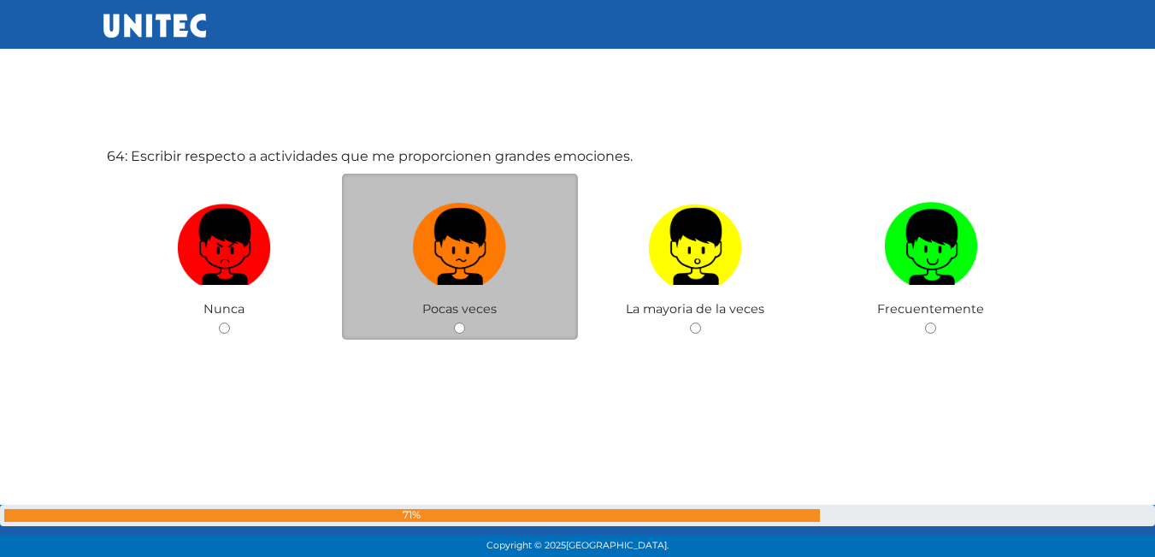
click at [462, 333] on input "radio" at bounding box center [459, 327] width 11 height 11
radio input "true"
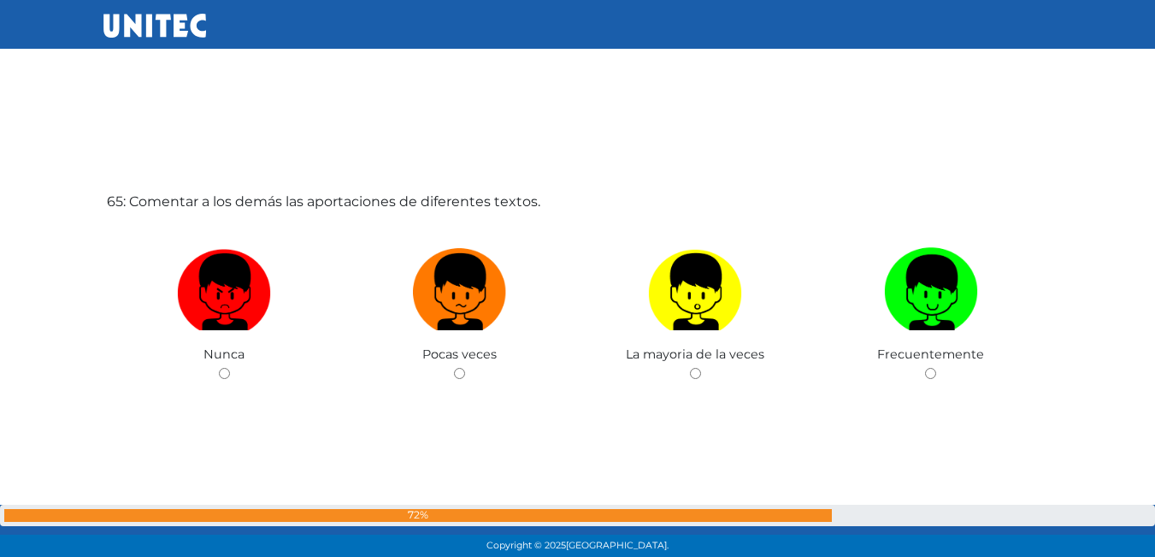
scroll to position [35640, 0]
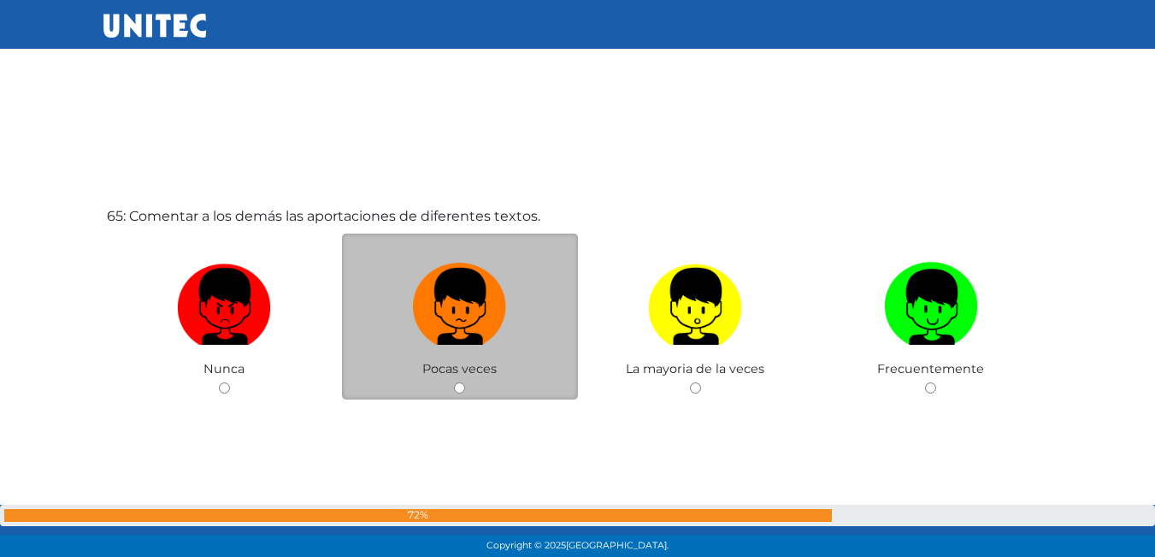
click at [467, 386] on div "Pocas veces" at bounding box center [460, 316] width 236 height 167
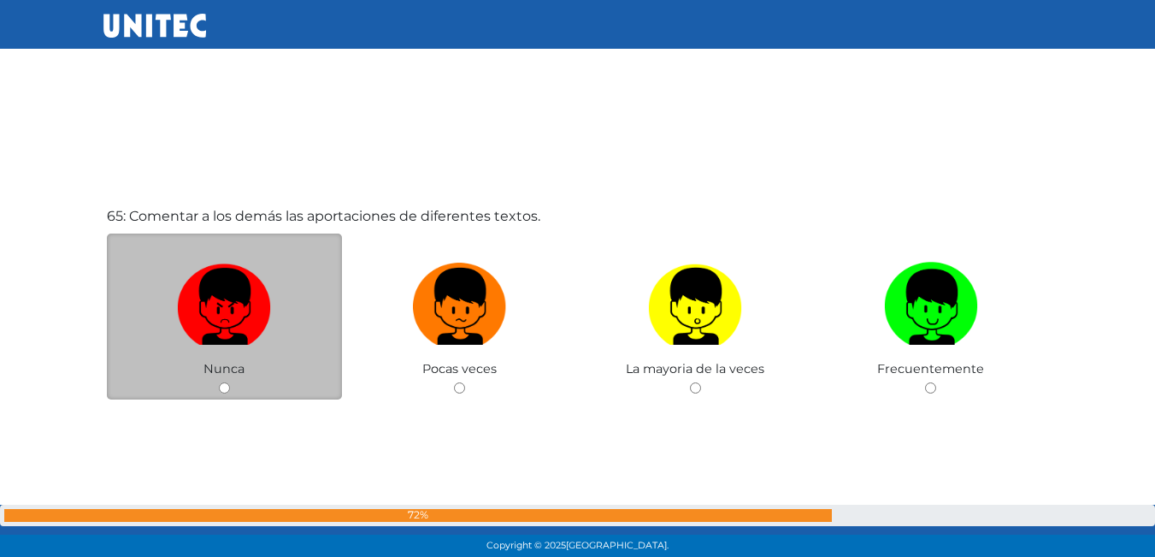
click at [221, 384] on input "radio" at bounding box center [224, 387] width 11 height 11
radio input "true"
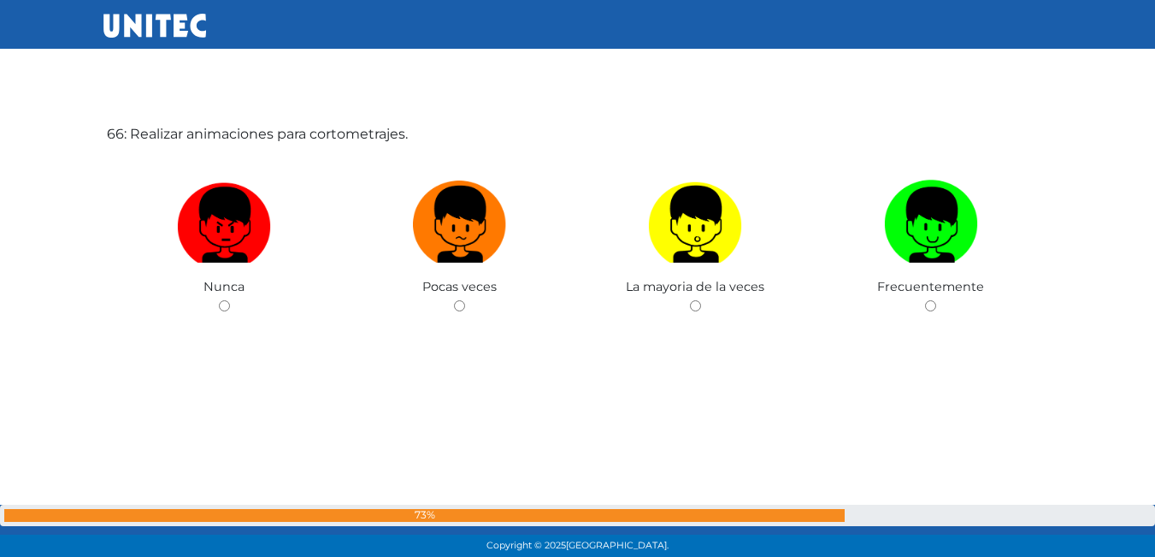
scroll to position [36309, 0]
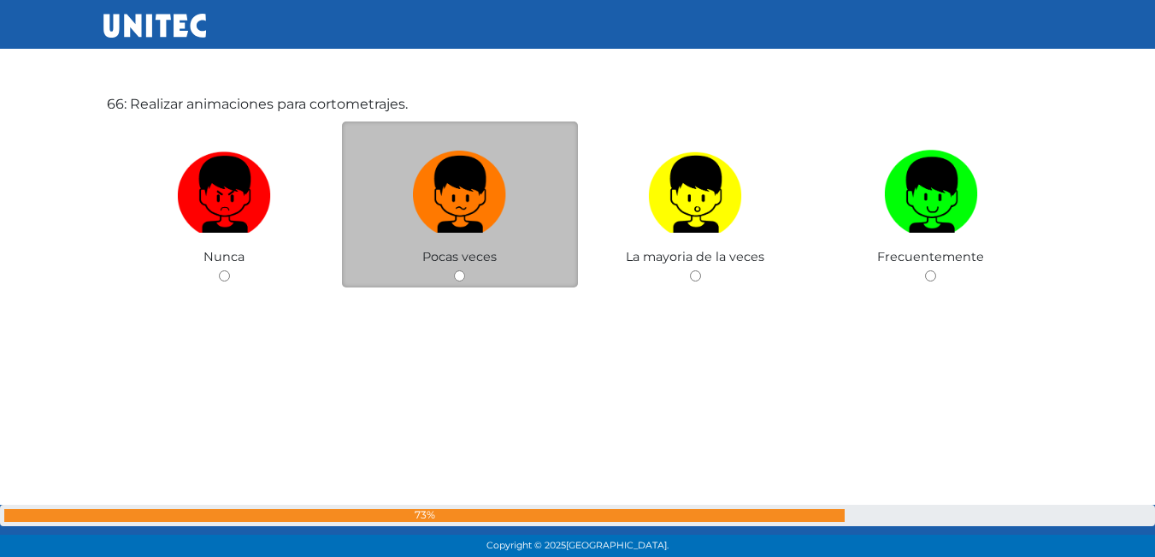
click at [463, 278] on input "radio" at bounding box center [459, 275] width 11 height 11
radio input "true"
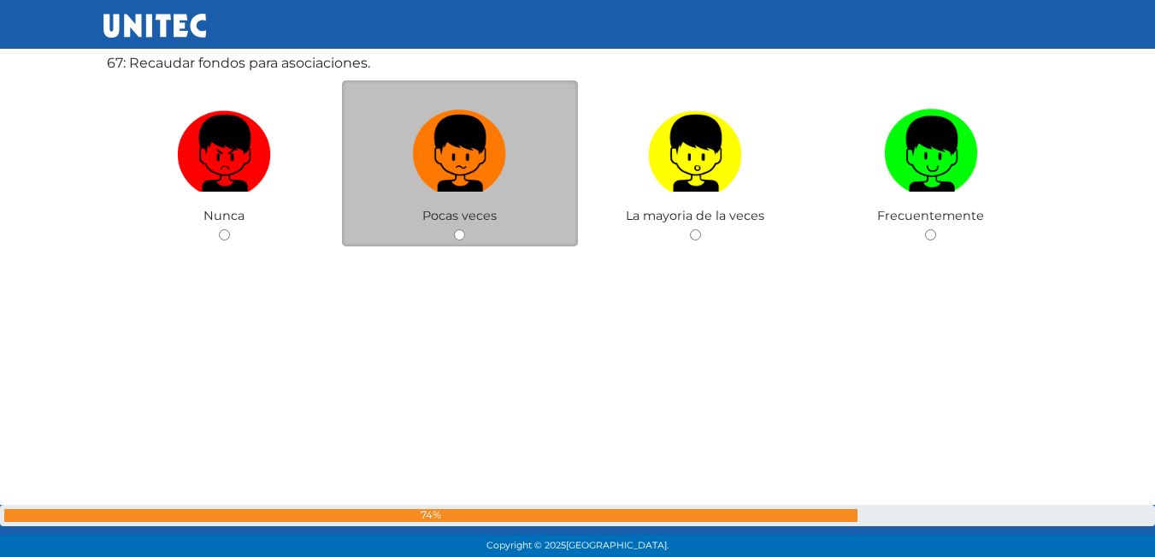
scroll to position [36821, 0]
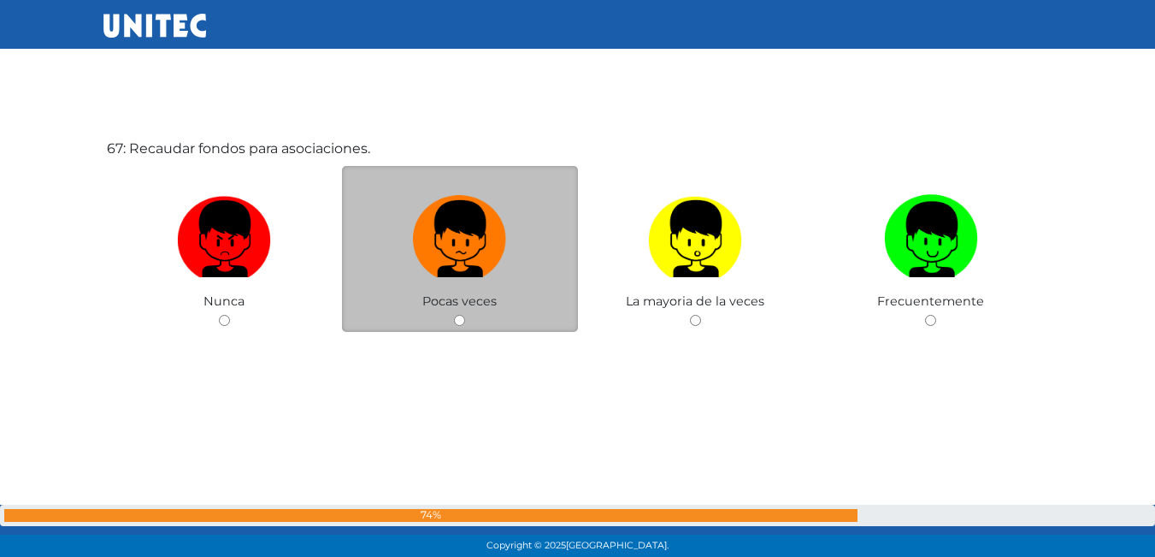
click at [458, 325] on input "radio" at bounding box center [459, 320] width 11 height 11
radio input "true"
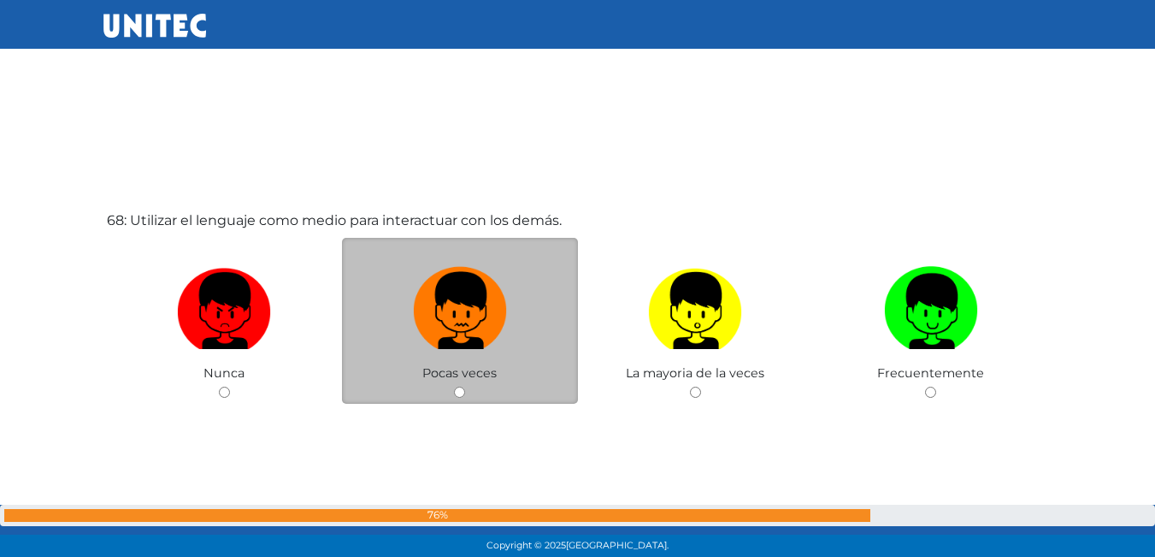
scroll to position [37336, 0]
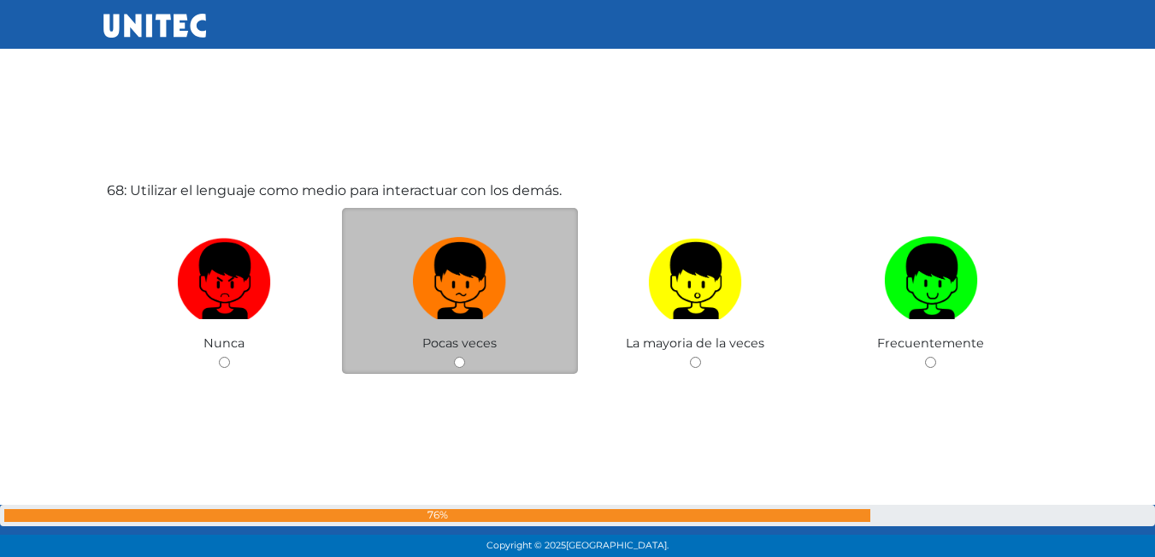
click at [455, 367] on input "radio" at bounding box center [459, 362] width 11 height 11
radio input "true"
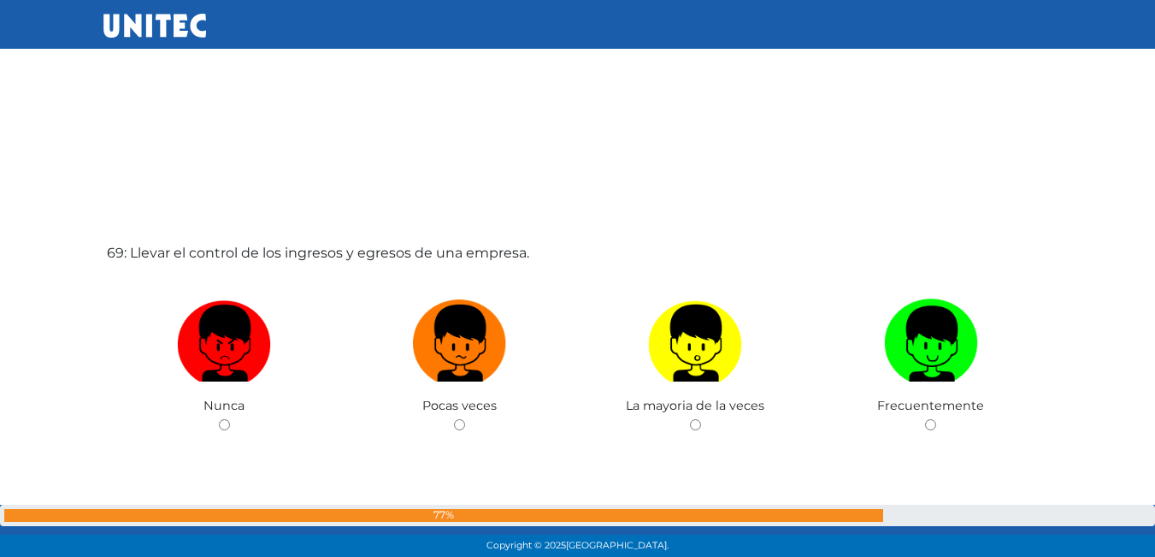
scroll to position [37915, 0]
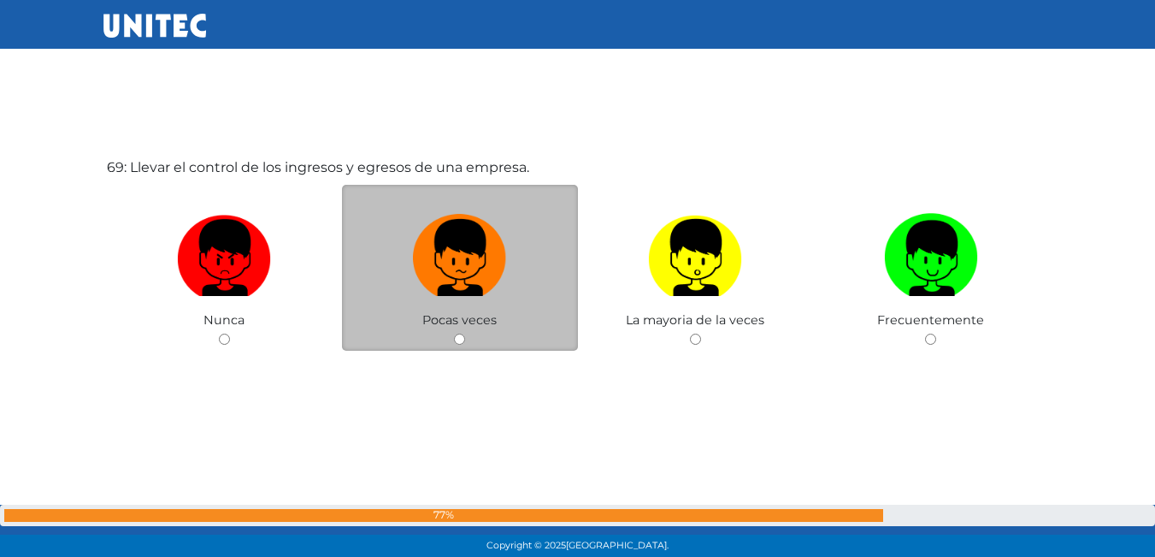
click at [457, 336] on input "radio" at bounding box center [459, 338] width 11 height 11
radio input "true"
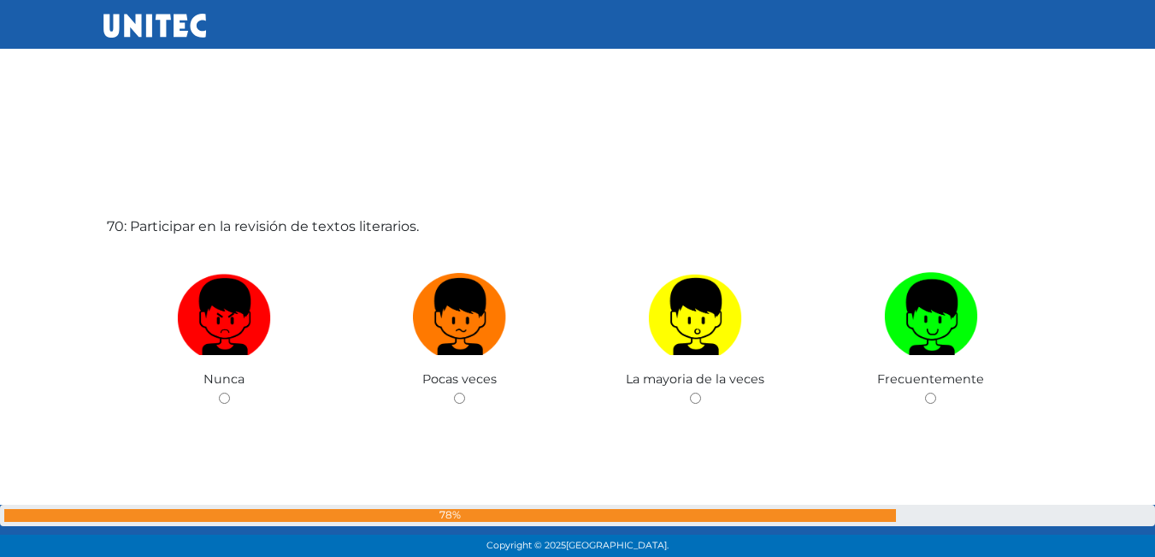
scroll to position [38490, 0]
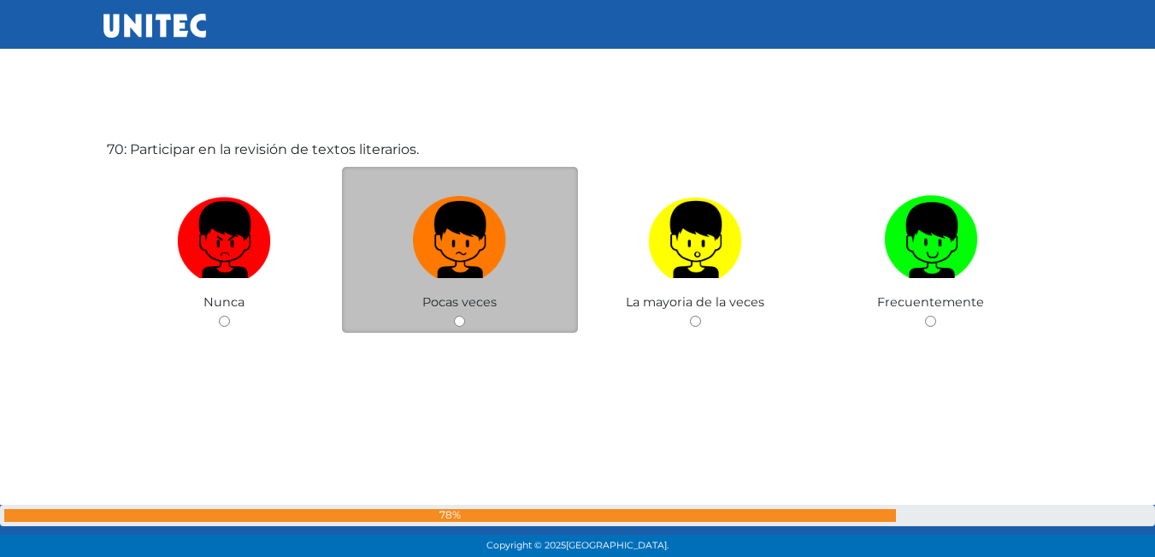
click at [456, 324] on input "radio" at bounding box center [459, 320] width 11 height 11
radio input "true"
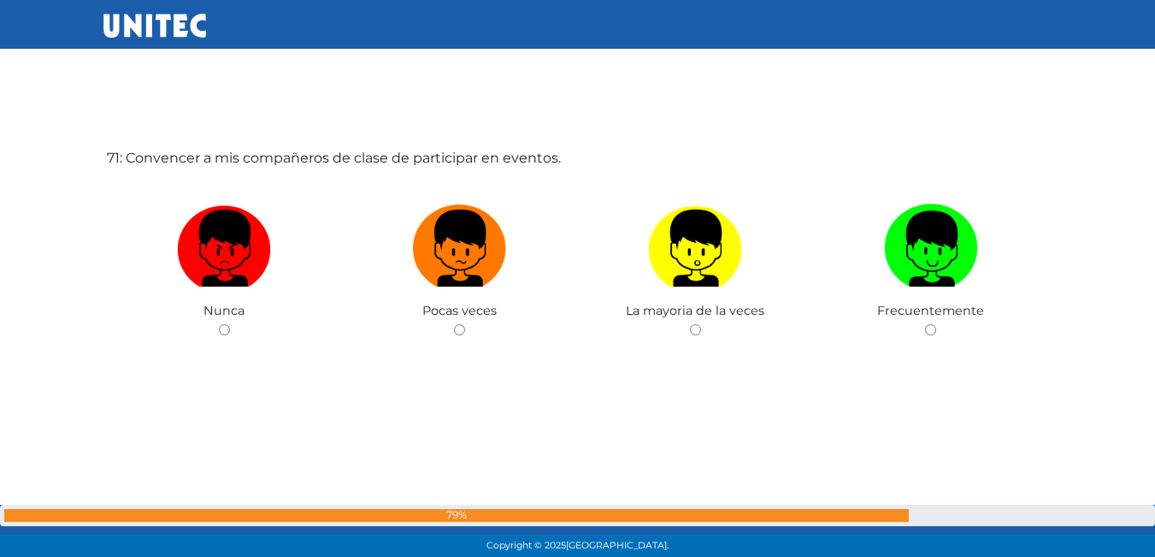
scroll to position [39047, 0]
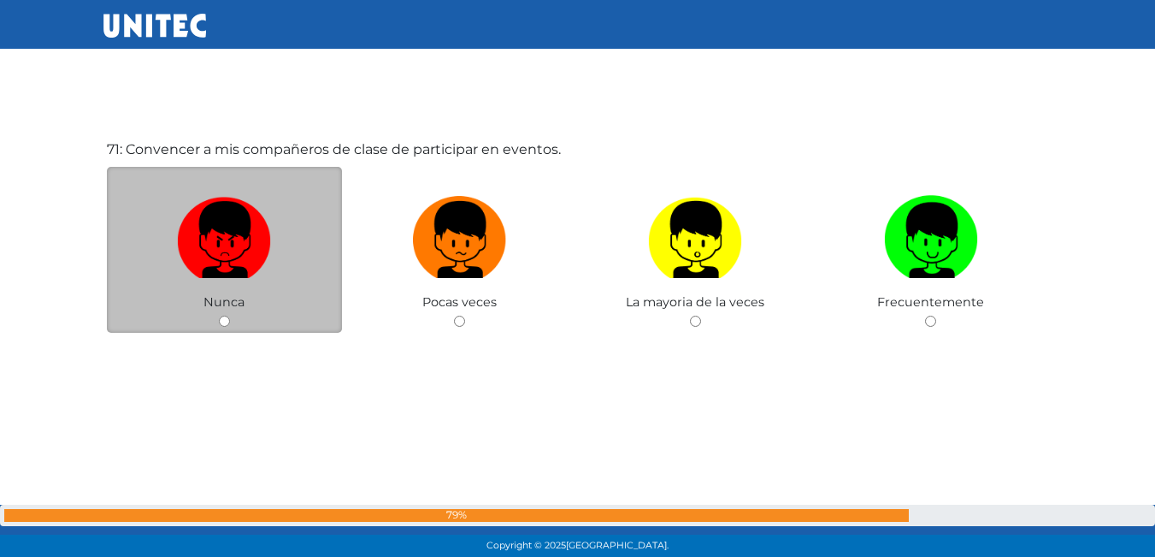
click at [225, 317] on input "radio" at bounding box center [224, 320] width 11 height 11
radio input "true"
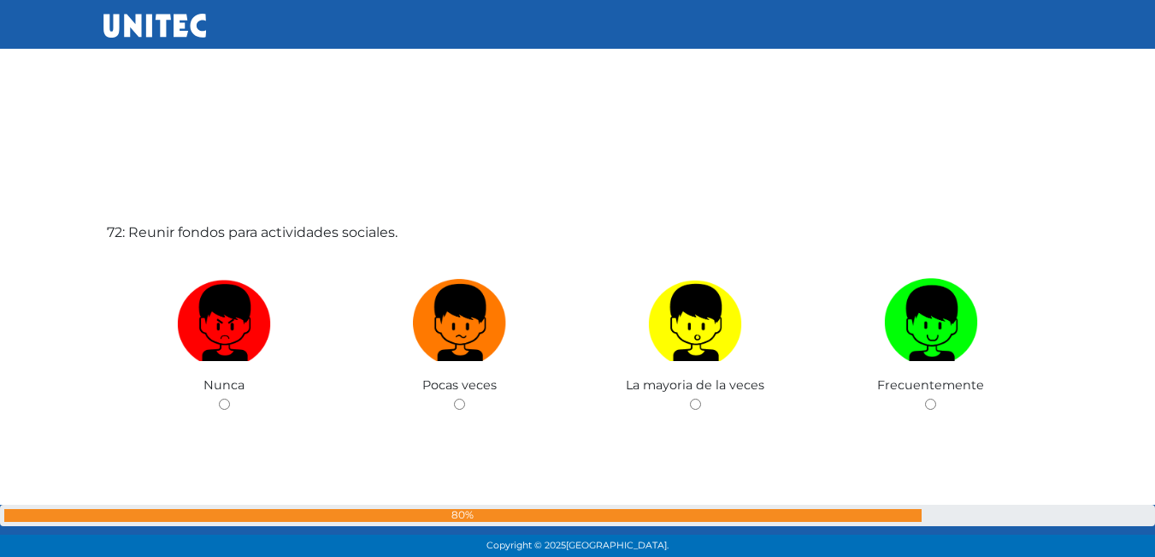
scroll to position [39537, 0]
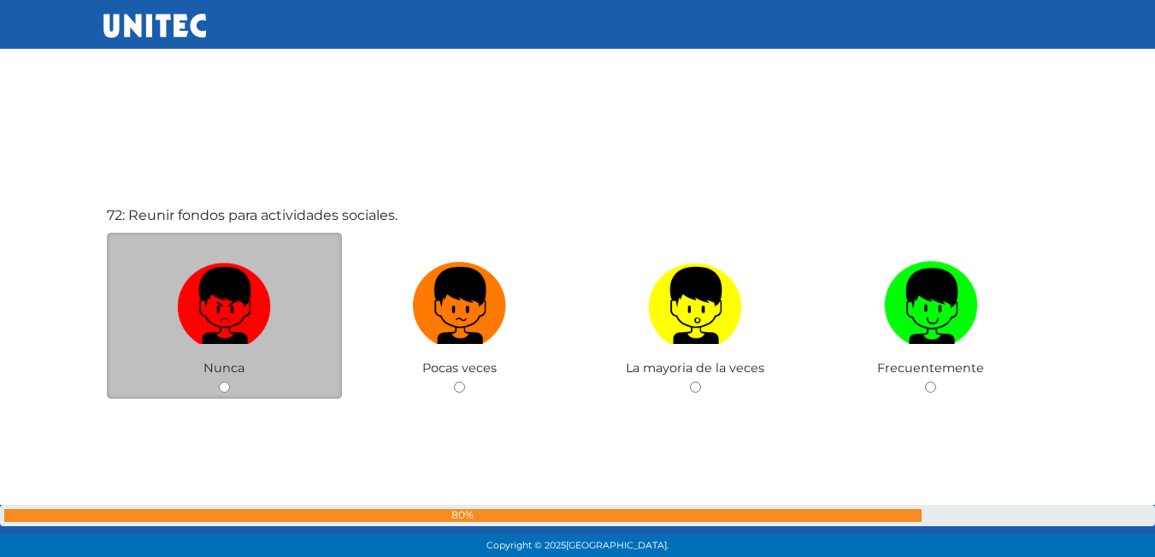
click at [217, 390] on div "Nunca" at bounding box center [225, 316] width 236 height 167
click at [221, 386] on input "radio" at bounding box center [224, 386] width 11 height 11
radio input "true"
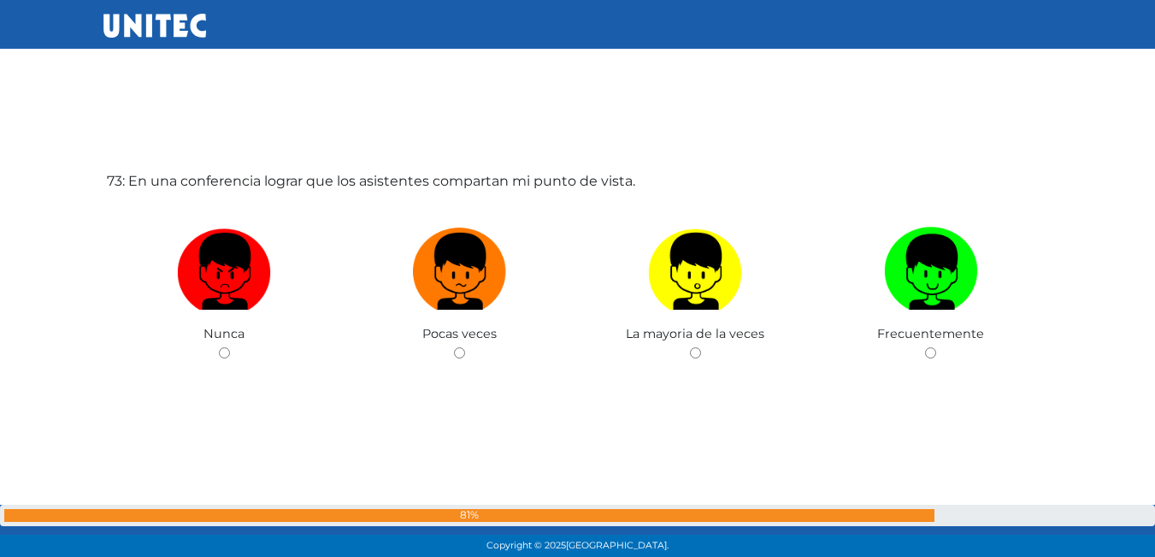
scroll to position [40189, 0]
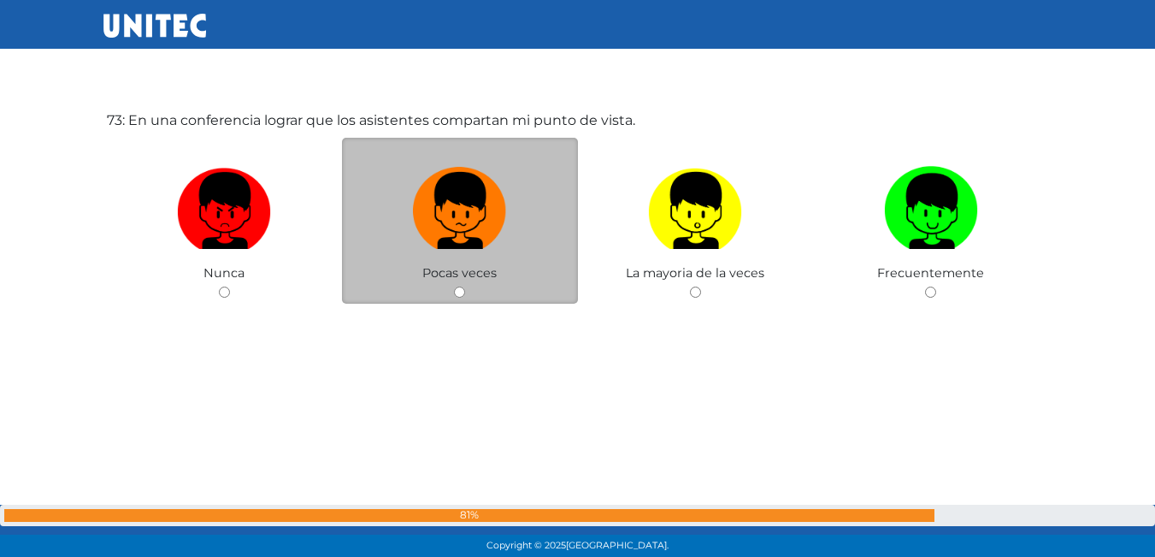
click at [462, 292] on input "radio" at bounding box center [459, 291] width 11 height 11
radio input "true"
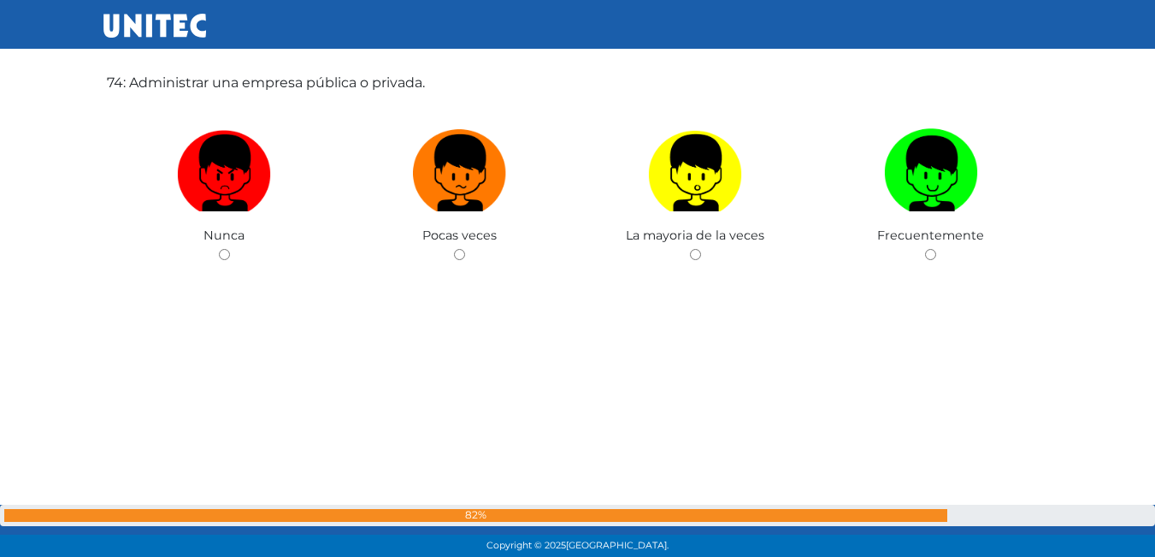
scroll to position [40843, 0]
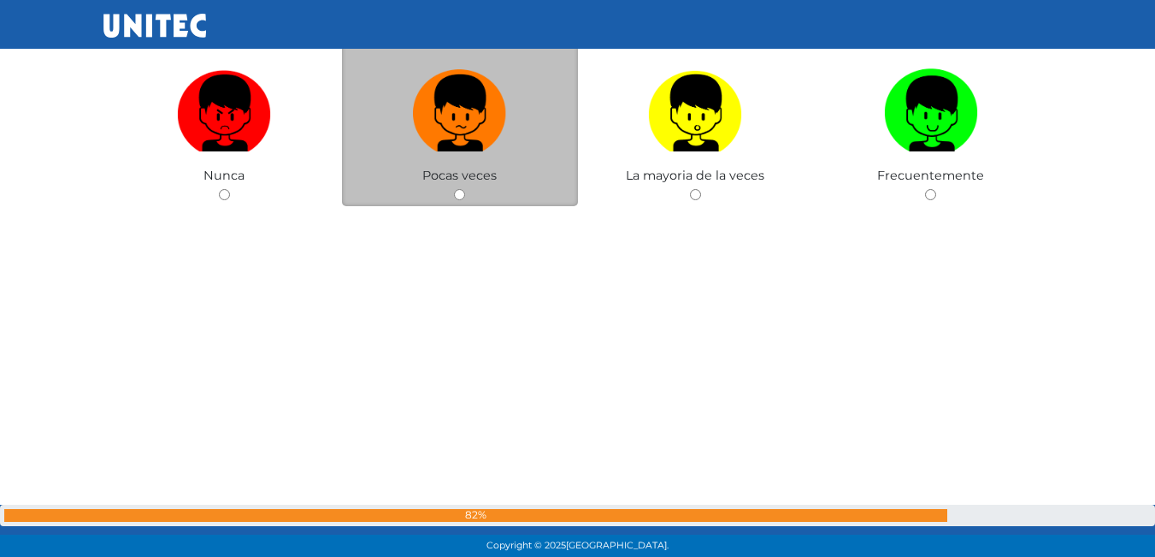
click at [454, 184] on div "Pocas veces" at bounding box center [460, 123] width 236 height 167
click at [457, 200] on input "radio" at bounding box center [459, 194] width 11 height 11
radio input "true"
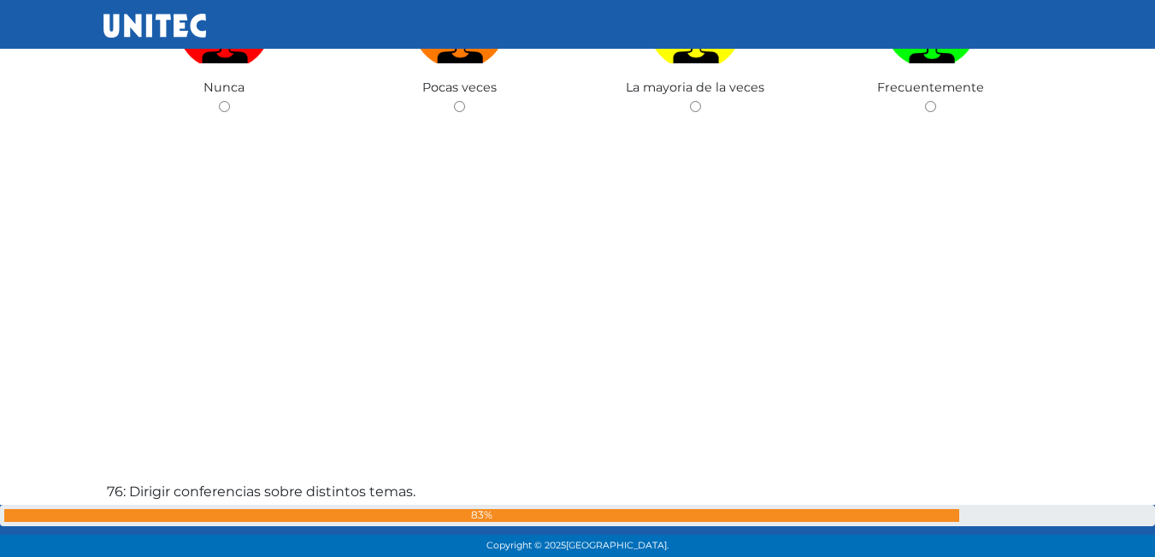
scroll to position [41500, 0]
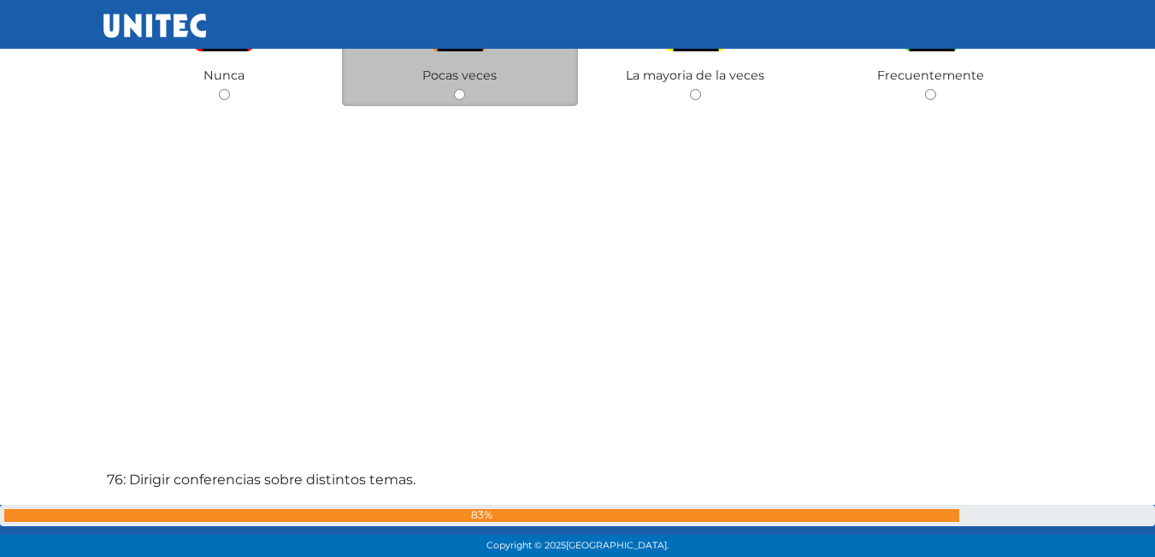
click at [462, 93] on input "radio" at bounding box center [459, 94] width 11 height 11
radio input "true"
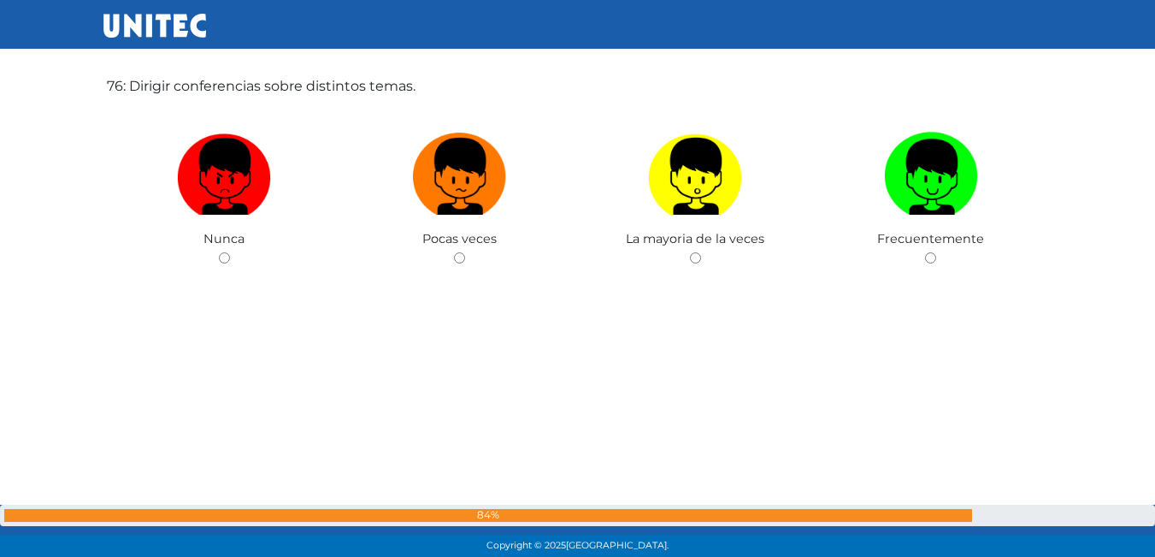
scroll to position [41903, 0]
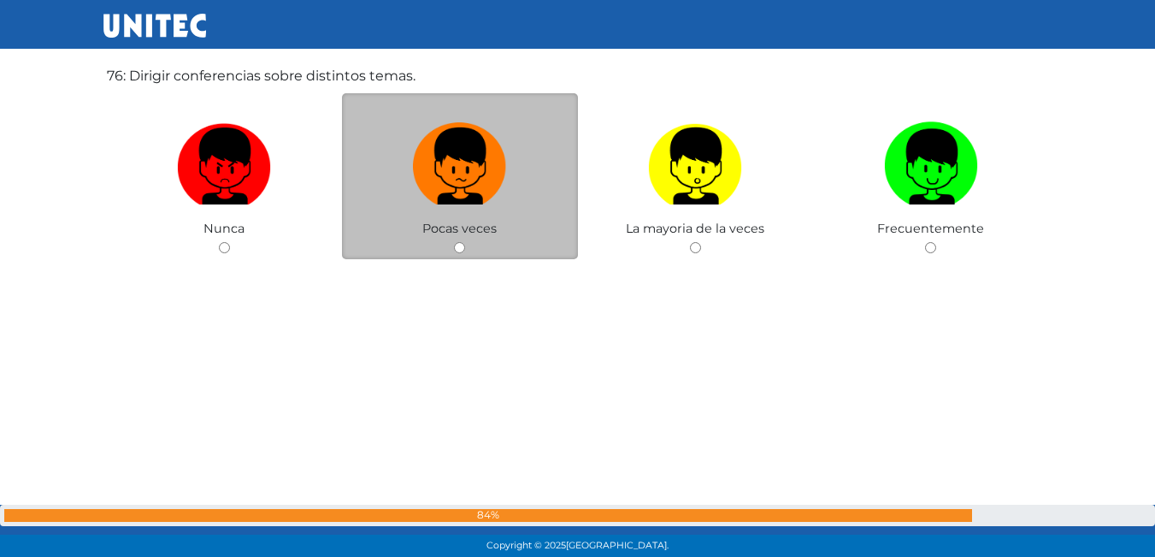
click at [461, 246] on input "radio" at bounding box center [459, 247] width 11 height 11
radio input "true"
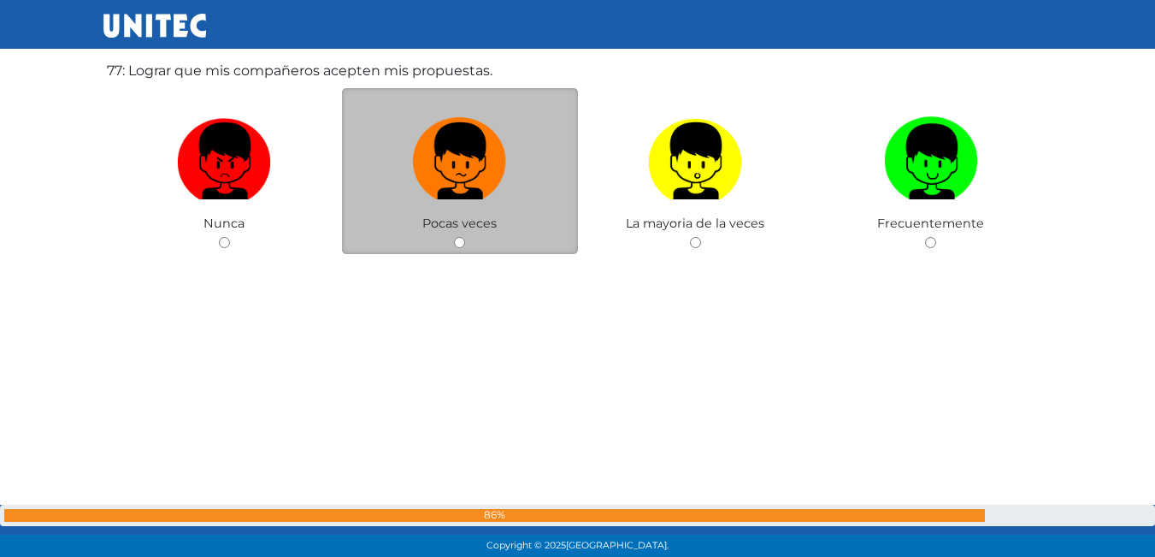
scroll to position [42470, 0]
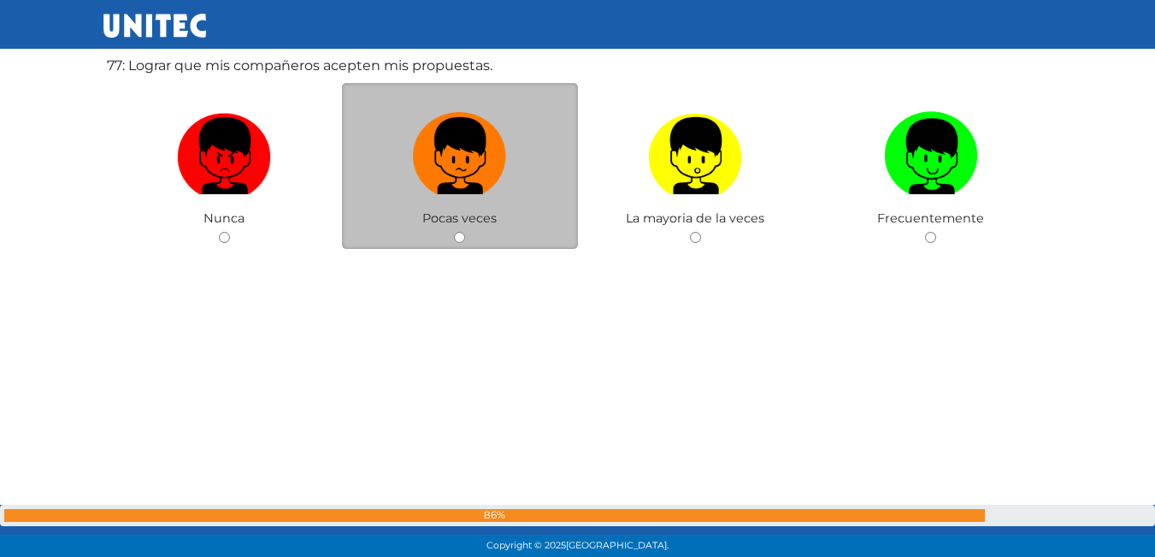
click at [457, 237] on input "radio" at bounding box center [459, 237] width 11 height 11
radio input "true"
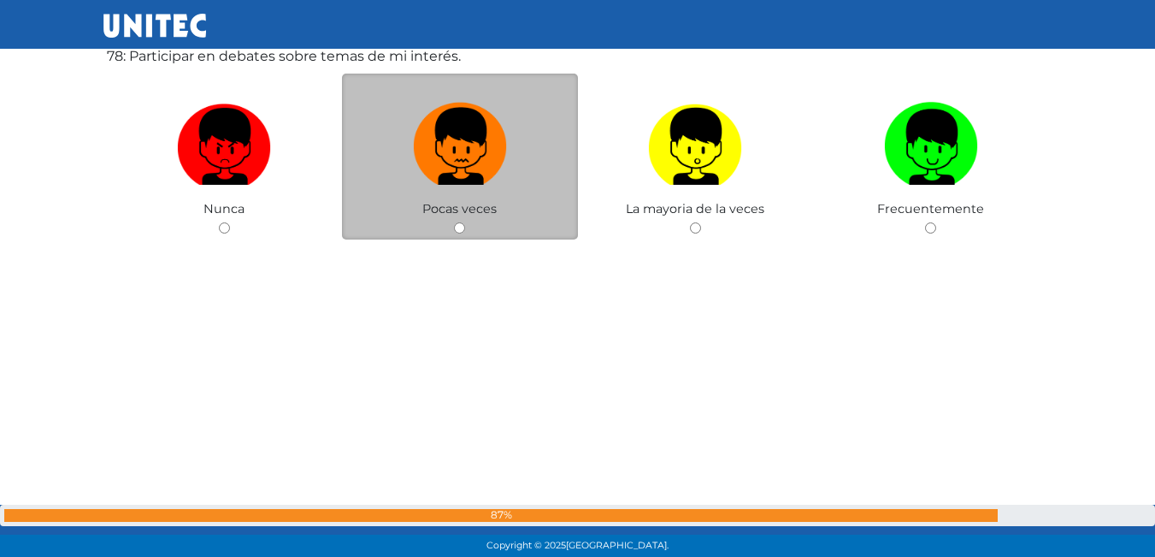
scroll to position [43037, 0]
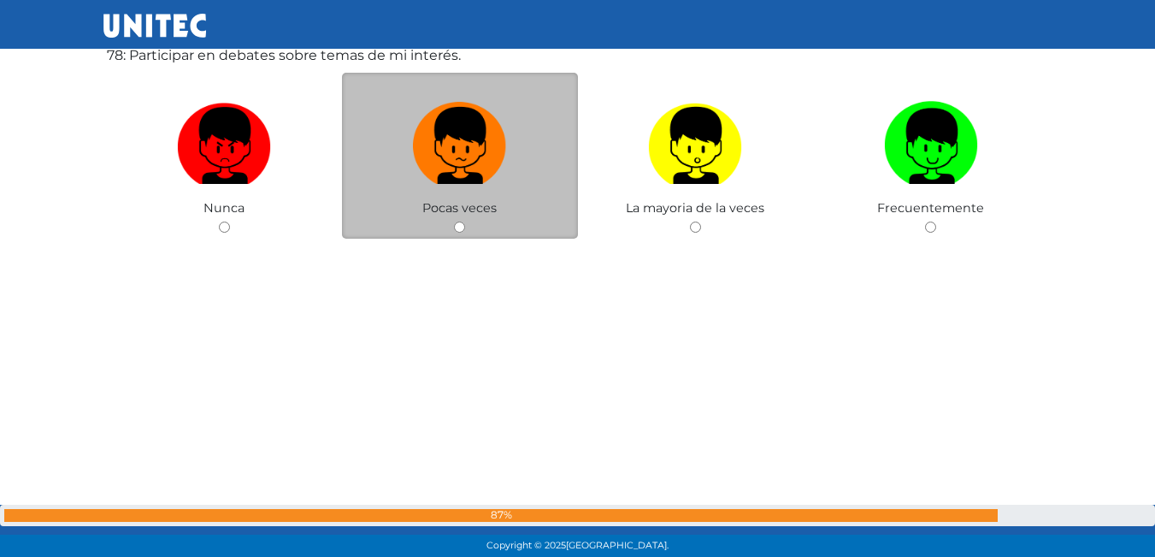
click at [459, 229] on input "radio" at bounding box center [459, 226] width 11 height 11
radio input "true"
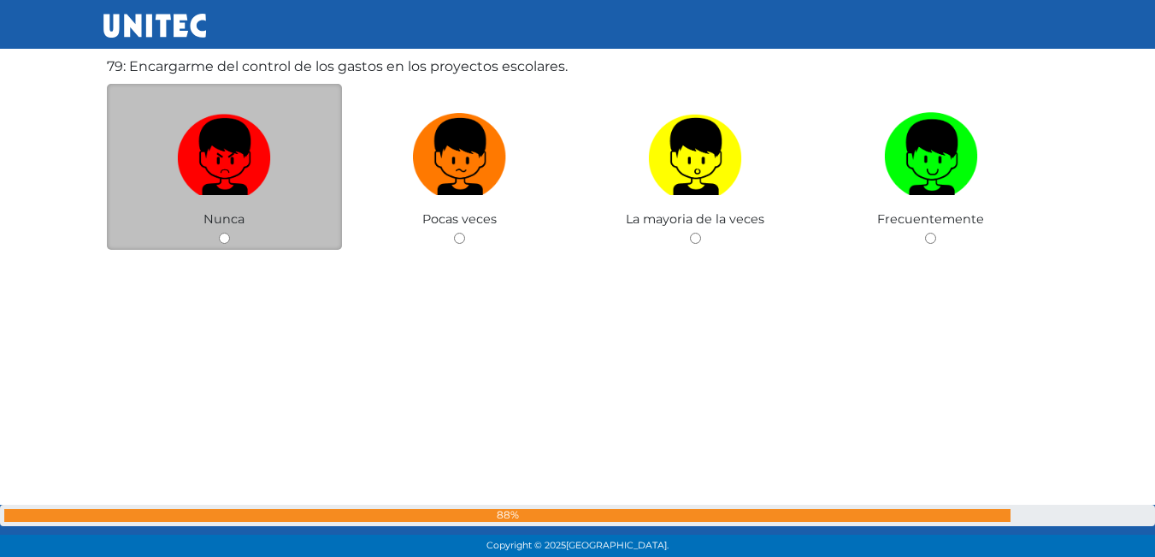
scroll to position [43596, 0]
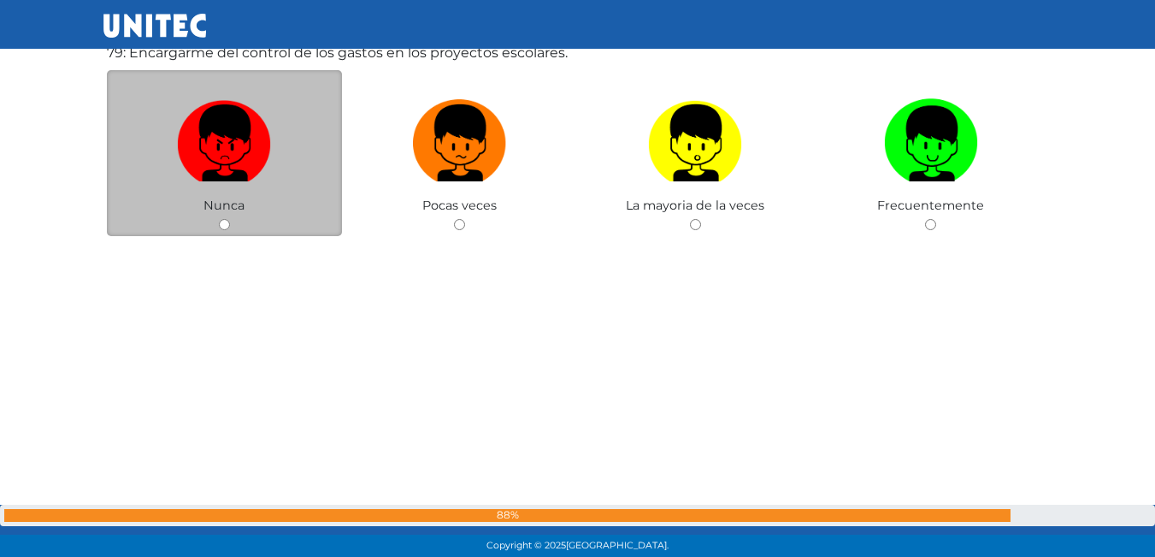
click at [217, 219] on div "Nunca" at bounding box center [225, 153] width 236 height 167
click at [226, 223] on input "radio" at bounding box center [224, 224] width 11 height 11
radio input "true"
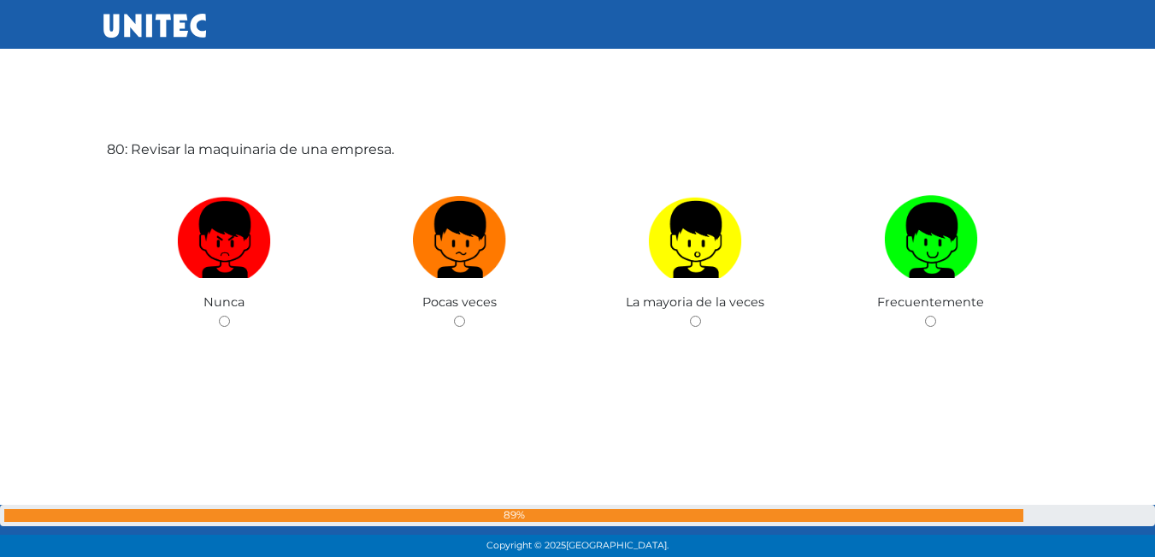
scroll to position [44250, 0]
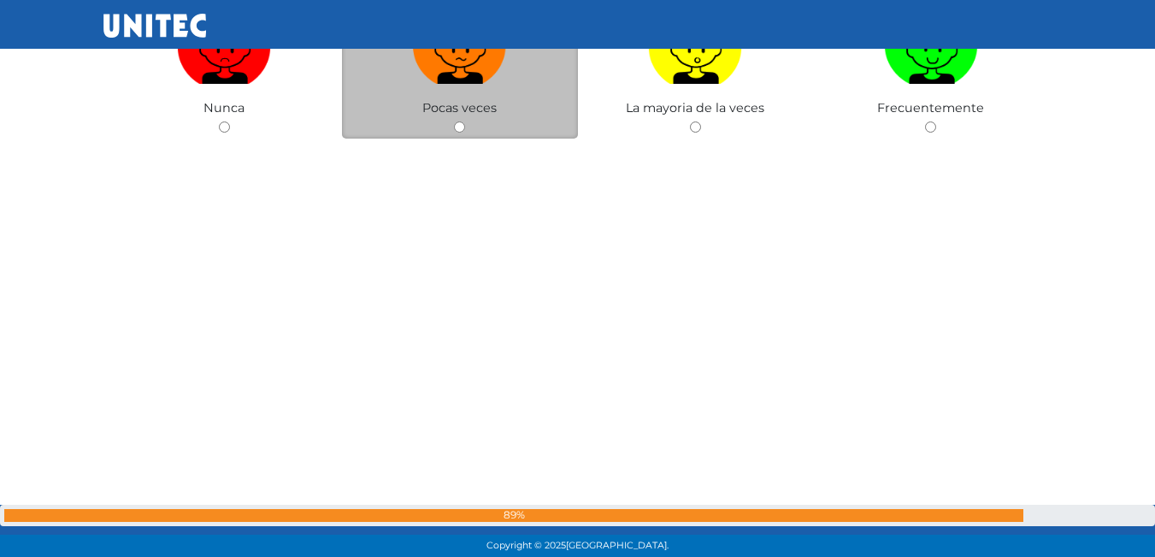
click at [457, 127] on input "radio" at bounding box center [459, 126] width 11 height 11
radio input "true"
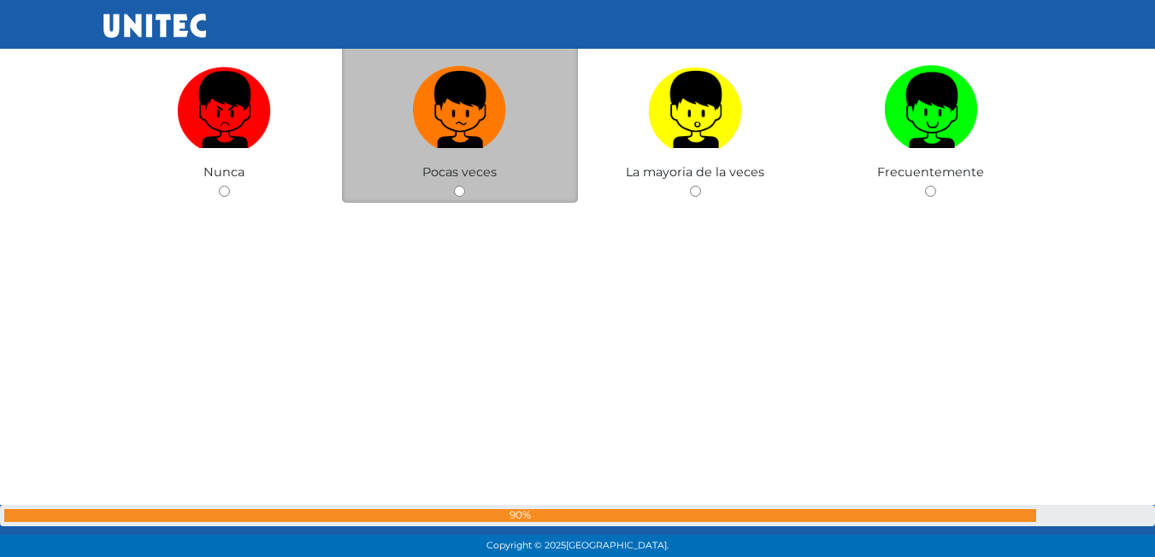
click at [455, 192] on input "radio" at bounding box center [459, 191] width 11 height 11
radio input "true"
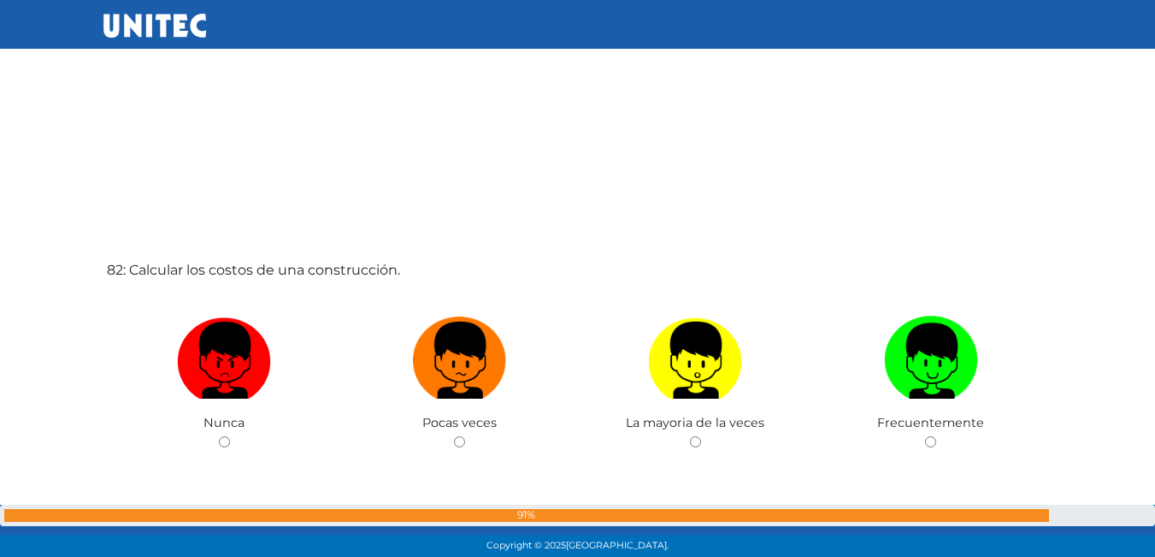
scroll to position [45169, 0]
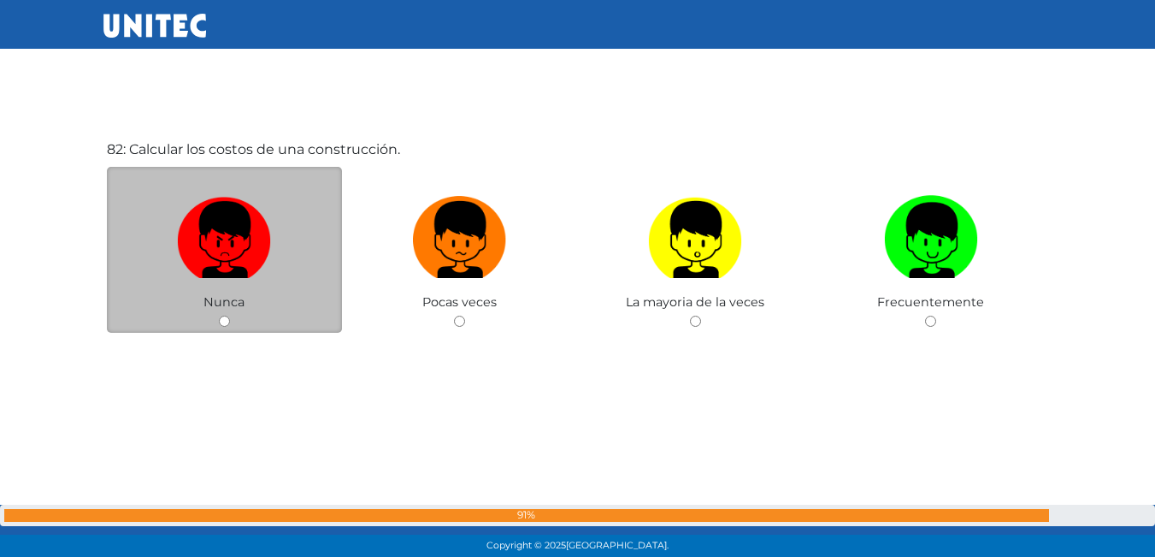
click at [224, 311] on div "Nunca" at bounding box center [225, 250] width 236 height 167
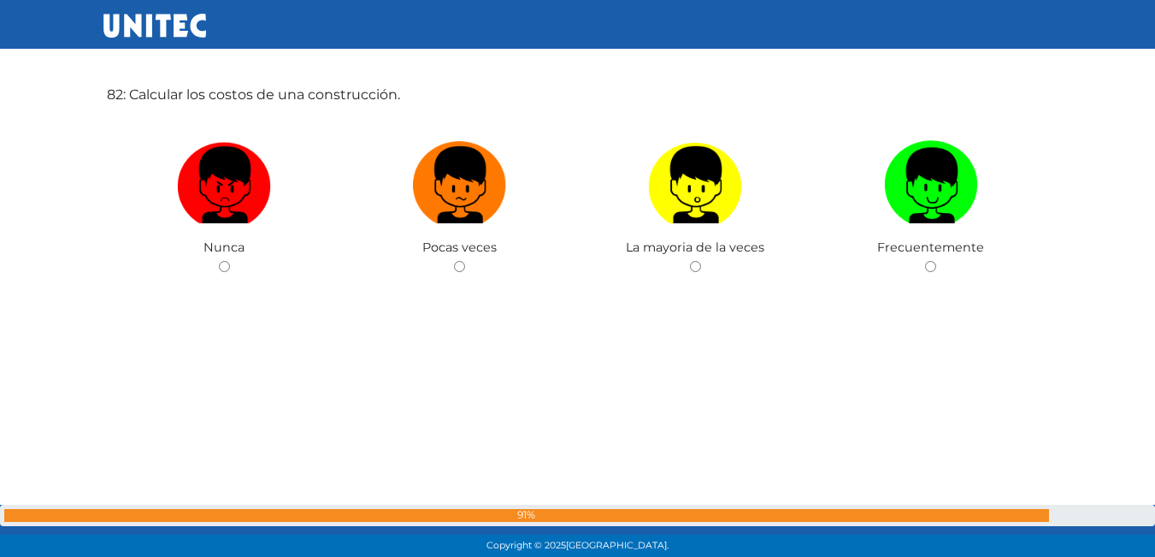
scroll to position [45255, 0]
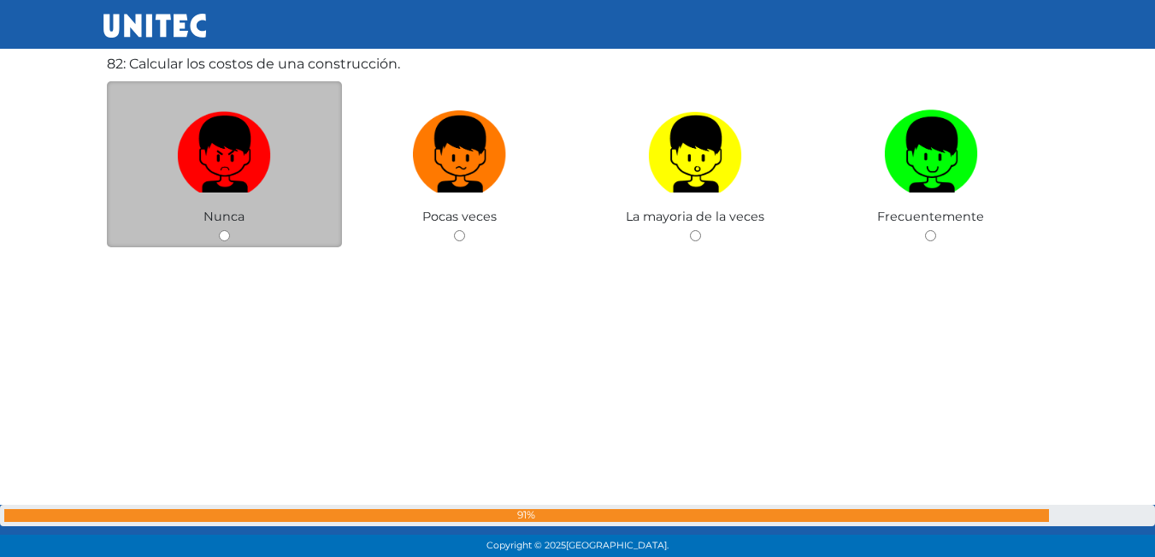
click at [219, 233] on input "radio" at bounding box center [224, 235] width 11 height 11
radio input "true"
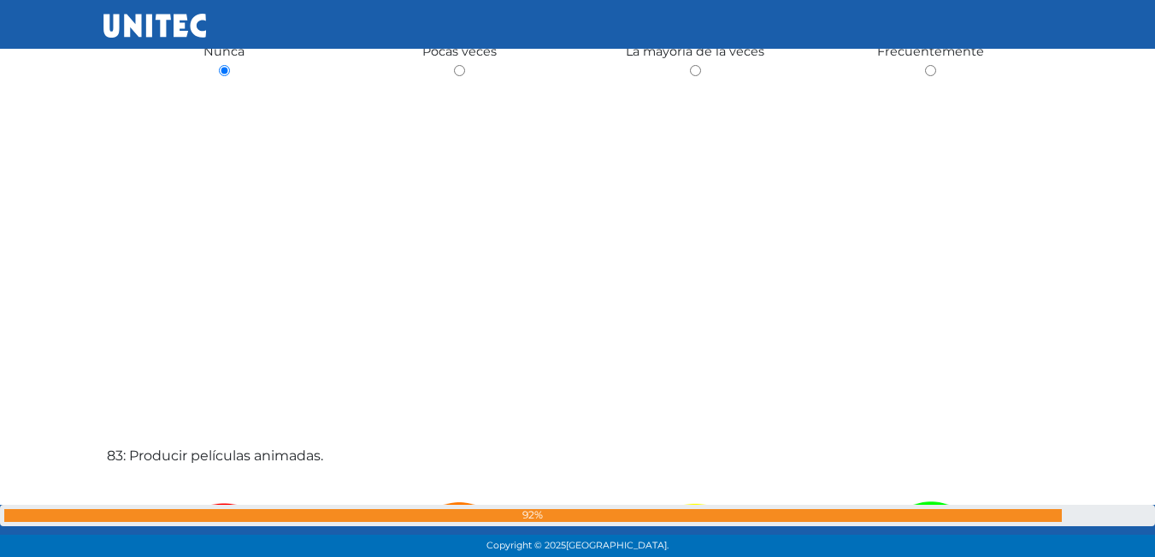
scroll to position [45685, 0]
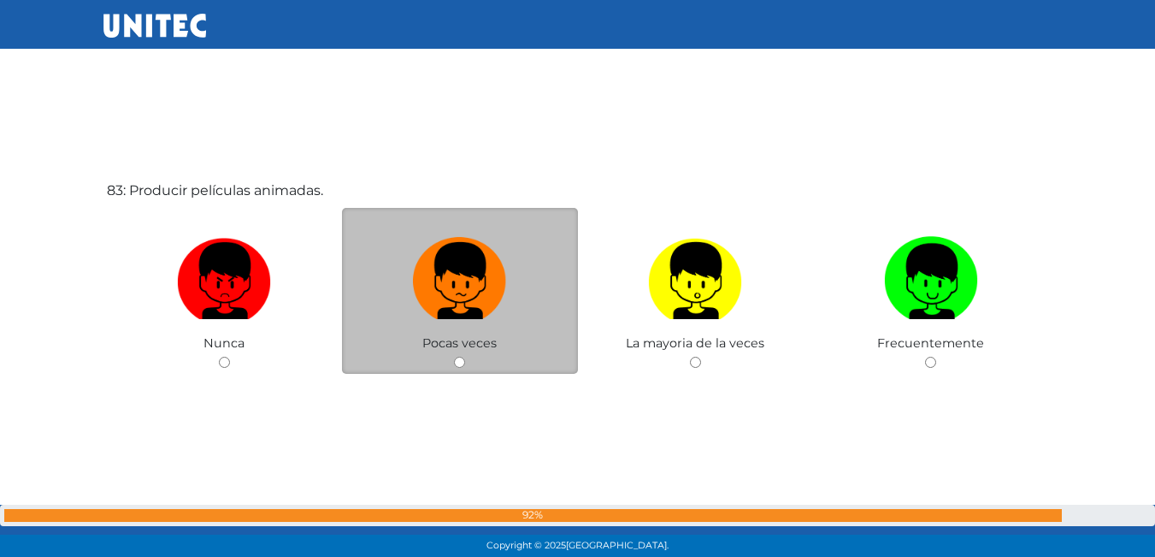
click at [454, 359] on input "radio" at bounding box center [459, 362] width 11 height 11
radio input "true"
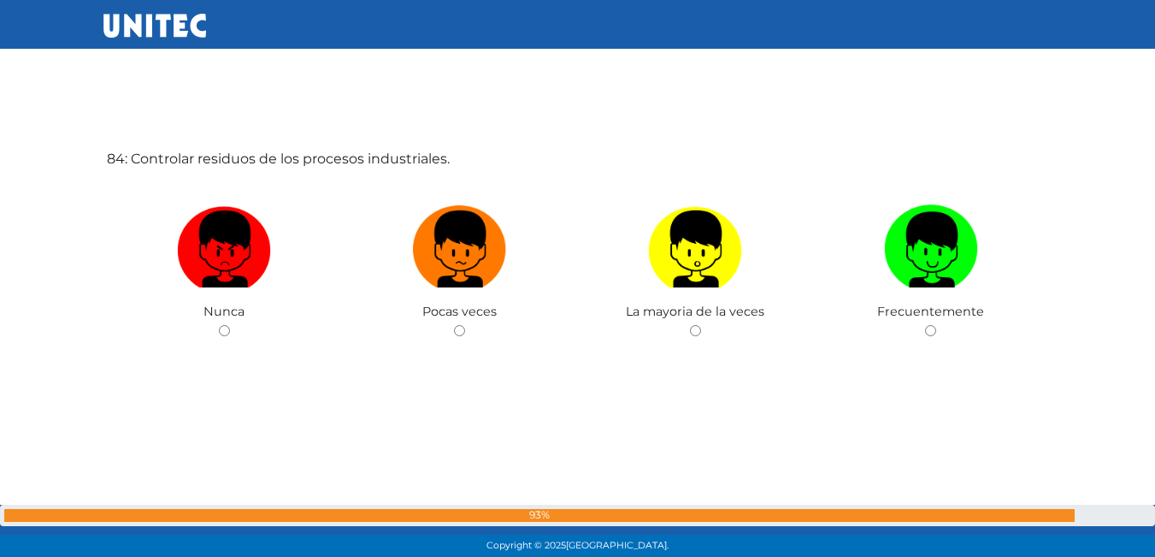
scroll to position [46282, 0]
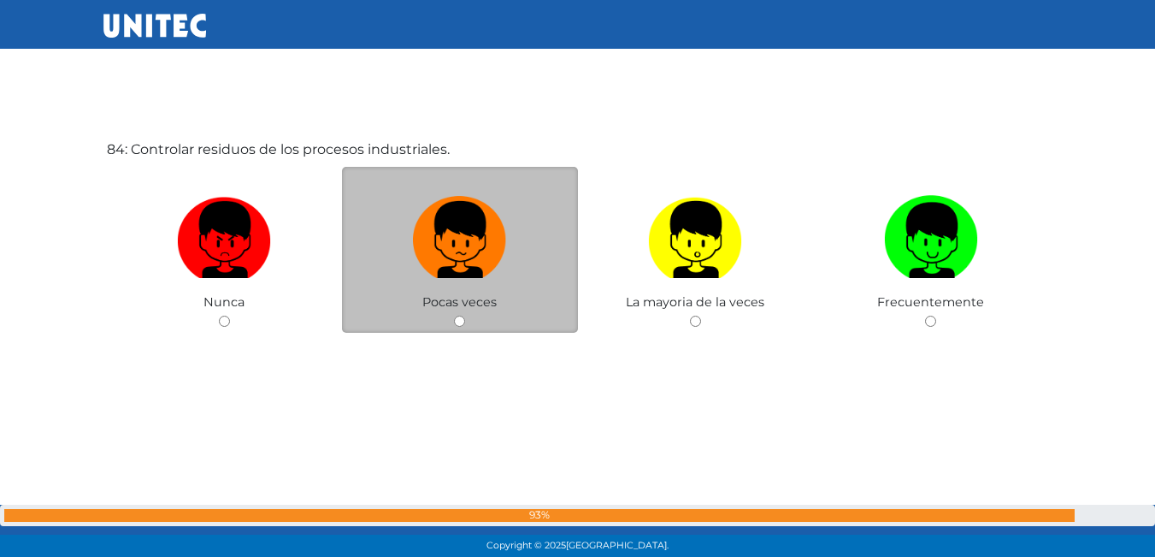
click at [457, 320] on input "radio" at bounding box center [459, 320] width 11 height 11
radio input "true"
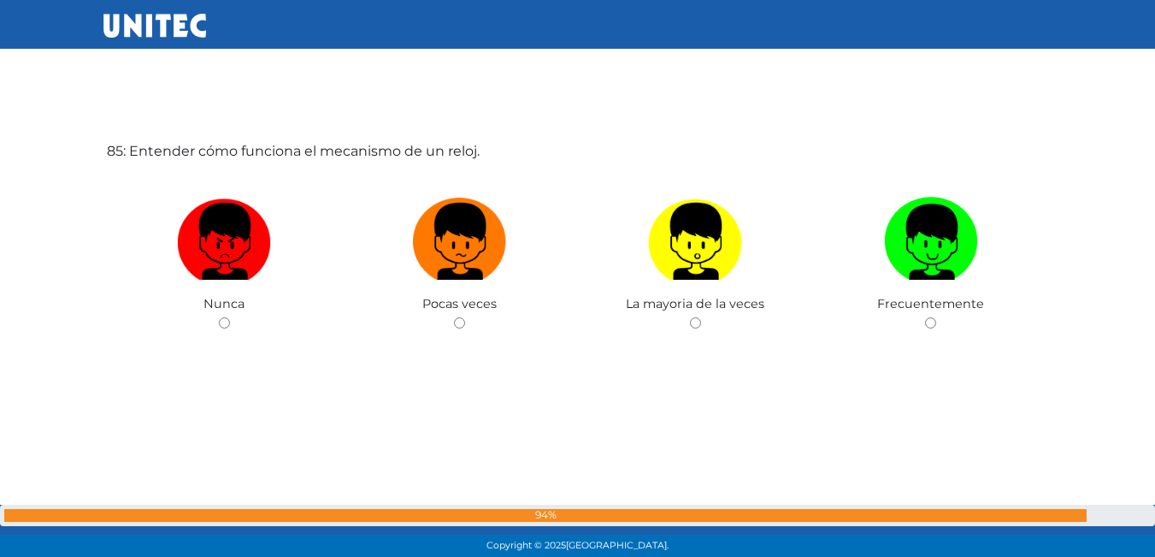
scroll to position [46852, 0]
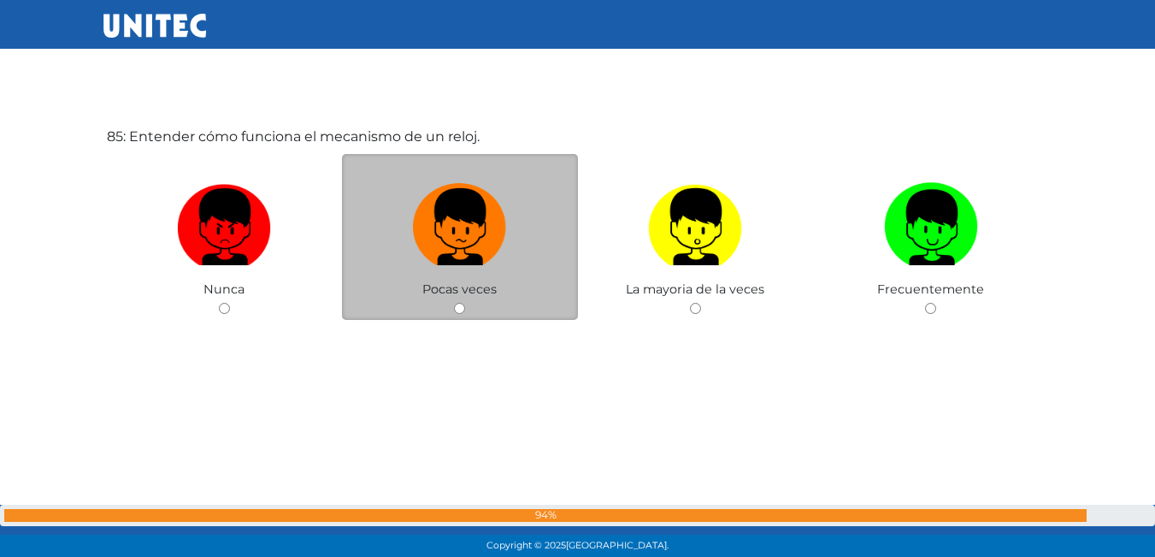
click at [457, 307] on input "radio" at bounding box center [459, 308] width 11 height 11
radio input "true"
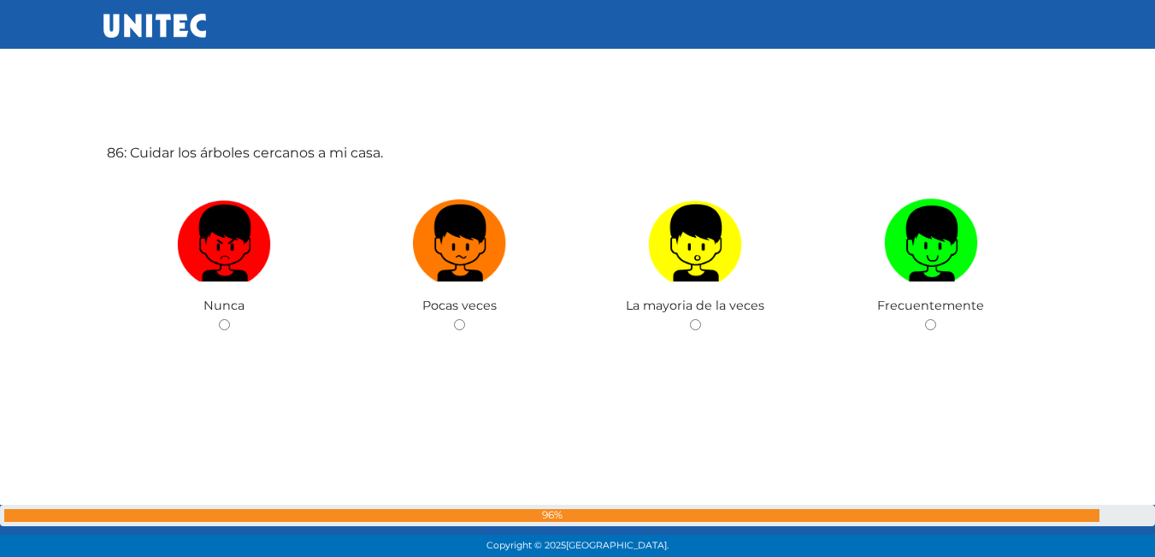
scroll to position [47423, 0]
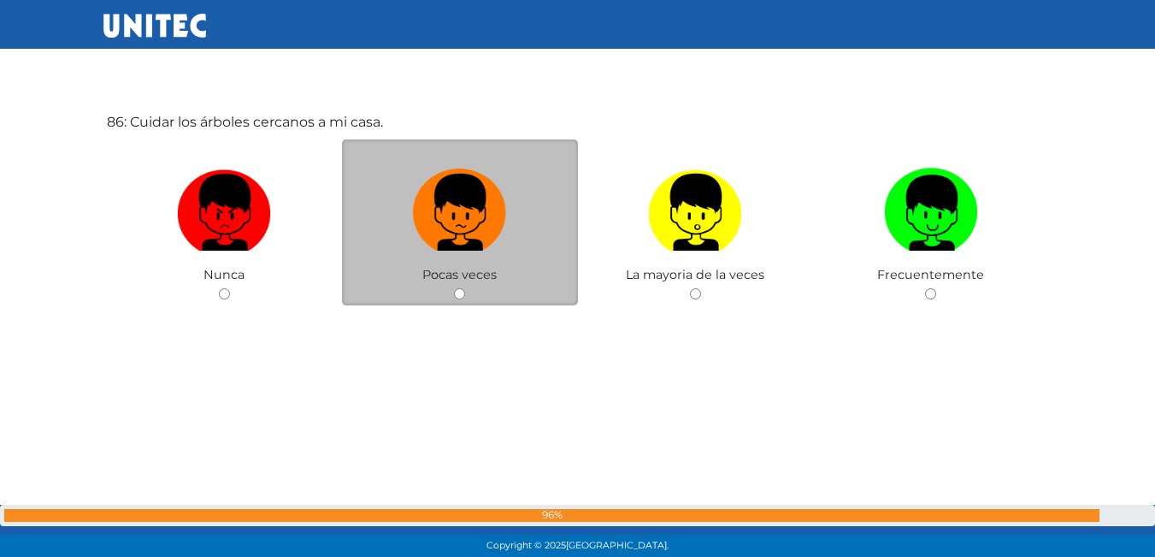
click at [462, 296] on input "radio" at bounding box center [459, 293] width 11 height 11
radio input "true"
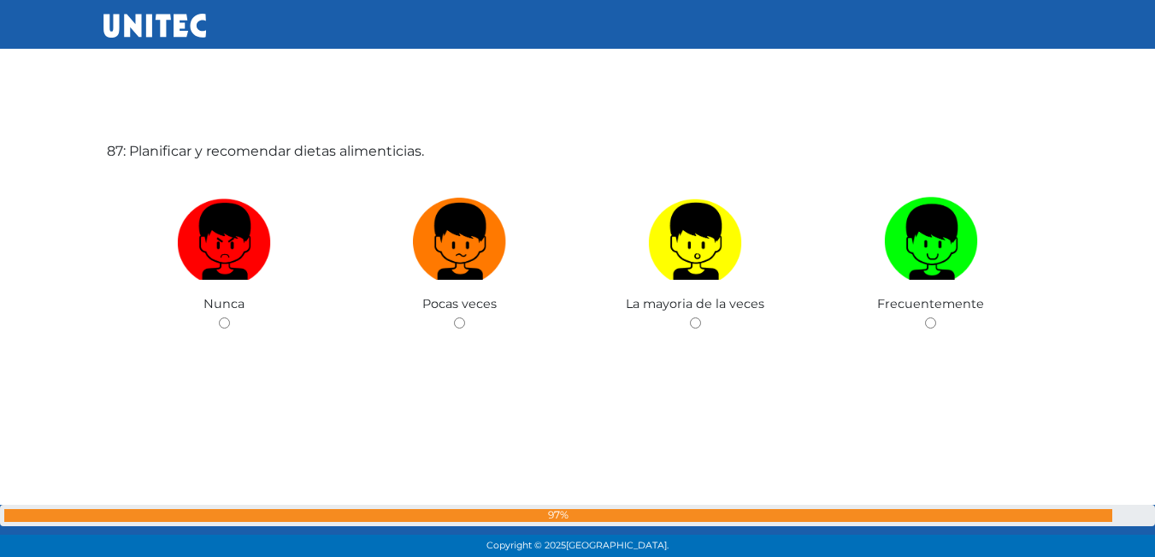
scroll to position [47952, 0]
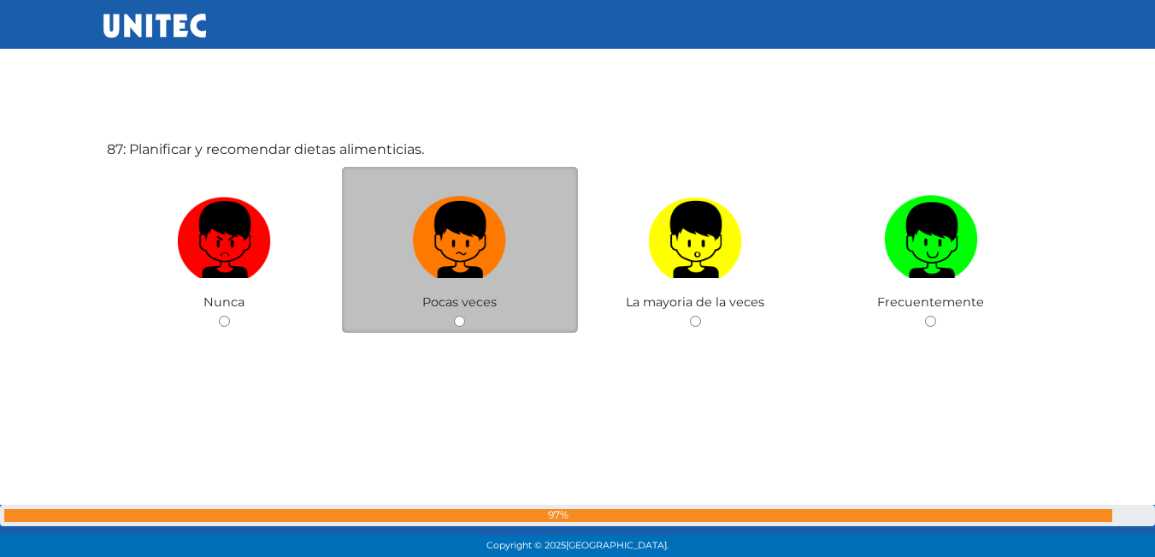
click at [454, 322] on div "Pocas veces" at bounding box center [460, 250] width 236 height 167
click at [458, 316] on input "radio" at bounding box center [459, 320] width 11 height 11
radio input "true"
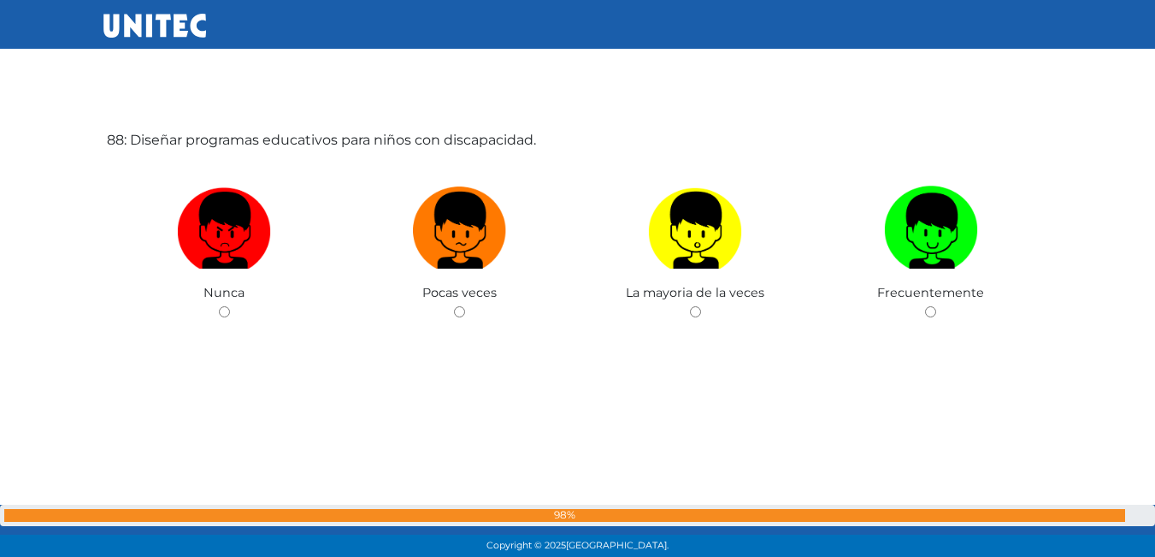
scroll to position [48525, 0]
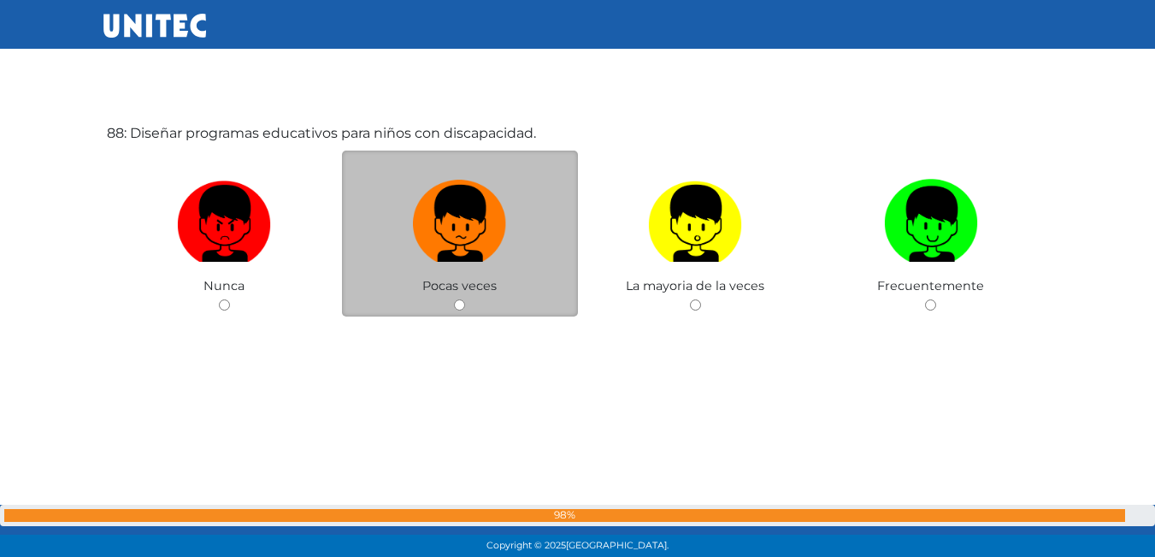
click at [455, 304] on input "radio" at bounding box center [459, 304] width 11 height 11
radio input "true"
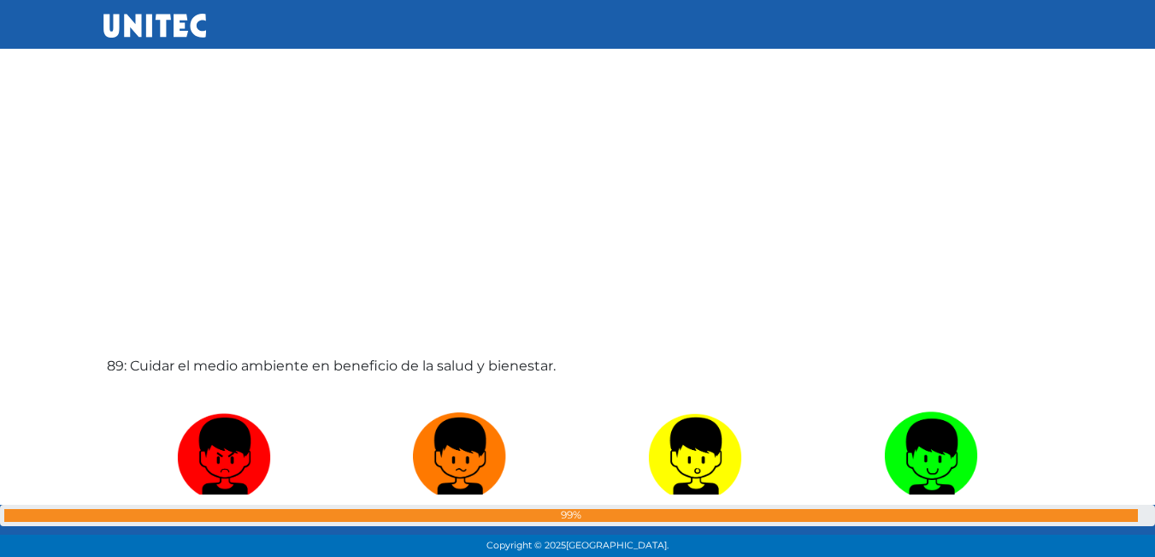
scroll to position [48933, 0]
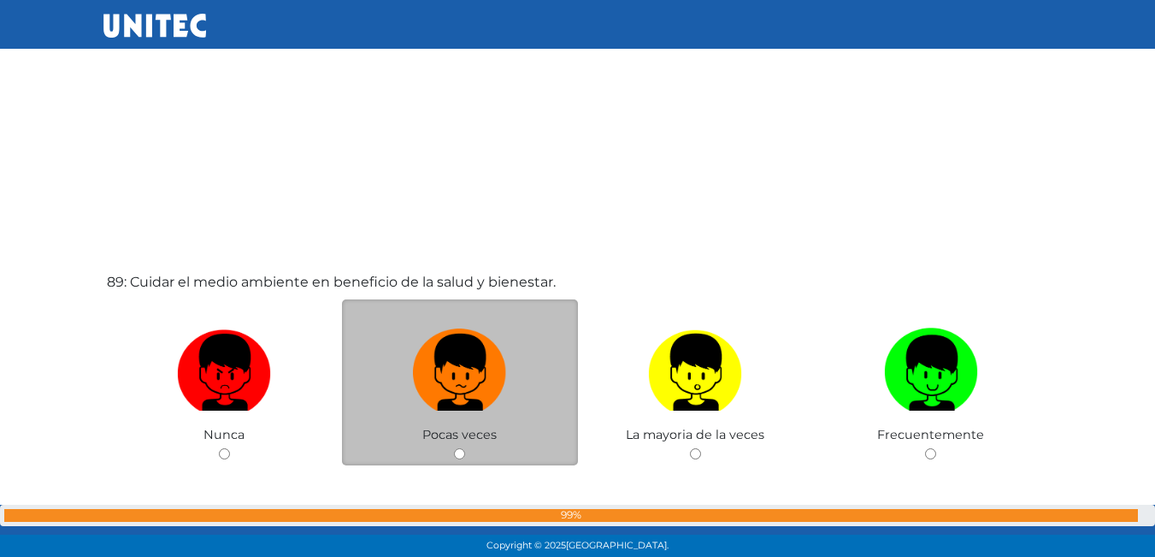
click at [459, 453] on input "radio" at bounding box center [459, 453] width 11 height 11
radio input "true"
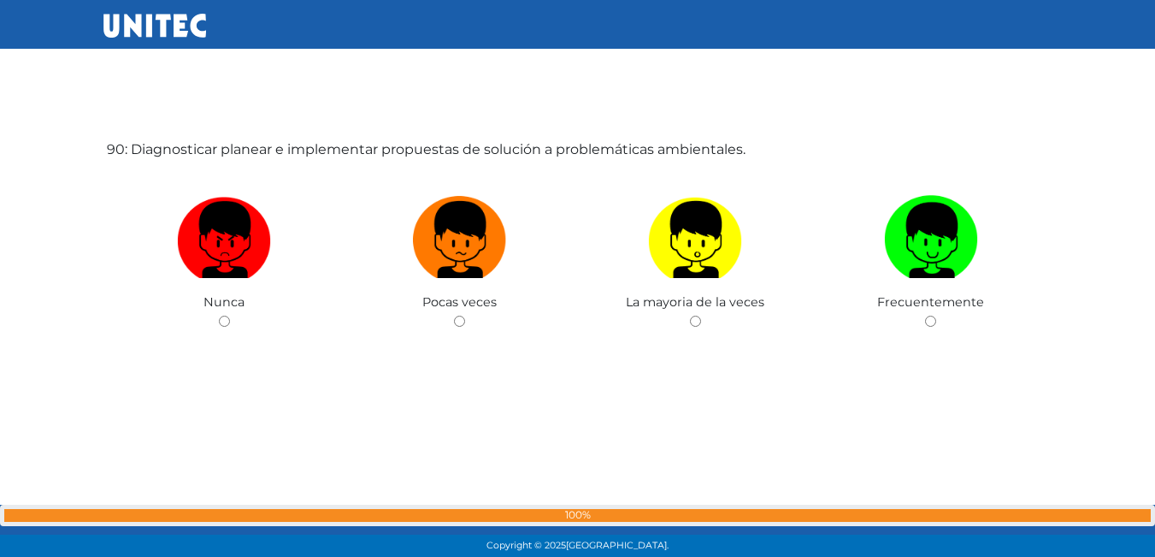
scroll to position [49707, 0]
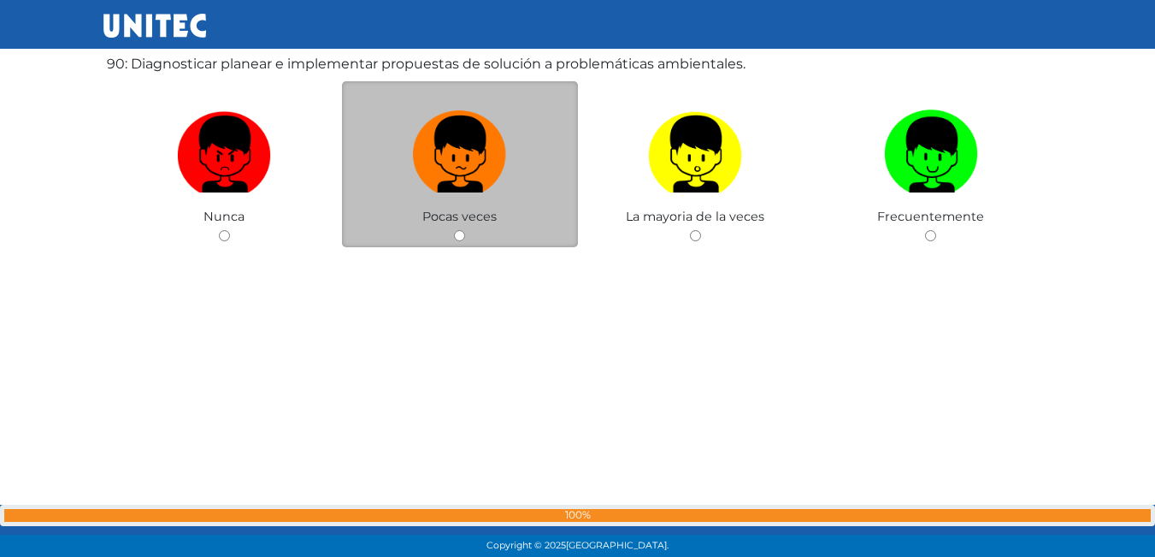
click at [462, 230] on input "radio" at bounding box center [459, 235] width 11 height 11
radio input "true"
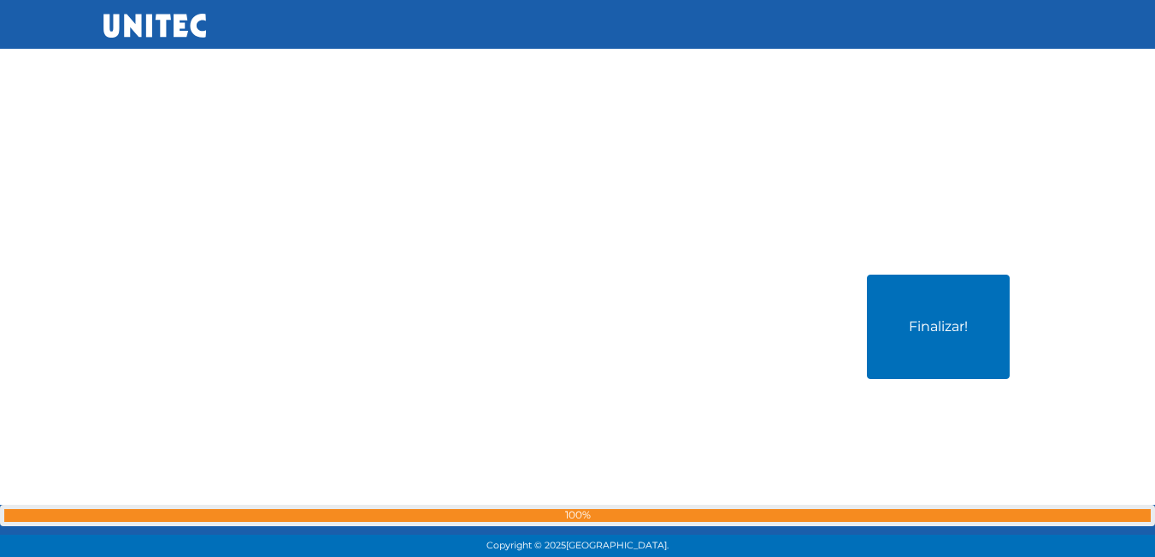
scroll to position [50048, 0]
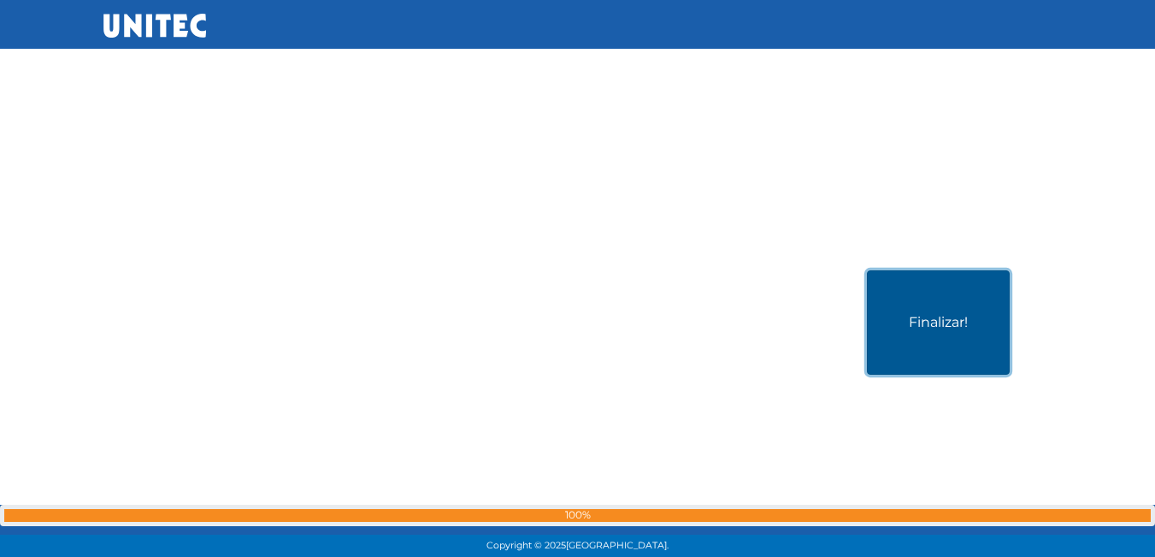
click at [962, 318] on button "Finalizar!" at bounding box center [938, 322] width 143 height 104
